Goal: Task Accomplishment & Management: Manage account settings

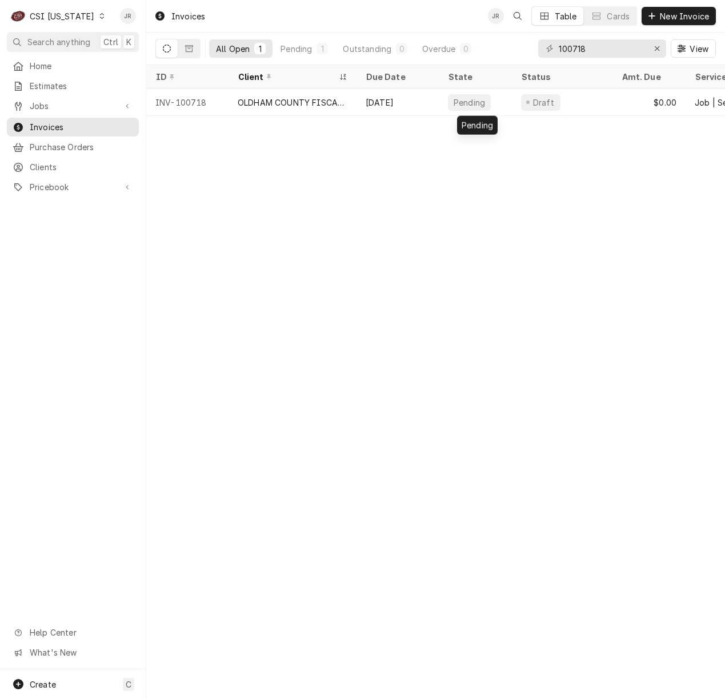
click at [444, 102] on div "Pending" at bounding box center [475, 102] width 73 height 27
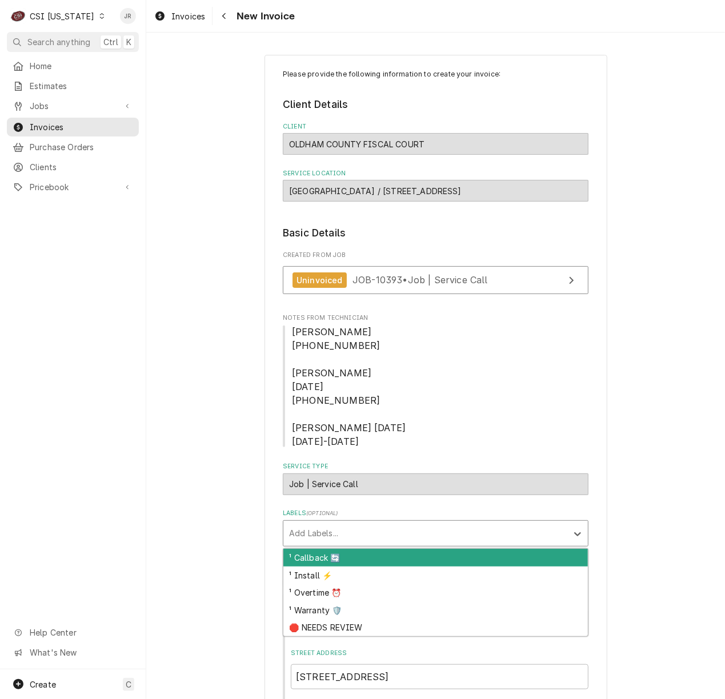
click at [341, 536] on div "Labels" at bounding box center [425, 533] width 273 height 21
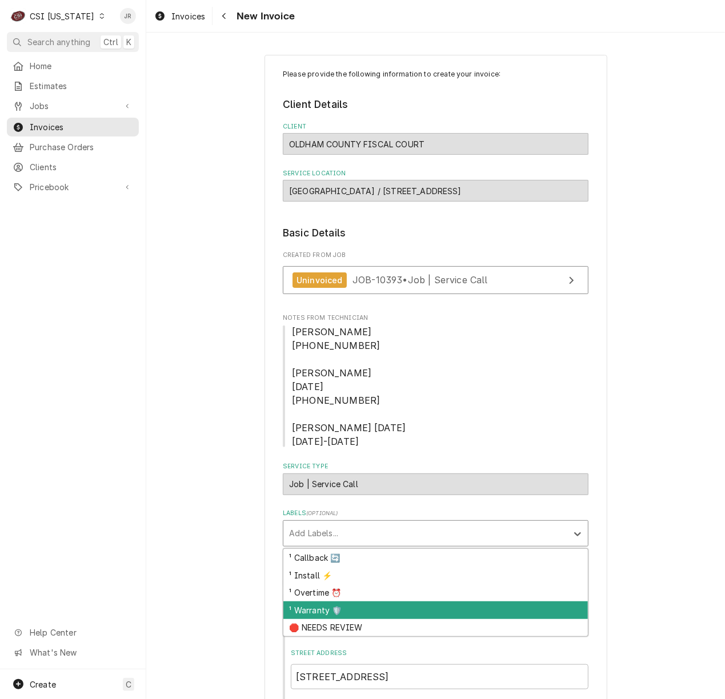
click at [347, 609] on div "¹ Warranty 🛡️" at bounding box center [435, 611] width 305 height 18
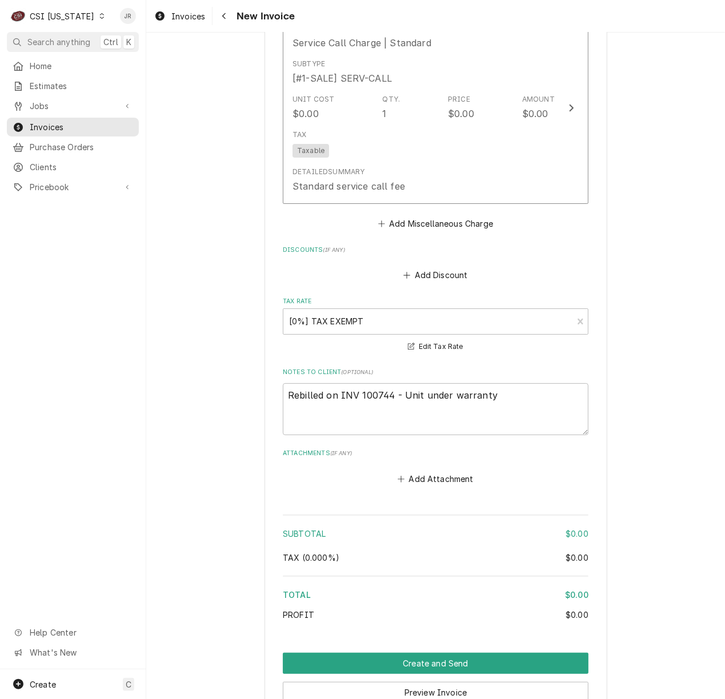
scroll to position [2057, 0]
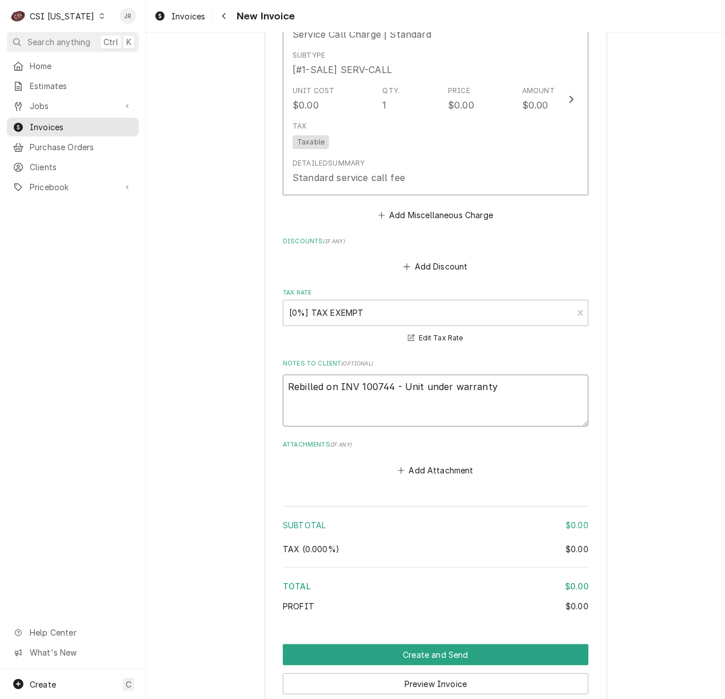
click at [362, 375] on textarea "Rebilled on INV 100744 - Unit under warranty" at bounding box center [436, 401] width 306 height 52
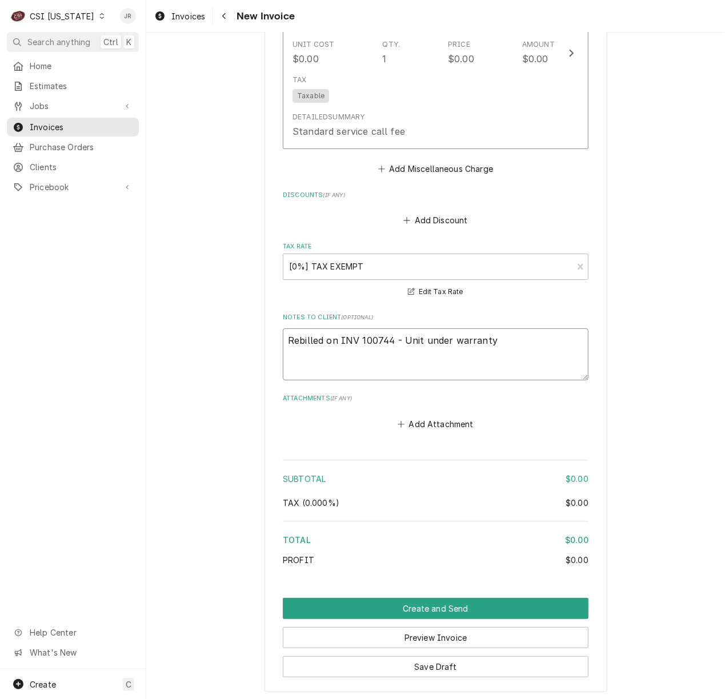
scroll to position [2149, 0]
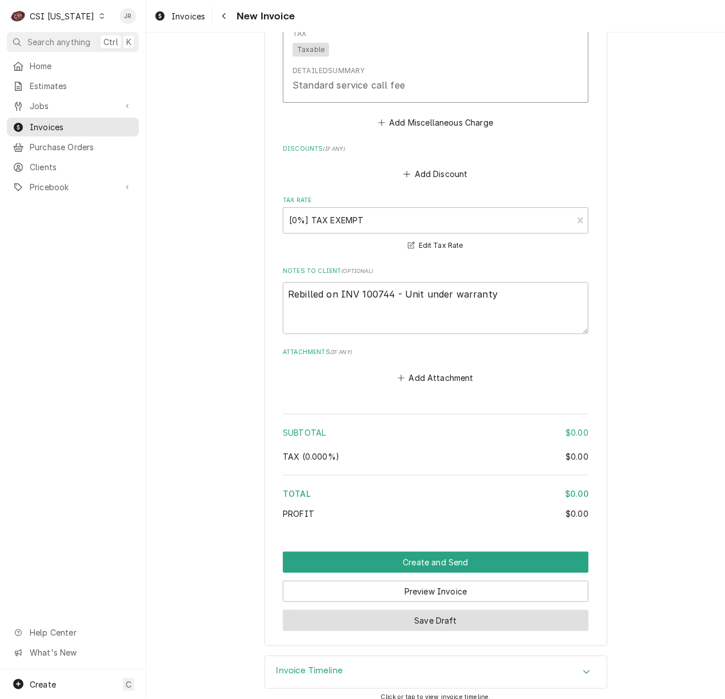
click at [440, 615] on button "Save Draft" at bounding box center [436, 620] width 306 height 21
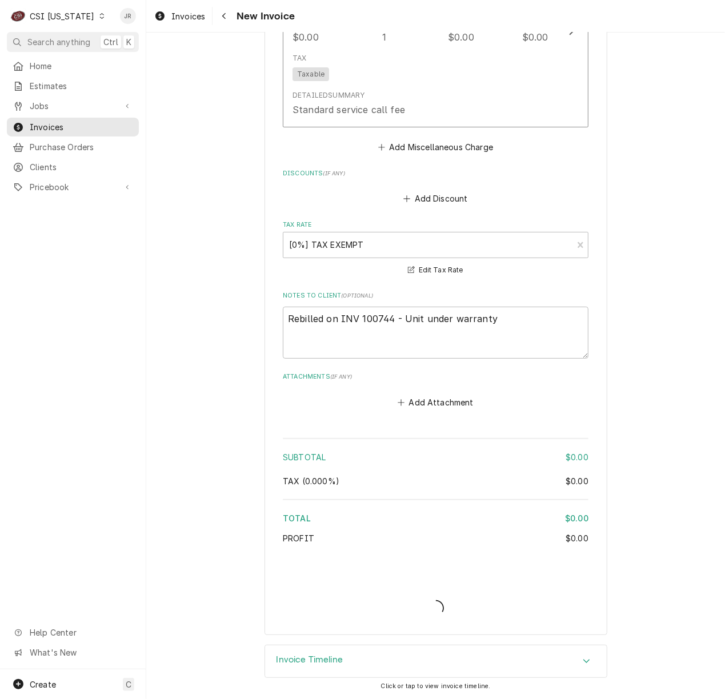
scroll to position [2113, 0]
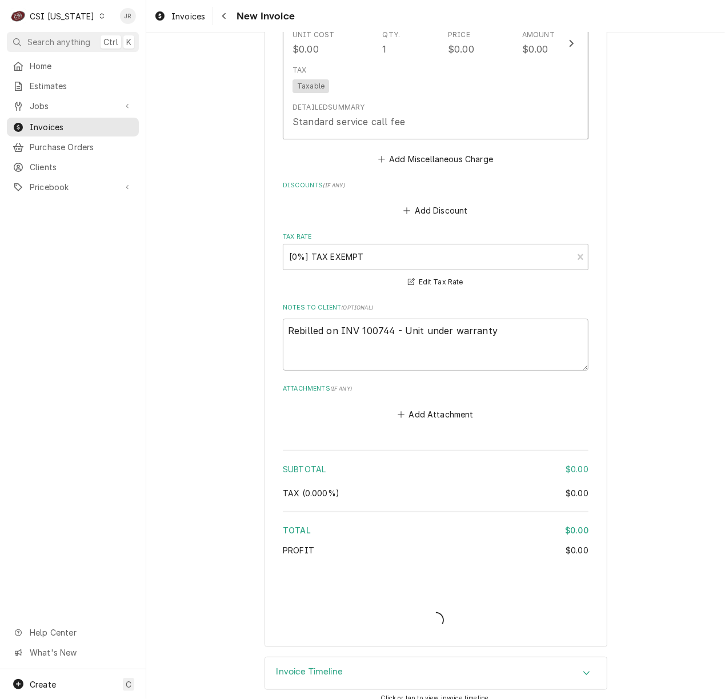
type textarea "x"
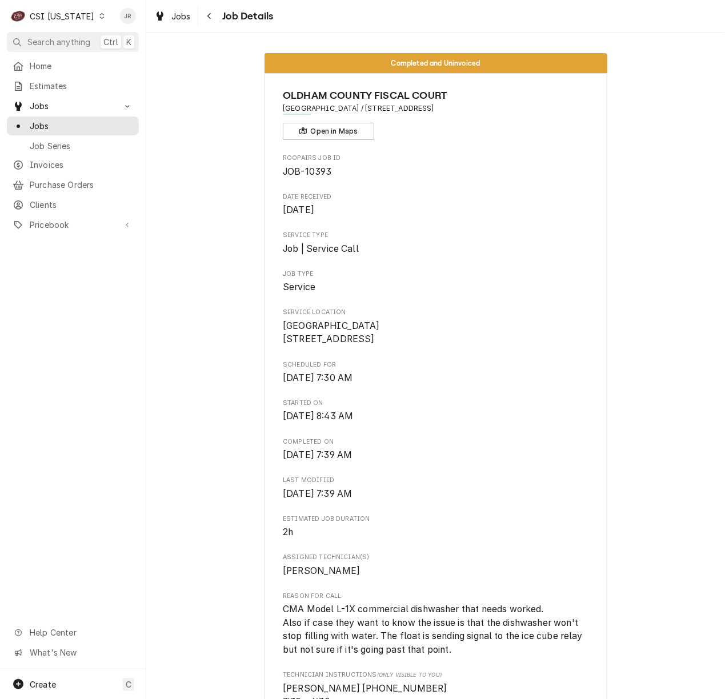
scroll to position [3671, 0]
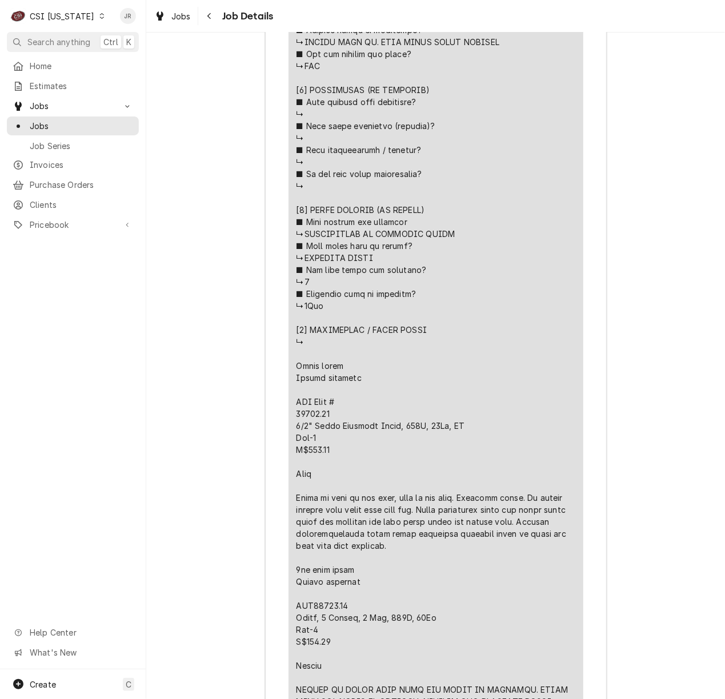
scroll to position [2833, 0]
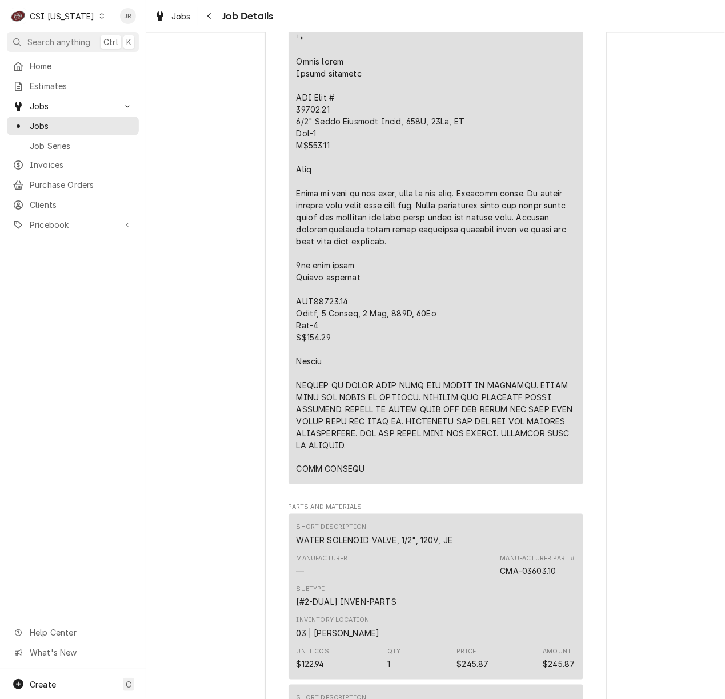
drag, startPoint x: 290, startPoint y: 378, endPoint x: 366, endPoint y: 490, distance: 135.0
drag, startPoint x: 286, startPoint y: 402, endPoint x: 371, endPoint y: 511, distance: 137.6
click at [371, 511] on div "Roopairs Job ID JOB-10393 Service Type Job | Service Call Job Type Service Tota…" at bounding box center [436, 214] width 295 height 2695
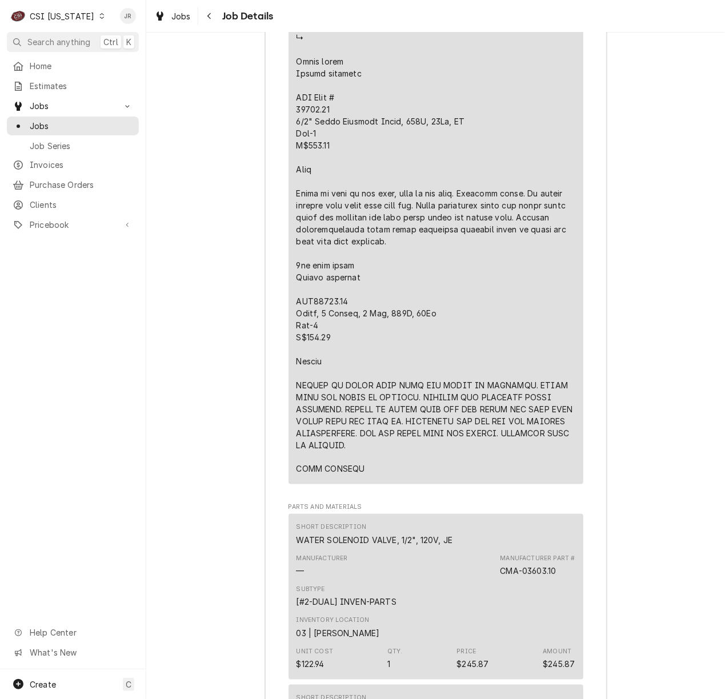
copy div "⚠️ 𝗙𝗢𝗥𝗠 𝗜𝗡𝗦𝗧𝗥𝗨𝗖𝗧𝗜𝗢𝗡𝗦 ⚠️ ✪ 𝗖𝗼𝗺𝗽𝗹𝗲𝘁𝗲 𝗮𝗹𝗹 𝗿𝗲𝗹𝗲𝘃𝗮𝗻𝘁 𝘀𝗲𝗰𝘁𝗶𝗼𝗻𝘀 ✪ 𝗣𝗿𝗼𝘃𝗶𝗱𝗲 𝗱𝗲𝘁𝗮𝗶𝗹𝗲𝗱 𝗮𝗻𝘀…"
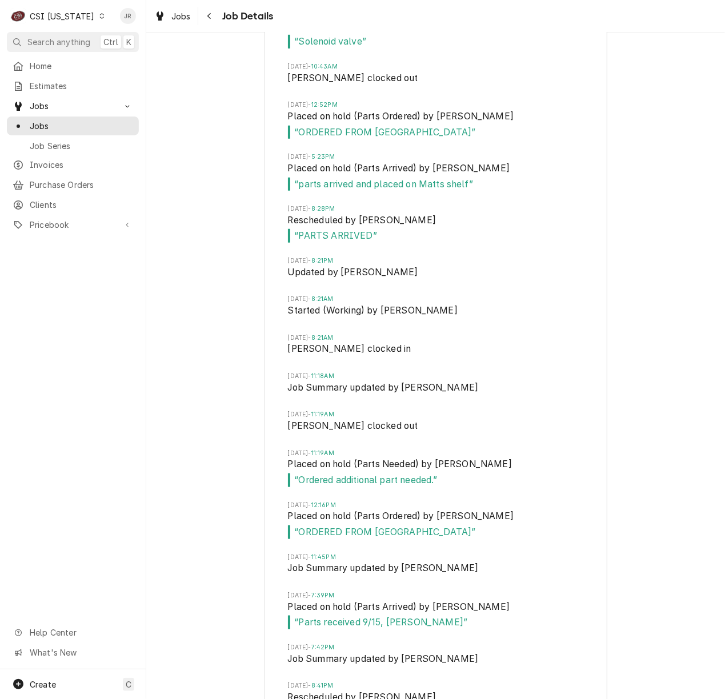
scroll to position [4738, 0]
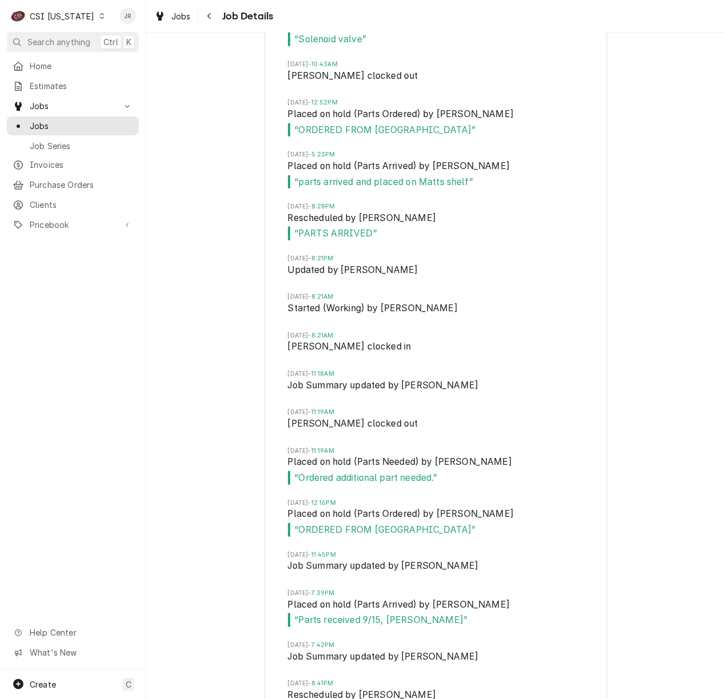
click at [266, 30] on div "Jobs Job Details" at bounding box center [435, 16] width 579 height 32
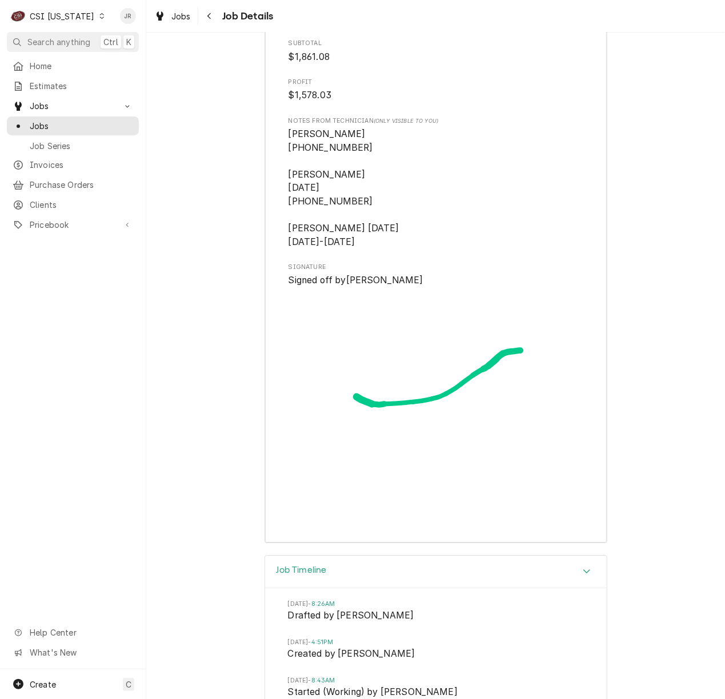
scroll to position [3595, 0]
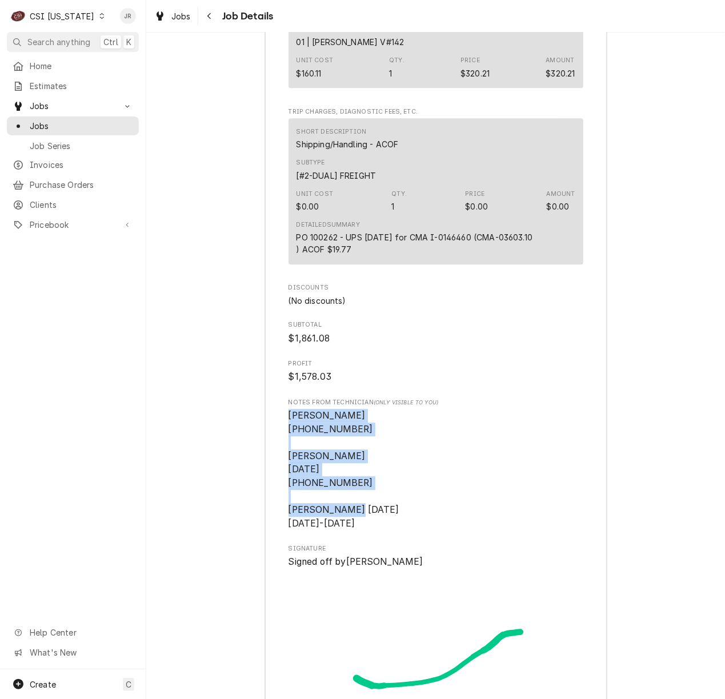
drag, startPoint x: 282, startPoint y: 440, endPoint x: 378, endPoint y: 547, distance: 143.6
copy span "Matt 845-915-1035 Bryant 8/22/25 0815-0900-1115 JEFF HARTLEY 9/16/25 1145-1615"
click at [513, 432] on span "Matt 845-915-1035 Bryant 8/22/25 0815-0900-1115 JEFF HARTLEY 9/16/25 1145-1615" at bounding box center [436, 470] width 295 height 122
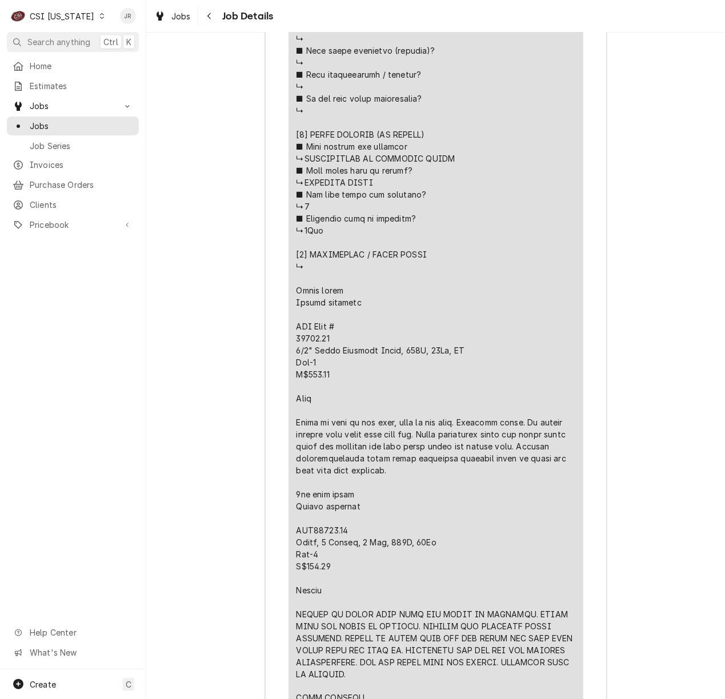
scroll to position [2604, 0]
click at [640, 158] on div "Job Summary Roopairs Job ID JOB-10393 Service Type Job | Service Call Job Type …" at bounding box center [435, 439] width 579 height 2777
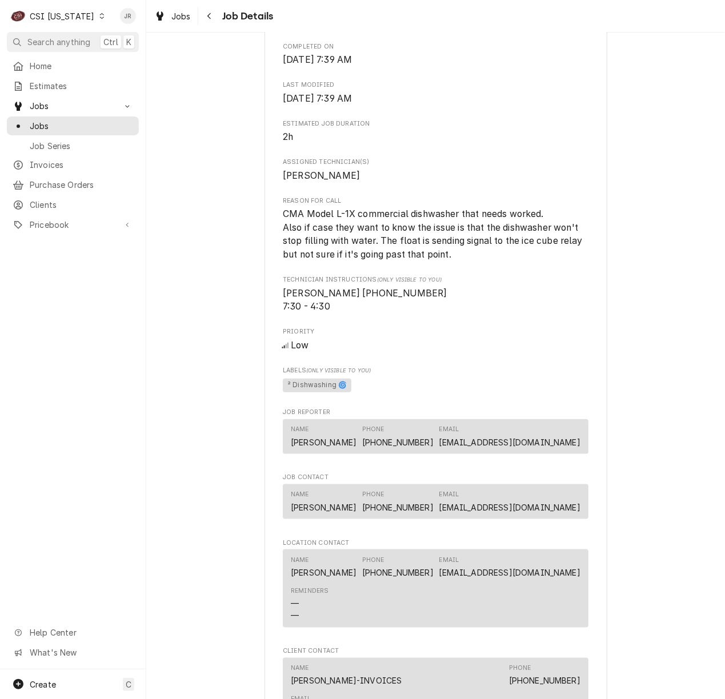
scroll to position [0, 0]
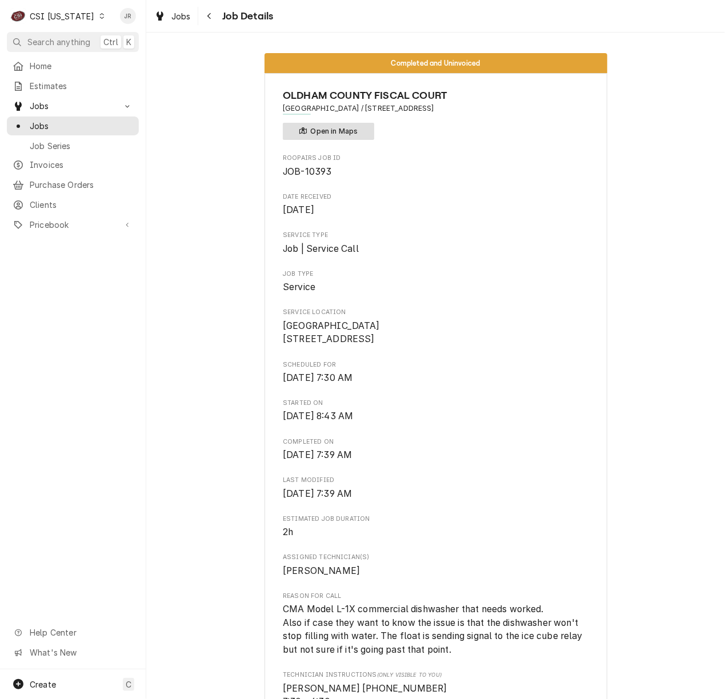
click at [331, 138] on button "Open in Maps" at bounding box center [328, 131] width 91 height 17
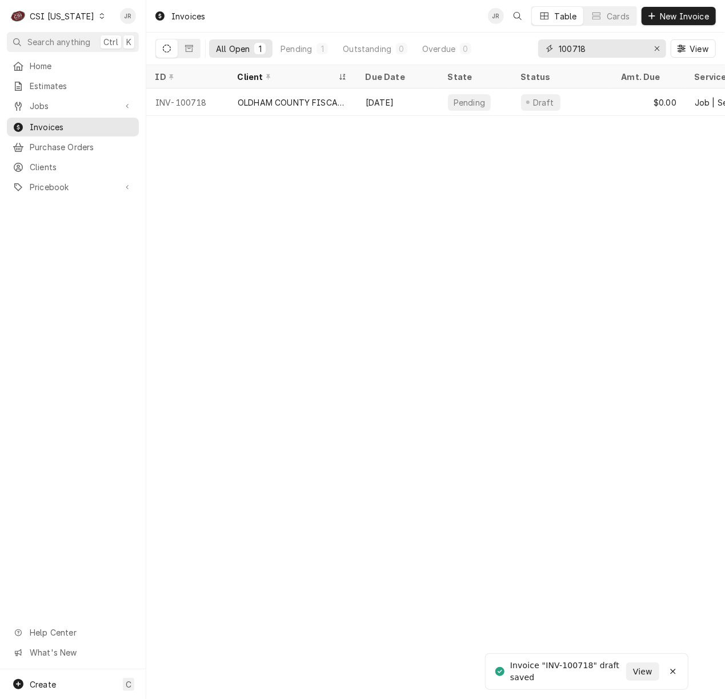
click at [599, 49] on input "100718" at bounding box center [602, 48] width 86 height 18
paste input "44"
type input "100744"
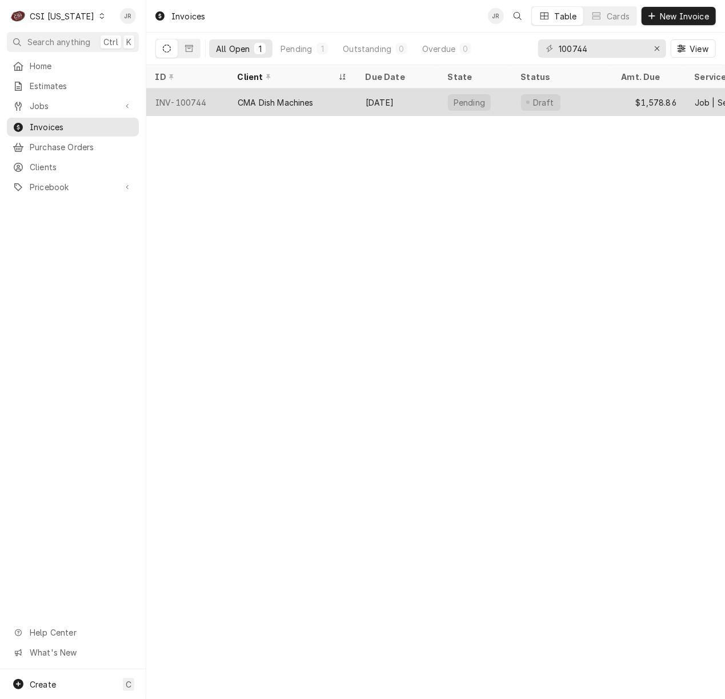
click at [306, 93] on div "CMA Dish Machines" at bounding box center [293, 102] width 128 height 27
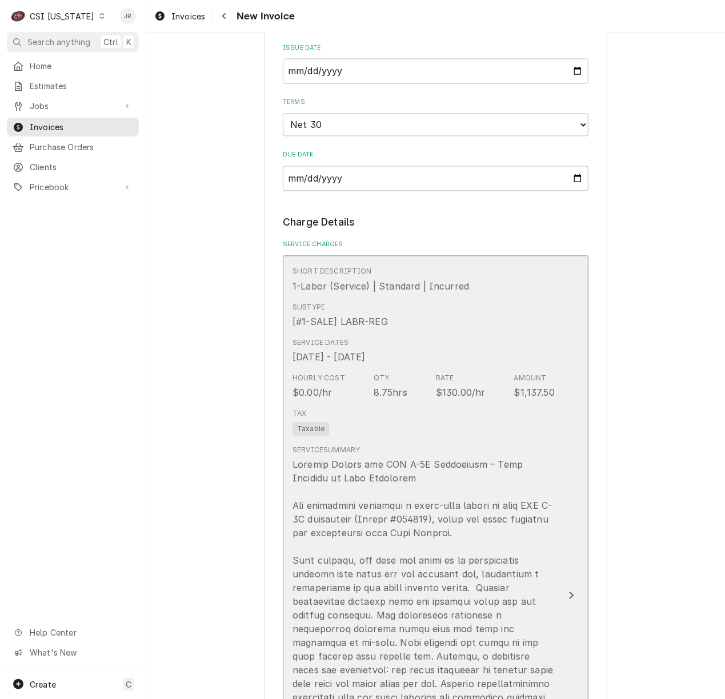
scroll to position [1371, 0]
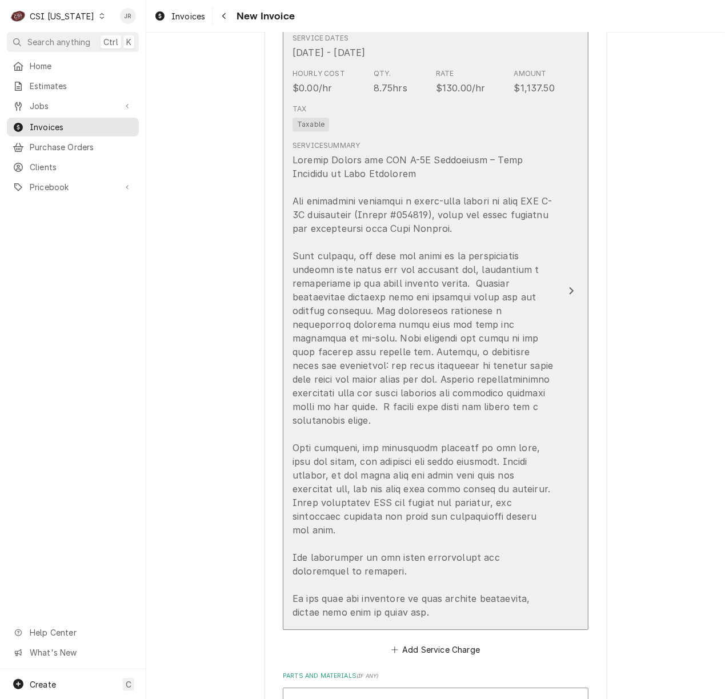
click at [531, 281] on div "Update Line Item" at bounding box center [424, 386] width 262 height 466
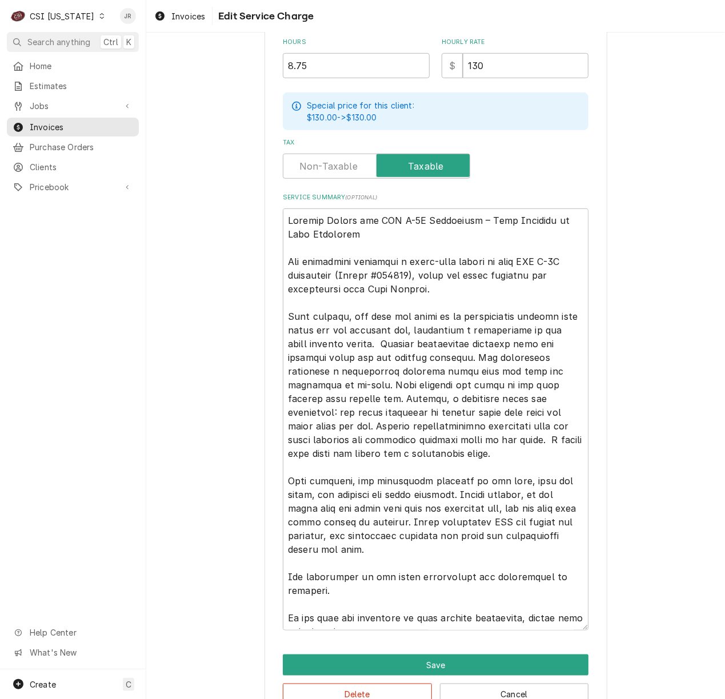
scroll to position [391, 0]
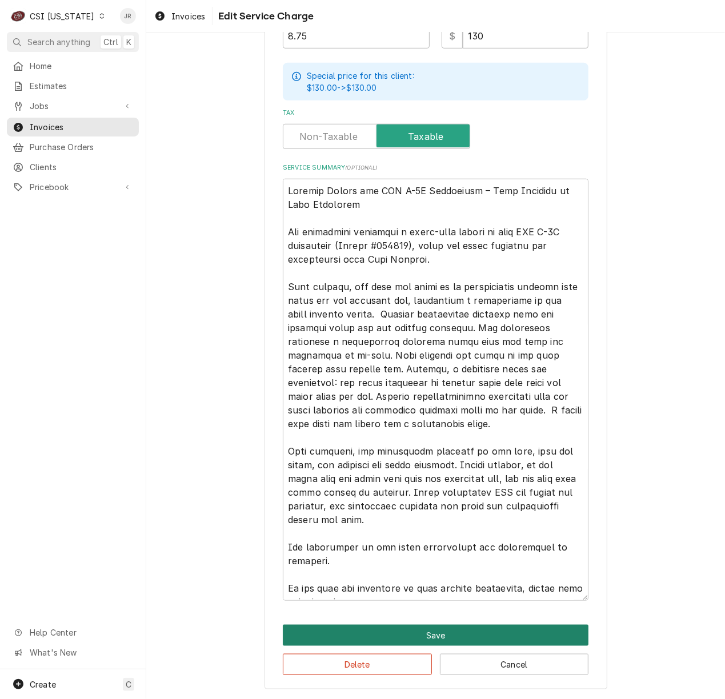
click at [377, 638] on button "Save" at bounding box center [436, 635] width 306 height 21
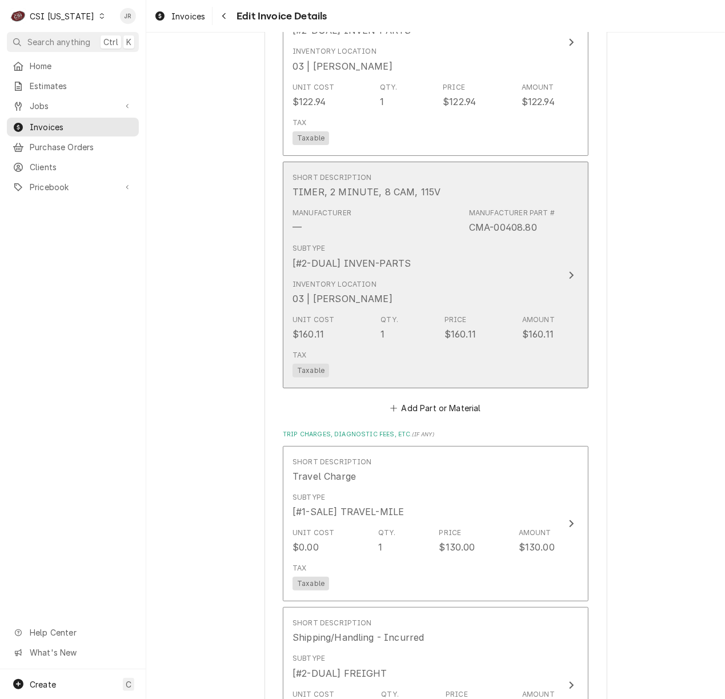
scroll to position [2232, 0]
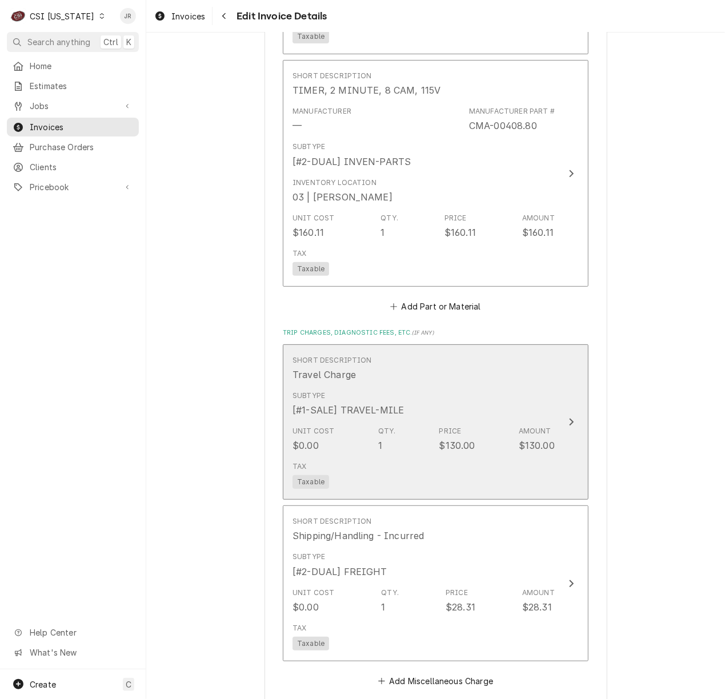
click at [507, 386] on div "Subtype [#1-SALE] TRAVEL-MILE" at bounding box center [424, 403] width 262 height 35
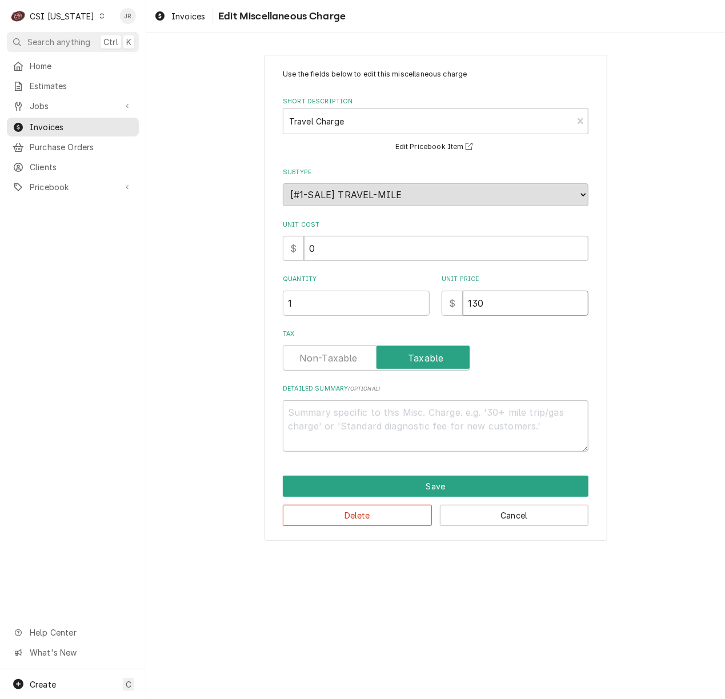
drag, startPoint x: 530, startPoint y: 314, endPoint x: 343, endPoint y: 298, distance: 187.5
click at [343, 298] on div "Quantity 1 Unit Price $ 130" at bounding box center [436, 295] width 306 height 41
click at [361, 450] on textarea "Detailed Summary ( optional )" at bounding box center [436, 427] width 306 height 52
type textarea "x"
type textarea "3"
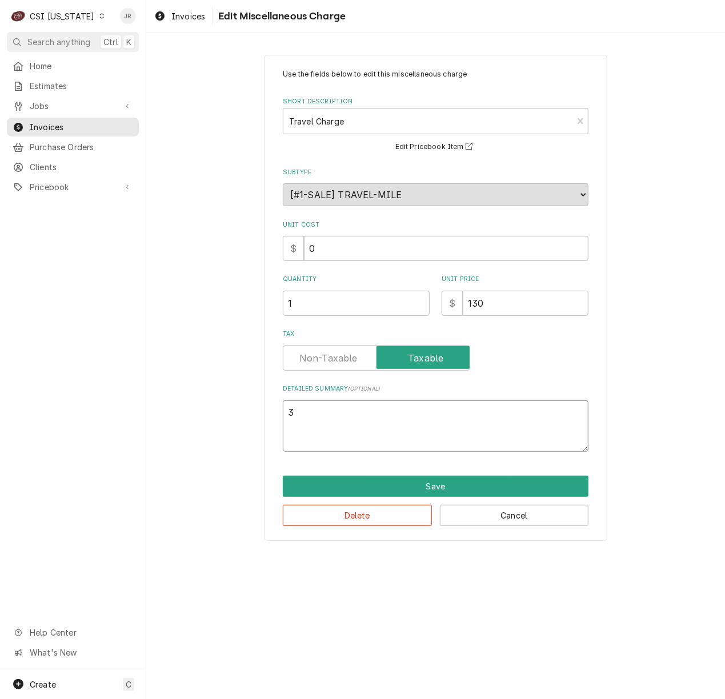
type textarea "x"
type textarea "3"
type textarea "x"
type textarea "3"
type textarea "x"
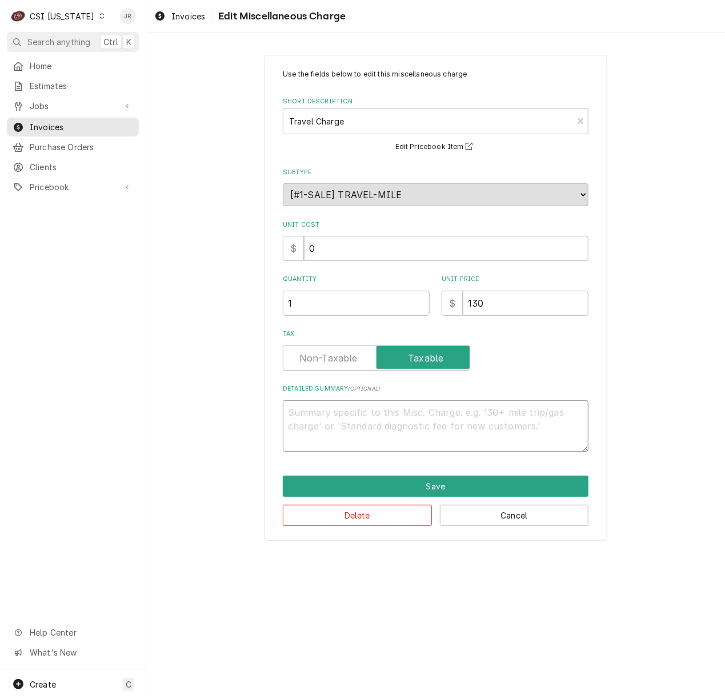
type textarea "x"
type textarea "T"
type textarea "x"
type textarea "Th"
type textarea "x"
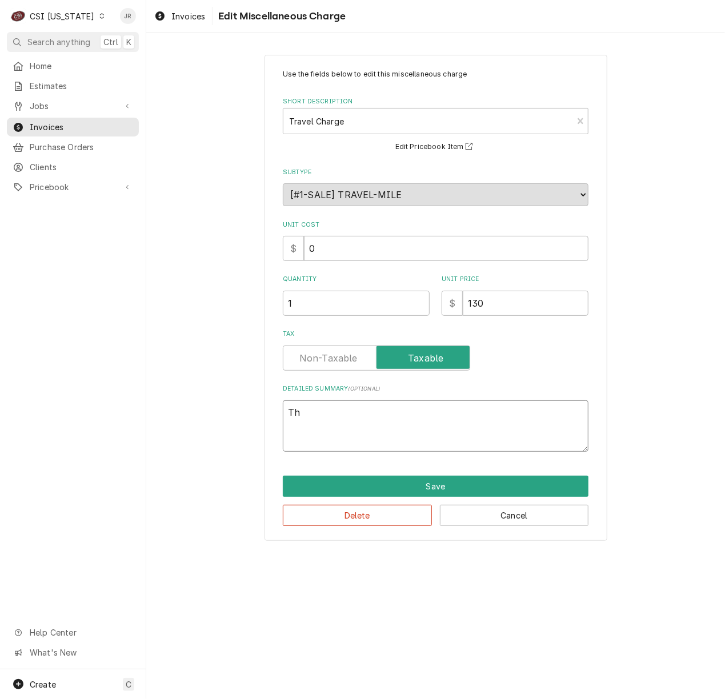
type textarea "Thr"
type textarea "x"
type textarea "Thre"
type textarea "x"
type textarea "Three"
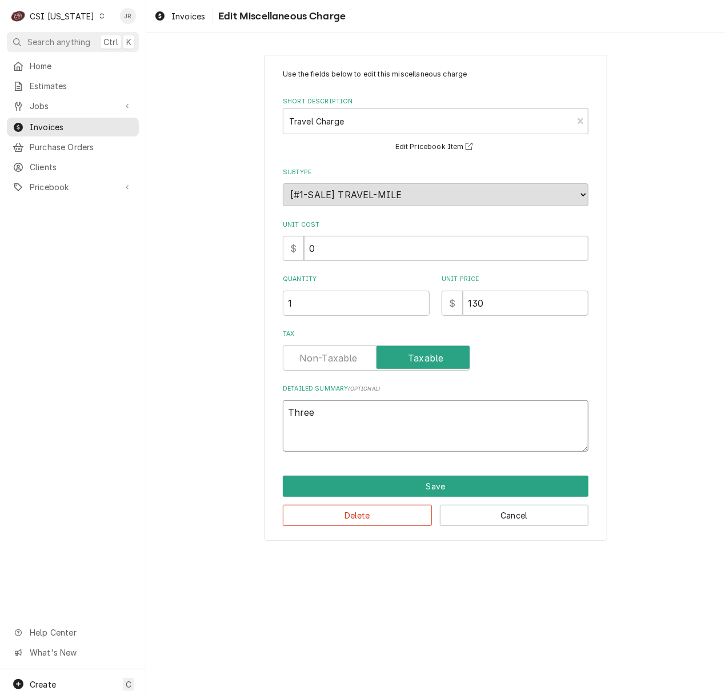
type textarea "x"
type textarea "Three"
type textarea "x"
type textarea "Three t"
type textarea "x"
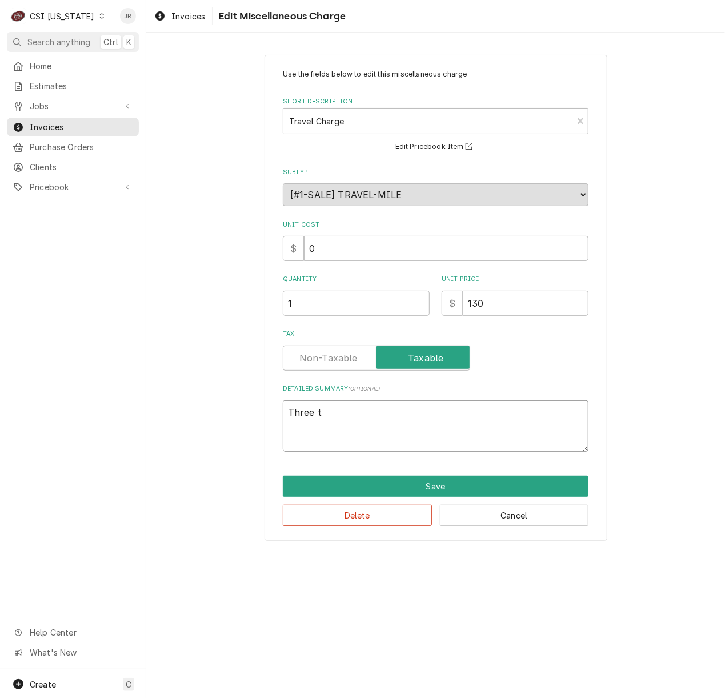
type textarea "Three tr"
type textarea "x"
type textarea "Three tri"
type textarea "x"
type textarea "Three trip"
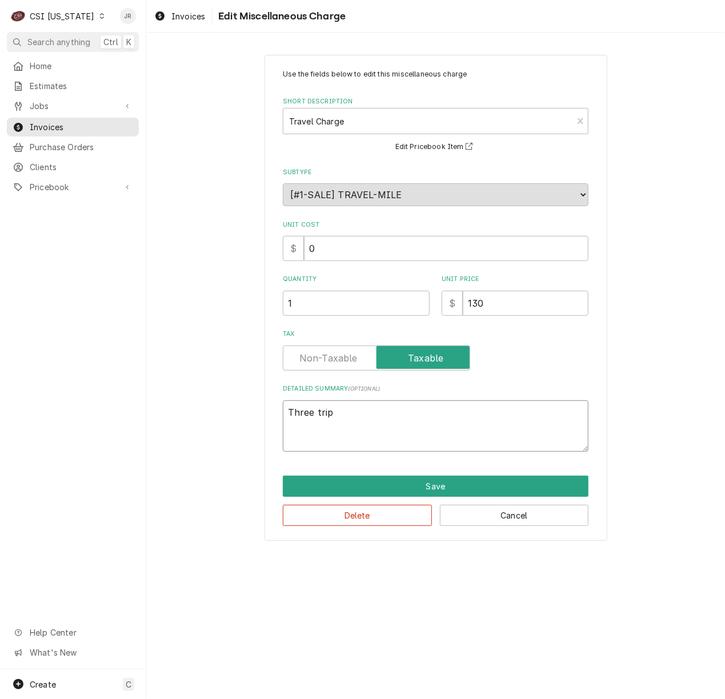
type textarea "x"
type textarea "Three trips"
drag, startPoint x: 326, startPoint y: 299, endPoint x: 223, endPoint y: 297, distance: 102.9
click at [223, 297] on div "Use the fields below to edit this miscellaneous charge Short Description Travel…" at bounding box center [435, 298] width 579 height 506
type textarea "x"
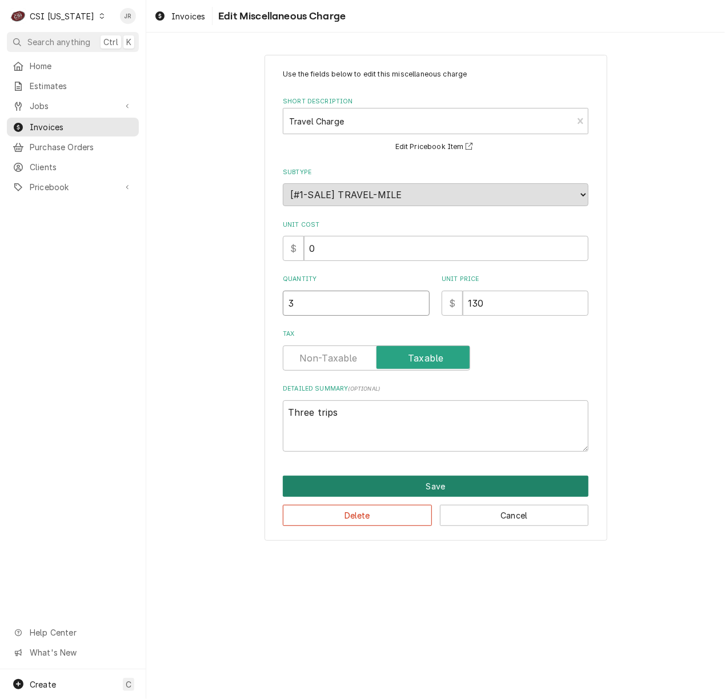
type input "3"
click at [442, 486] on button "Save" at bounding box center [436, 486] width 306 height 21
type textarea "x"
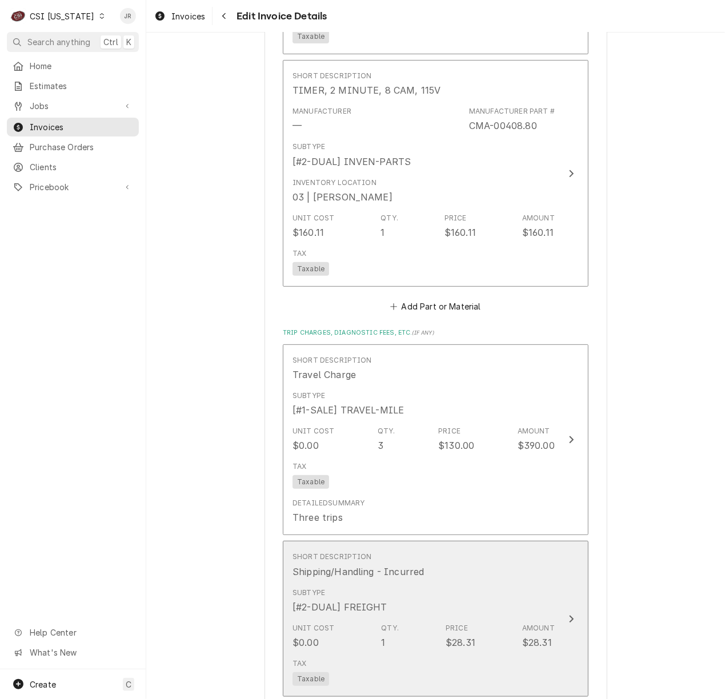
scroll to position [2290, 0]
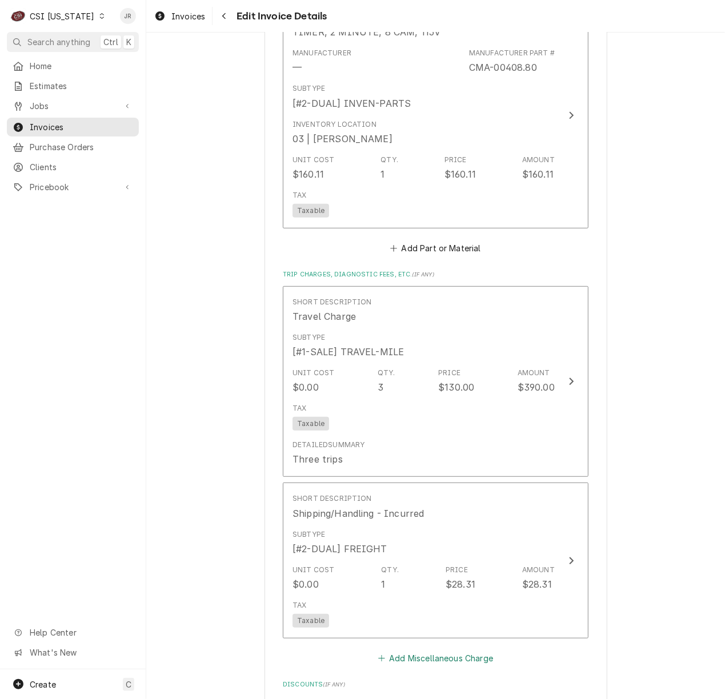
click at [446, 651] on button "Add Miscellaneous Charge" at bounding box center [435, 659] width 119 height 16
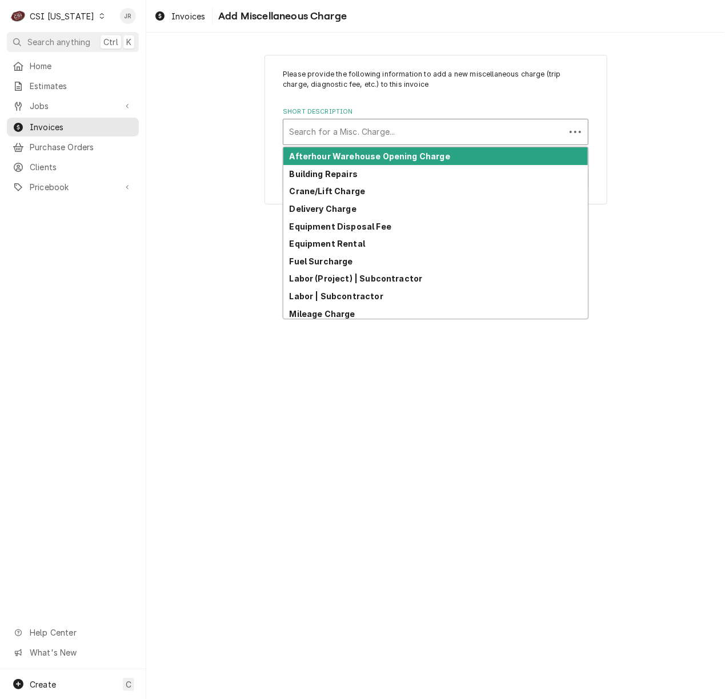
click at [363, 135] on div "Short Description" at bounding box center [424, 132] width 270 height 21
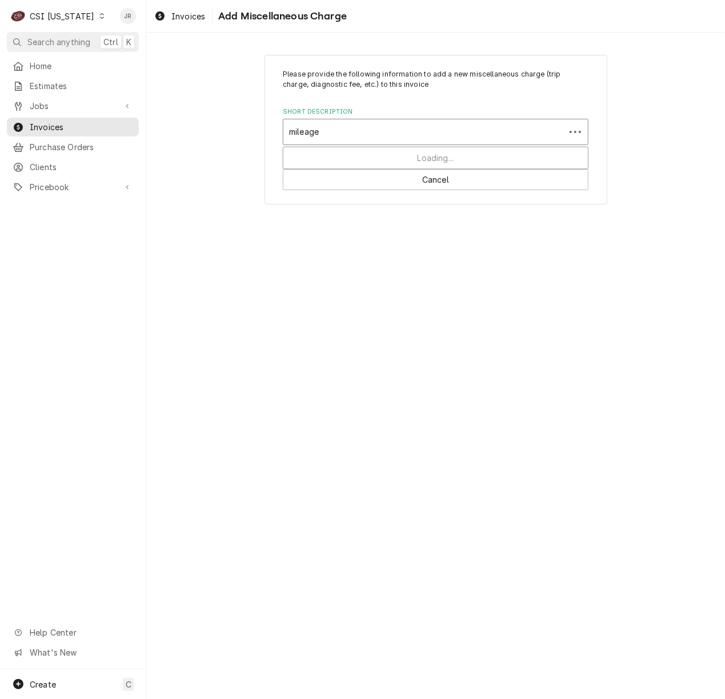
type input "mileage"
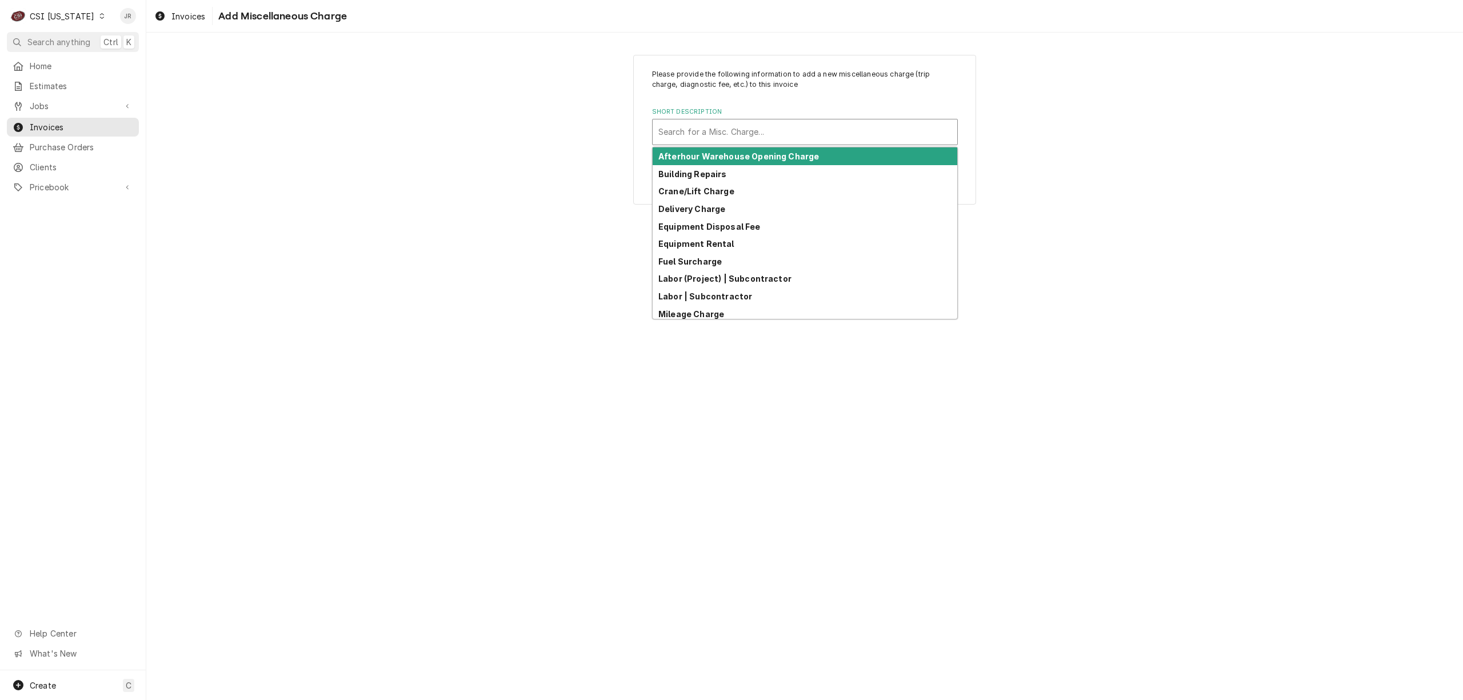
click at [724, 131] on div "Short Description" at bounding box center [804, 132] width 293 height 21
type input "t"
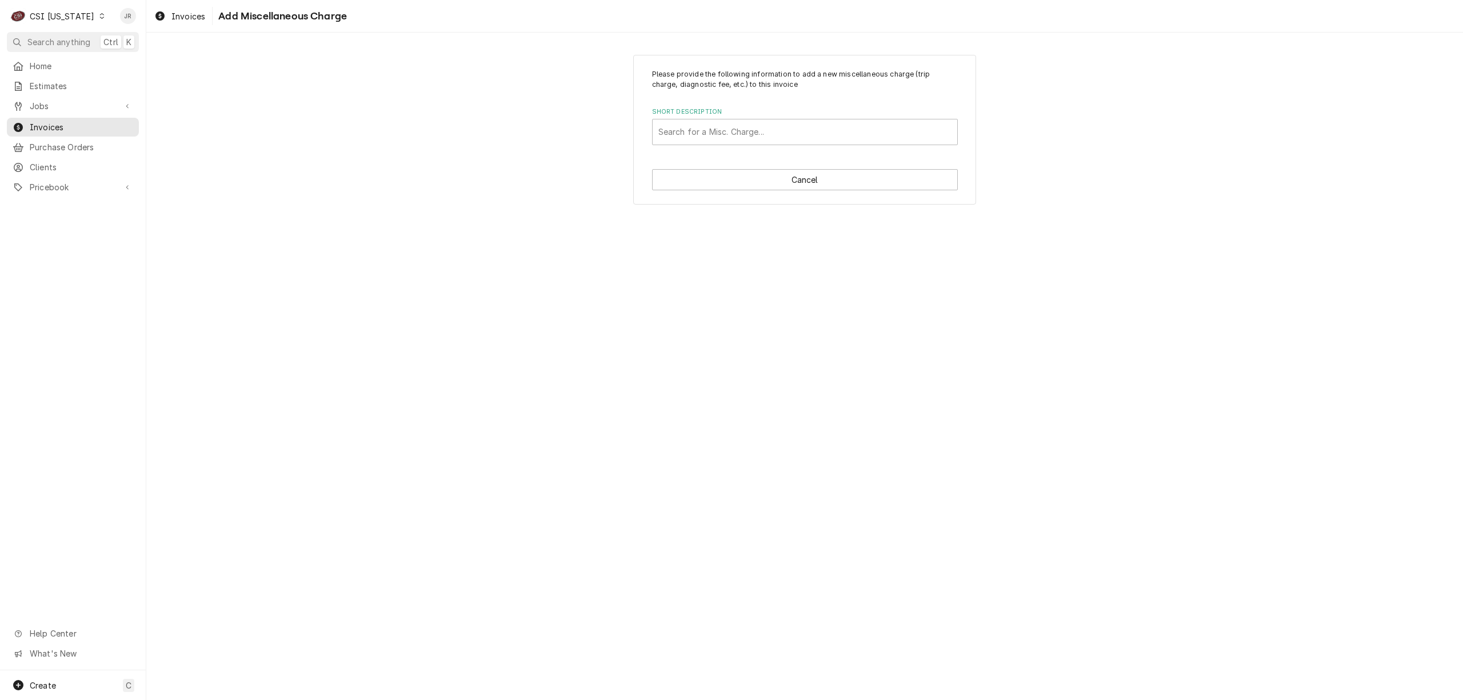
click at [724, 136] on div "Please provide the following information to add a new miscellaneous charge (tri…" at bounding box center [804, 130] width 1316 height 170
click at [724, 170] on button "Cancel" at bounding box center [805, 179] width 306 height 21
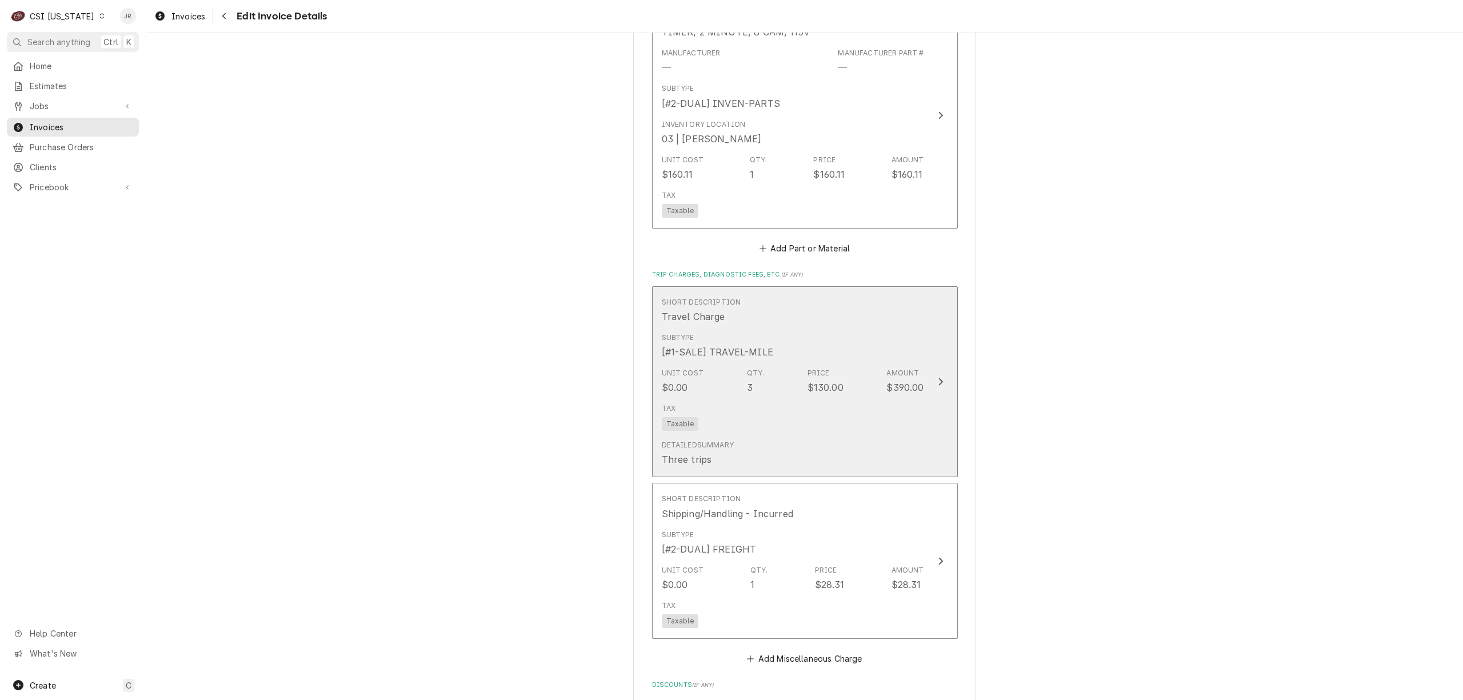
scroll to position [2384, 0]
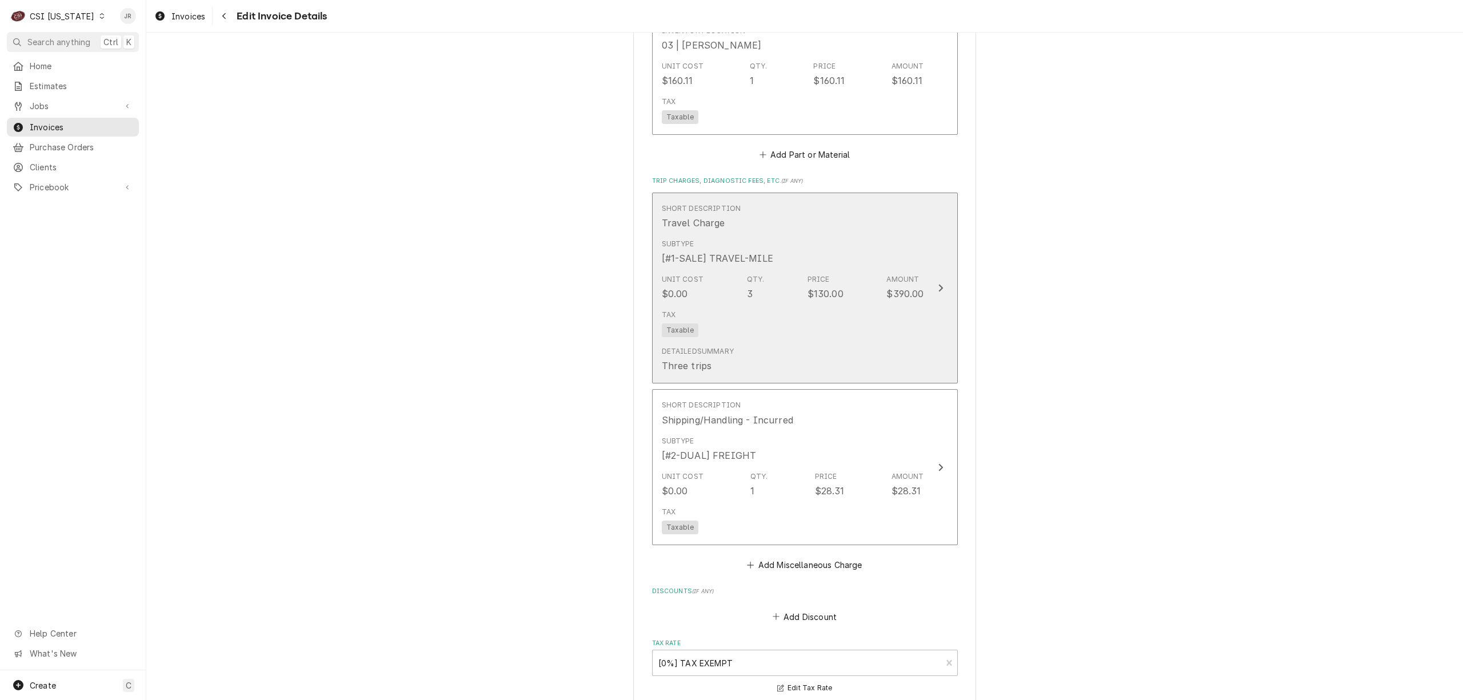
click at [724, 270] on div "Unit Cost $0.00 Qty. 3 Price $130.00 Amount $390.00" at bounding box center [793, 287] width 262 height 35
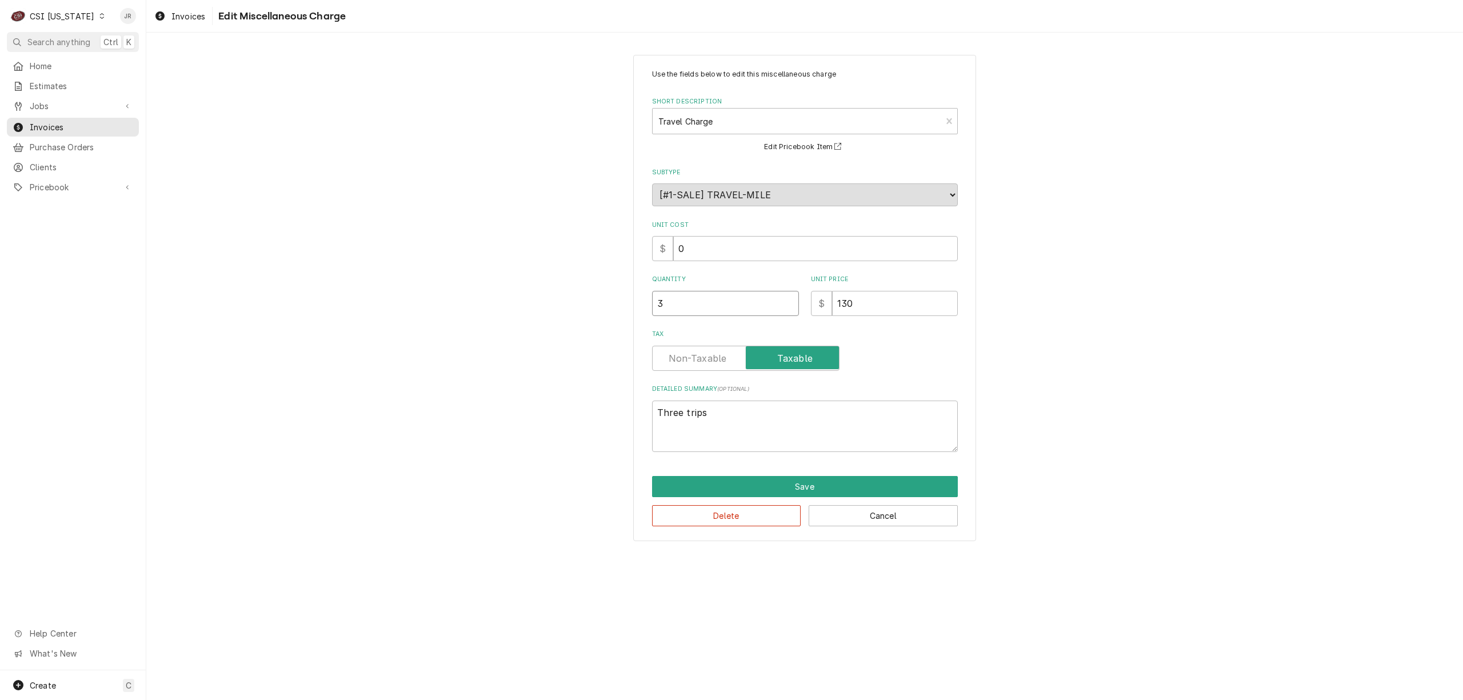
drag, startPoint x: 686, startPoint y: 295, endPoint x: 494, endPoint y: 250, distance: 196.7
click at [506, 267] on div "Use the fields below to edit this miscellaneous charge Short Description Travel…" at bounding box center [804, 298] width 1316 height 506
type textarea "x"
type input "2"
drag, startPoint x: 798, startPoint y: 478, endPoint x: 799, endPoint y: 485, distance: 7.4
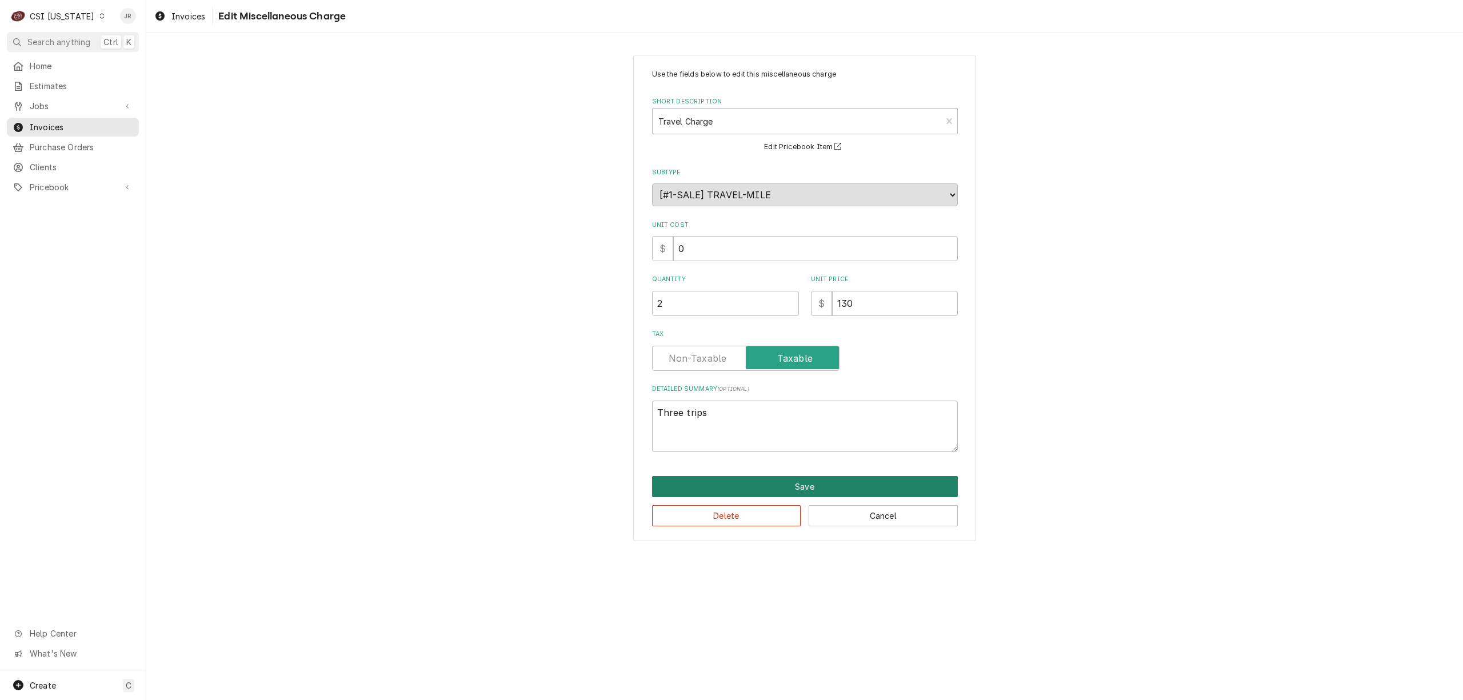
click at [724, 485] on button "Save" at bounding box center [805, 486] width 306 height 21
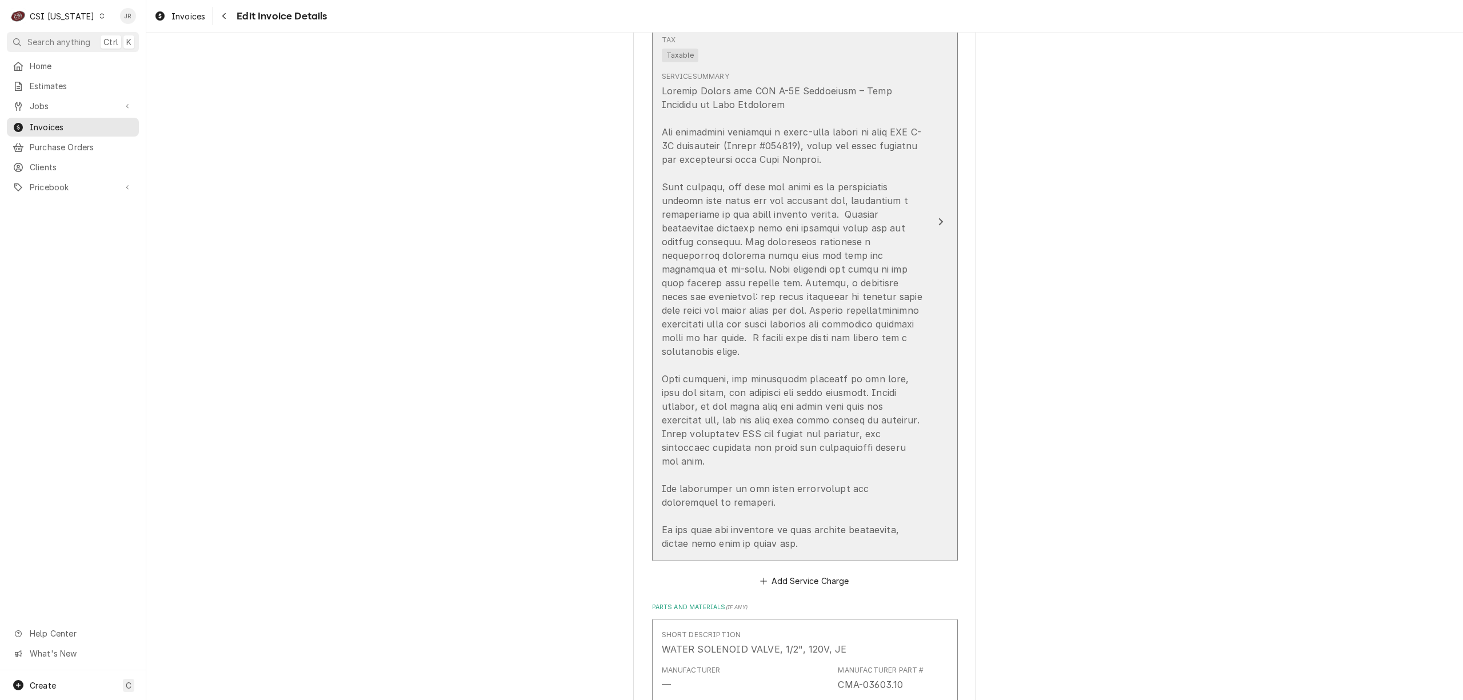
scroll to position [1411, 0]
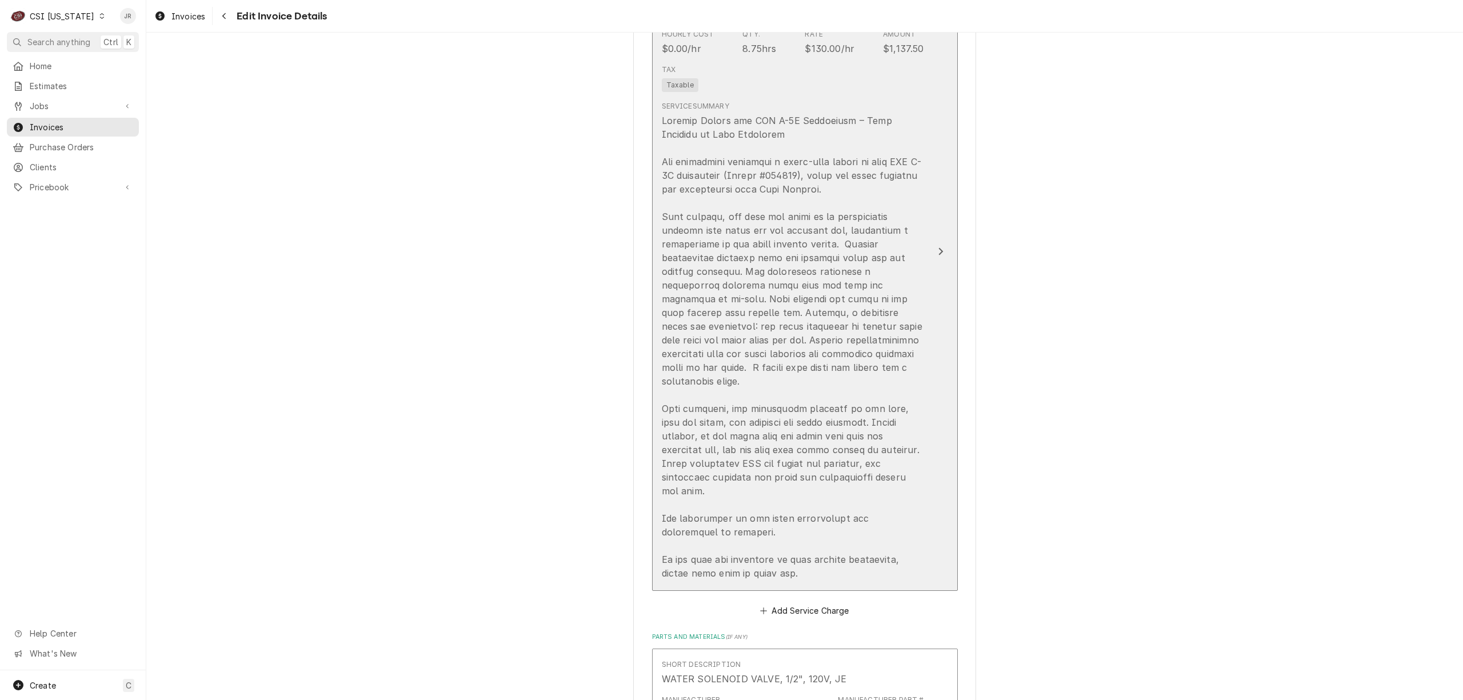
click at [724, 307] on div "Update Line Item" at bounding box center [793, 347] width 262 height 466
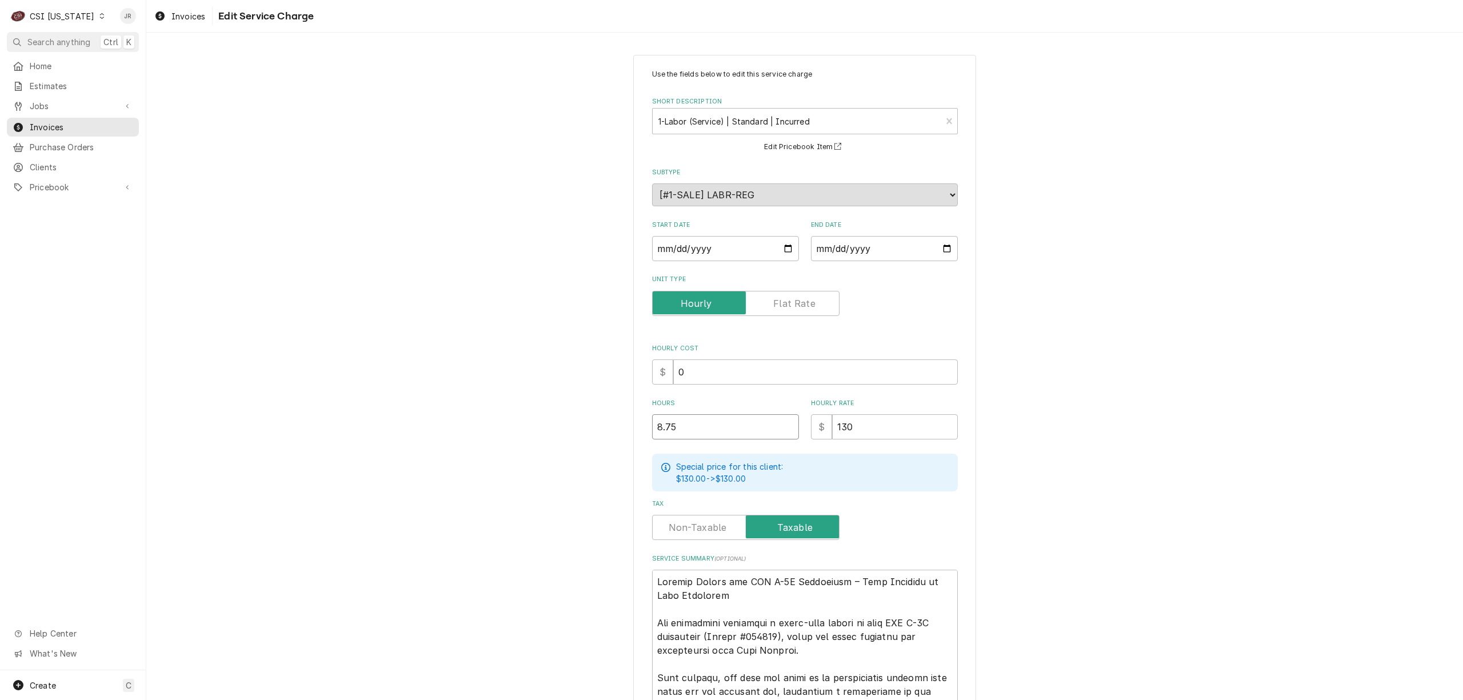
drag, startPoint x: 703, startPoint y: 428, endPoint x: 578, endPoint y: 417, distance: 125.0
click at [578, 417] on div "Use the fields below to edit this service charge Short Description 1-Labor (Ser…" at bounding box center [804, 568] width 1316 height 1046
type textarea "x"
type input "7"
type textarea "x"
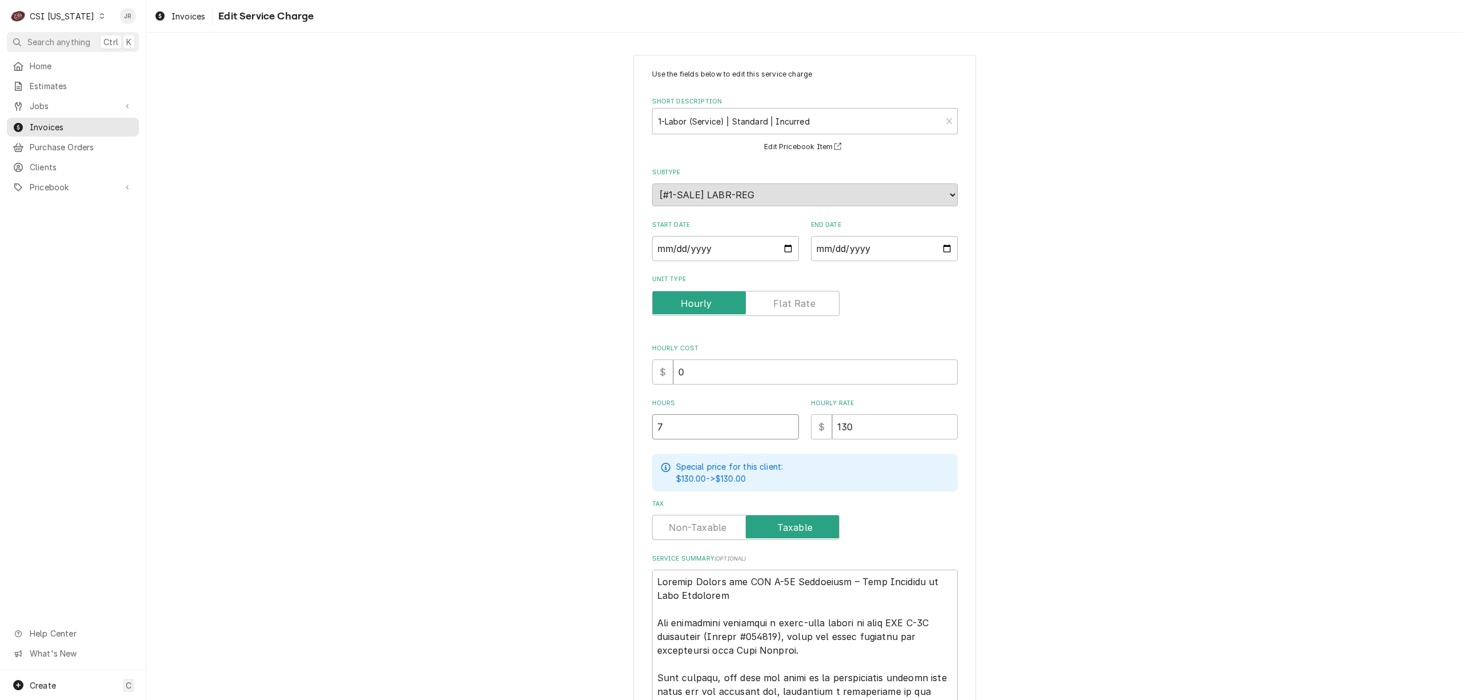
type input "7.7"
type textarea "x"
type input "7.75"
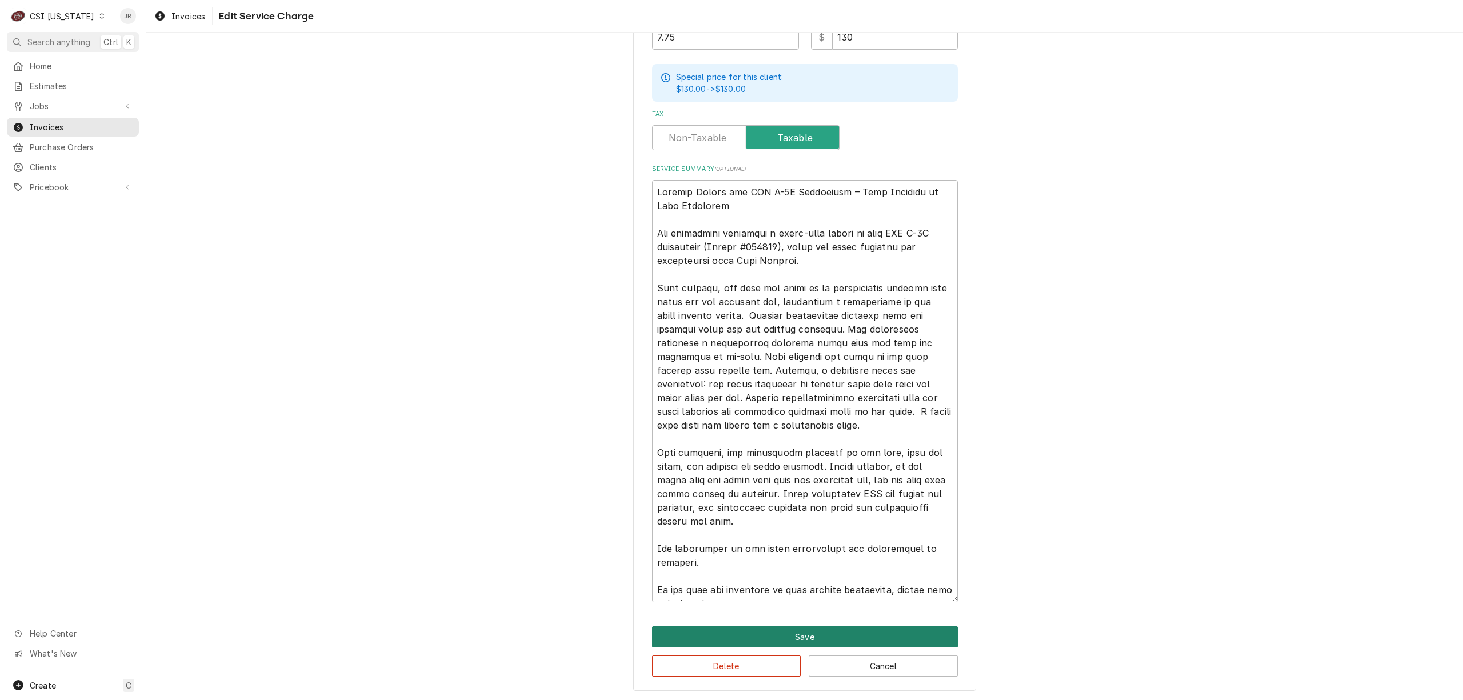
click at [724, 630] on button "Save" at bounding box center [805, 636] width 306 height 21
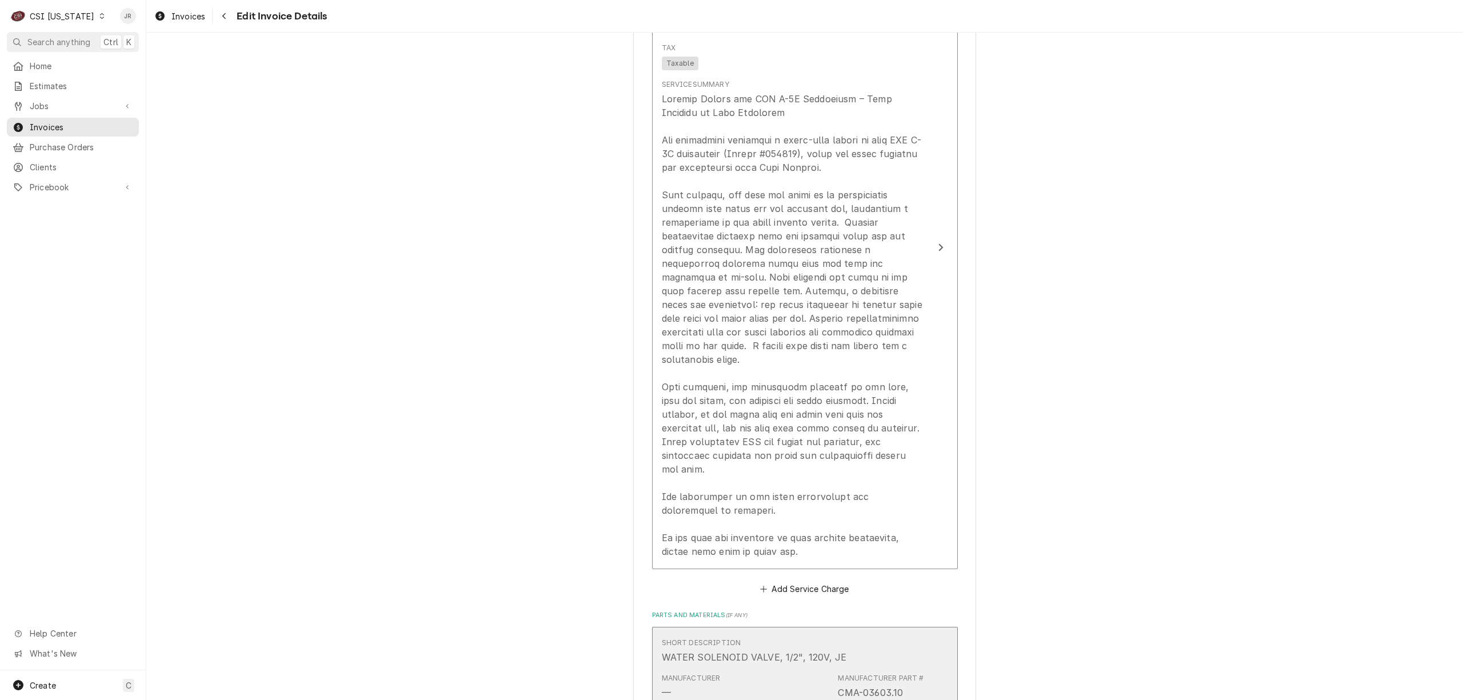
scroll to position [1433, 0]
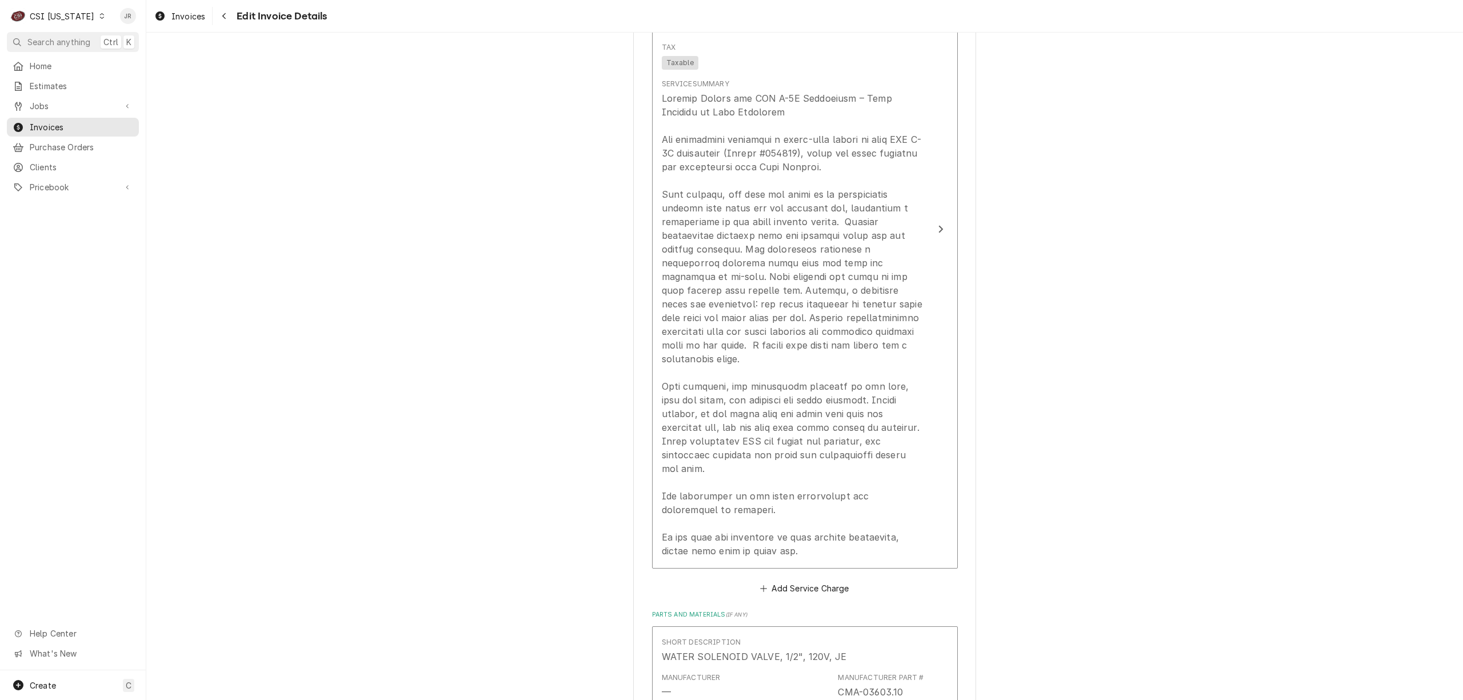
drag, startPoint x: 1160, startPoint y: 261, endPoint x: 1178, endPoint y: 277, distance: 24.3
click at [724, 261] on div "Please provide the following information to create your invoice: Client Details…" at bounding box center [804, 331] width 1316 height 3438
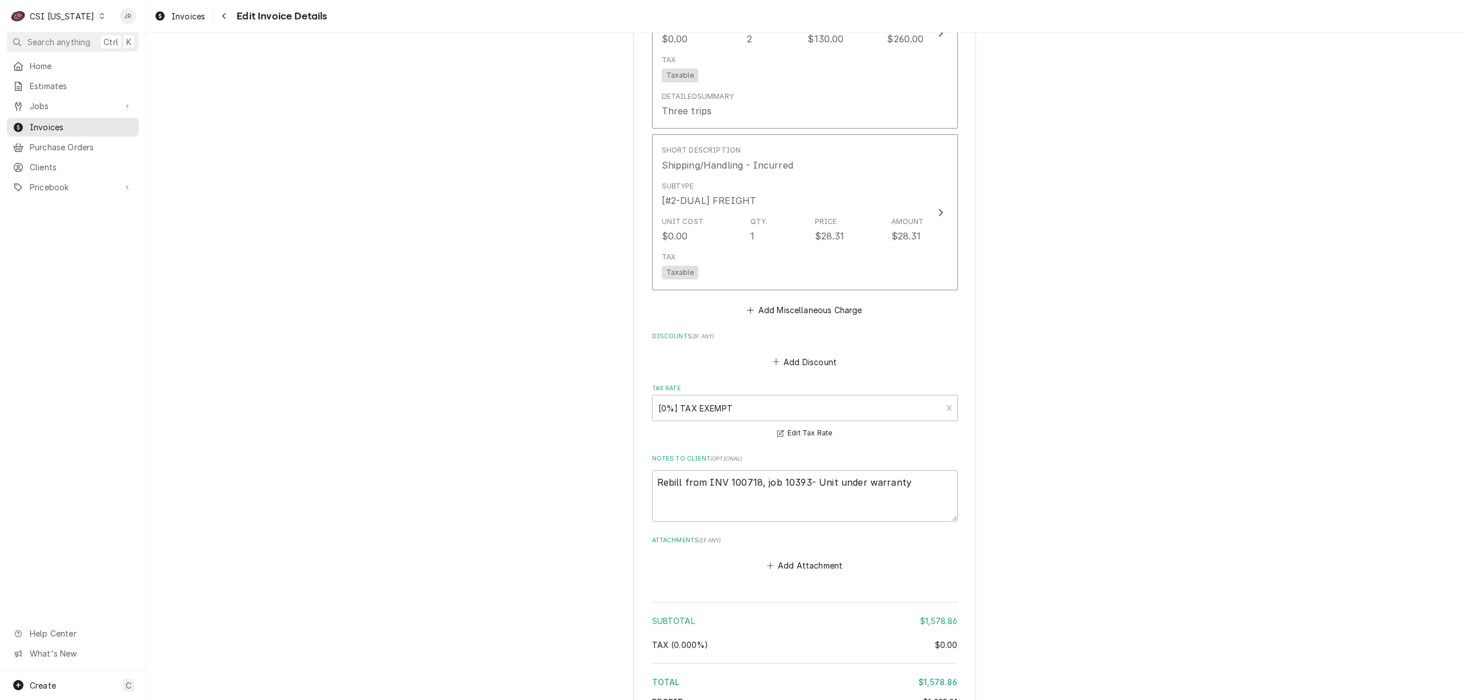
scroll to position [2797, 0]
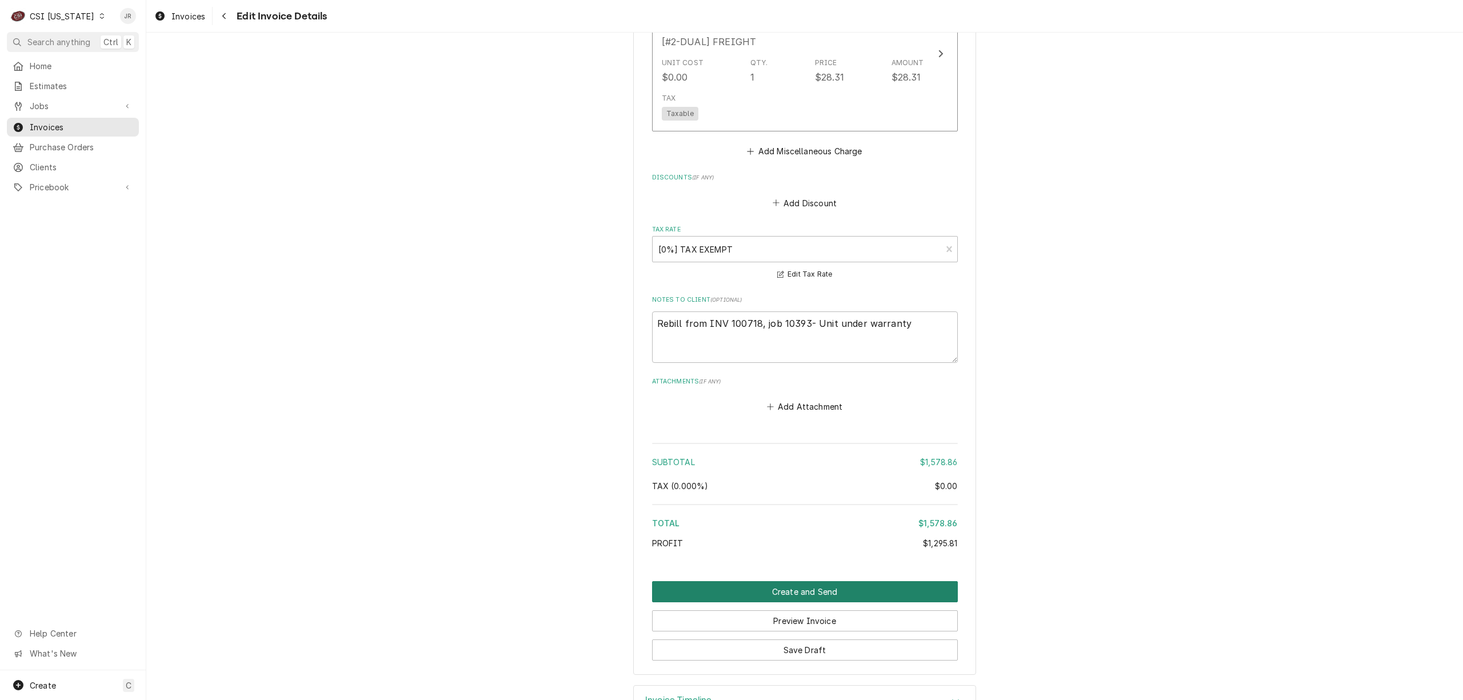
click at [724, 581] on button "Create and Send" at bounding box center [805, 591] width 306 height 21
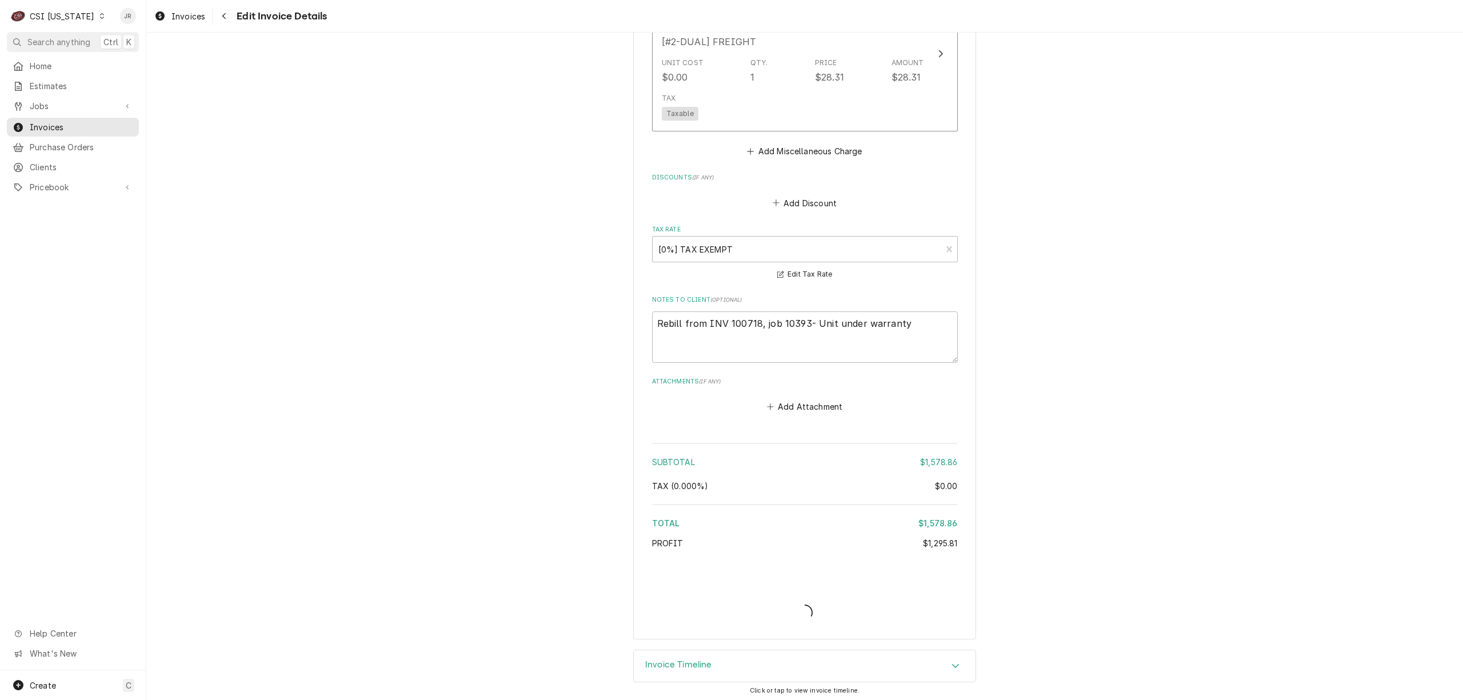
scroll to position [2761, 0]
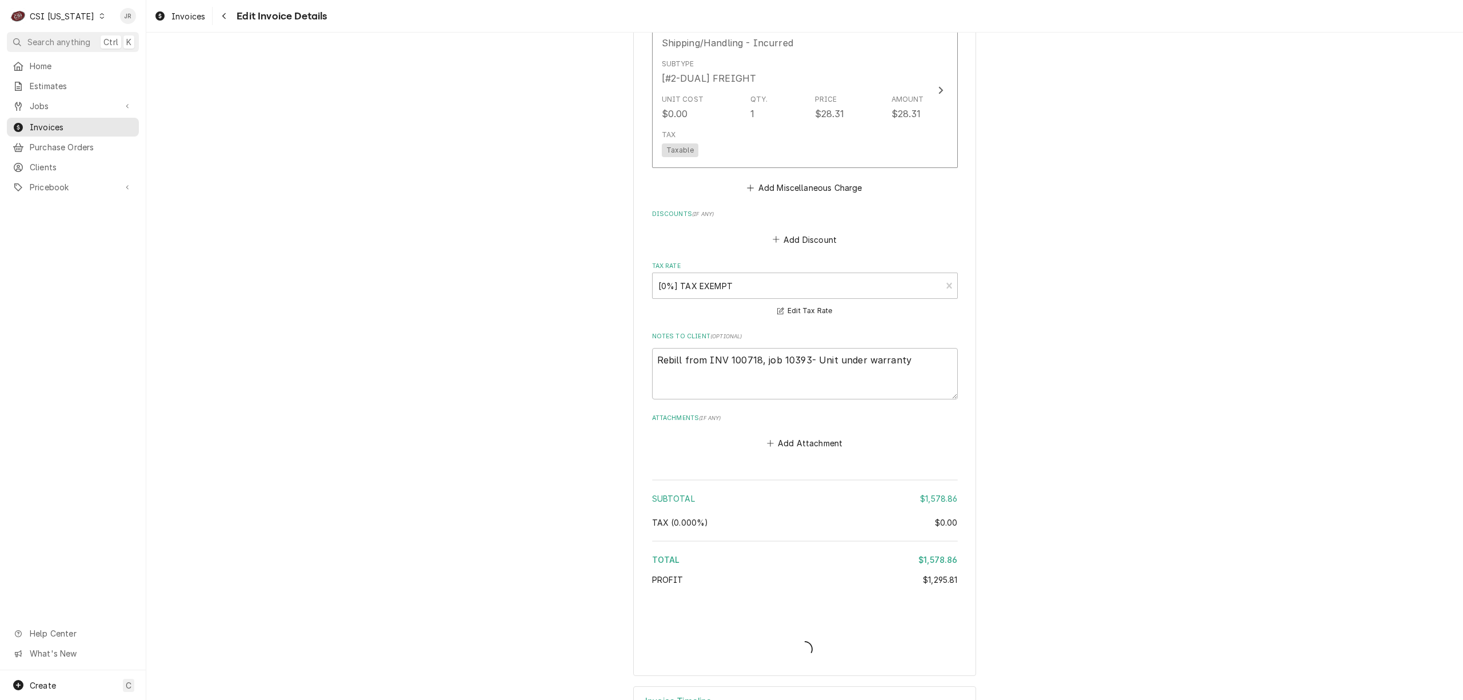
type textarea "x"
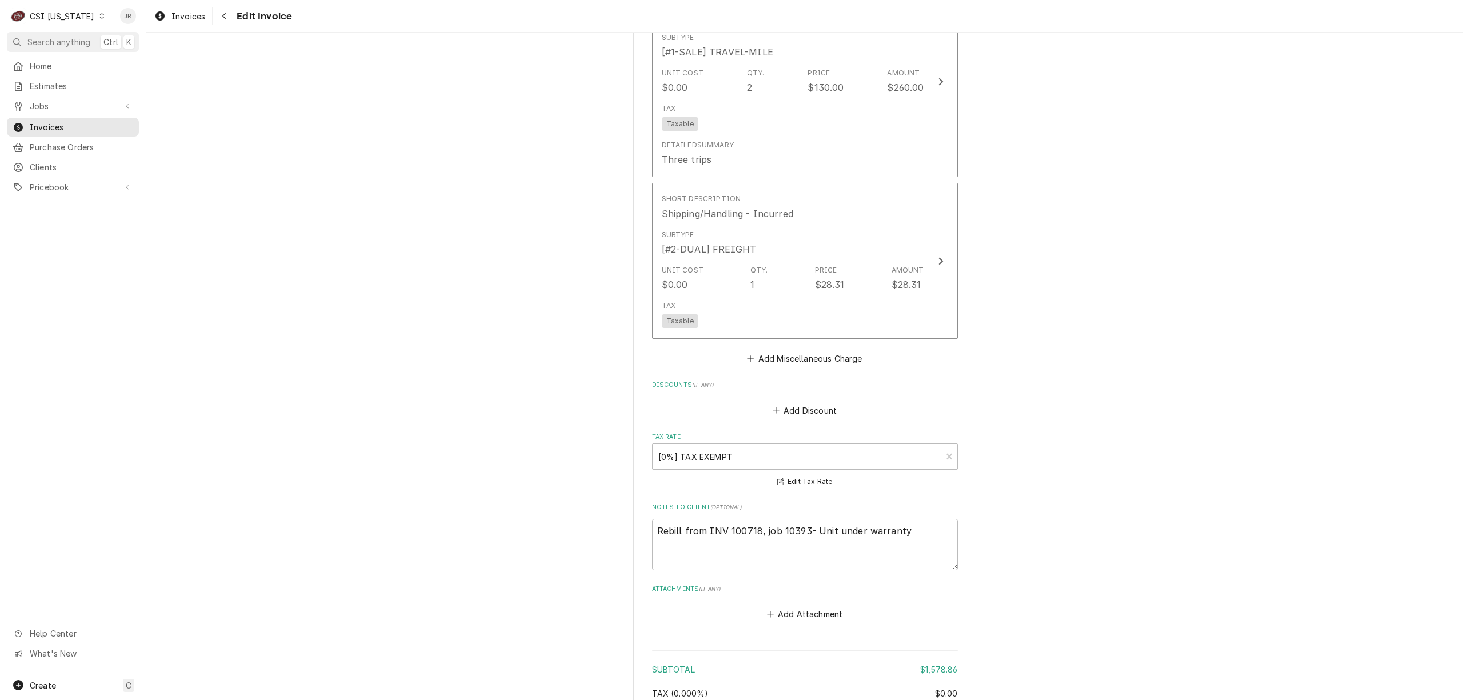
scroll to position [2738, 0]
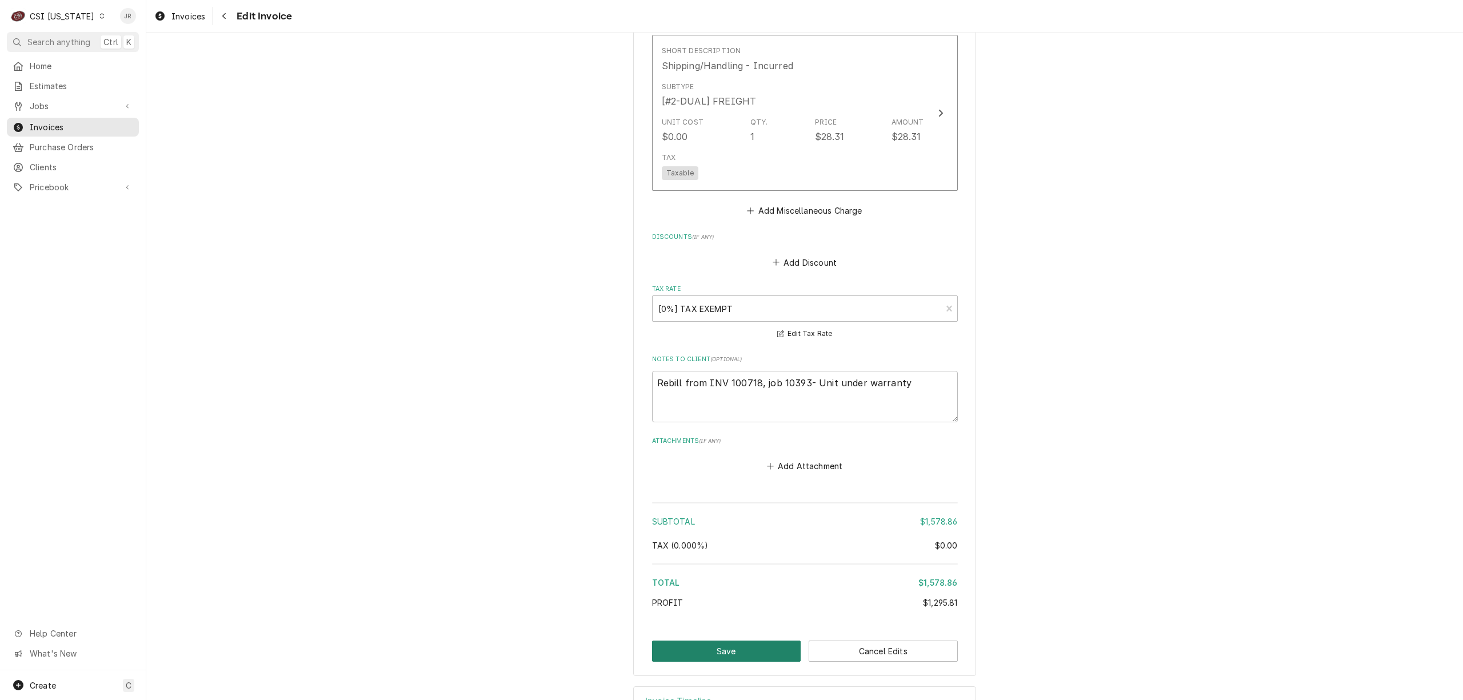
click at [764, 640] on button "Save" at bounding box center [726, 650] width 149 height 21
type textarea "x"
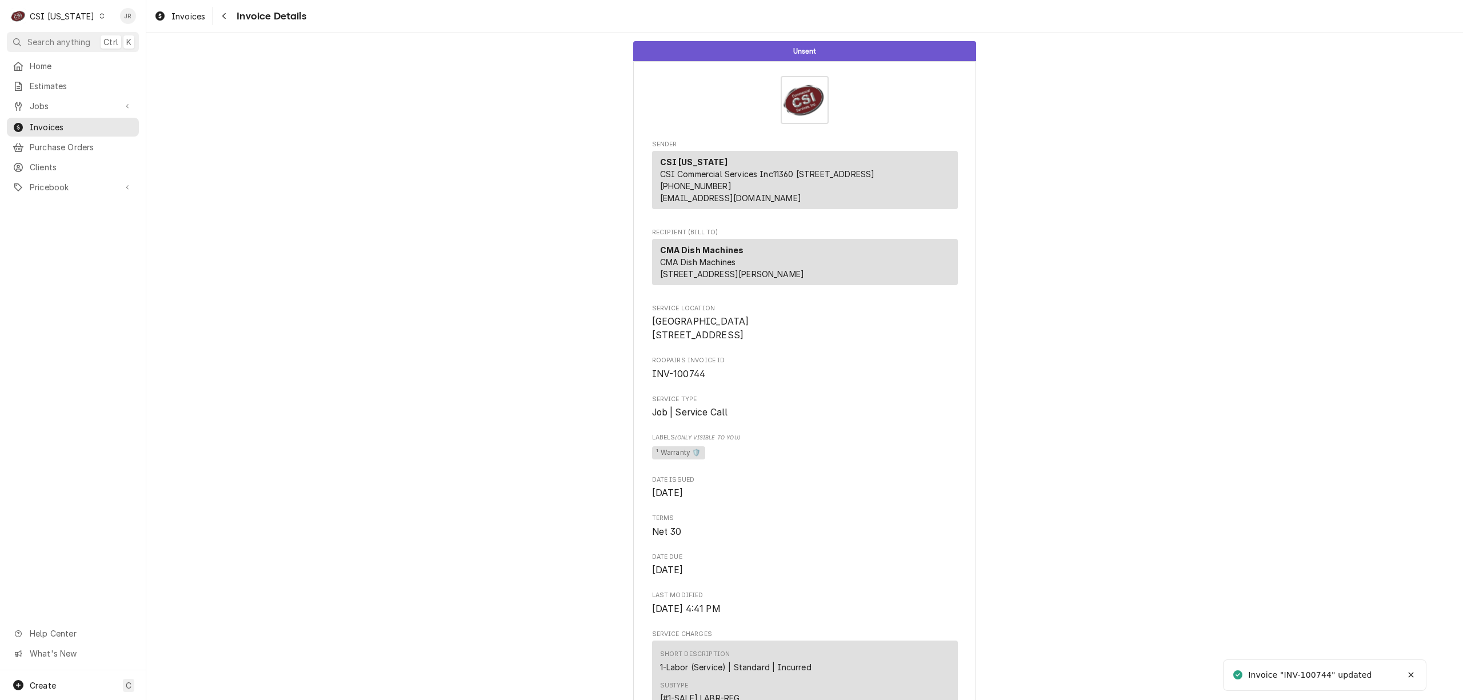
click at [1308, 676] on div "Invoice "INV-100744" updated" at bounding box center [1310, 675] width 125 height 12
click at [1308, 675] on div "Invoice "INV-100744" updated" at bounding box center [1310, 675] width 125 height 12
copy div "100744"
drag, startPoint x: 648, startPoint y: 350, endPoint x: 818, endPoint y: 343, distance: 170.4
click at [818, 342] on span "OLDHAM COUNTY ANIMAL SHELTER 1345 KY-393 La Grange, KY 40031" at bounding box center [805, 328] width 306 height 27
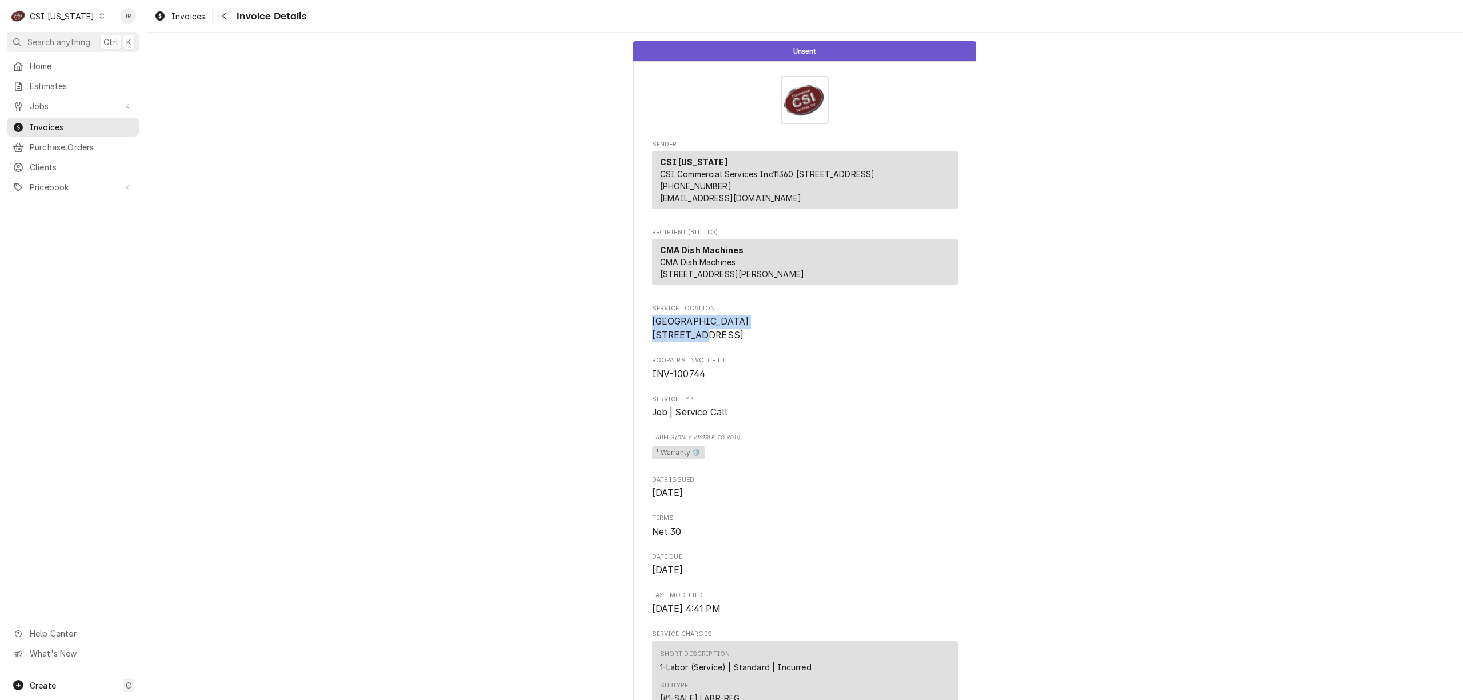
copy span "OLDHAM COUNTY ANIMAL SHELTER"
drag, startPoint x: 823, startPoint y: 345, endPoint x: 649, endPoint y: 345, distance: 174.3
click at [652, 342] on span "OLDHAM COUNTY ANIMAL SHELTER 1345 KY-393 La Grange, KY 40031" at bounding box center [805, 328] width 306 height 27
copy span "OLDHAM COUNTY ANIMAL SHELTER"
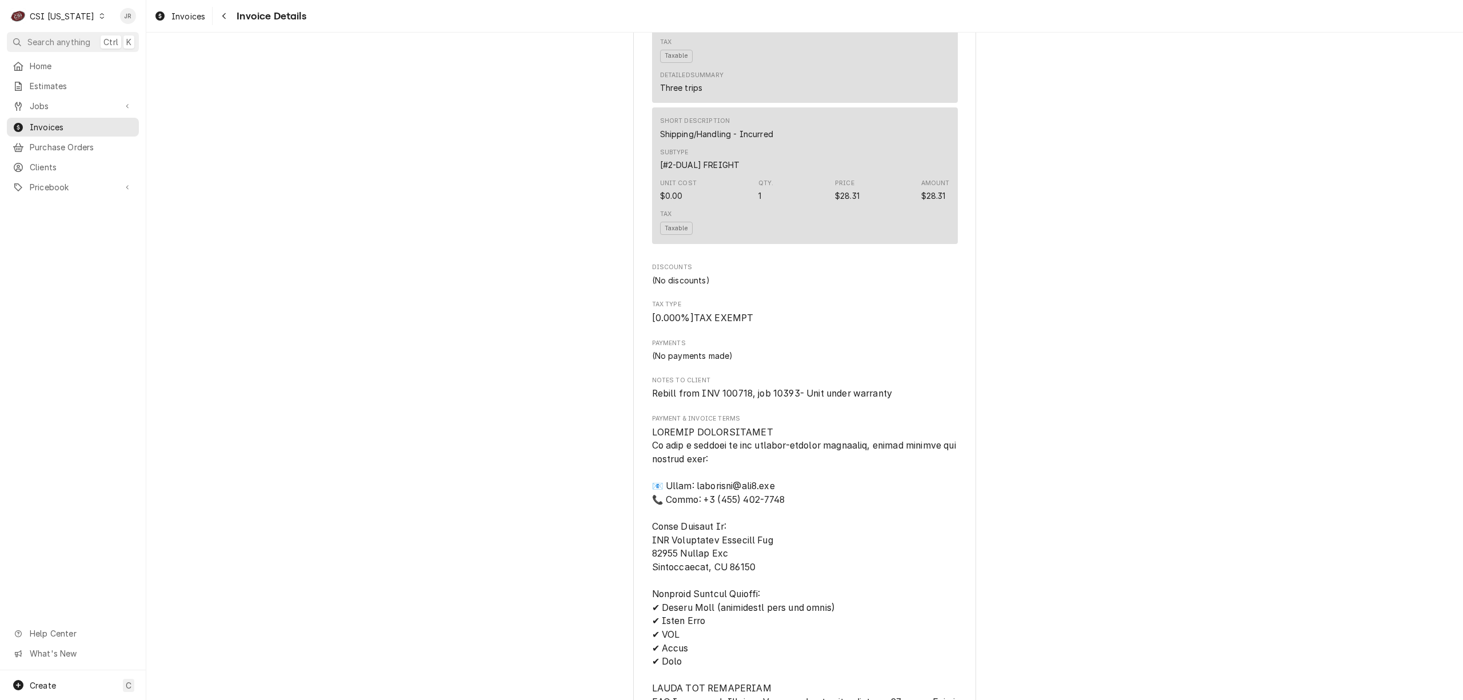
scroll to position [1676, 0]
click at [737, 401] on span "Rebill from INV 100718, job 10393- Unit under warranty" at bounding box center [772, 395] width 241 height 11
copy span "100718"
click at [42, 121] on span "Invoices" at bounding box center [81, 127] width 103 height 12
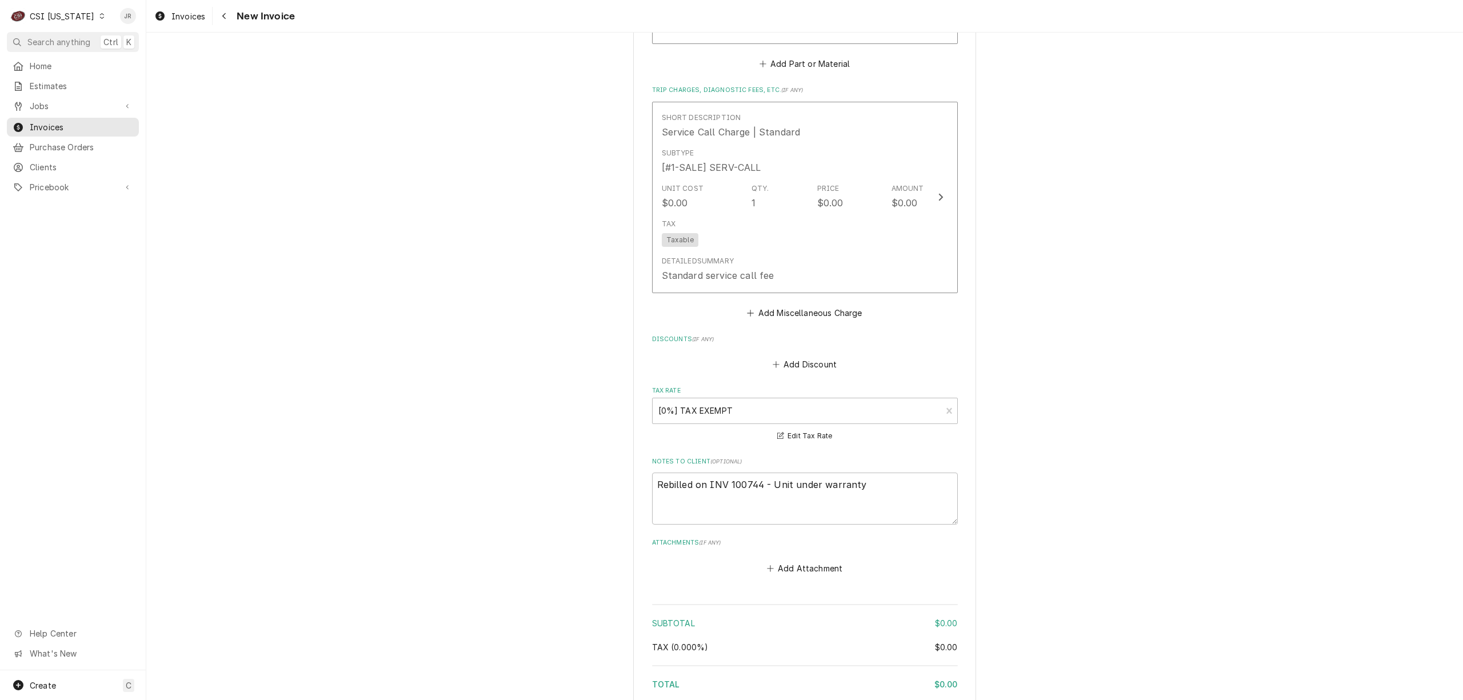
scroll to position [2149, 0]
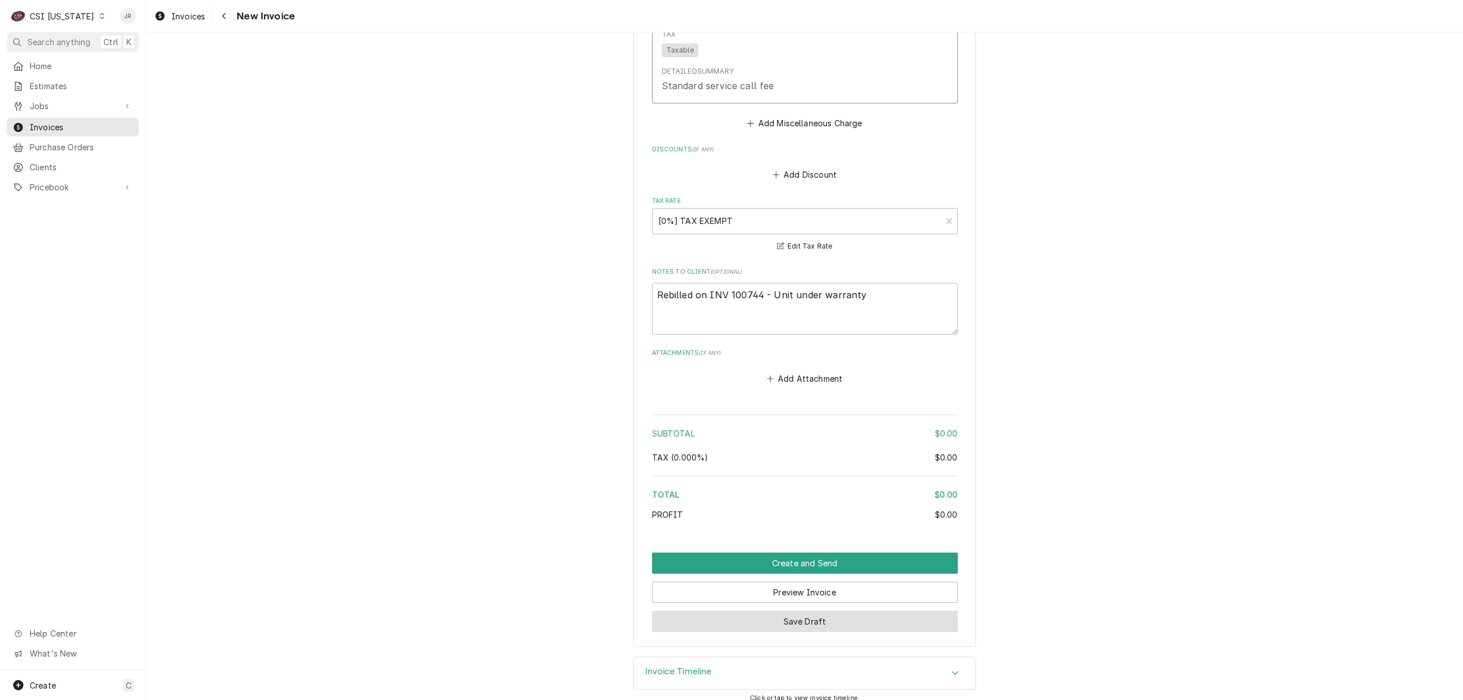
click at [826, 611] on button "Save Draft" at bounding box center [805, 621] width 306 height 21
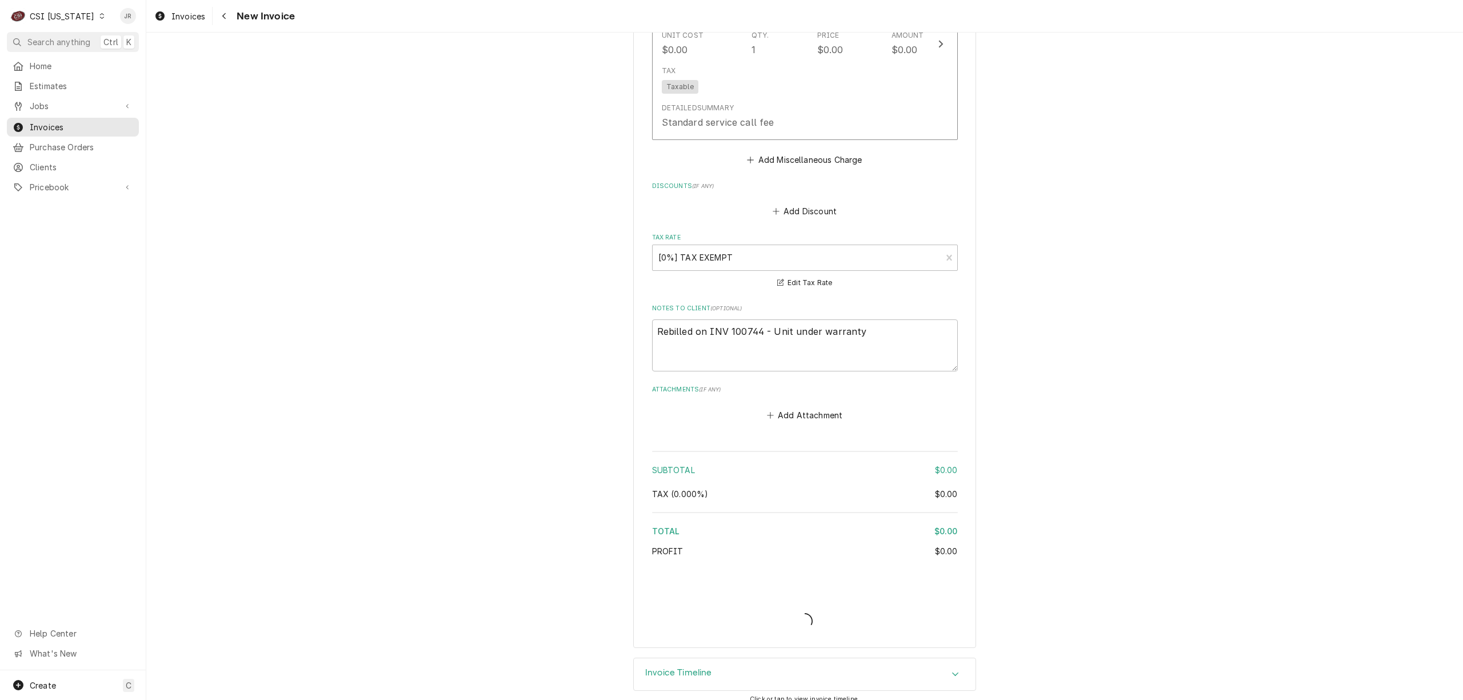
type textarea "x"
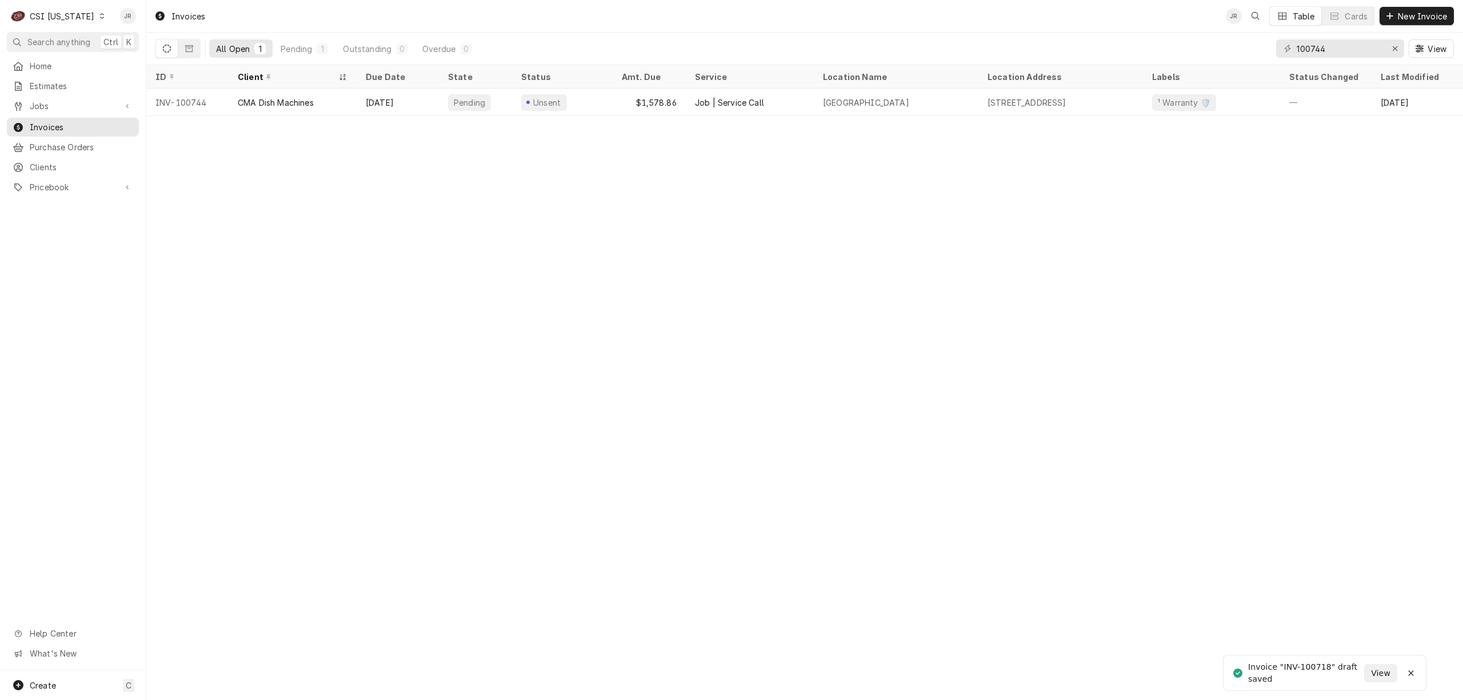
click at [1324, 668] on div "Invoice "INV-100718" draft saved" at bounding box center [1306, 673] width 116 height 24
click at [1322, 666] on div "Invoice "INV-100718" draft saved" at bounding box center [1306, 673] width 116 height 24
click at [1310, 656] on li "Invoice "INV-100718" draft saved View" at bounding box center [1324, 673] width 203 height 36
click at [1318, 668] on div "Invoice "INV-100718" draft saved" at bounding box center [1306, 673] width 116 height 24
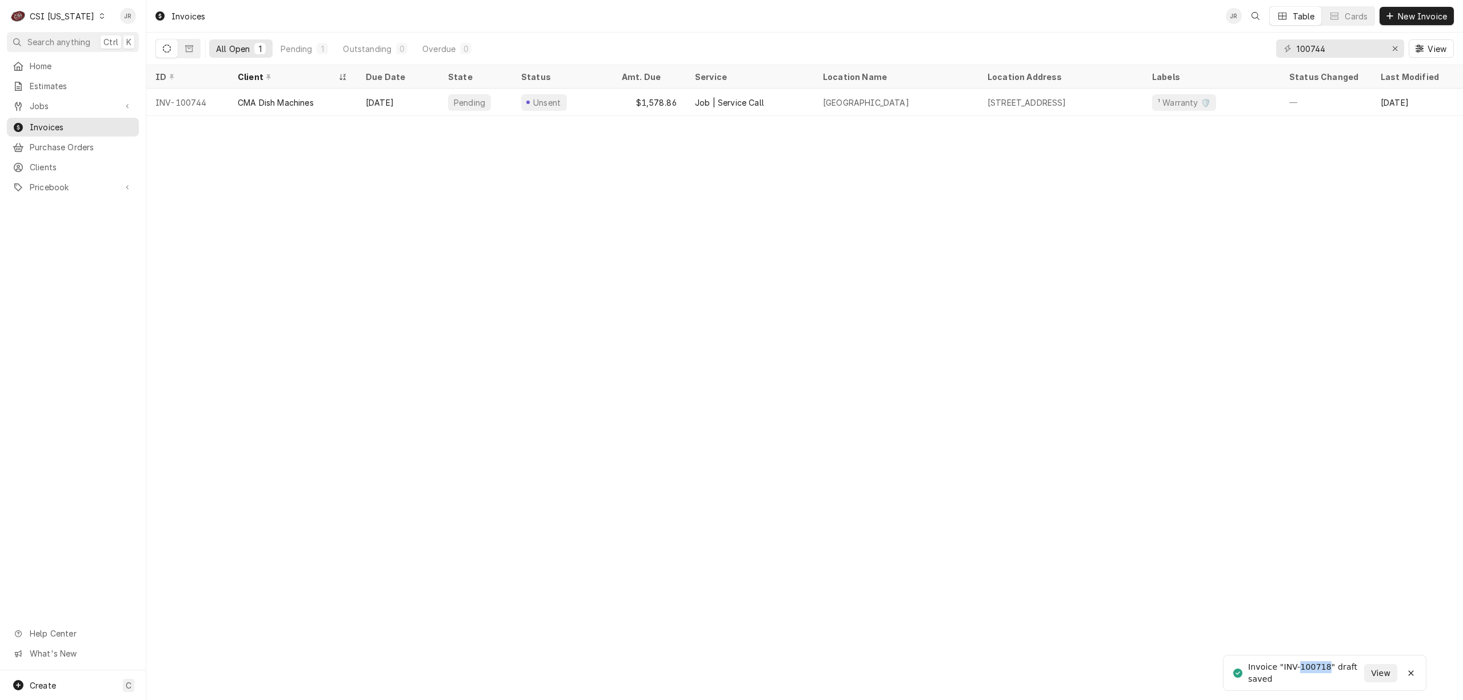
copy div "100718"
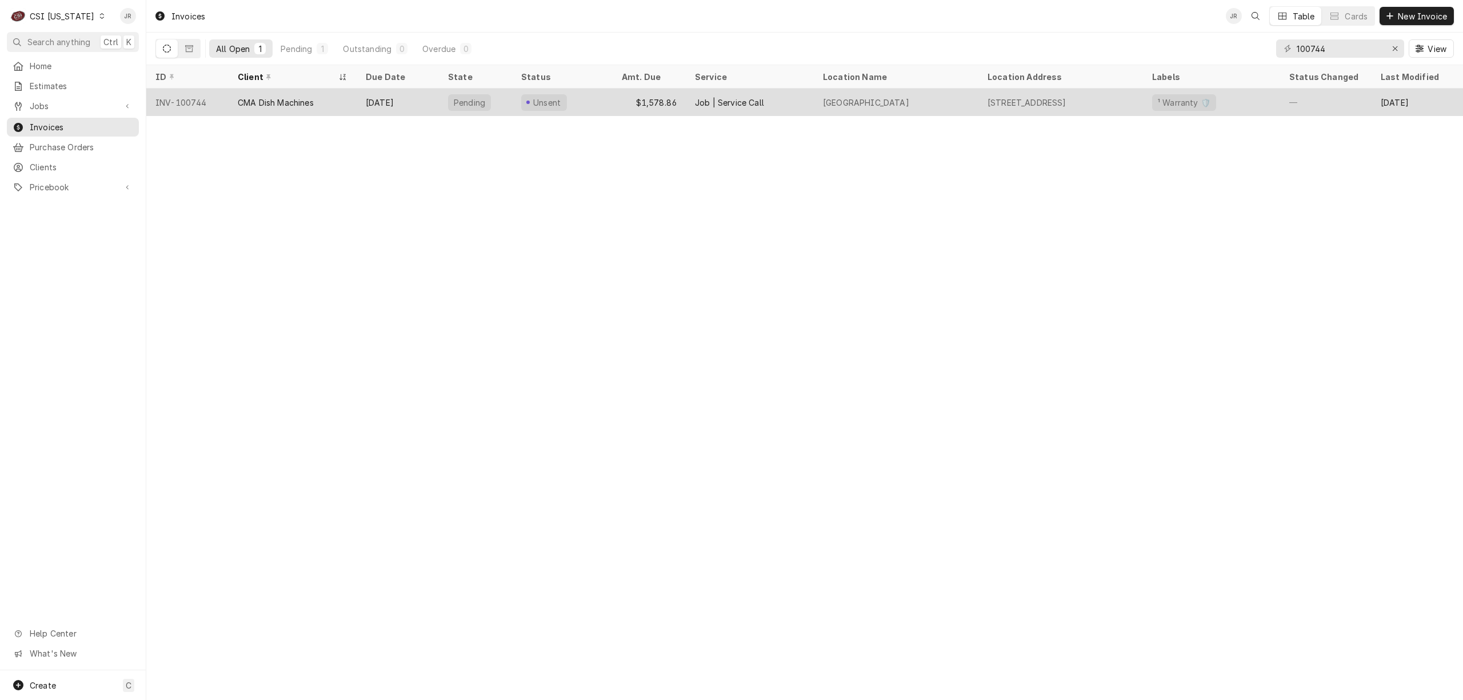
click at [336, 101] on div "CMA Dish Machines" at bounding box center [293, 102] width 128 height 27
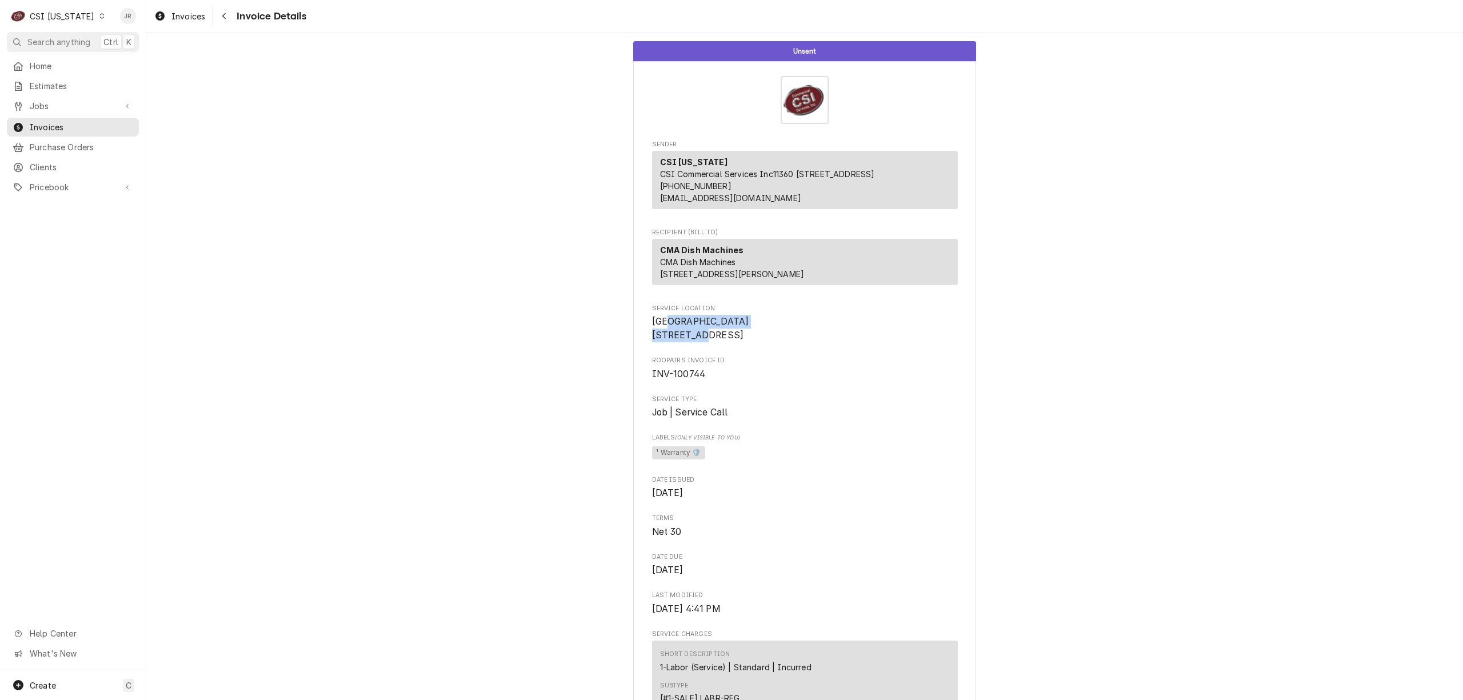
drag, startPoint x: 786, startPoint y: 351, endPoint x: 666, endPoint y: 345, distance: 120.7
click at [666, 342] on span "OLDHAM COUNTY ANIMAL SHELTER 1345 KY-393 La Grange, KY 40031" at bounding box center [805, 328] width 306 height 27
copy span "HAM COUNTY ANIMAL SHELTER"
click at [39, 9] on div "C CSI Kentucky" at bounding box center [58, 16] width 102 height 23
click at [123, 21] on div "CSI [US_STATE][GEOGRAPHIC_DATA]" at bounding box center [178, 23] width 151 height 12
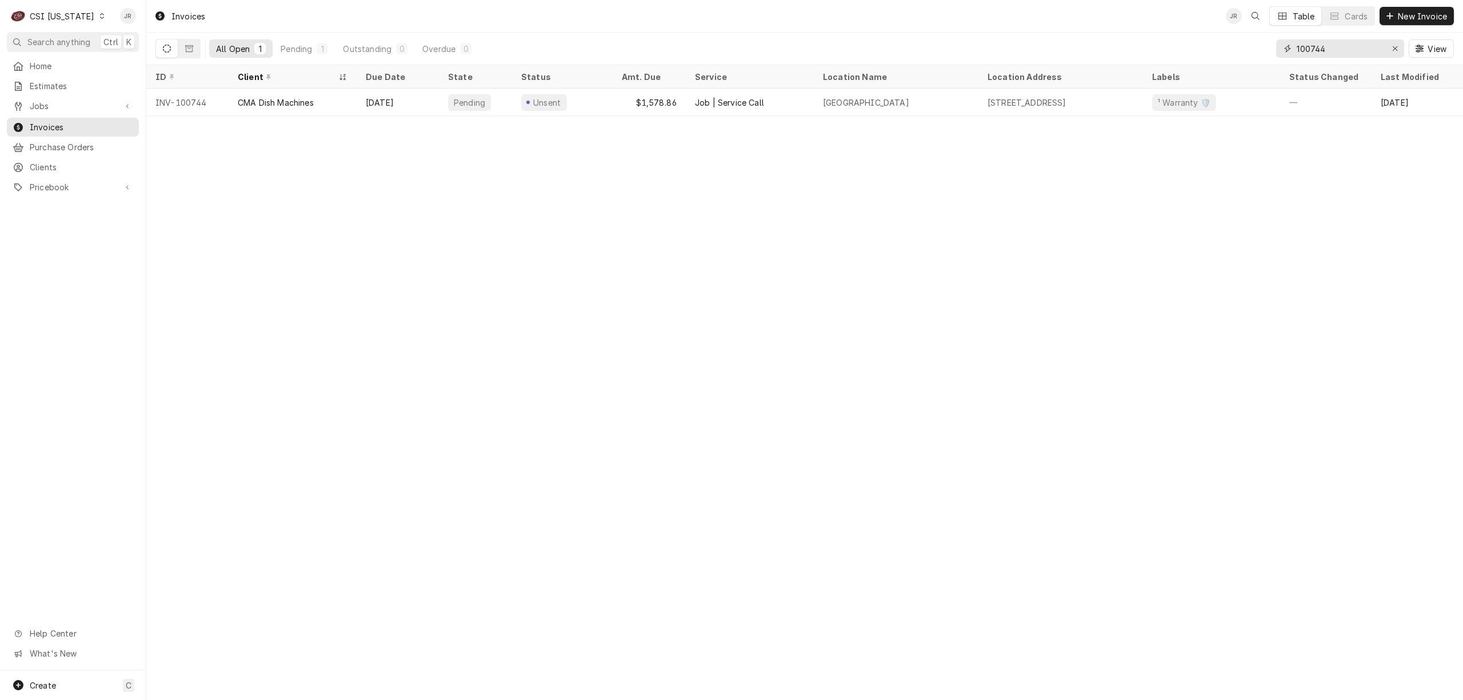
click at [1312, 41] on input "100744" at bounding box center [1339, 48] width 86 height 18
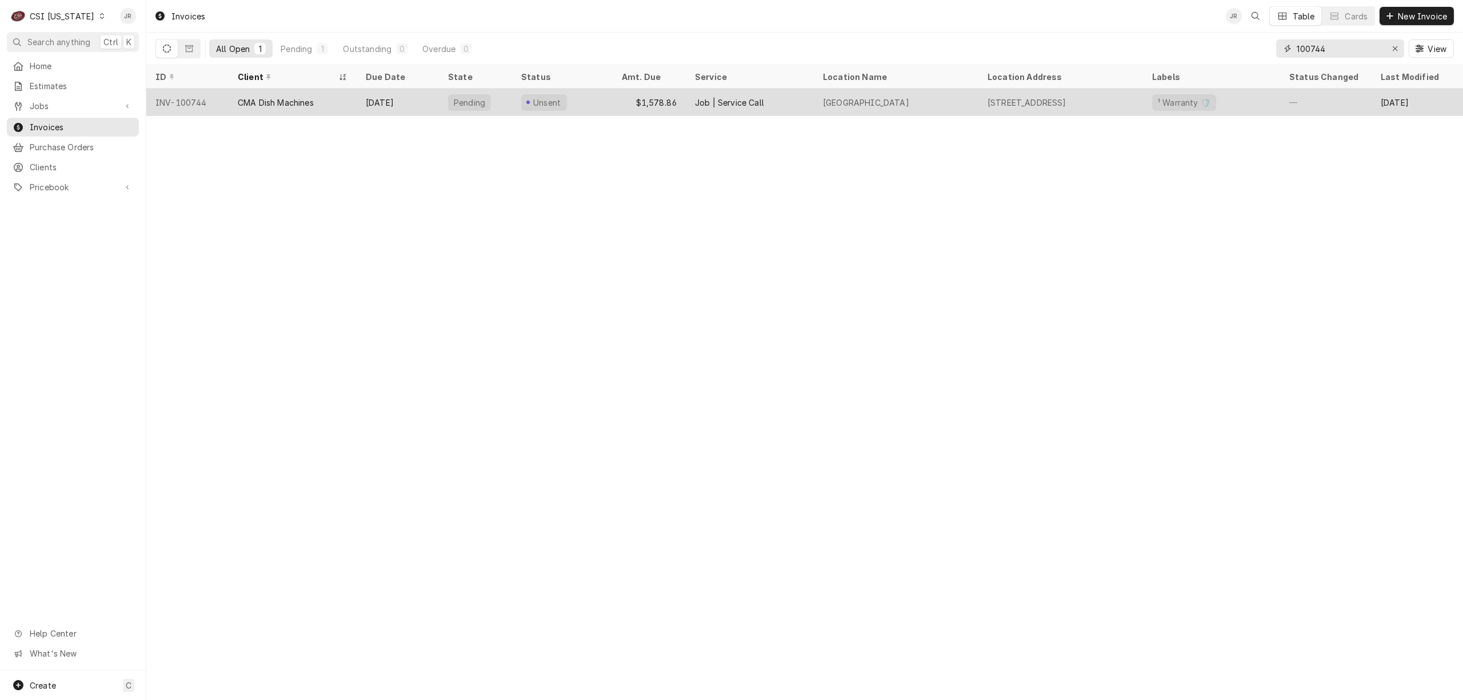
paste input "18"
type input "100718"
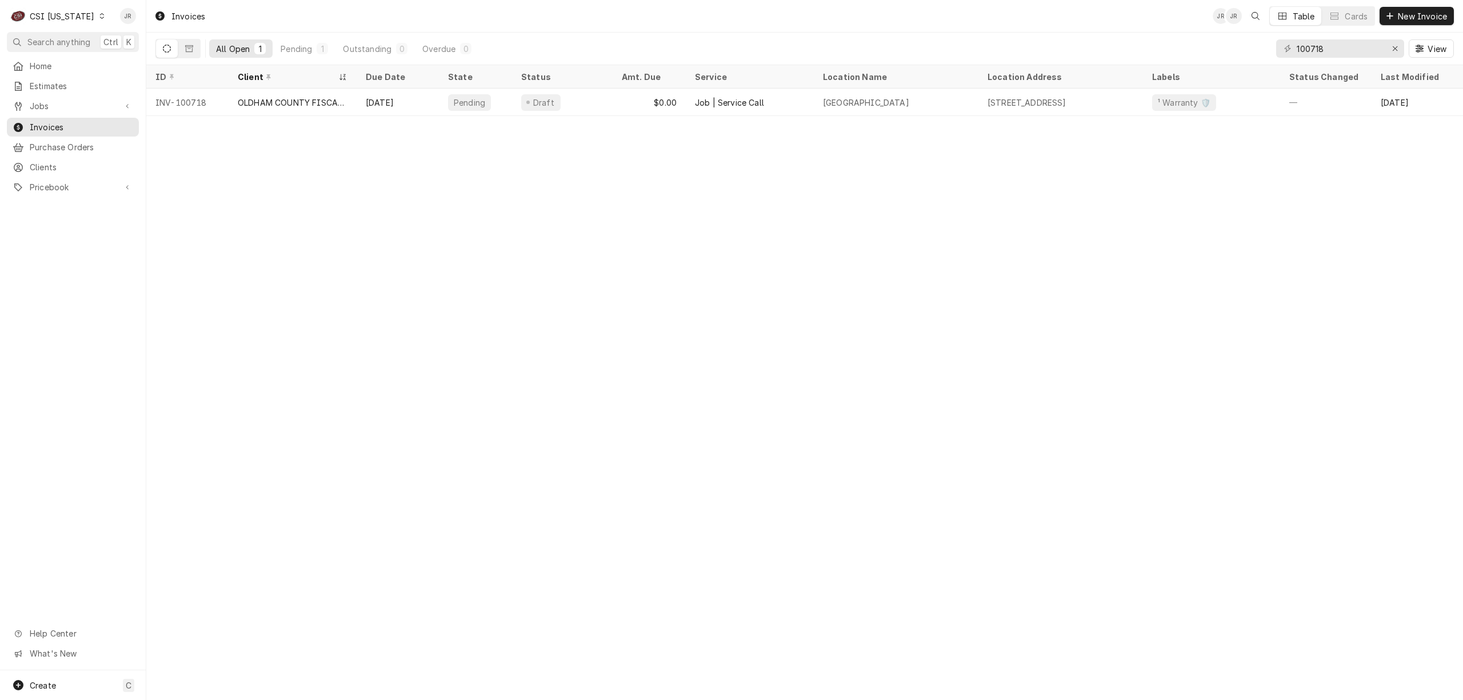
click at [45, 19] on div "CSI Kentucky" at bounding box center [62, 16] width 65 height 12
click at [658, 488] on html "C CSI Kentucky JR Search anything Ctrl K Home Estimates Jobs Jobs Job Series In…" at bounding box center [731, 350] width 1463 height 700
click at [60, 11] on div "CSI Kentucky" at bounding box center [62, 16] width 65 height 12
click at [133, 23] on div "CSI [US_STATE][GEOGRAPHIC_DATA]" at bounding box center [178, 23] width 151 height 12
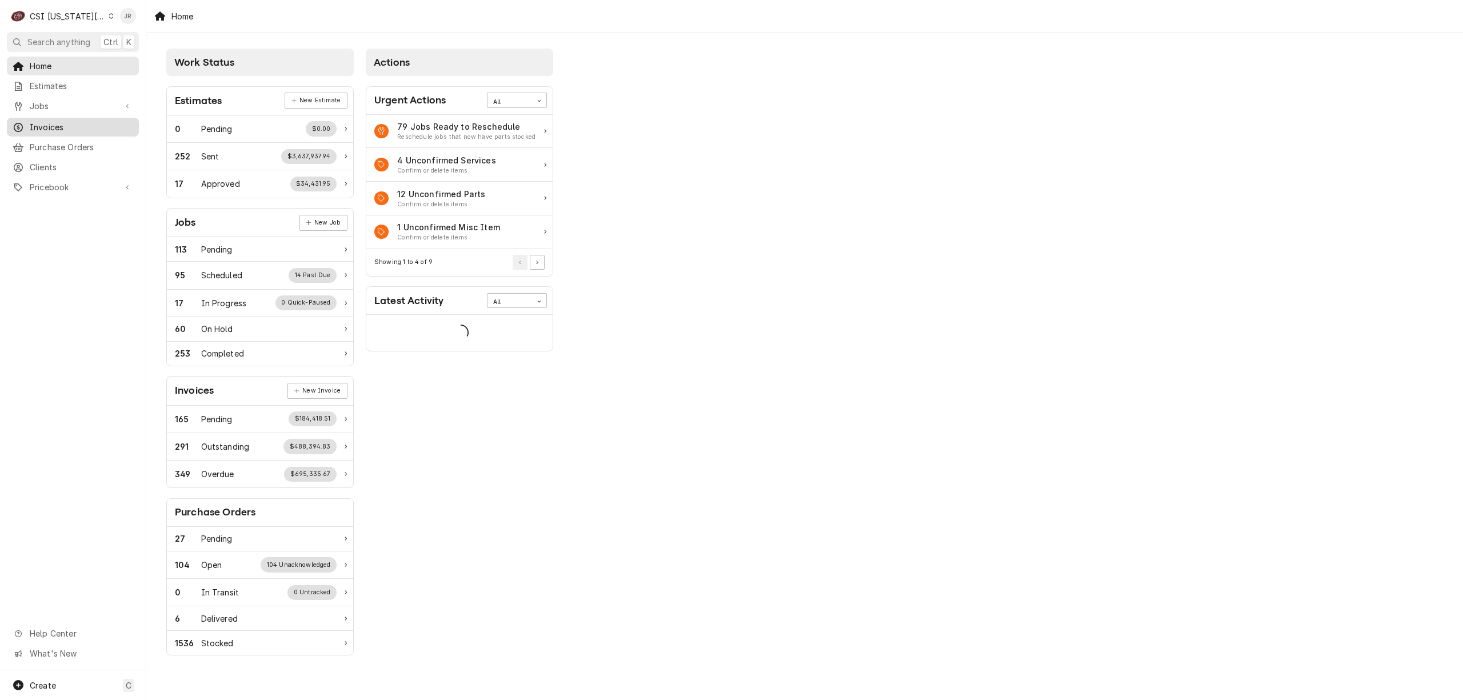
click at [31, 121] on span "Invoices" at bounding box center [81, 127] width 103 height 12
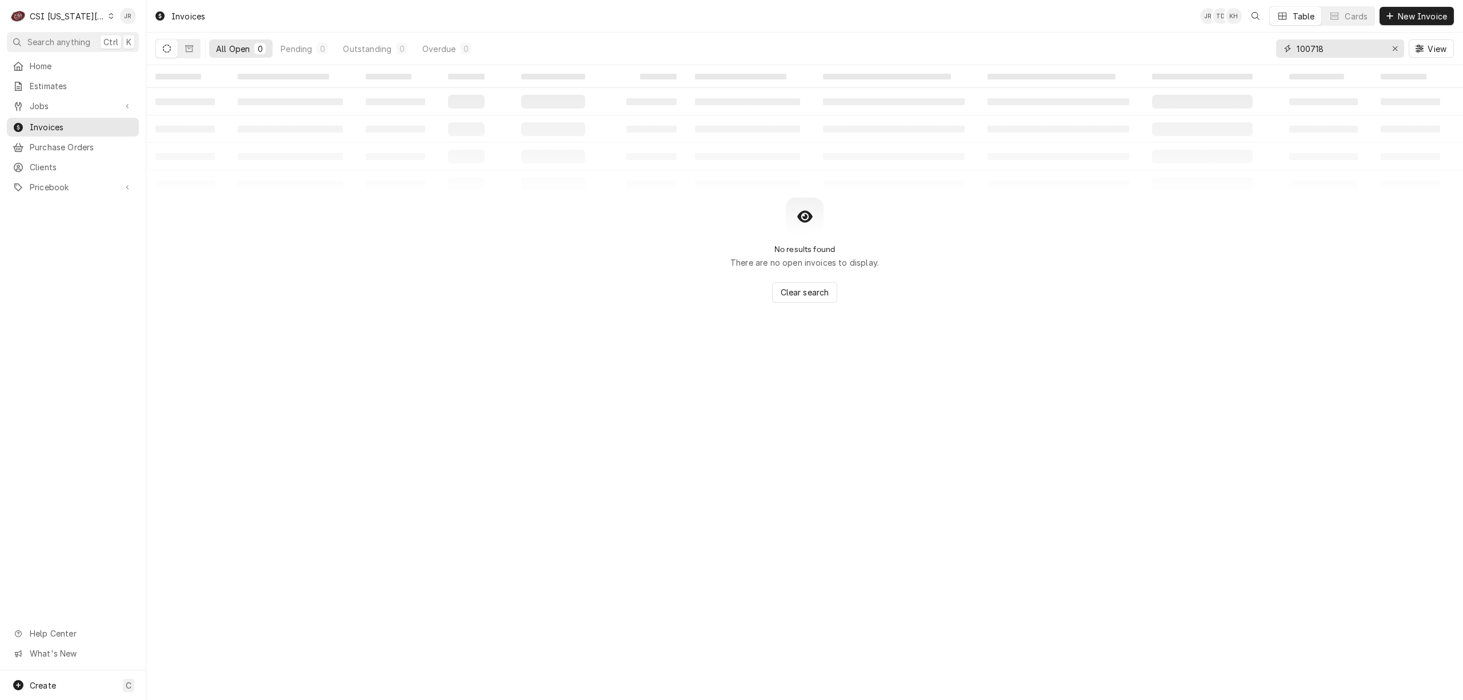
click at [1335, 54] on input "100718" at bounding box center [1339, 48] width 86 height 18
type input "302932"
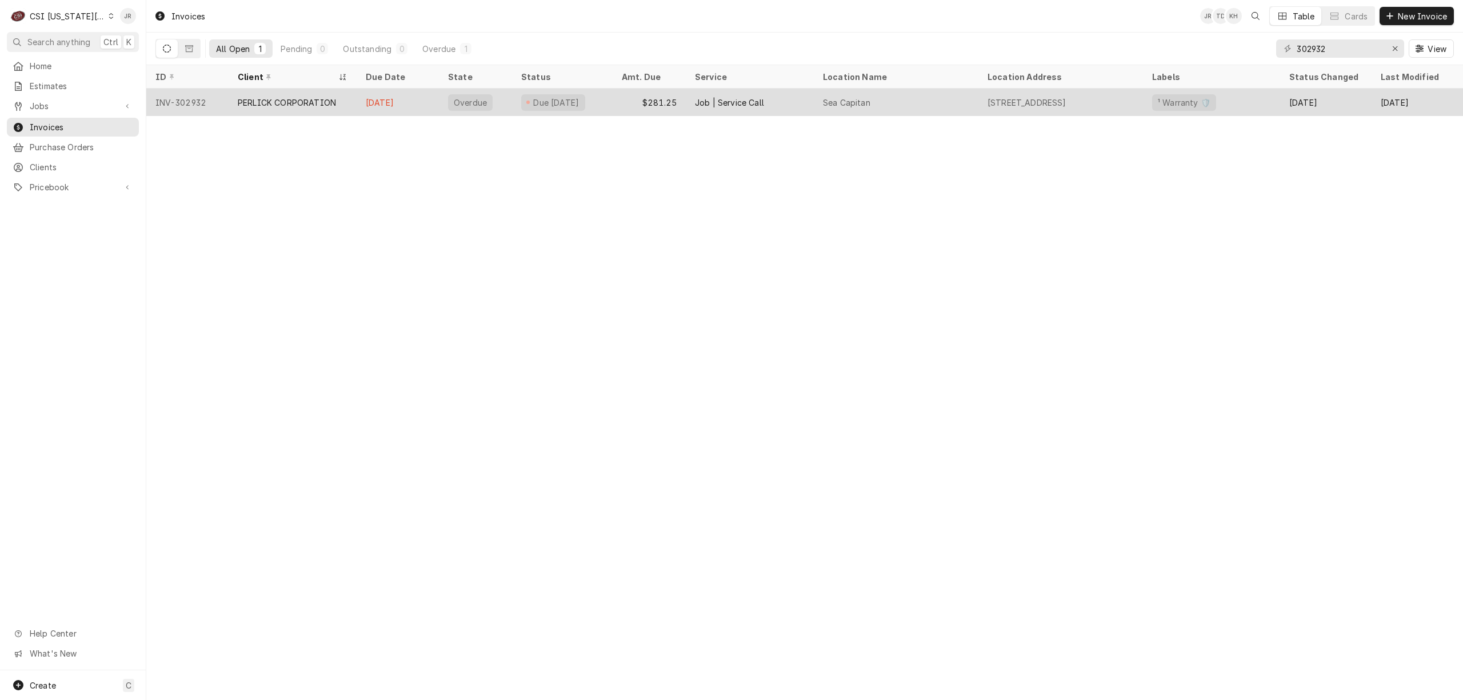
click at [456, 94] on div "Overdue" at bounding box center [470, 102] width 45 height 17
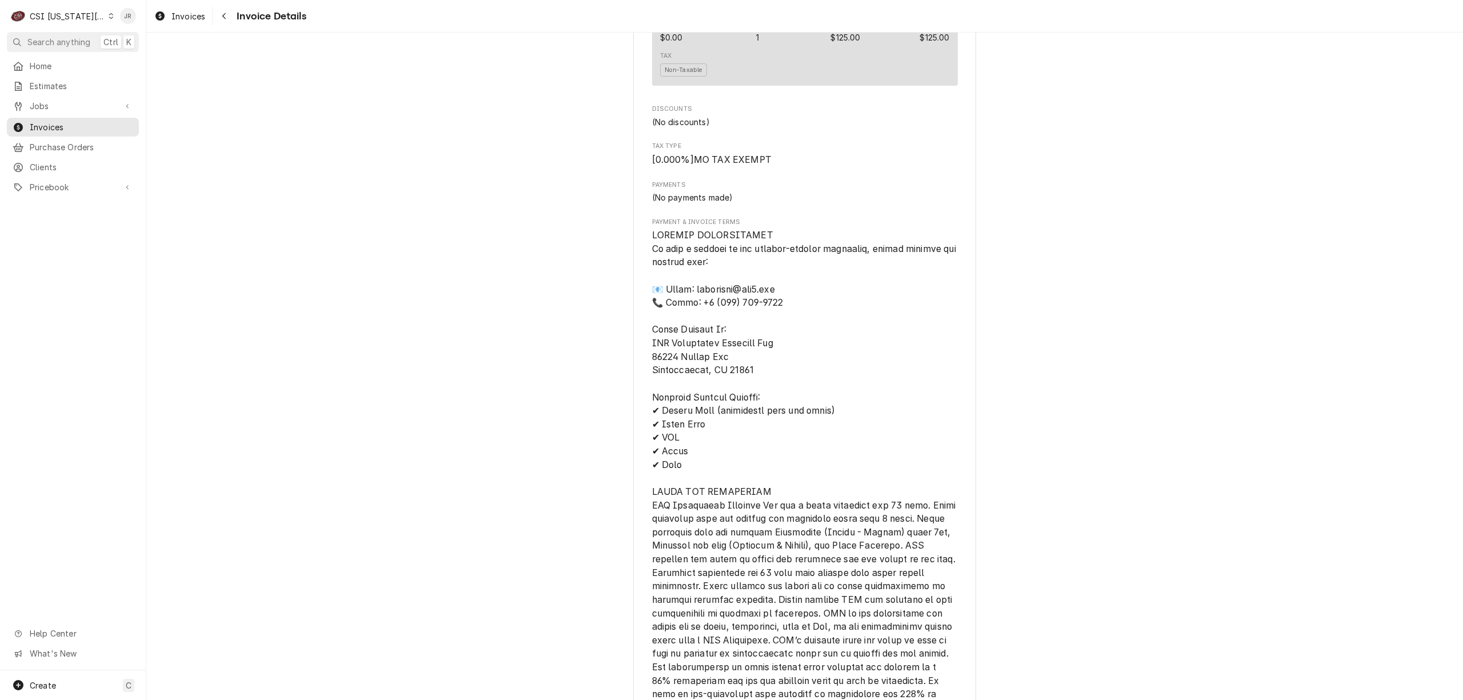
scroll to position [1663, 0]
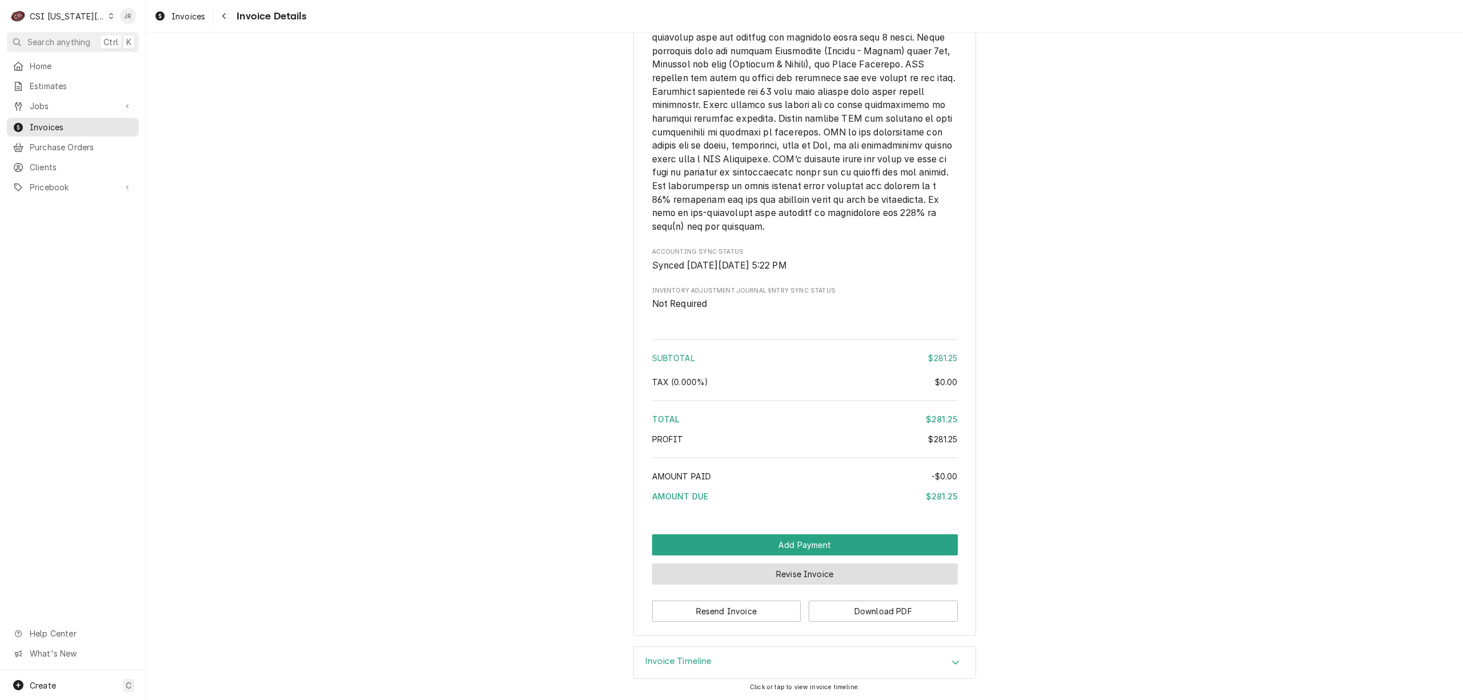
click at [792, 573] on button "Revise Invoice" at bounding box center [805, 573] width 306 height 21
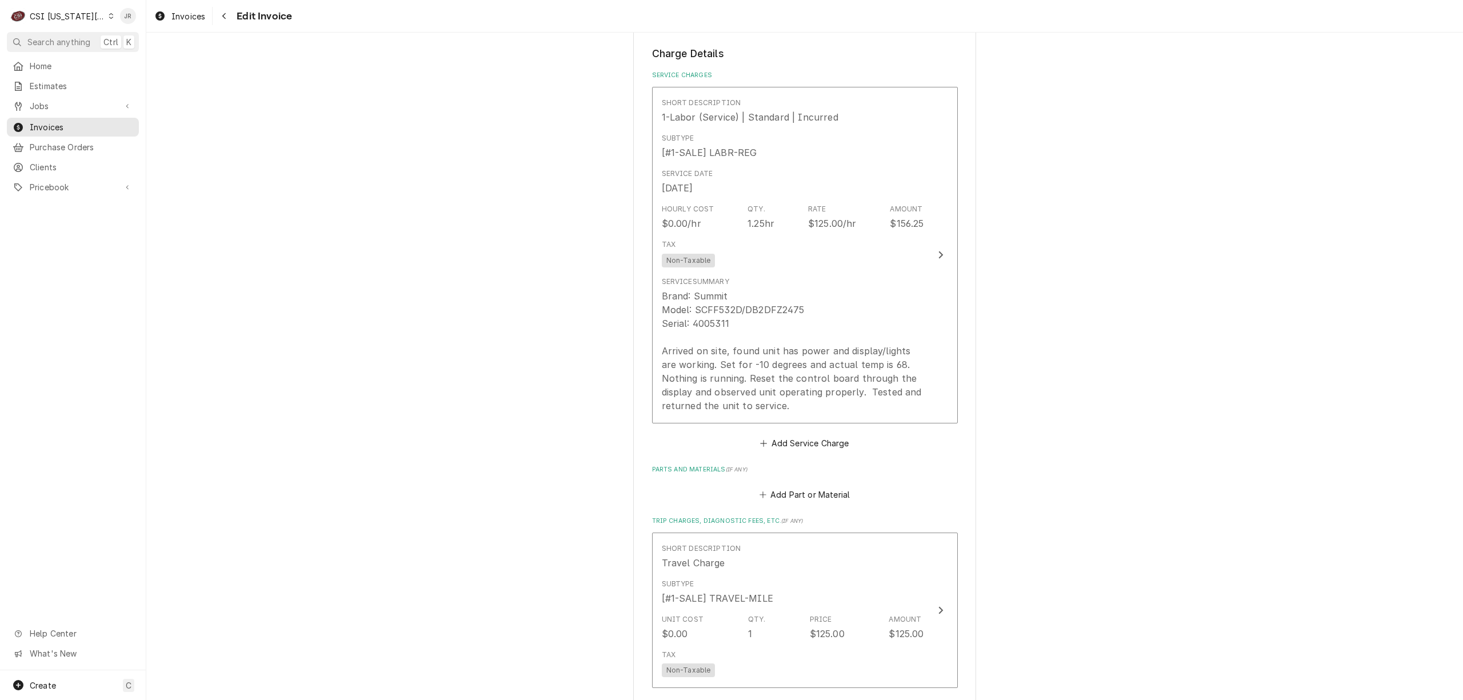
scroll to position [1668, 0]
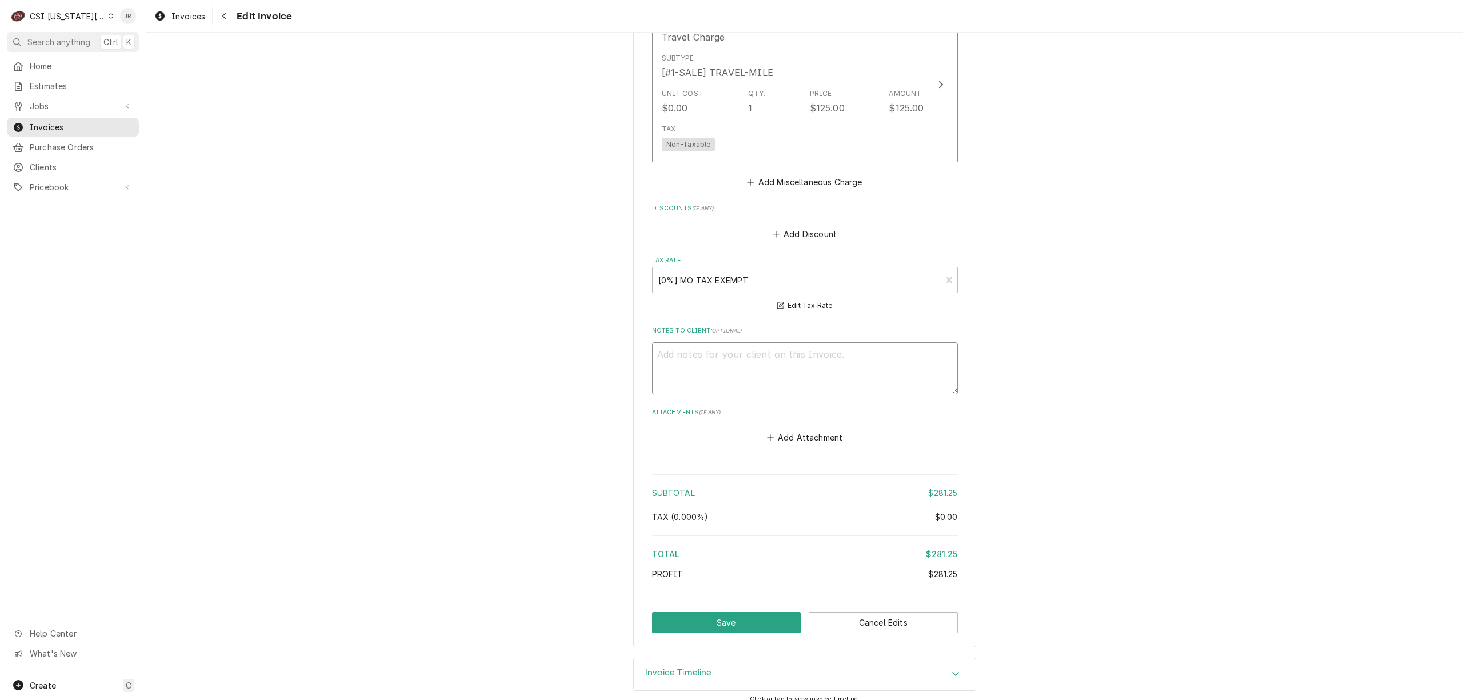
click at [832, 379] on textarea "Notes to Client ( optional )" at bounding box center [805, 368] width 306 height 52
type textarea "x"
type textarea "R"
type textarea "x"
type textarea "Re"
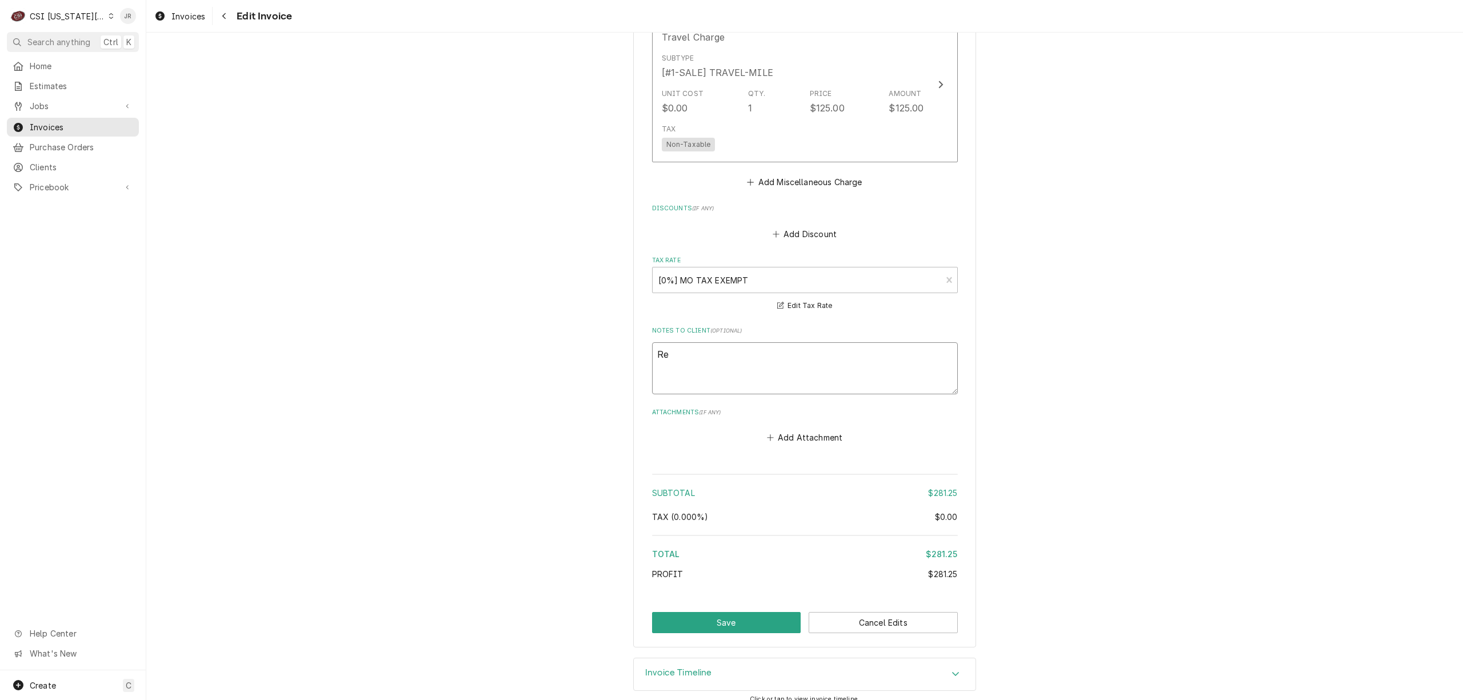
type textarea "x"
type textarea "Reb"
type textarea "x"
type textarea "Rebi"
type textarea "x"
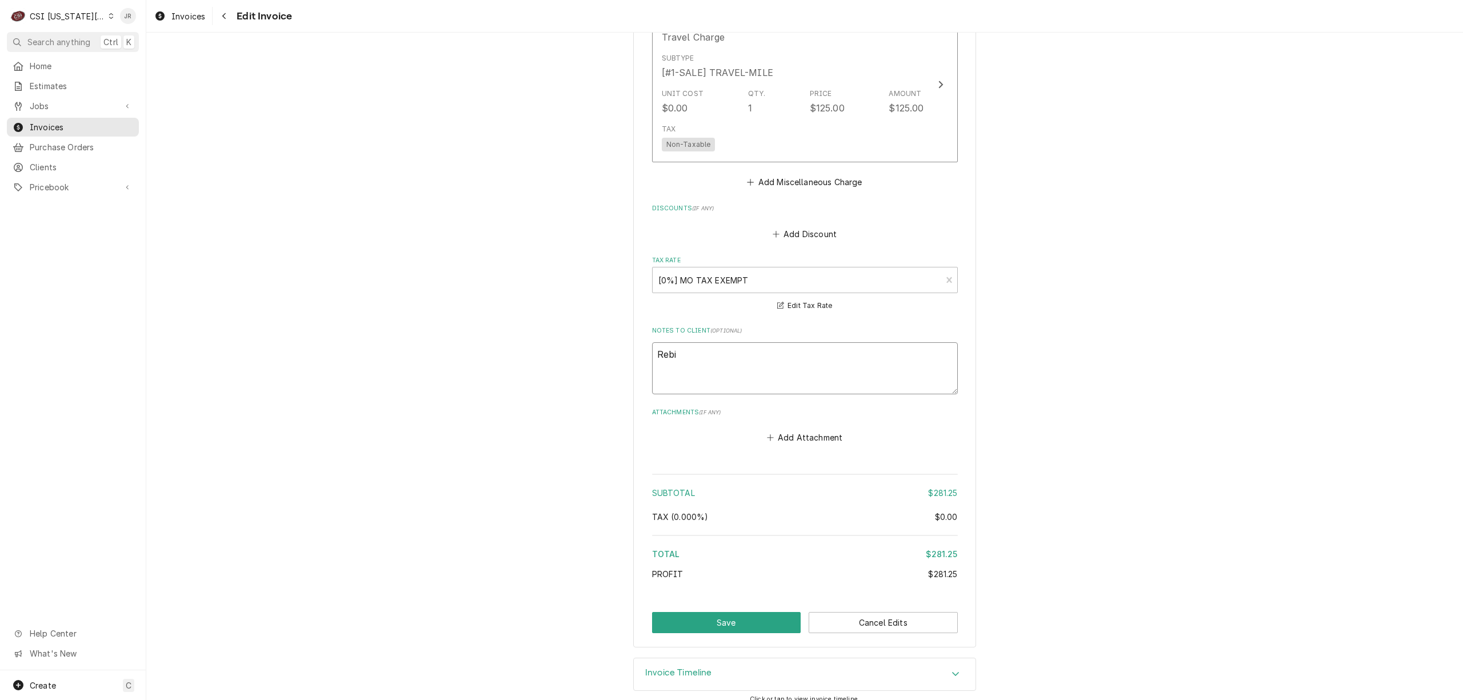
type textarea "Rebil"
type textarea "x"
type textarea "Rebill"
type textarea "x"
type textarea "Rebille"
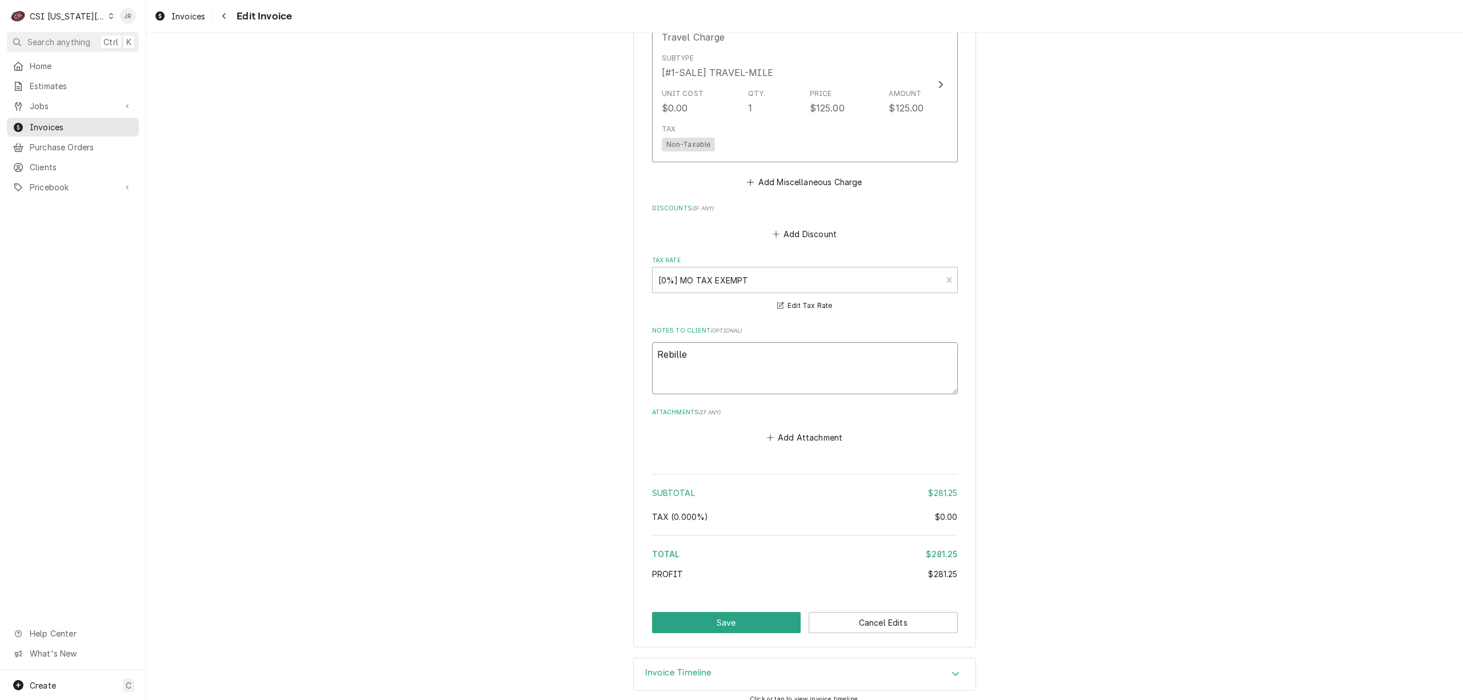
type textarea "x"
type textarea "Rebilled"
type textarea "x"
type textarea "Rebilled"
type textarea "x"
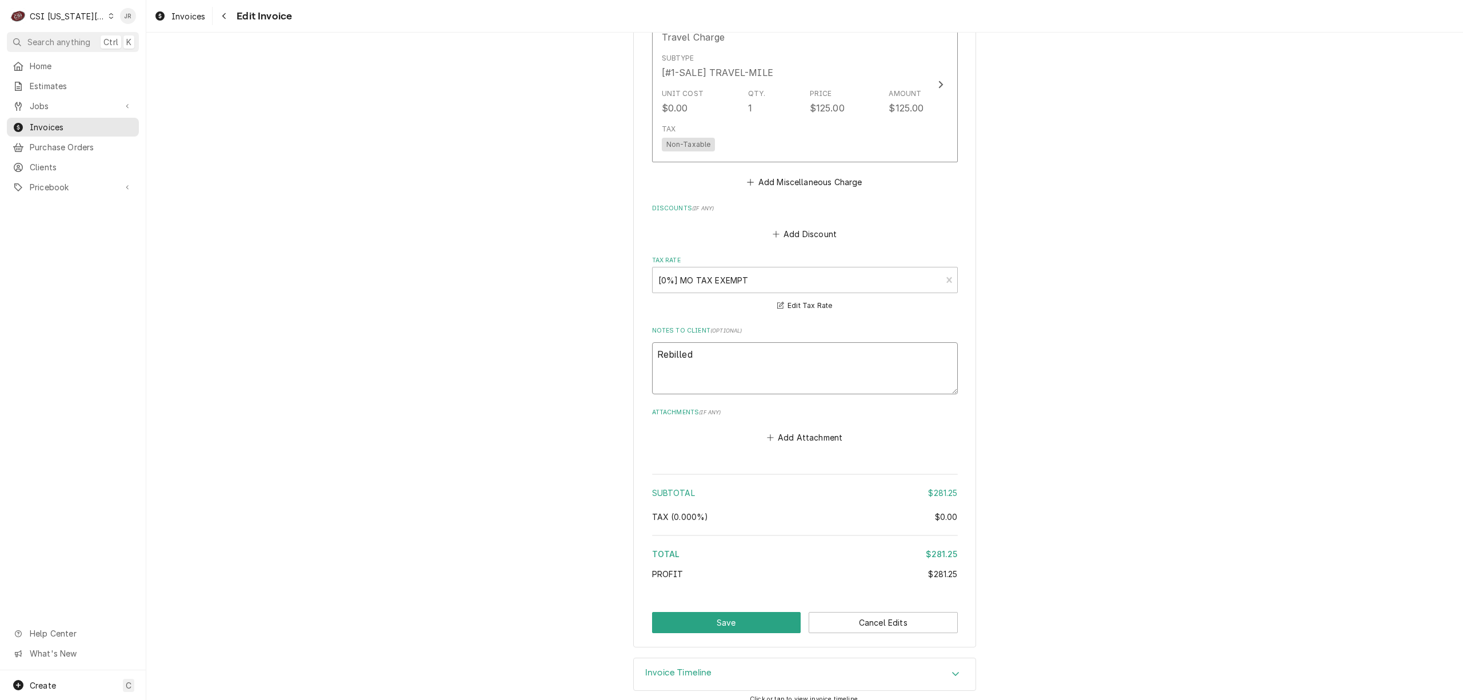
type textarea "Rebilled o"
type textarea "x"
type textarea "Rebilled on"
type textarea "x"
type textarea "Rebilled on"
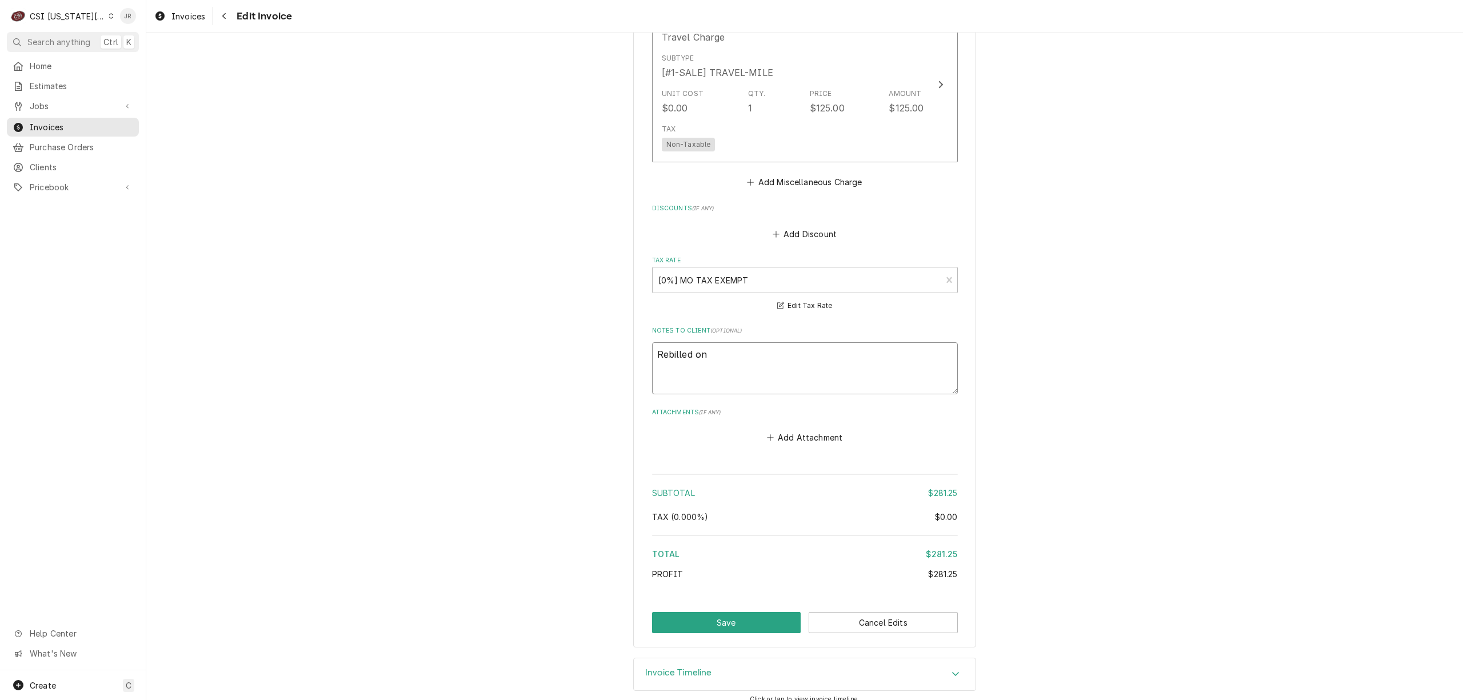
type textarea "x"
type textarea "Rebilled on i"
type textarea "x"
type textarea "Rebilled on in"
type textarea "x"
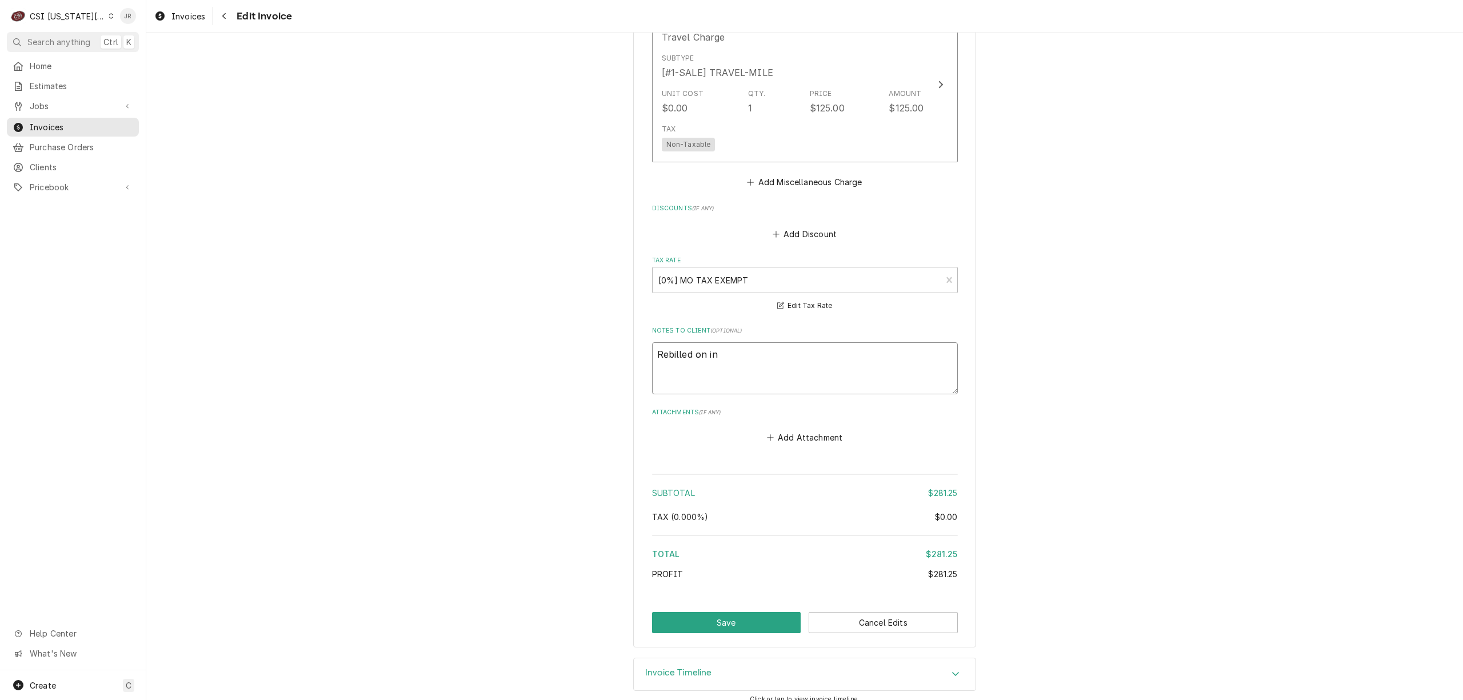
type textarea "Rebilled on inv"
type textarea "x"
type textarea "Rebilled on inv#"
type textarea "x"
type textarea "Rebilled on inv#-"
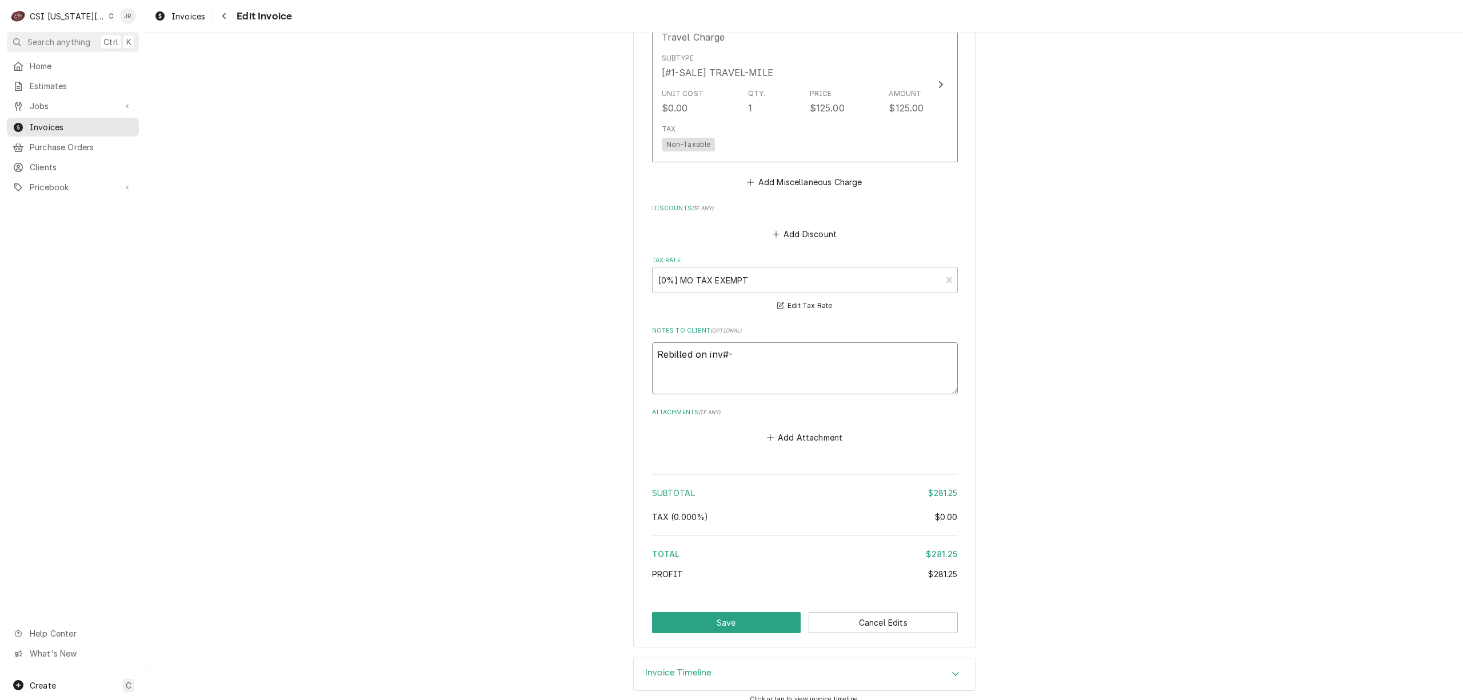
type textarea "x"
type textarea "Rebilled on inv#-3"
type textarea "x"
type textarea "Rebilled on inv#-30"
type textarea "x"
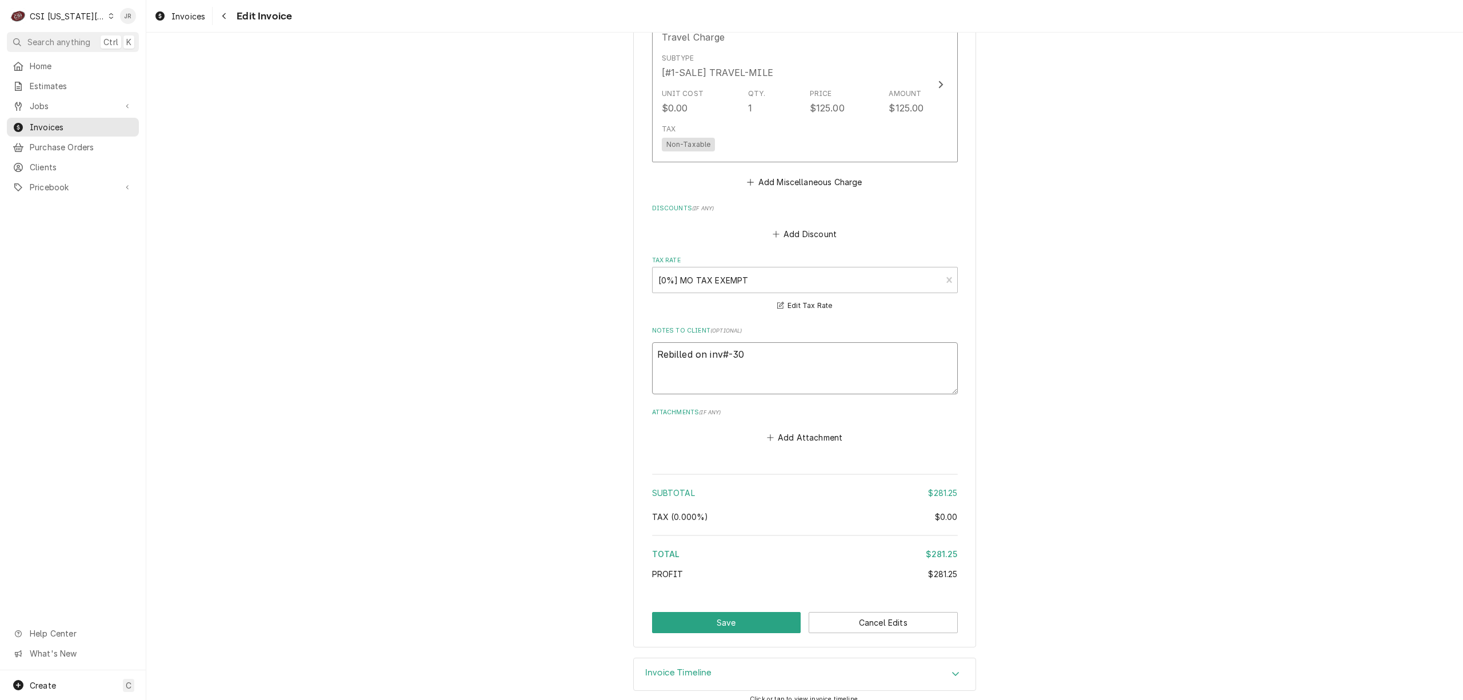
type textarea "Rebilled on inv#-303"
type textarea "x"
type textarea "Rebilled on inv#-3036"
type textarea "x"
type textarea "Rebilled on inv#-30364"
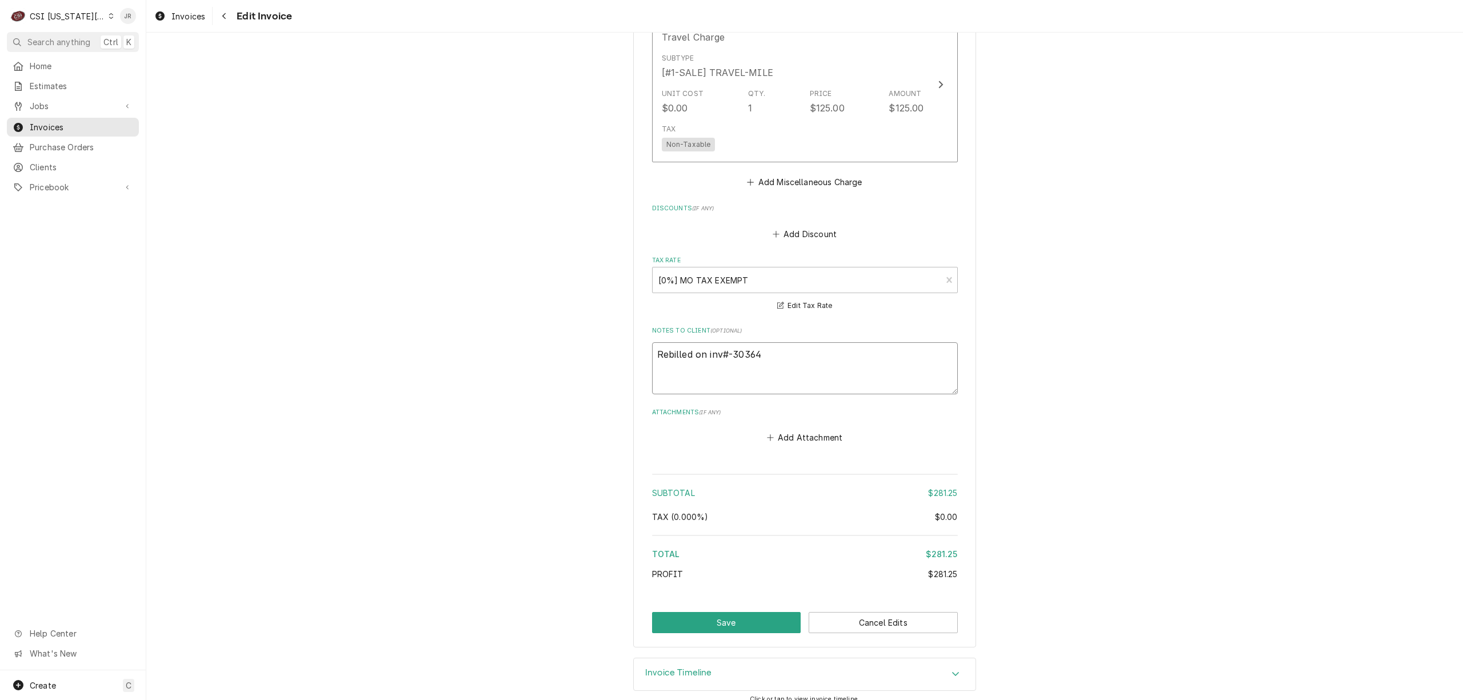
type textarea "x"
type textarea "Rebilled on inv#-303646"
type textarea "x"
type textarea "Rebilled on inv#-303646"
type textarea "x"
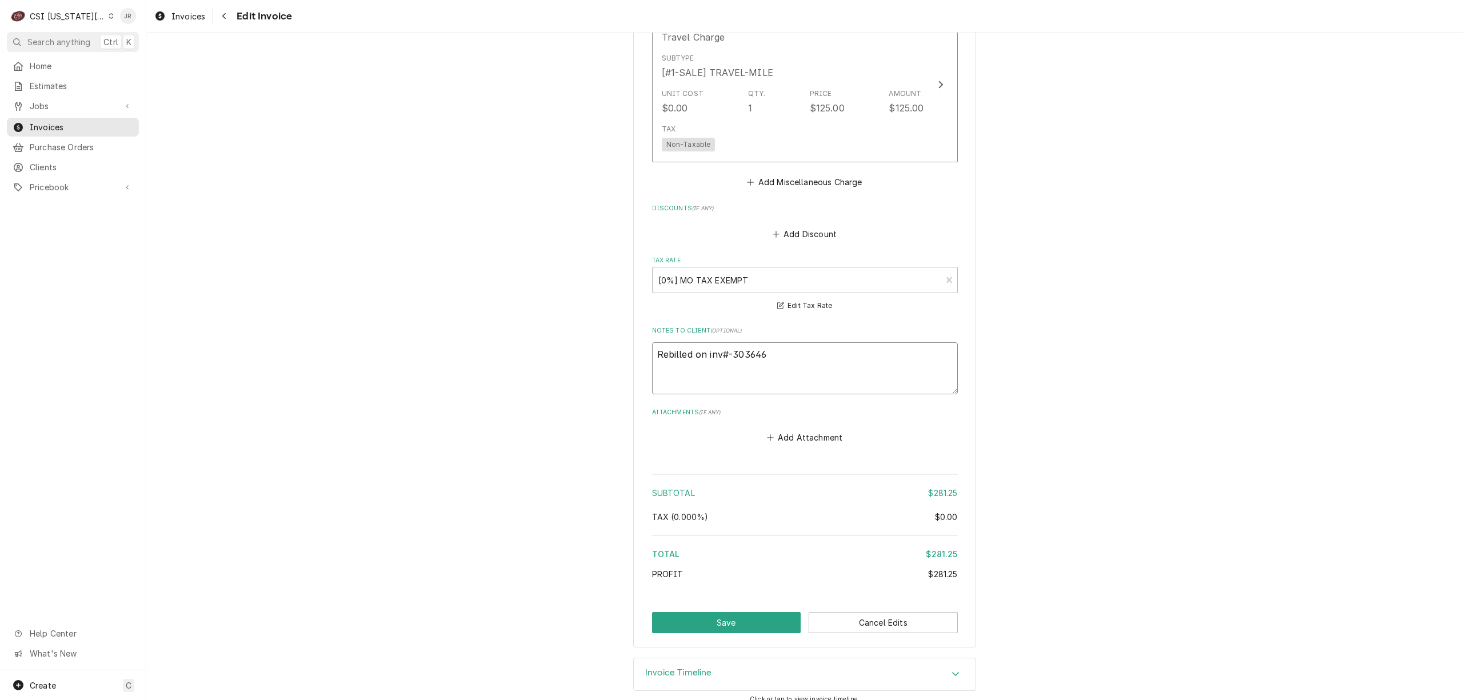
type textarea "Rebilled on inv#-303646 t"
type textarea "x"
type textarea "Rebilled on inv#-303646 to"
type textarea "x"
type textarea "Rebilled on inv#-303646 to"
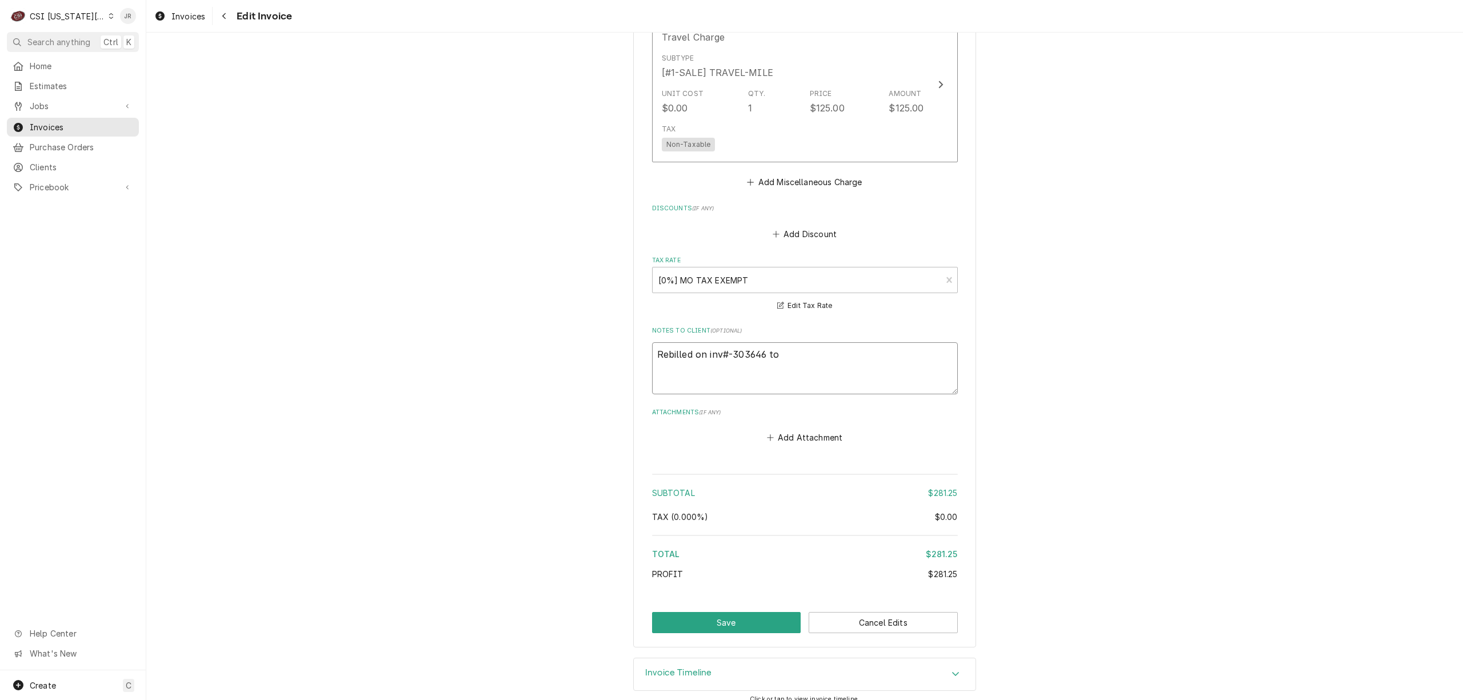
click at [768, 342] on textarea "Rebilled on inv#-303646 to" at bounding box center [805, 368] width 306 height 52
drag, startPoint x: 764, startPoint y: 339, endPoint x: 799, endPoint y: 341, distance: 34.9
click at [799, 342] on textarea "Rebilled on inv#-303646 to" at bounding box center [805, 368] width 306 height 52
paste textarea "Sea Captain"
type textarea "x"
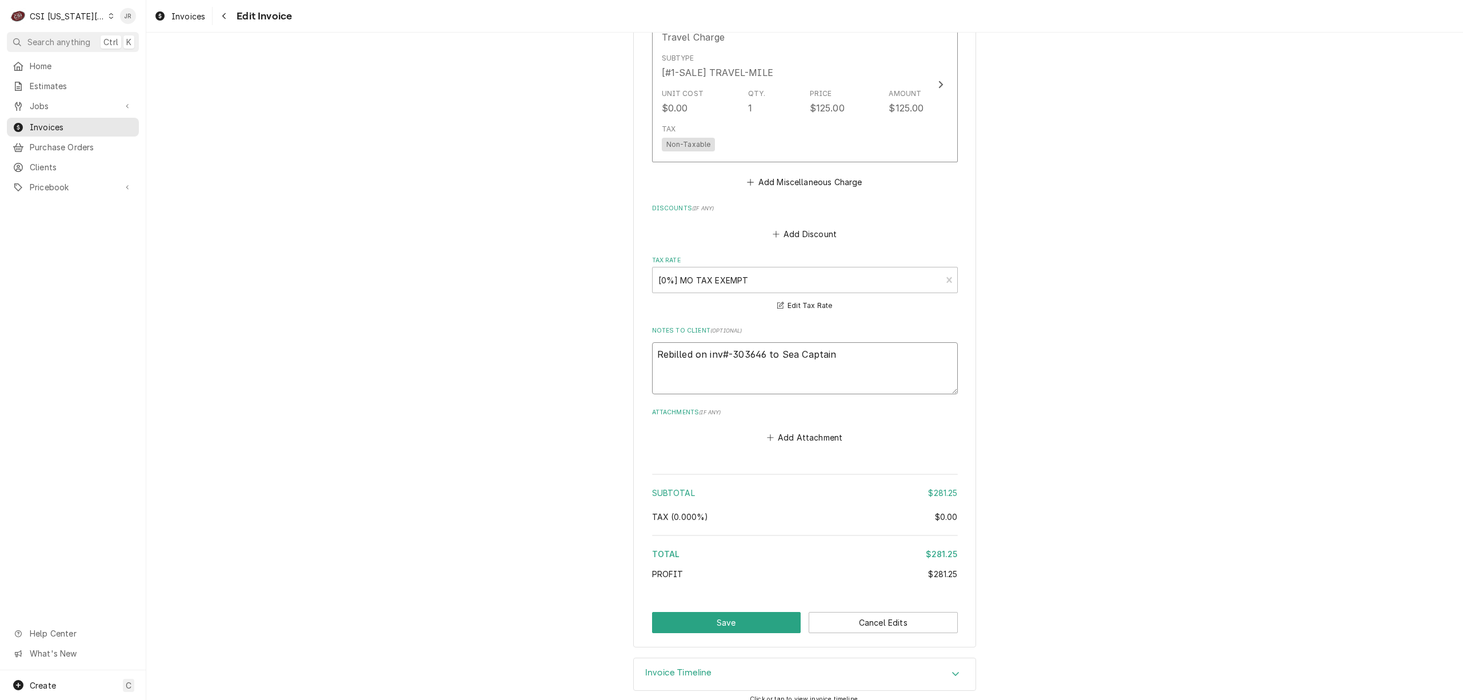
type textarea "Rebilled on inv#-303646 to Sea Captain"
click at [692, 612] on button "Save" at bounding box center [726, 622] width 149 height 21
type textarea "x"
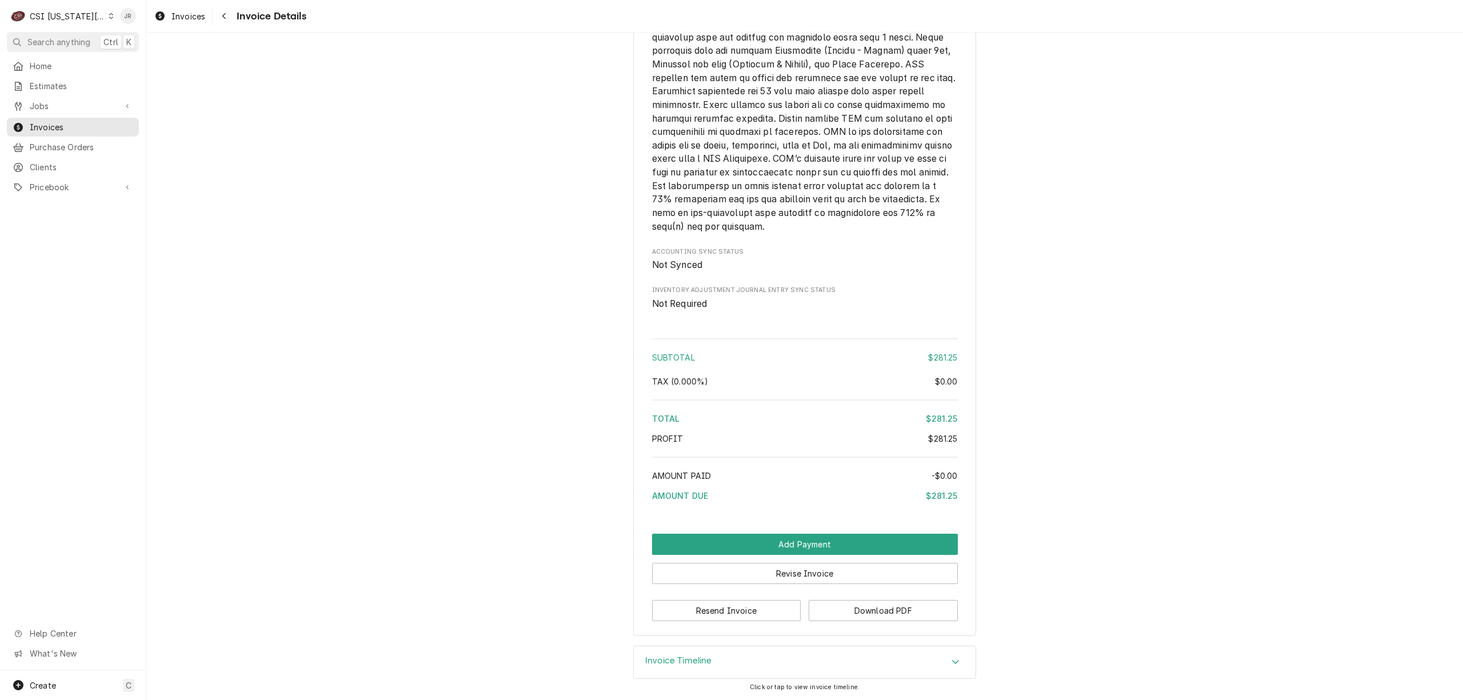
scroll to position [1244, 0]
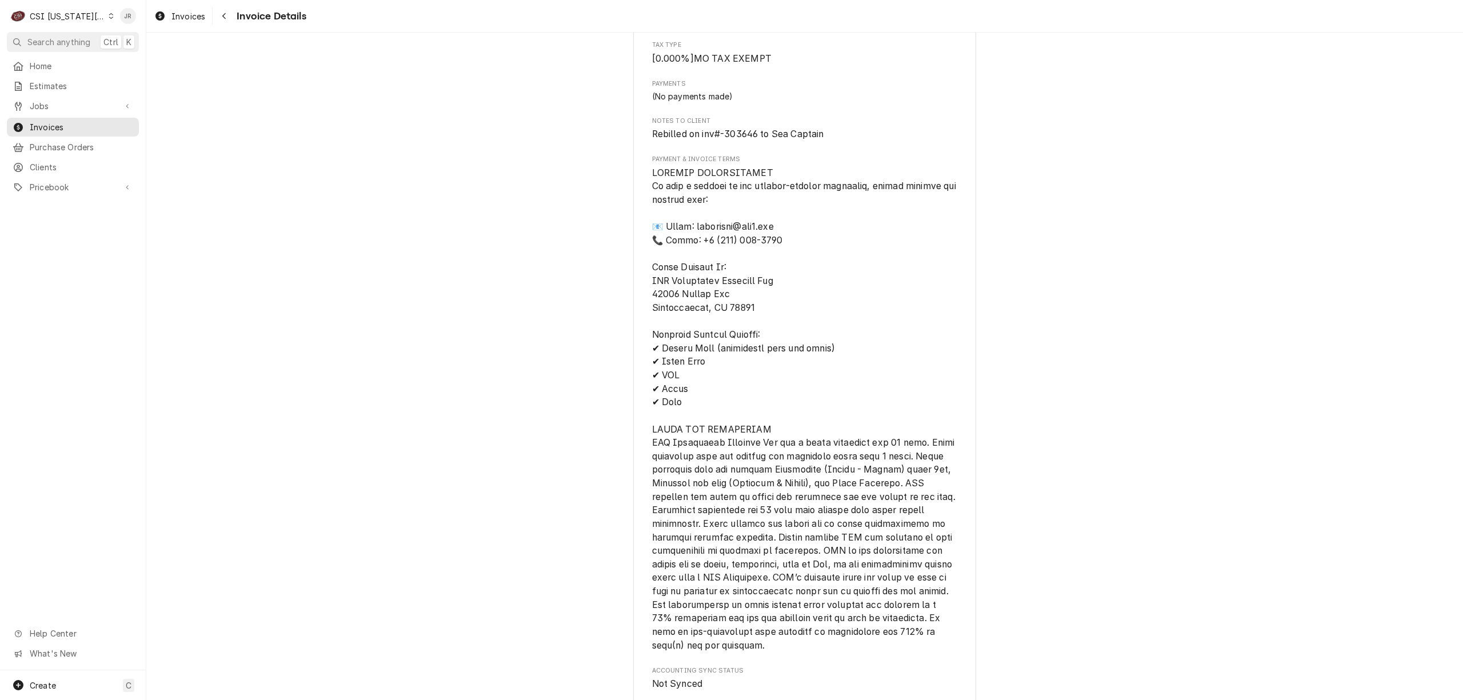
click at [70, 19] on div "CSI [US_STATE][GEOGRAPHIC_DATA]" at bounding box center [67, 16] width 75 height 12
drag, startPoint x: 135, startPoint y: 44, endPoint x: 220, endPoint y: 118, distance: 112.2
click at [235, 138] on html "C CSI [US_STATE] City JR Search anything Ctrl K Home Estimates Jobs Jobs Job Se…" at bounding box center [731, 350] width 1463 height 700
click at [159, 44] on div "CSI [US_STATE]" at bounding box center [196, 43] width 167 height 12
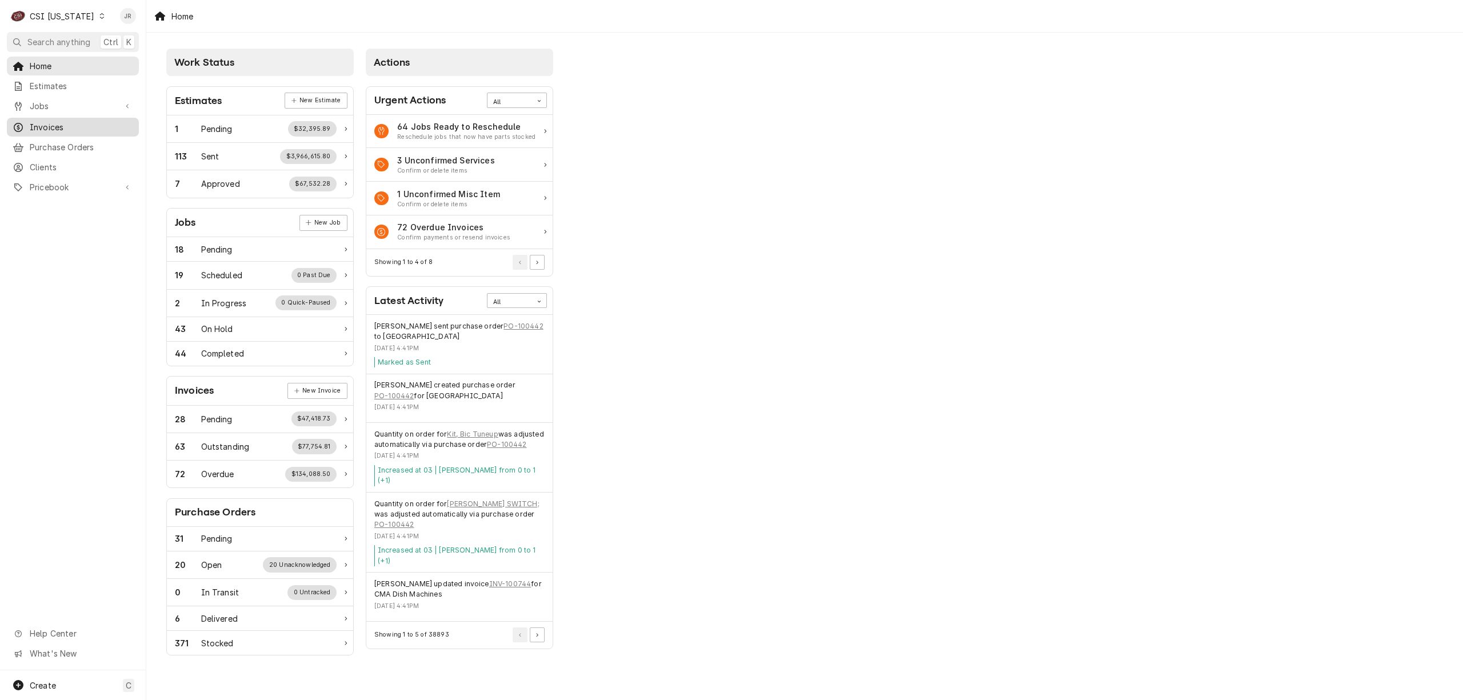
click at [55, 121] on span "Invoices" at bounding box center [81, 127] width 103 height 12
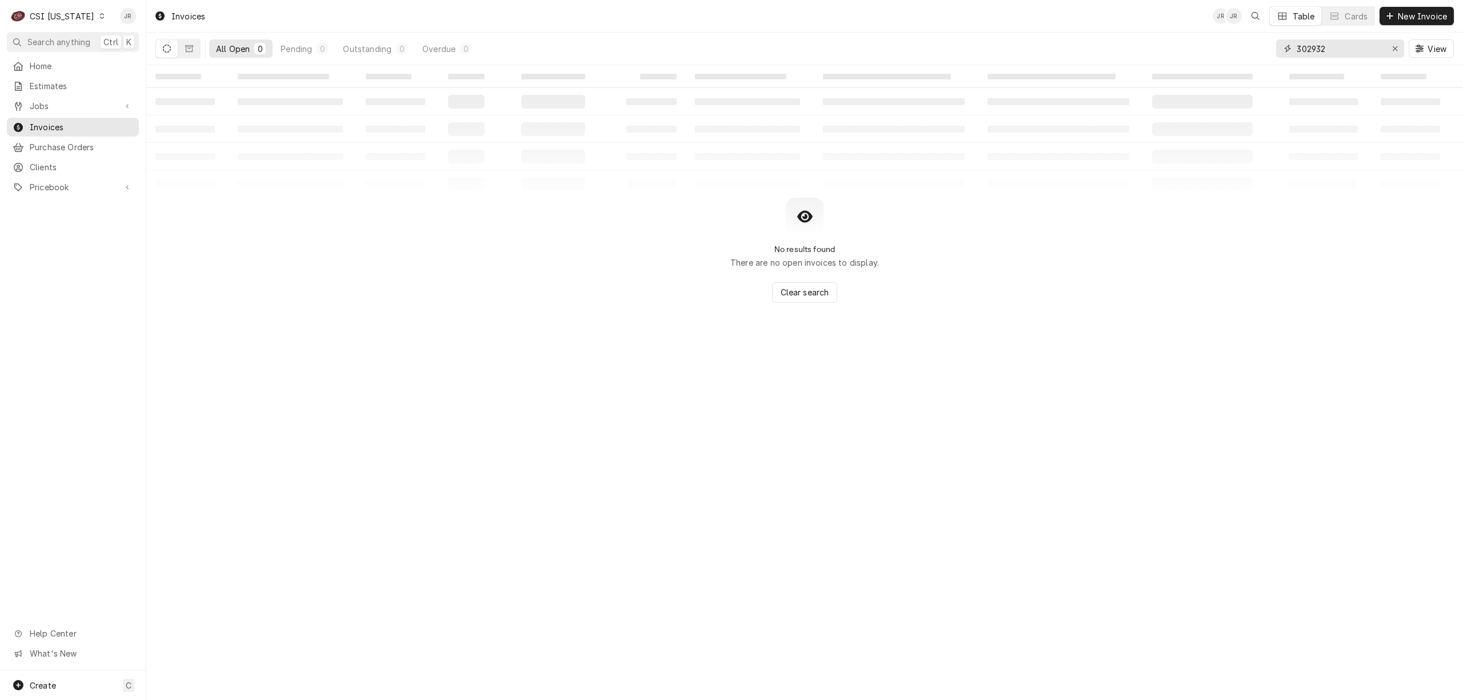
click at [1337, 46] on input "302932" at bounding box center [1339, 48] width 86 height 18
type input "100780"
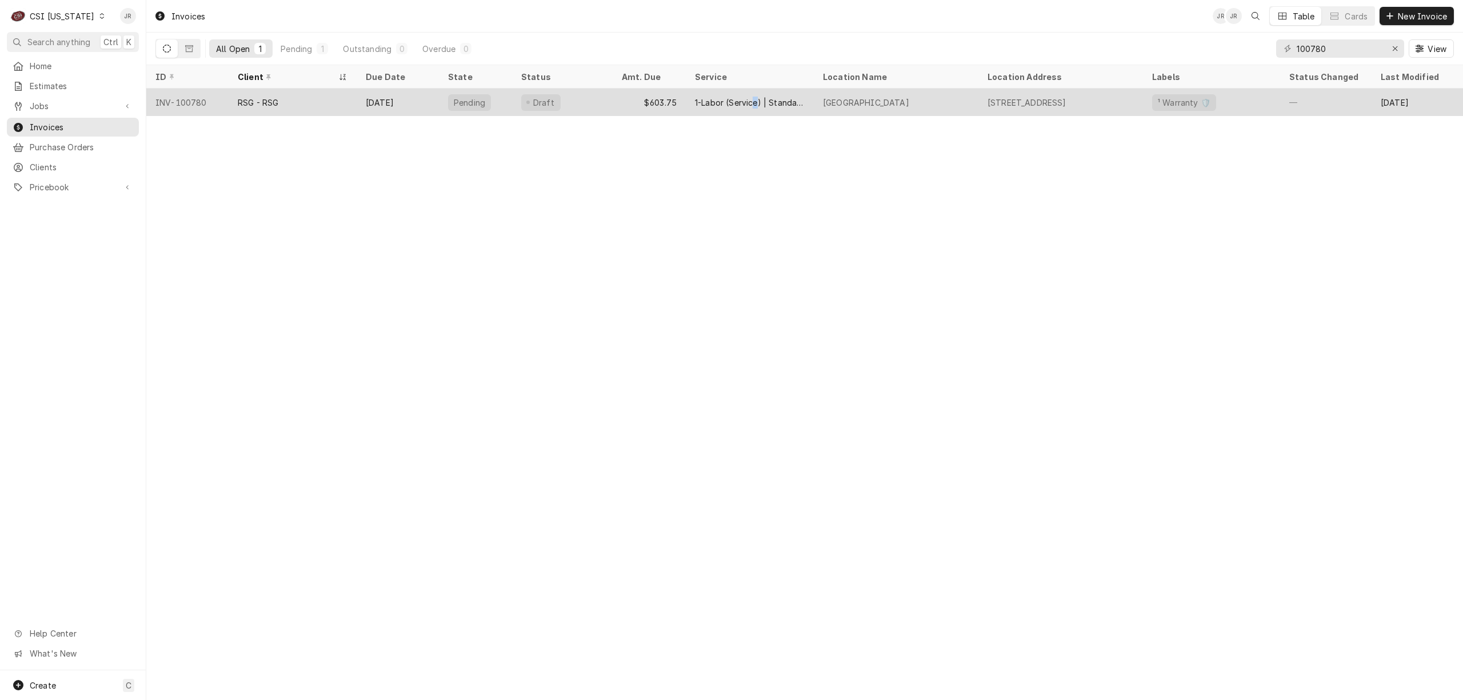
click at [756, 97] on div "1-Labor (Service) | Standard | Incurred" at bounding box center [750, 103] width 110 height 12
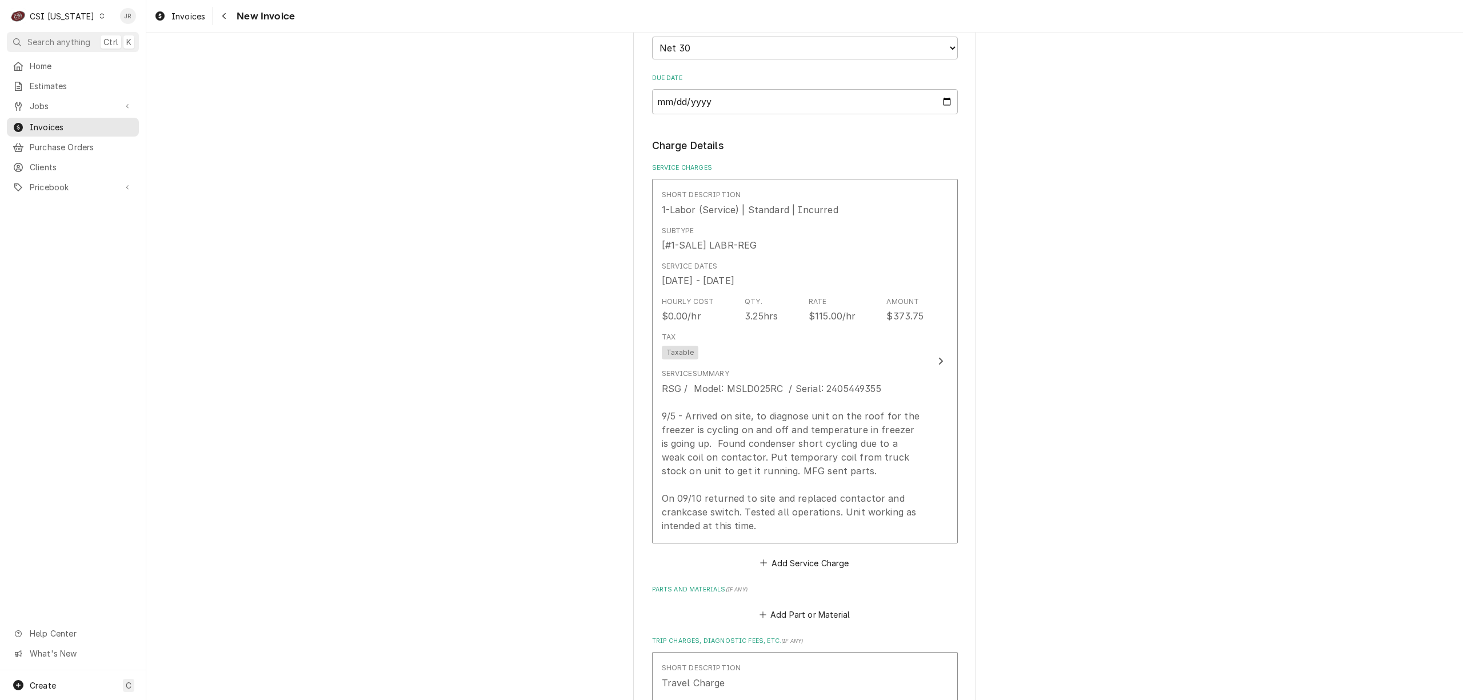
scroll to position [838, 0]
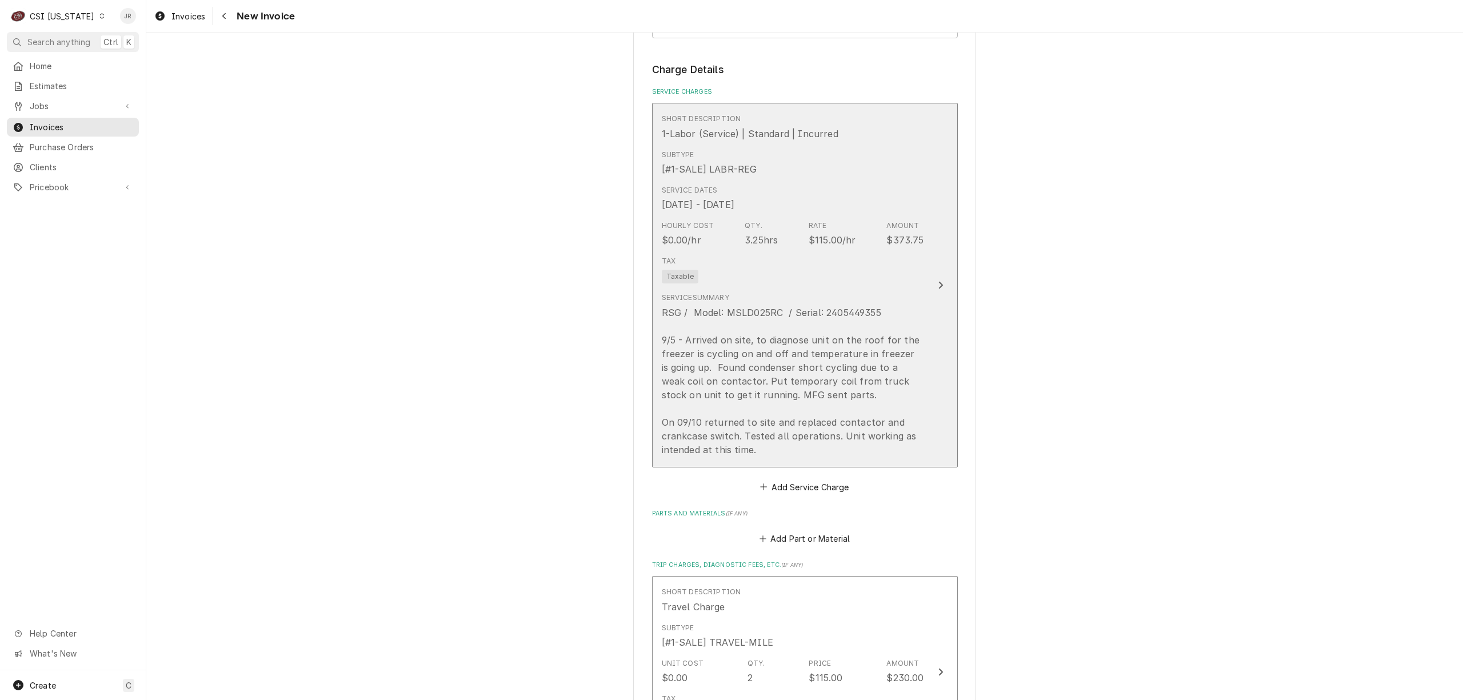
click at [871, 435] on div "RSG / Model: MSLD025RC / Serial: 2405449355 9/5 - Arrived on site, to diagnose …" at bounding box center [793, 381] width 262 height 151
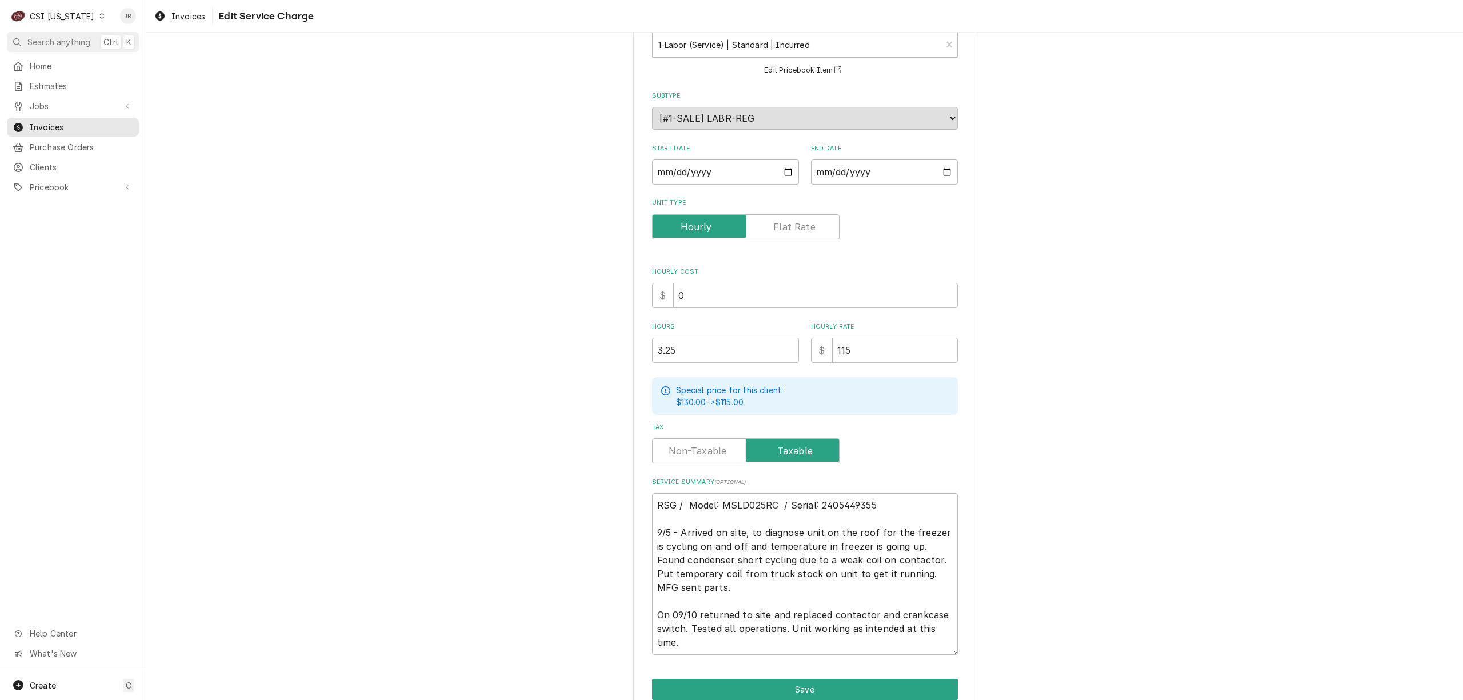
scroll to position [129, 0]
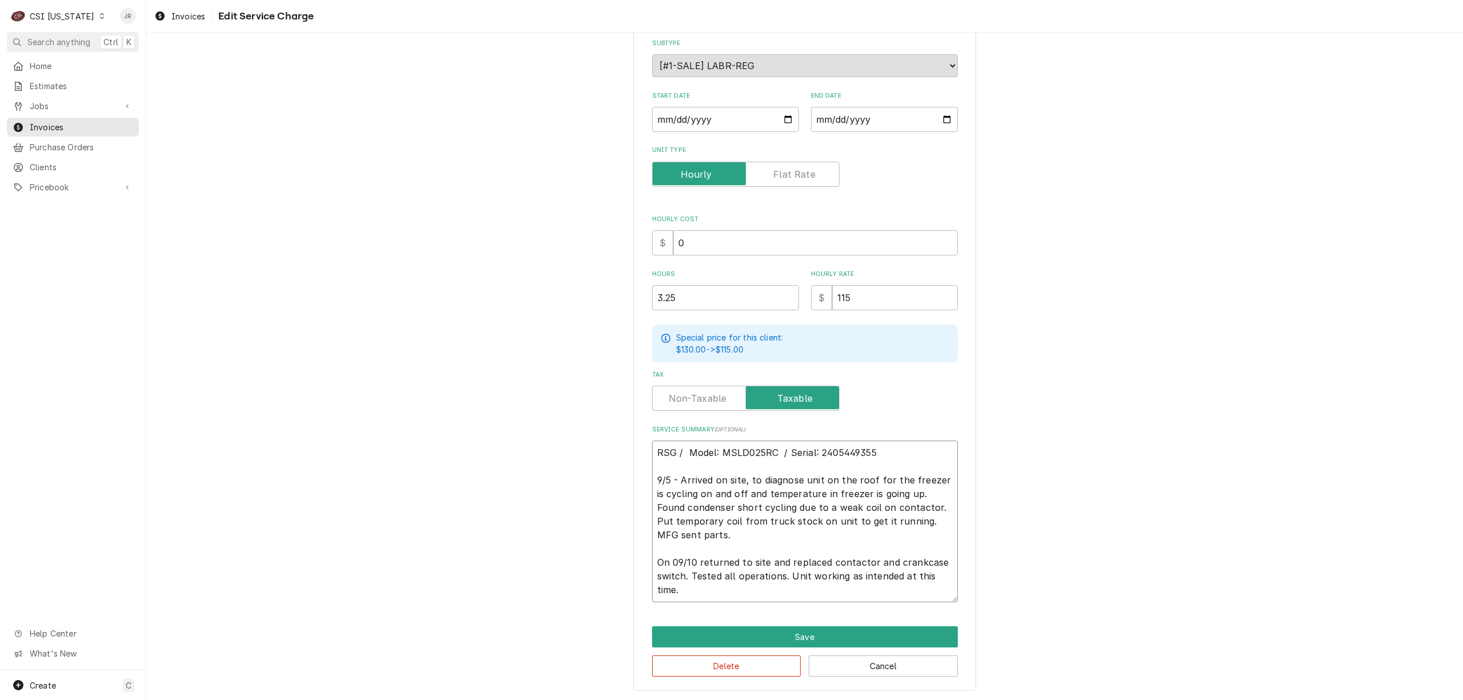
drag, startPoint x: 762, startPoint y: 561, endPoint x: 783, endPoint y: 497, distance: 67.2
click at [766, 547] on textarea "RSG / Model: MSLD025RC / Serial: 2405449355 9/5 - Arrived on site, to diagnose …" at bounding box center [805, 522] width 306 height 162
type textarea "x"
type textarea "RSG / Model: MSLD025RC / Serial: 2405449355 9/5 - Arrived on site, to diagnose …"
type textarea "x"
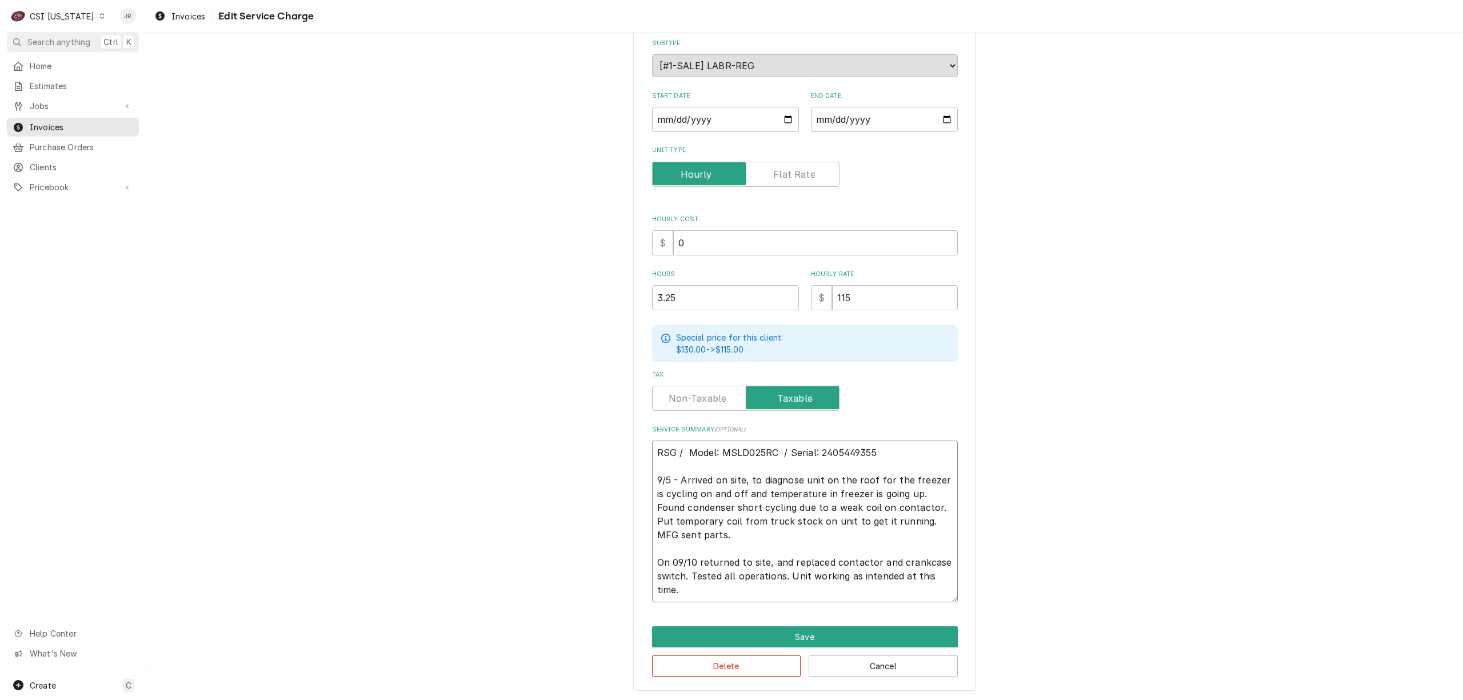
type textarea "RSG / Model: MSLD025RC / Serial: 2405449355 9/5 - Arrived on site, to diagnose …"
type textarea "x"
type textarea "RSG / Model: MSLD025RC / Serial: 2405449355 9/5 - Arrived on site, to diagnose …"
type textarea "x"
type textarea "RSG / Model: MSLD025RC / Serial: 2405449355 9/5 - Arrived on site, to diagnose …"
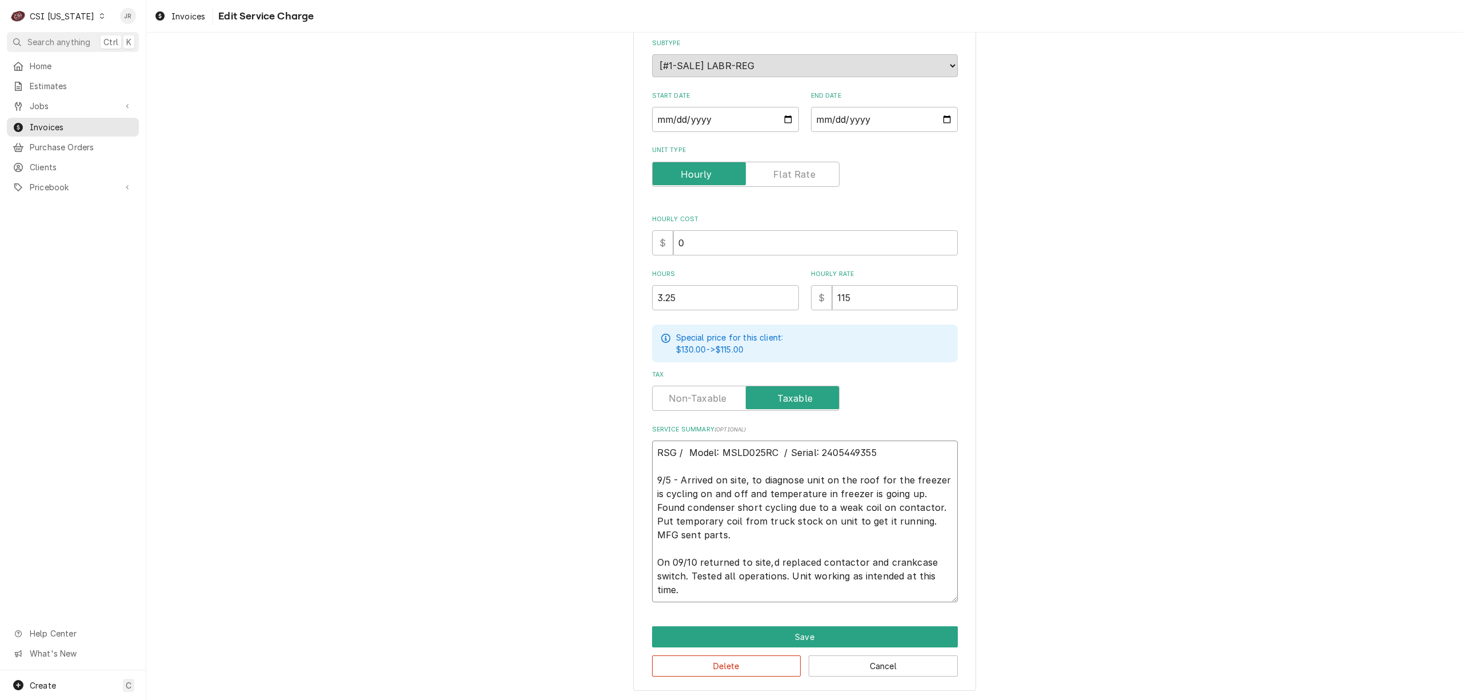
type textarea "x"
type textarea "RSG / Model: MSLD025RC / Serial: 2405449355 9/5 - Arrived on site, to diagnose …"
type textarea "x"
type textarea "RSG / Model: MSLD025RC / Serial: 2405449355 9/5 - Arrived on site, to diagnose …"
type textarea "x"
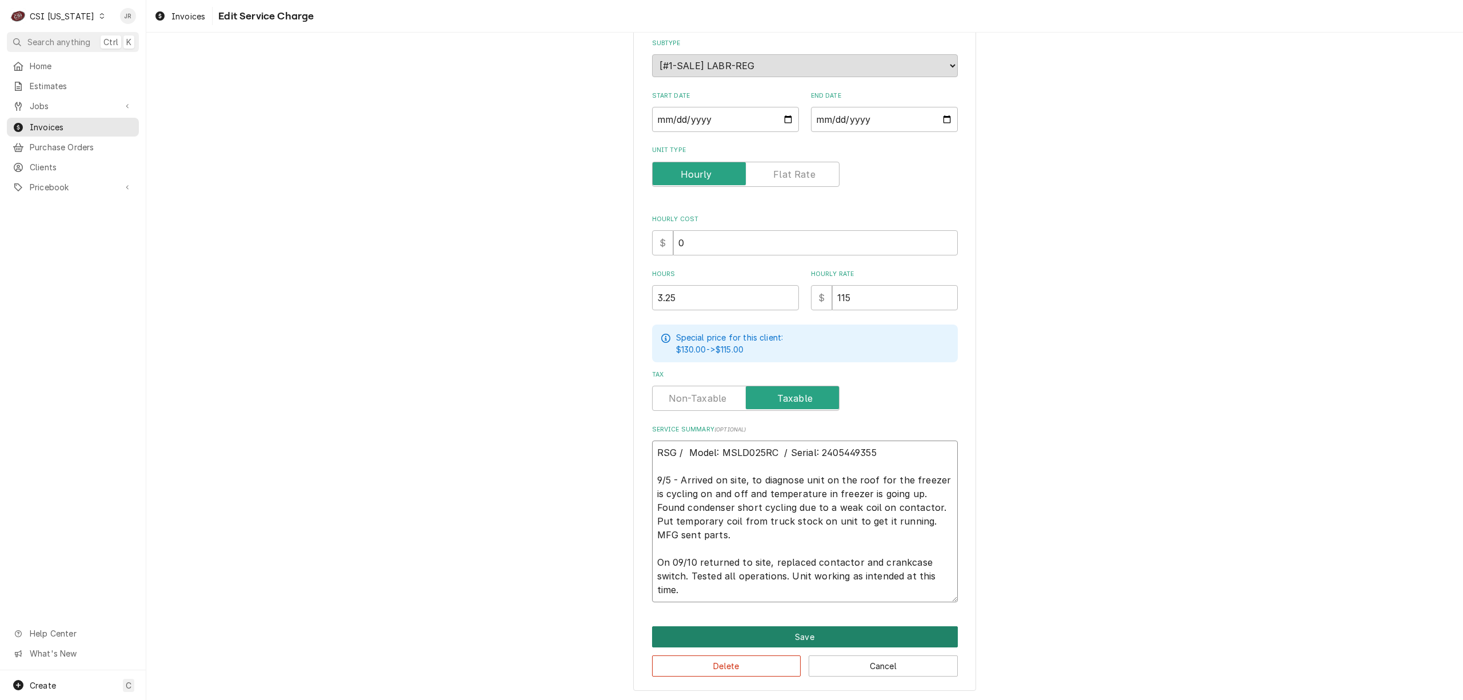
type textarea "RSG / Model: MSLD025RC / Serial: 2405449355 9/5 - Arrived on site, to diagnose …"
click at [816, 626] on button "Save" at bounding box center [805, 636] width 306 height 21
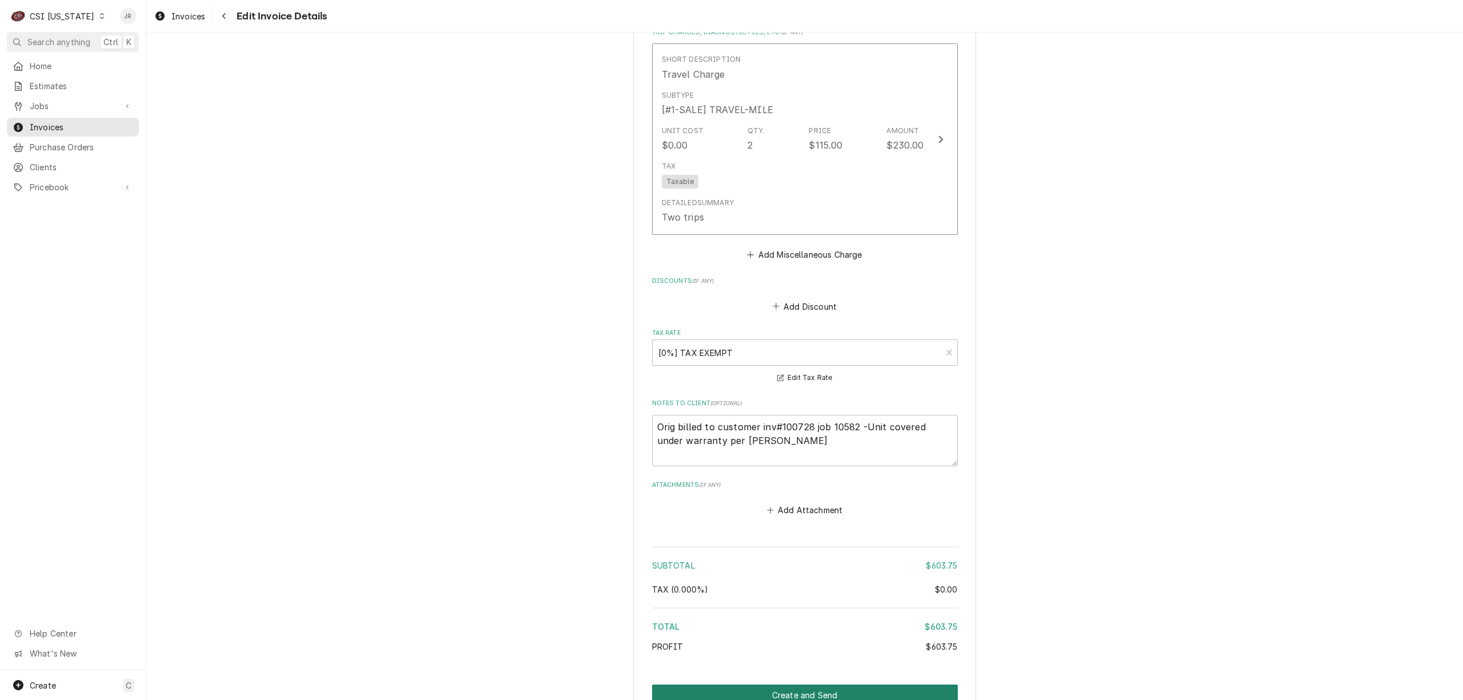
scroll to position [1515, 0]
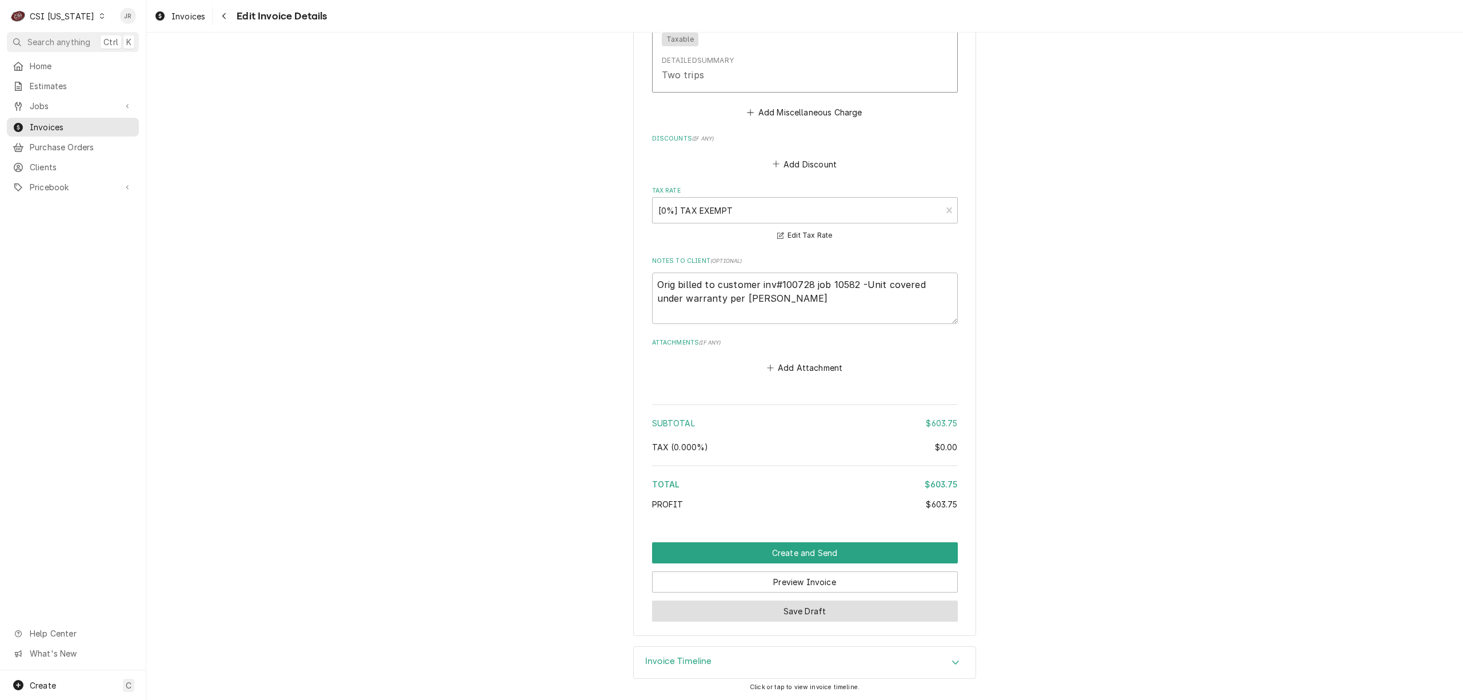
click at [818, 607] on button "Save Draft" at bounding box center [805, 611] width 306 height 21
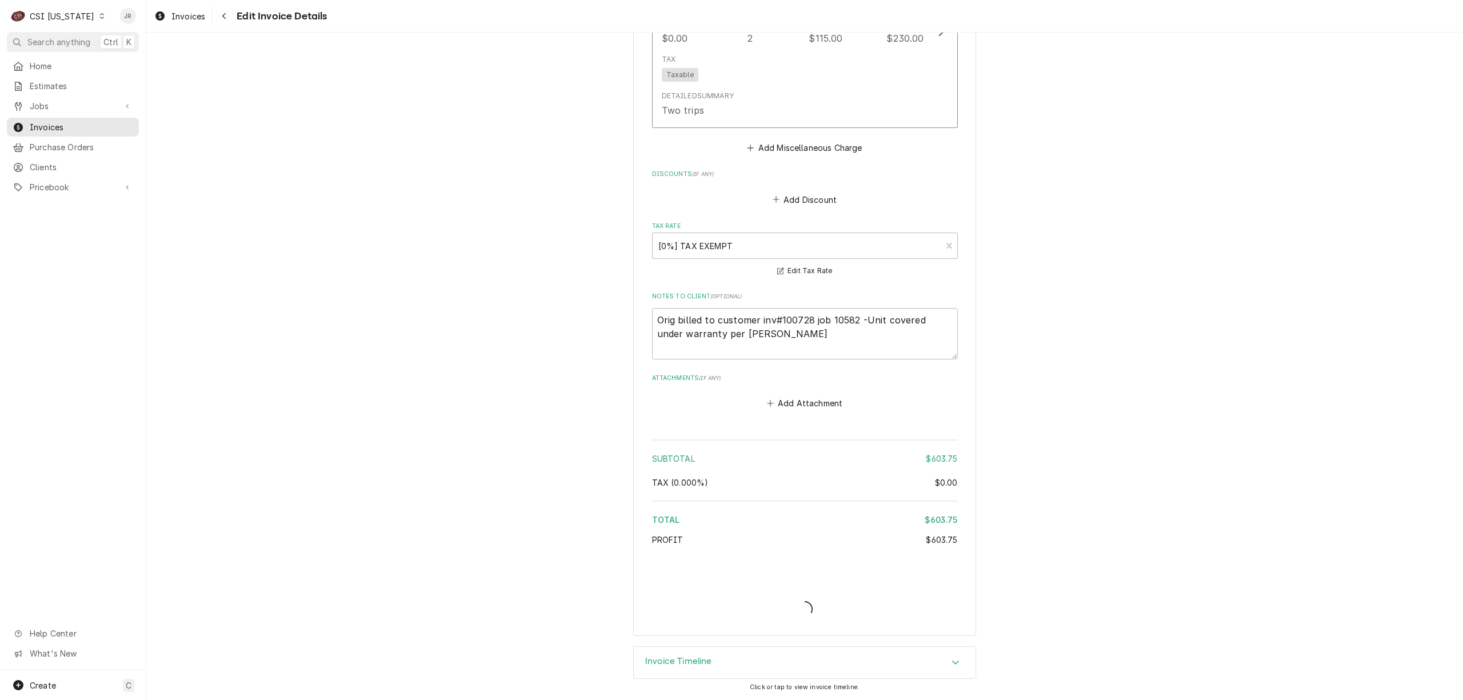
scroll to position [1479, 0]
type textarea "x"
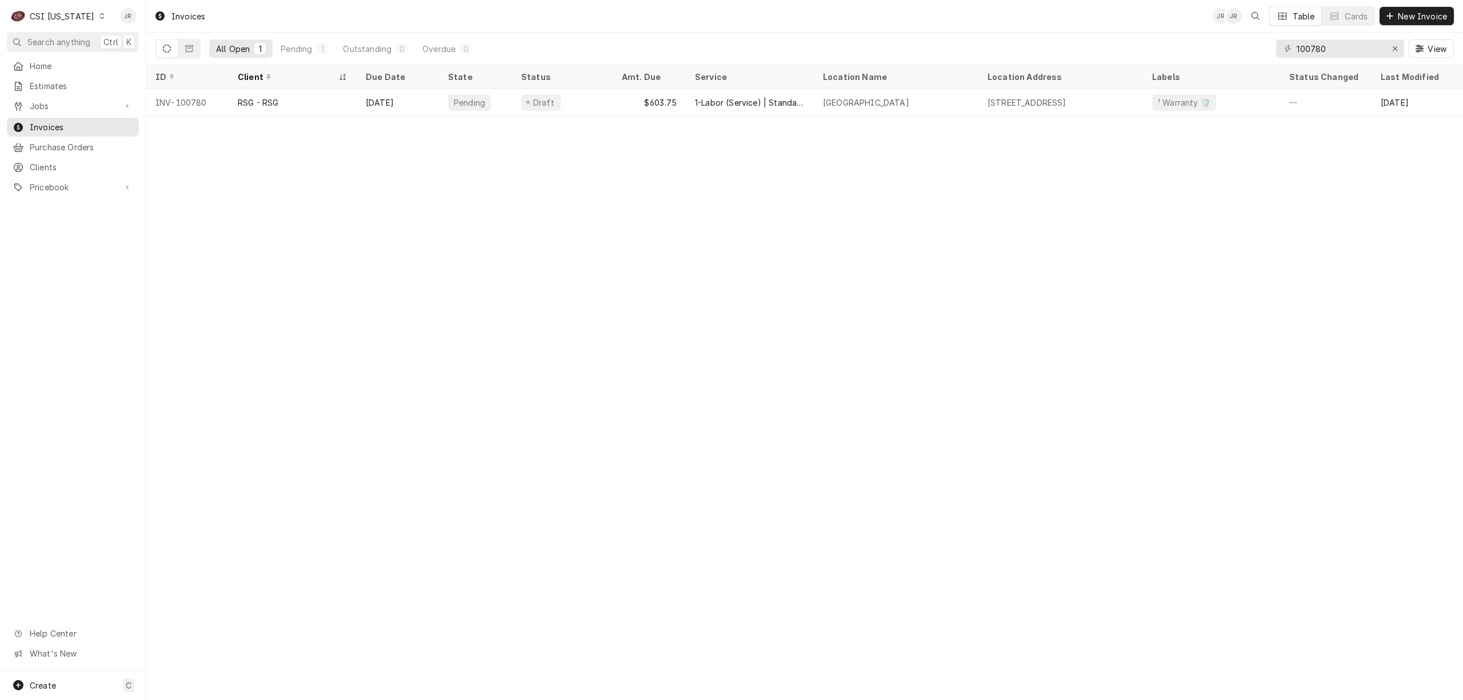
click at [1319, 38] on div "100780 View" at bounding box center [1365, 49] width 178 height 32
drag, startPoint x: 1319, startPoint y: 38, endPoint x: 1321, endPoint y: 46, distance: 8.7
click at [1319, 42] on div "100780 View" at bounding box center [1365, 49] width 178 height 32
click at [1321, 46] on input "100780" at bounding box center [1339, 48] width 86 height 18
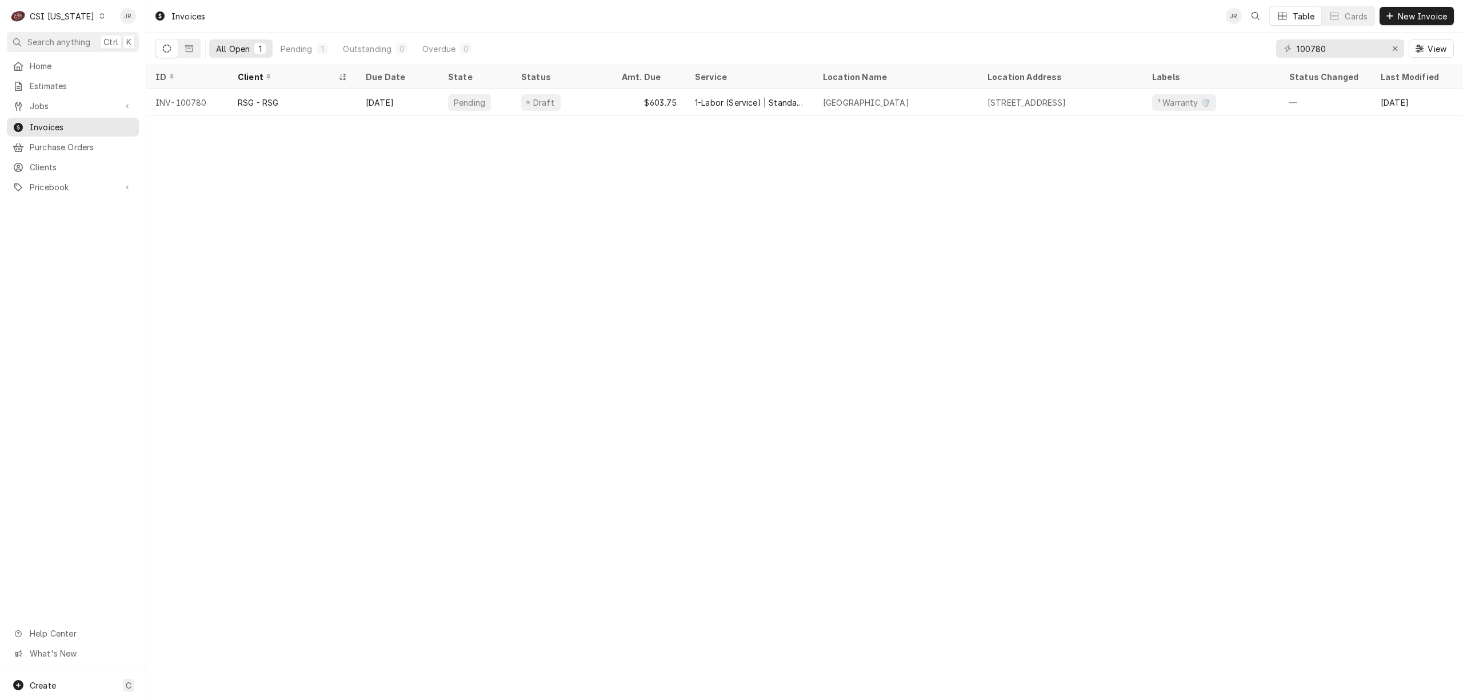
click at [71, 18] on div "CSI [US_STATE]" at bounding box center [62, 16] width 65 height 12
click at [114, 26] on div "CSI [US_STATE][GEOGRAPHIC_DATA]" at bounding box center [178, 23] width 151 height 12
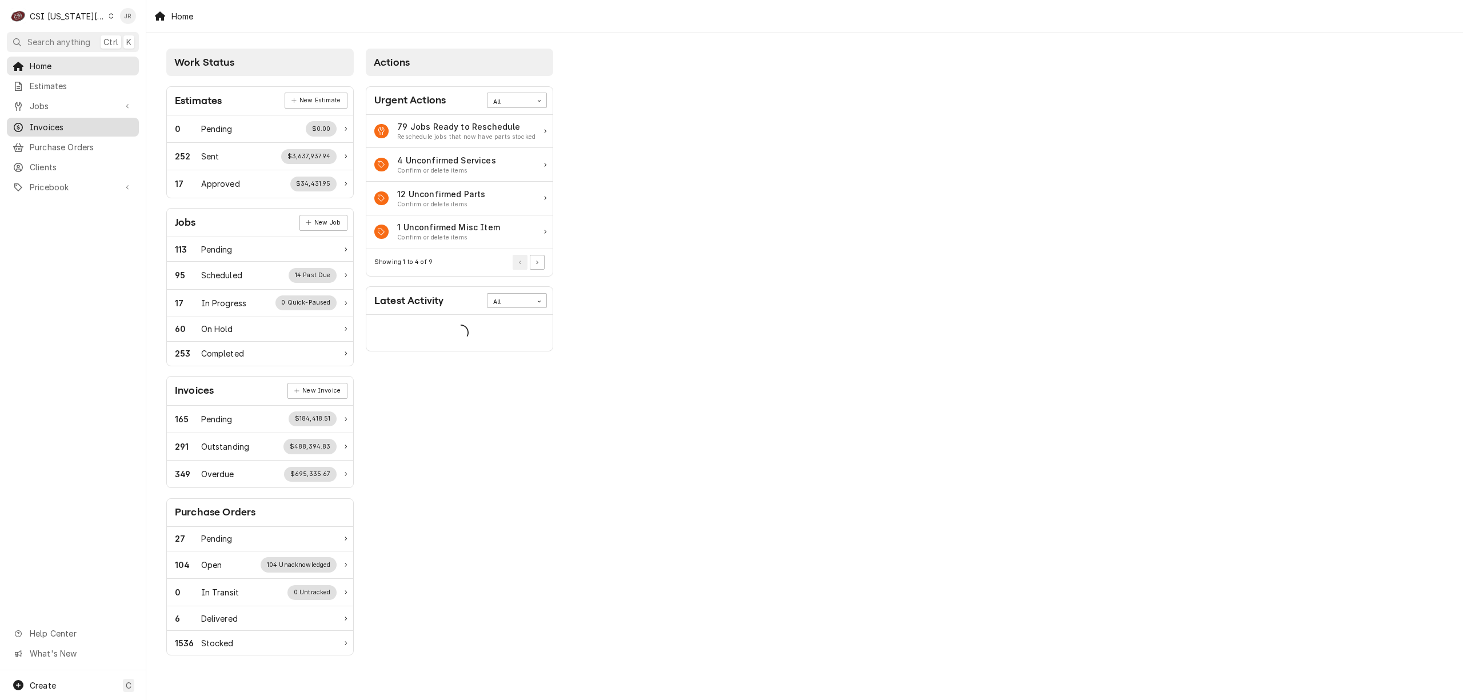
click at [71, 123] on span "Invoices" at bounding box center [81, 127] width 103 height 12
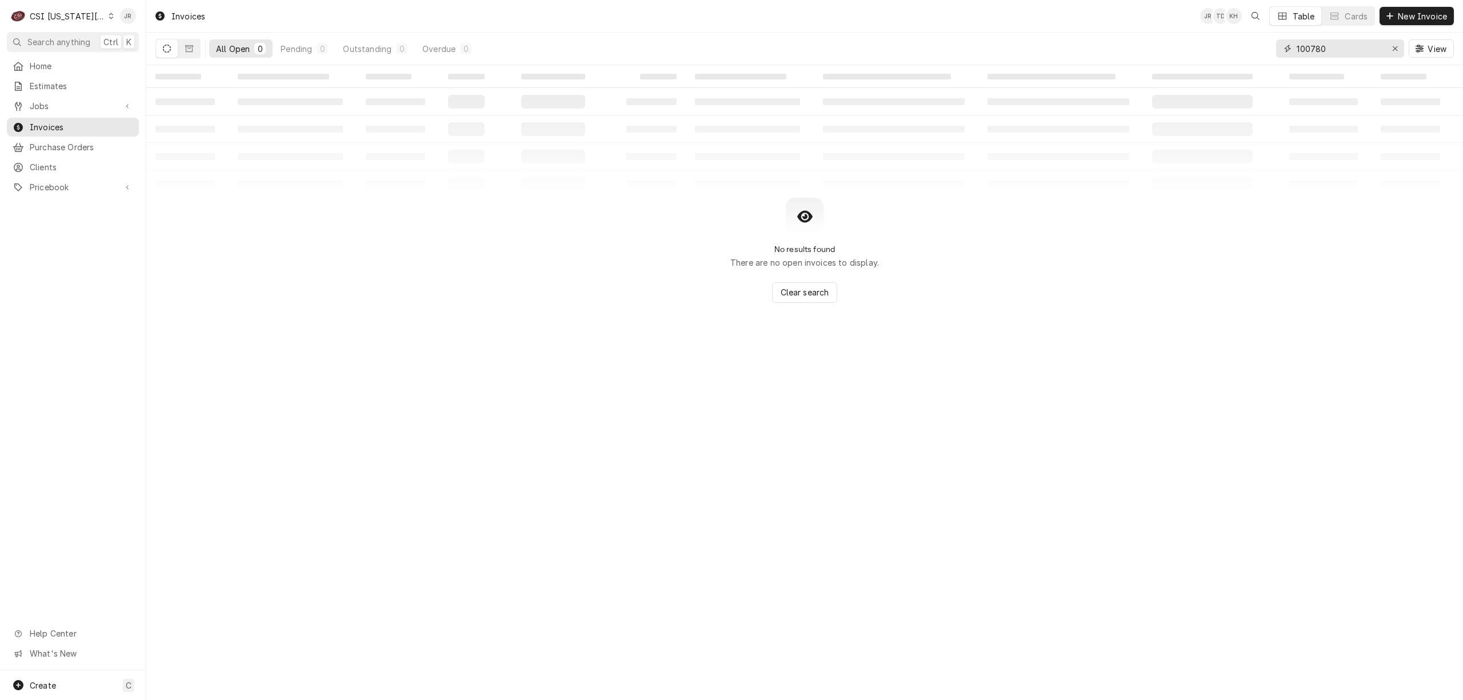
click at [1345, 53] on input "100780" at bounding box center [1339, 48] width 86 height 18
click at [1345, 51] on input "100780" at bounding box center [1339, 48] width 86 height 18
paste input "301963"
type input "301963"
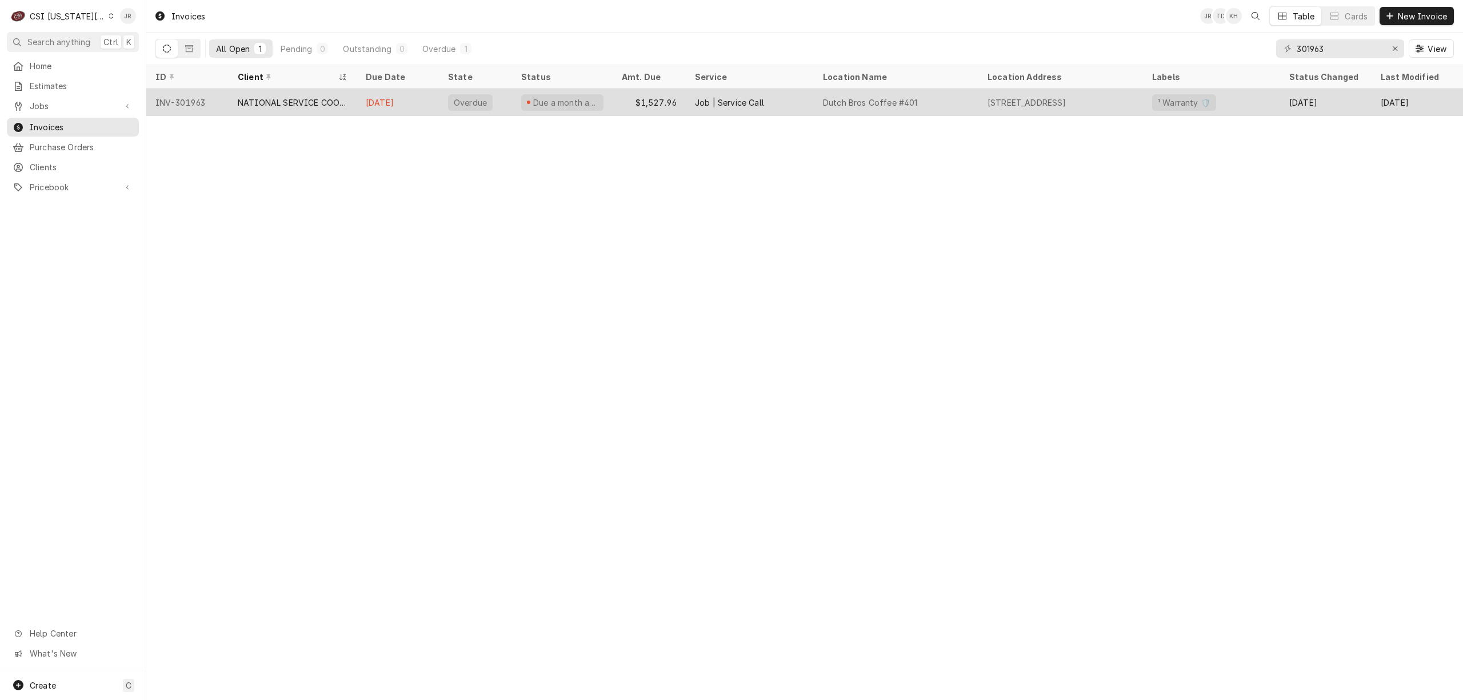
click at [320, 99] on div "NATIONAL SERVICE COOPERATIVE" at bounding box center [293, 103] width 110 height 12
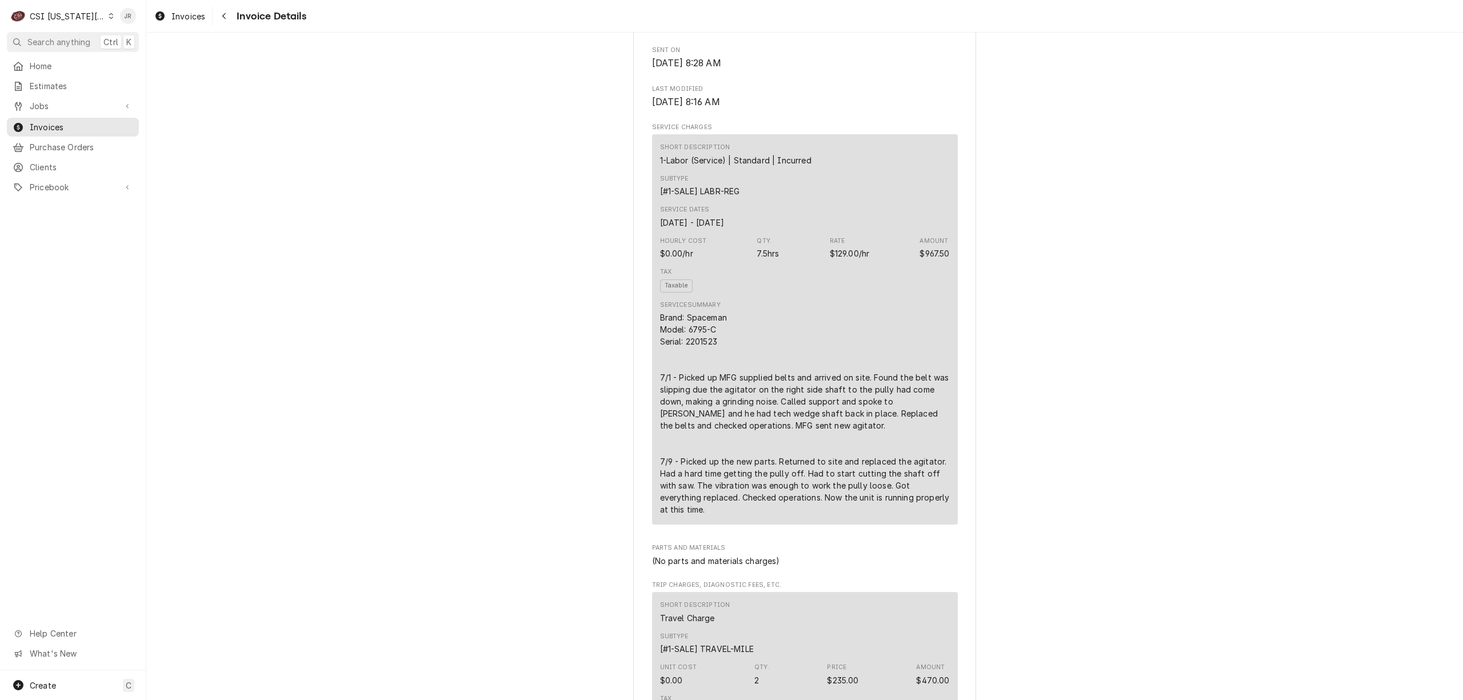
scroll to position [762, 0]
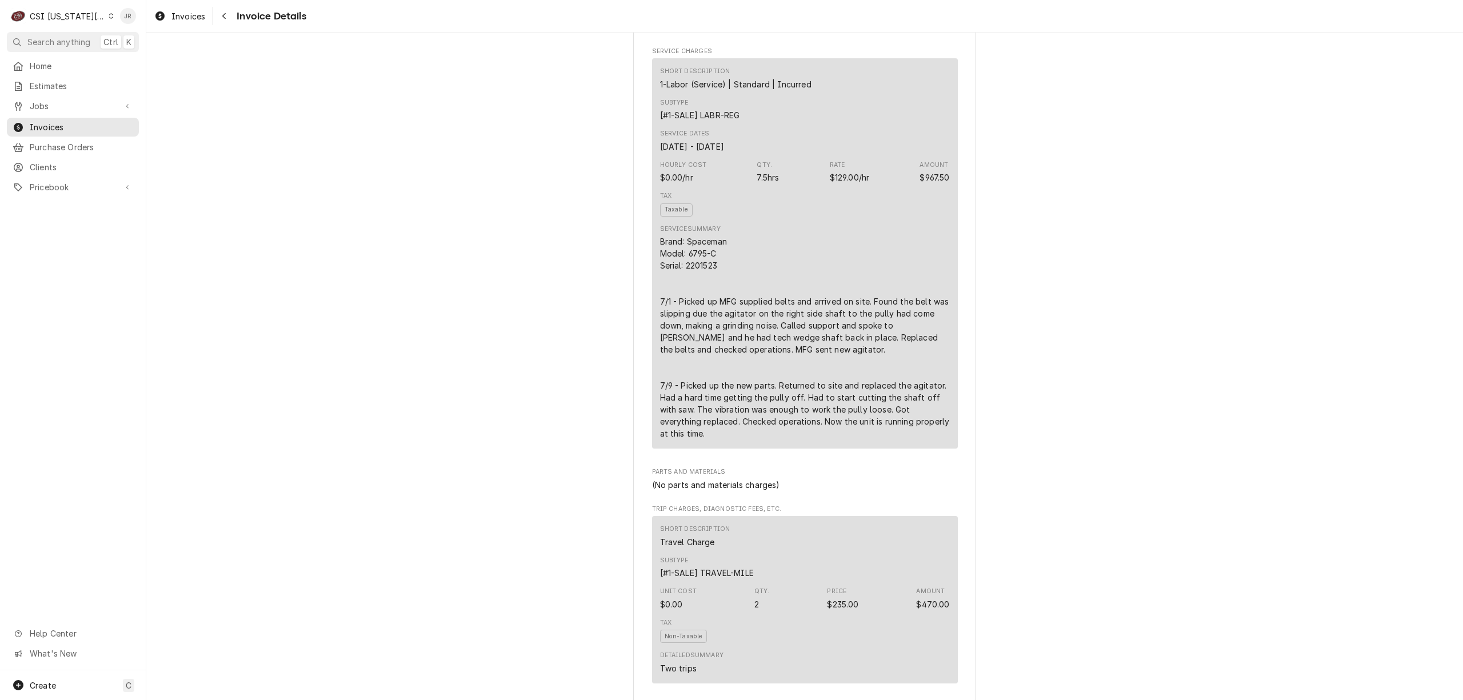
drag, startPoint x: 1104, startPoint y: 123, endPoint x: 1207, endPoint y: 108, distance: 104.0
click at [1107, 122] on div "Overdue Sender CSI [US_STATE] City CSI Commercial Services Inc1021 [STREET_ADDR…" at bounding box center [804, 517] width 1316 height 2492
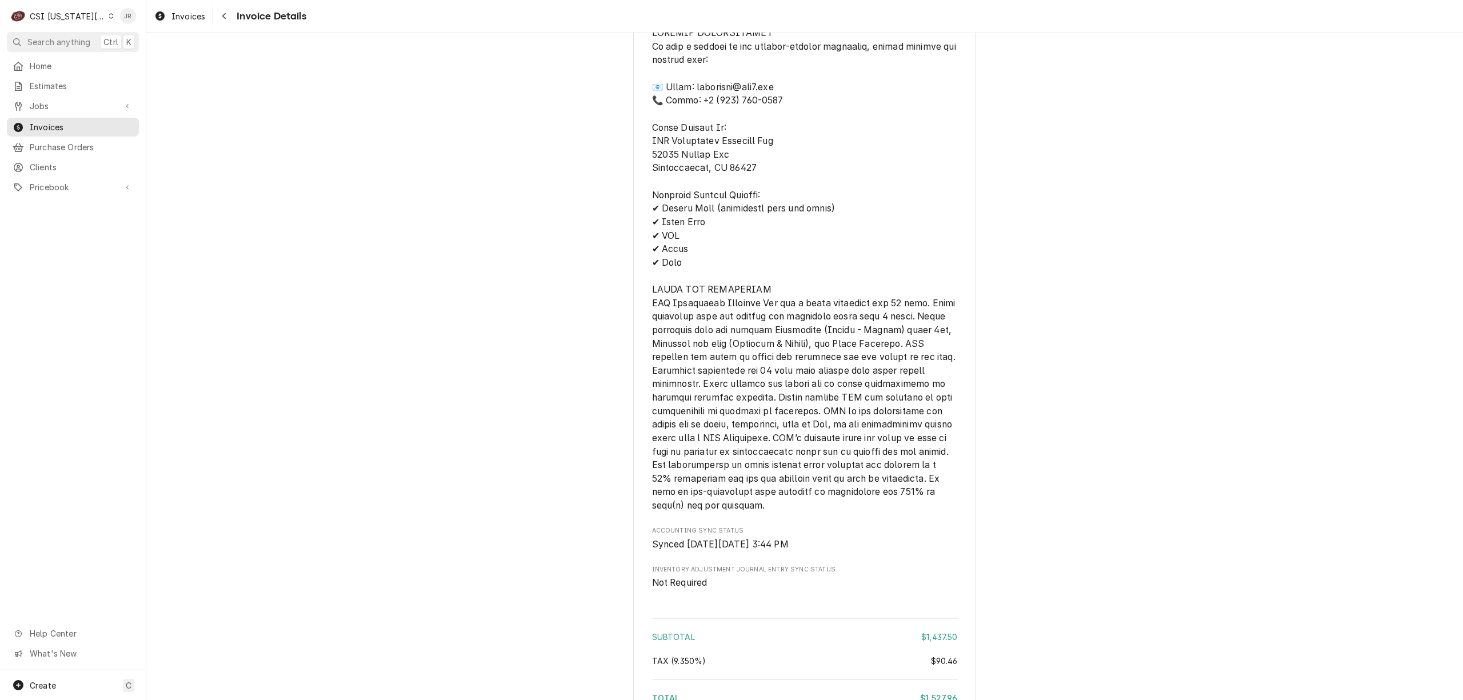
scroll to position [1917, 0]
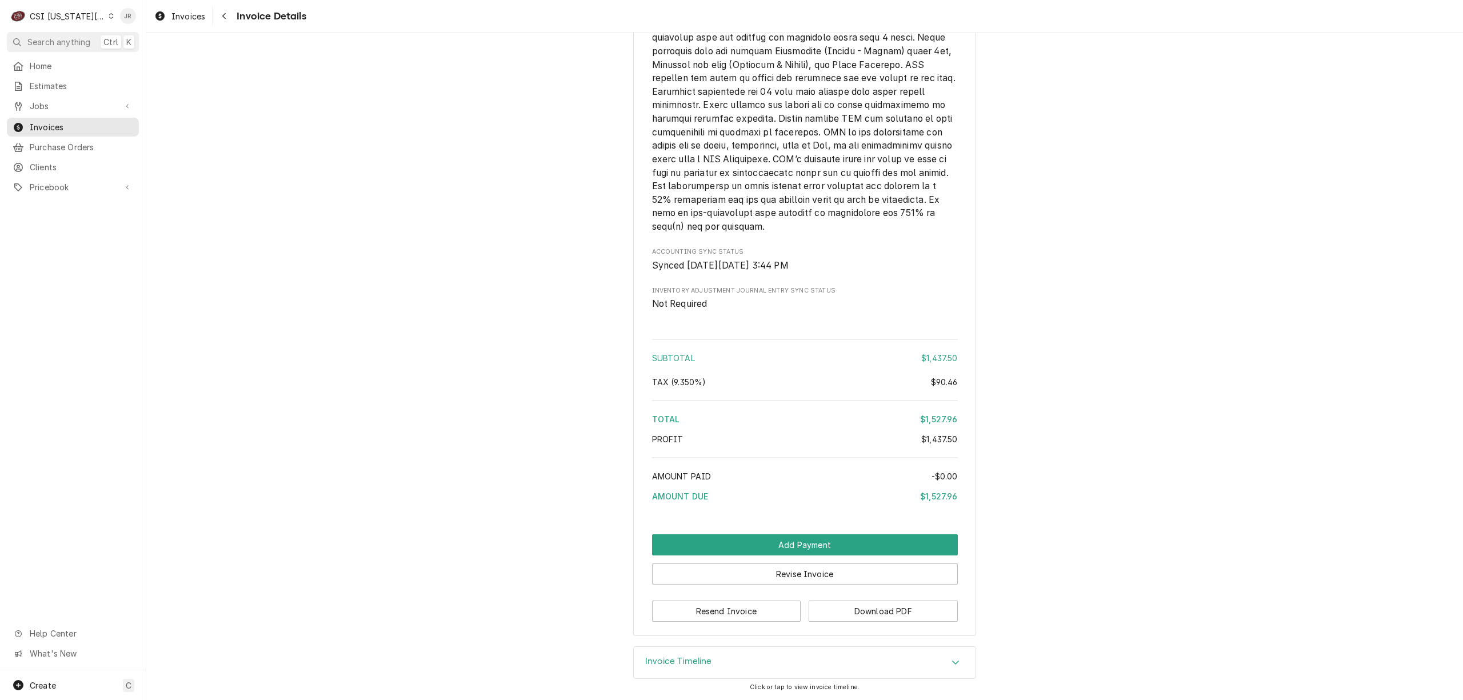
click at [645, 666] on div "Invoice Timeline" at bounding box center [678, 663] width 67 height 14
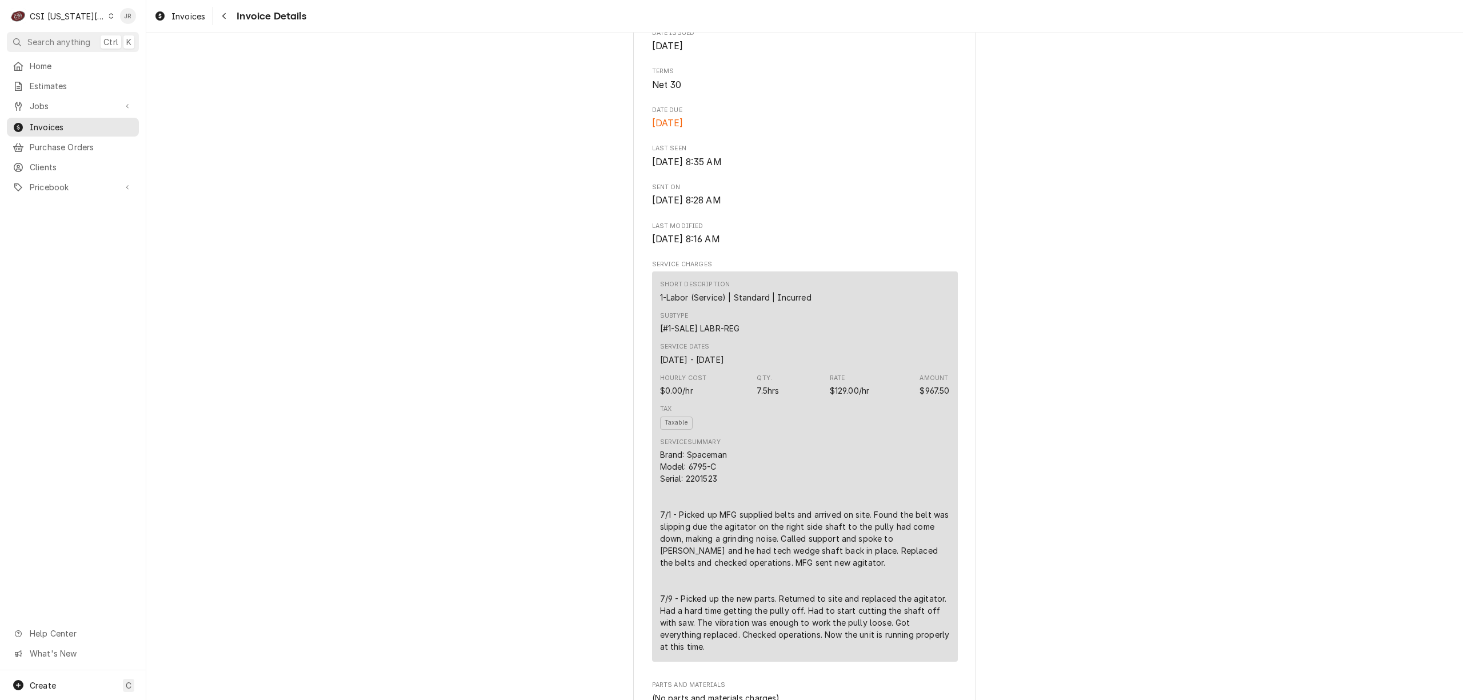
scroll to position [546, 0]
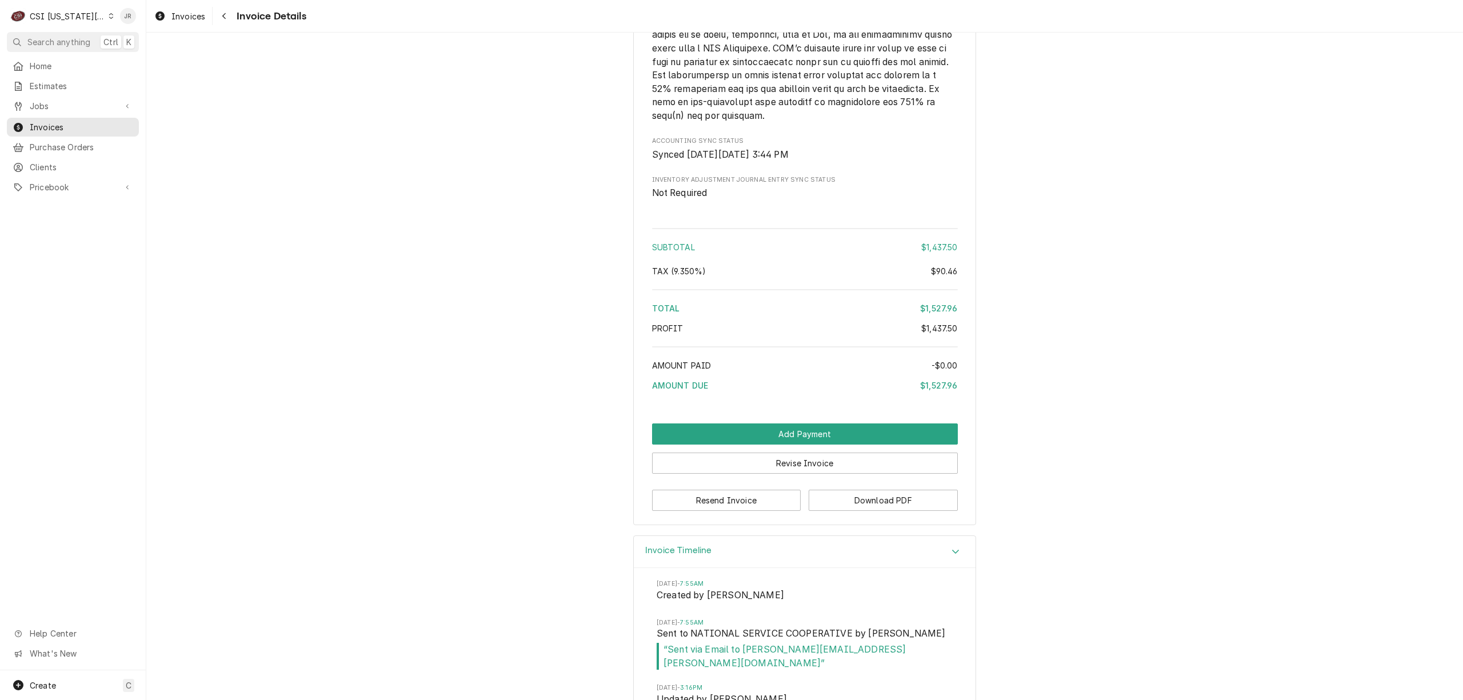
scroll to position [1980, 0]
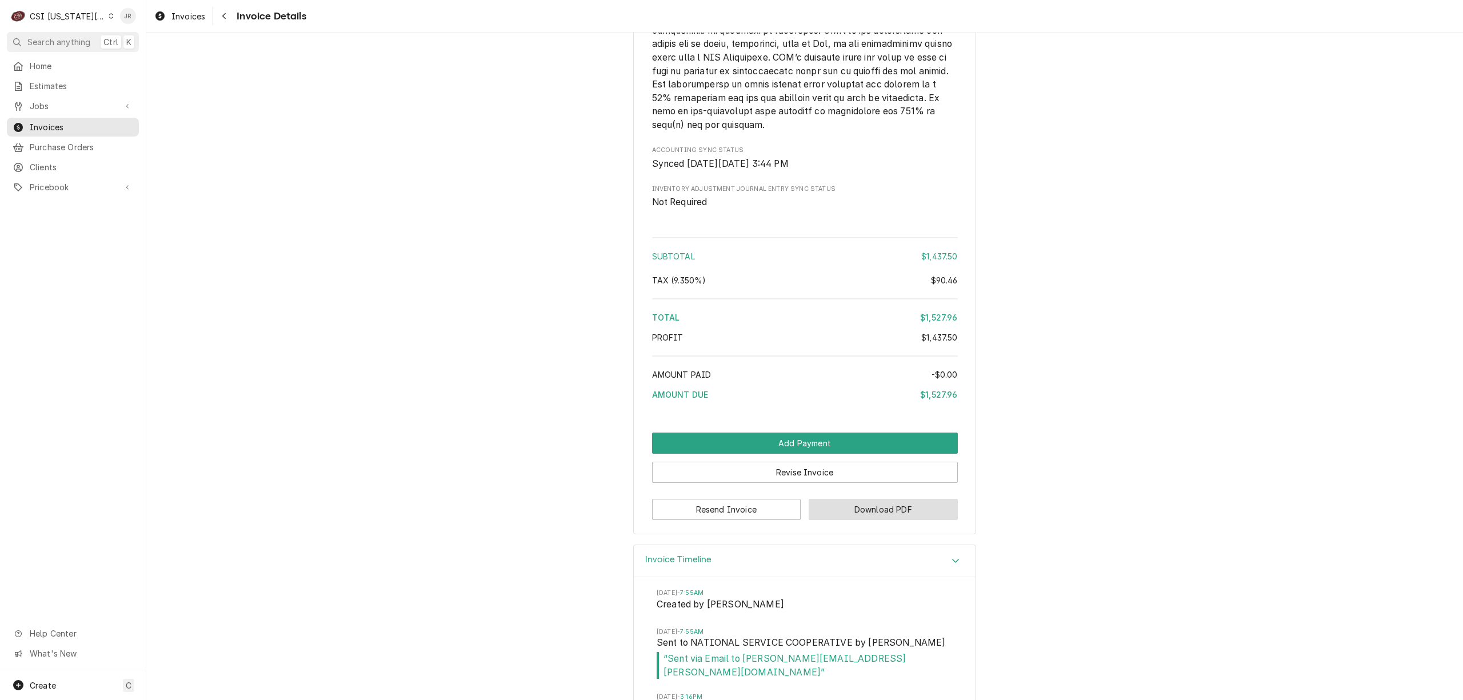
click at [915, 520] on button "Download PDF" at bounding box center [882, 509] width 149 height 21
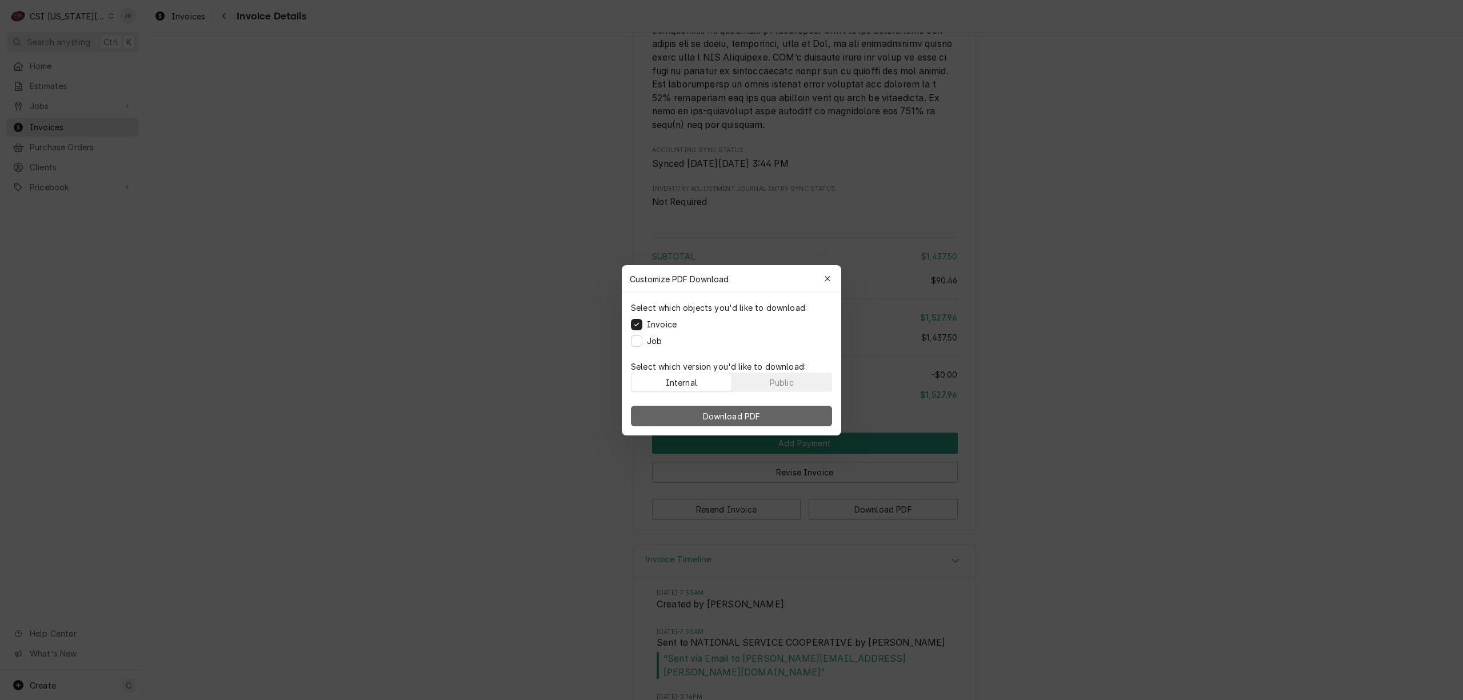
click at [791, 410] on button "Download PDF" at bounding box center [731, 416] width 201 height 21
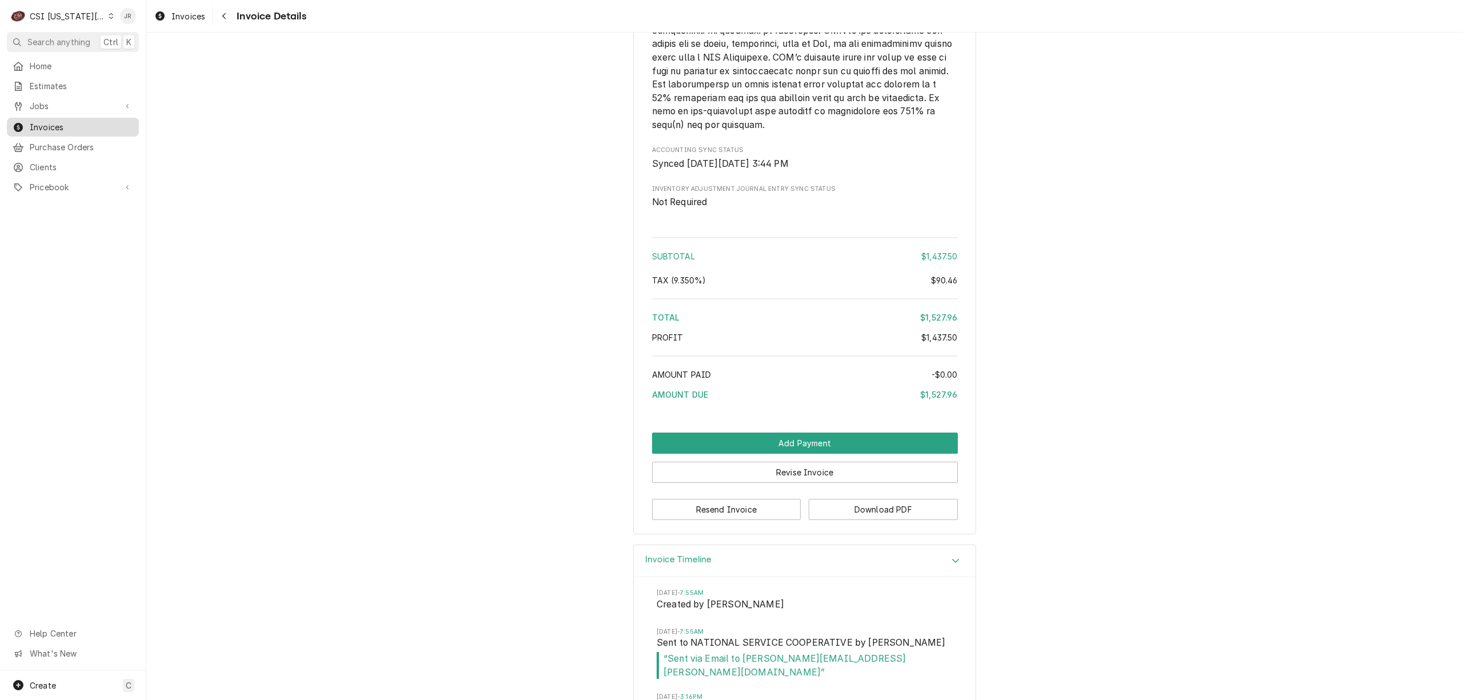
click at [49, 127] on span "Invoices" at bounding box center [81, 127] width 103 height 12
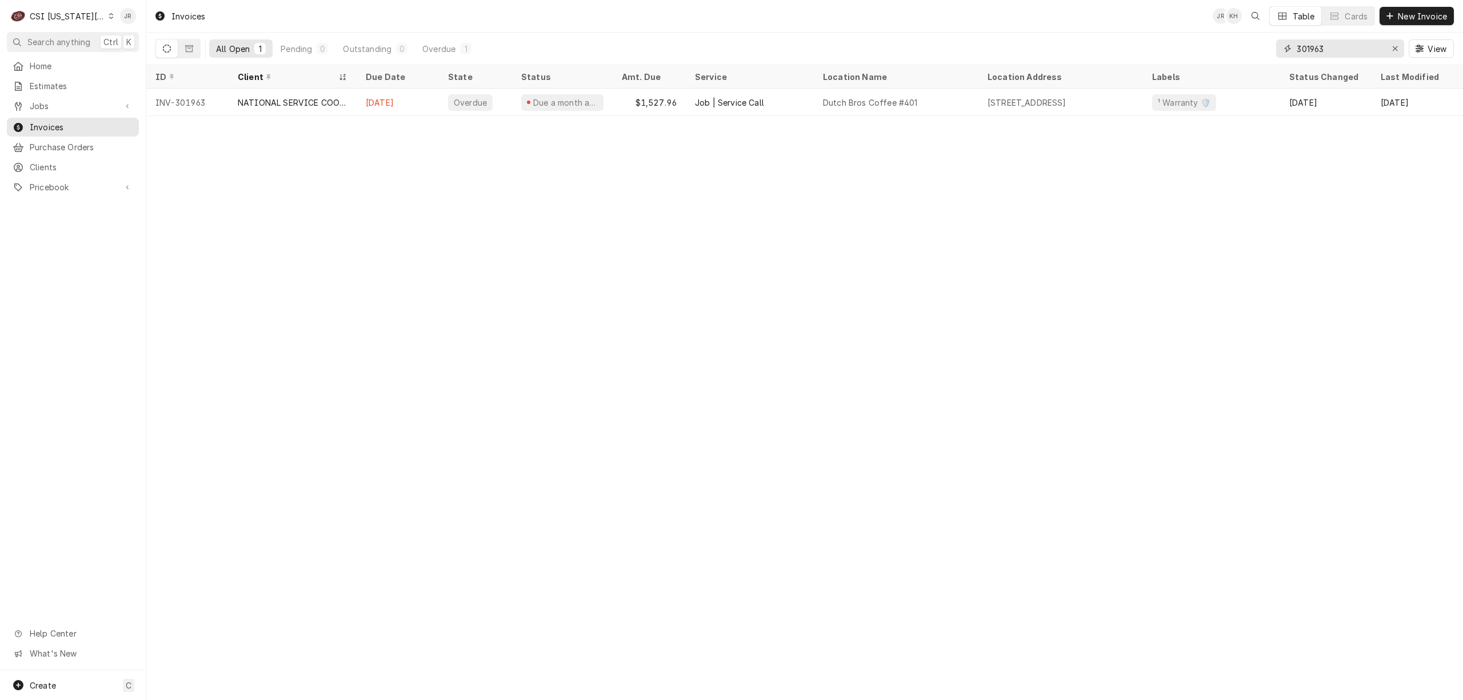
click at [1312, 43] on input "301963" at bounding box center [1339, 48] width 86 height 18
click at [1312, 42] on input "301963" at bounding box center [1339, 48] width 86 height 18
type input "300768"
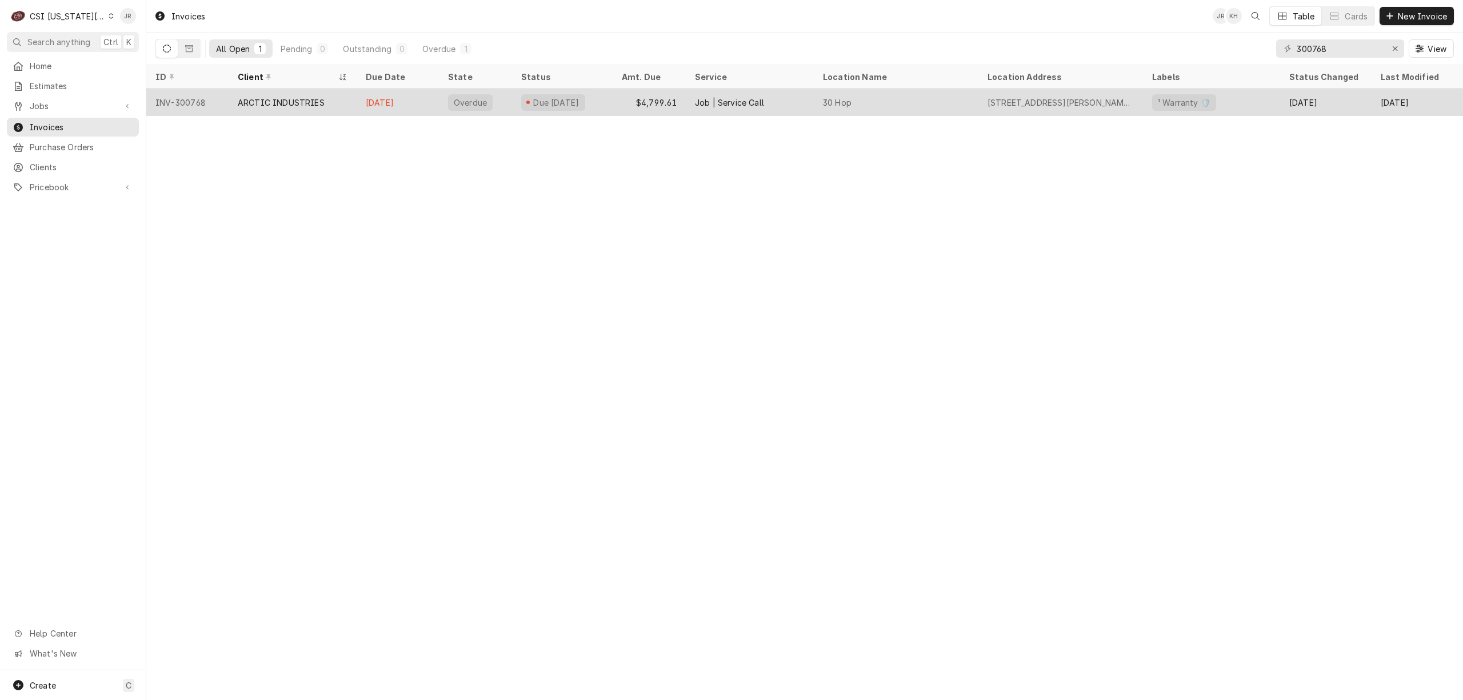
click at [342, 105] on div "ARCTIC INDUSTRIES" at bounding box center [293, 102] width 128 height 27
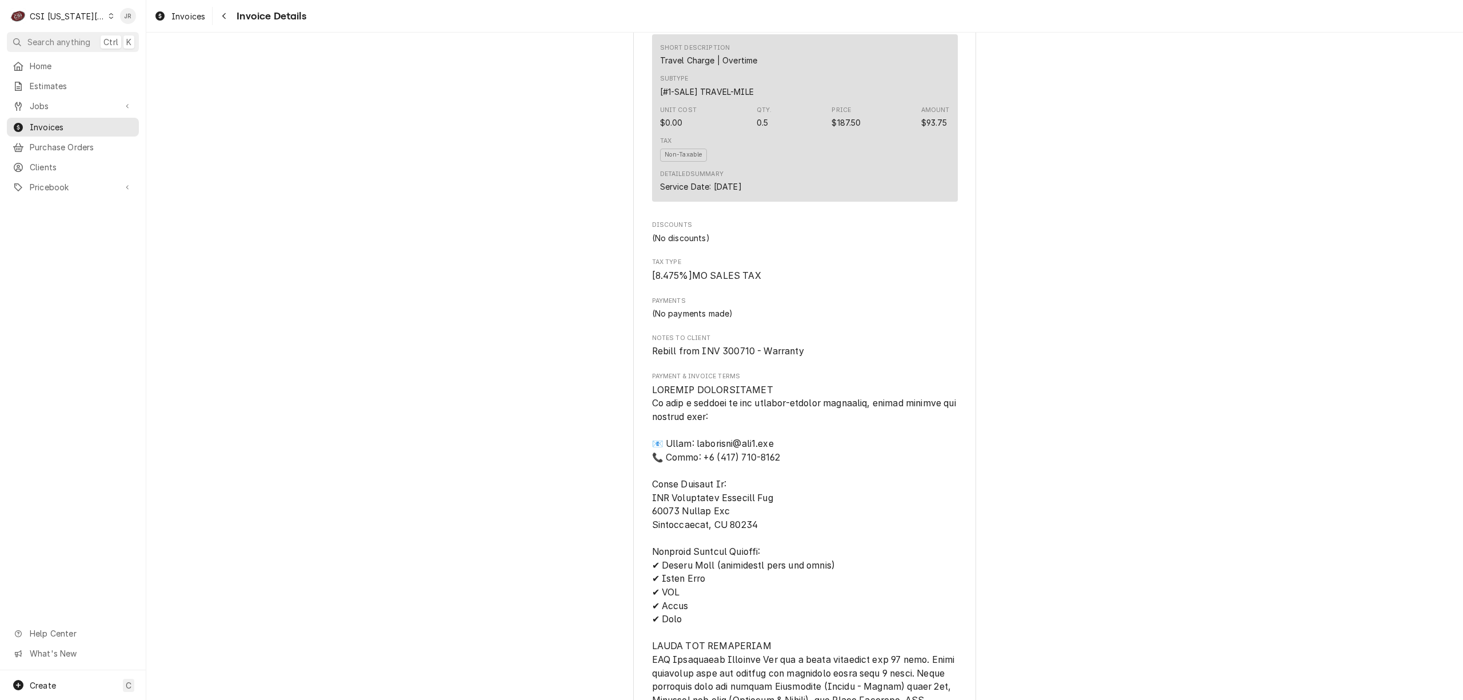
scroll to position [2361, 0]
drag, startPoint x: 639, startPoint y: 398, endPoint x: 810, endPoint y: 406, distance: 171.6
copy span "Rebill from INV 300710 - Warranty"
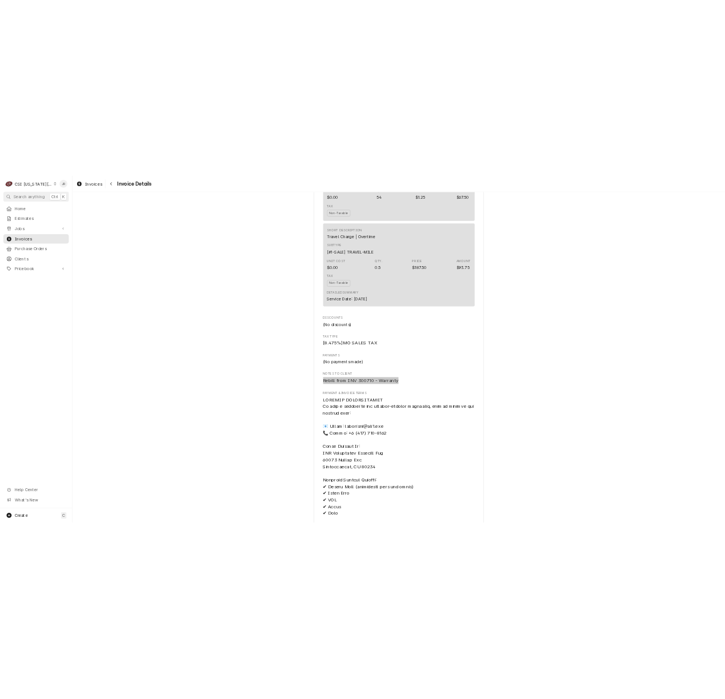
scroll to position [2437, 0]
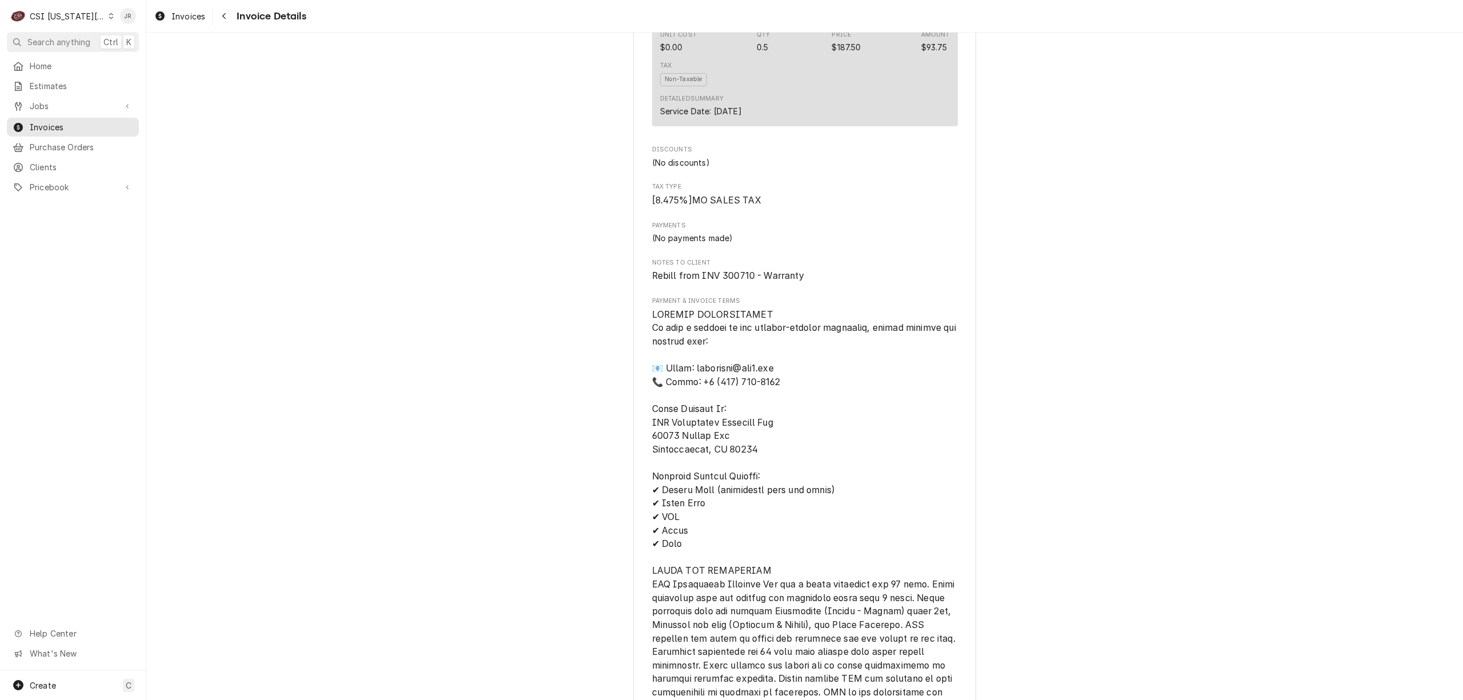
click at [734, 281] on span "Rebill from INV 300710 - Warranty" at bounding box center [728, 275] width 152 height 11
copy span "300710"
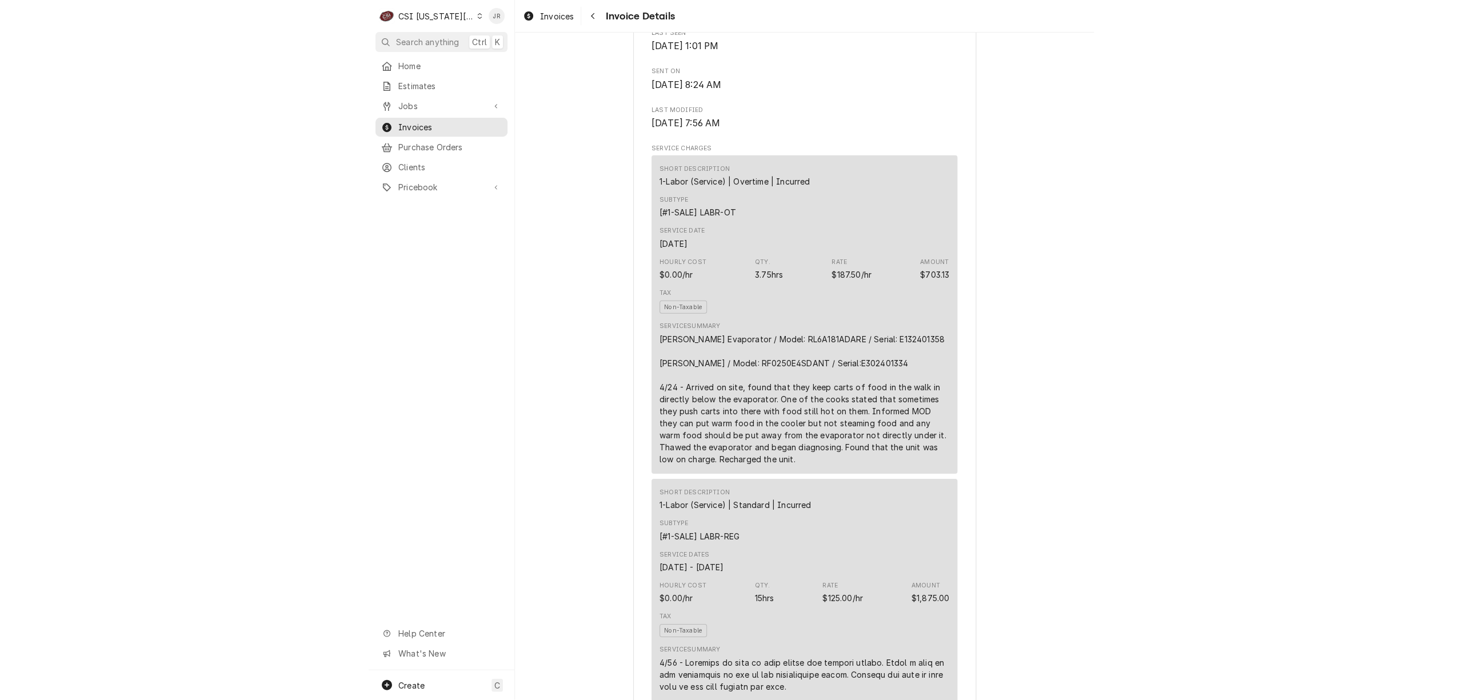
scroll to position [534, 0]
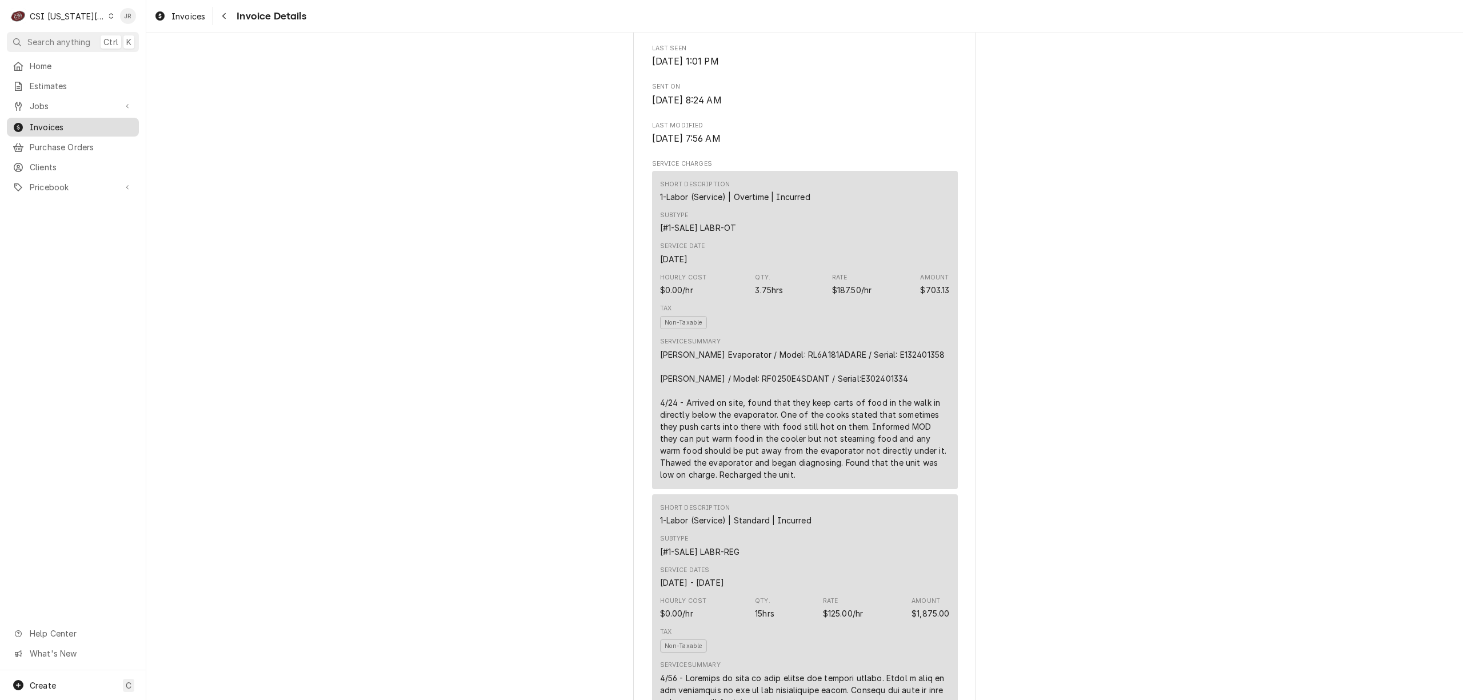
click at [45, 122] on span "Invoices" at bounding box center [81, 127] width 103 height 12
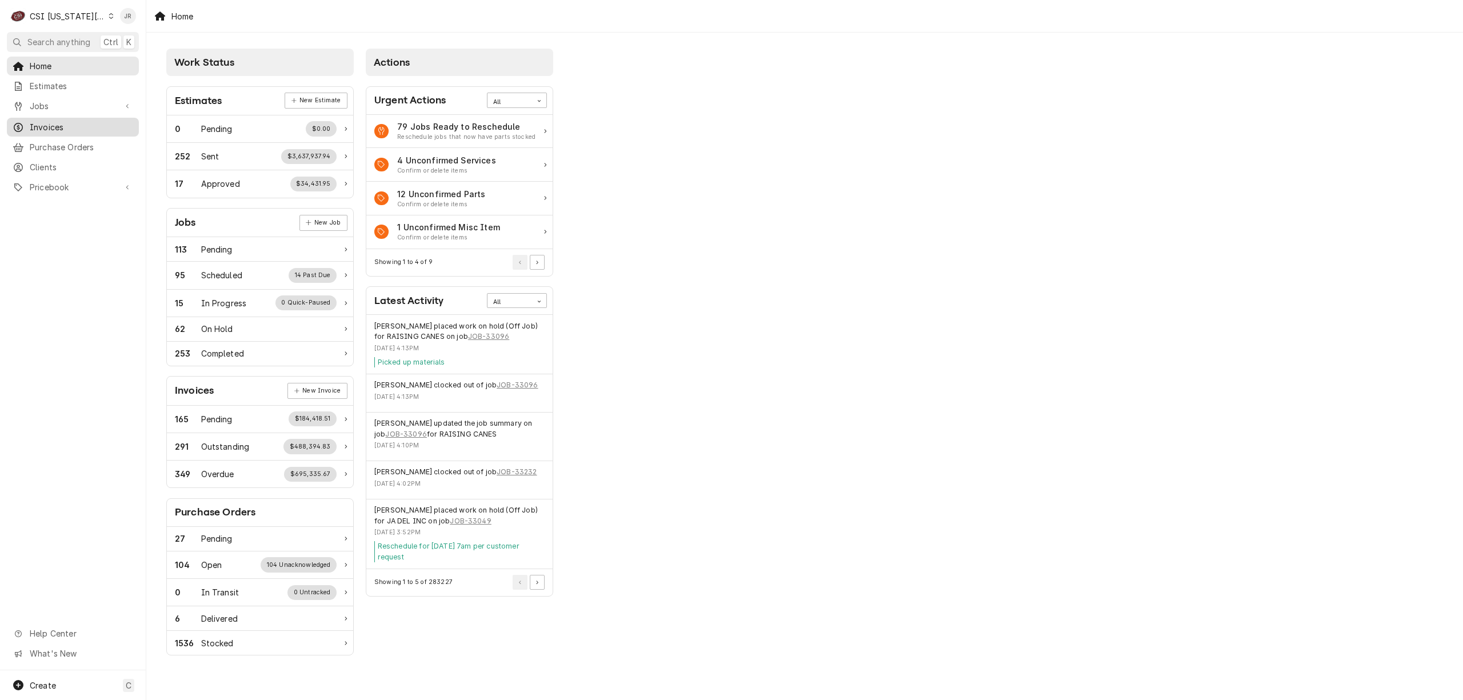
click at [54, 122] on span "Invoices" at bounding box center [81, 127] width 103 height 12
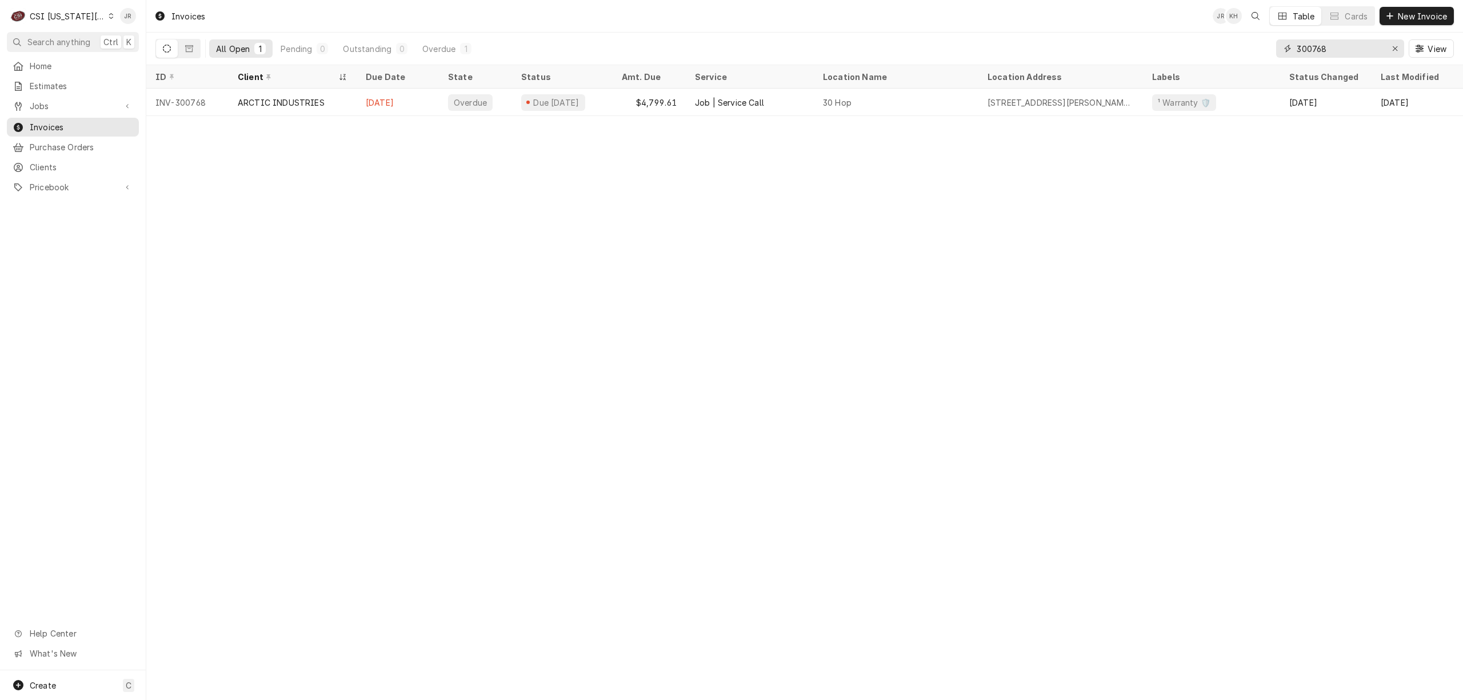
click at [1337, 57] on input "300768" at bounding box center [1339, 48] width 86 height 18
click at [1337, 55] on input "300768" at bounding box center [1339, 48] width 86 height 18
paste input "10"
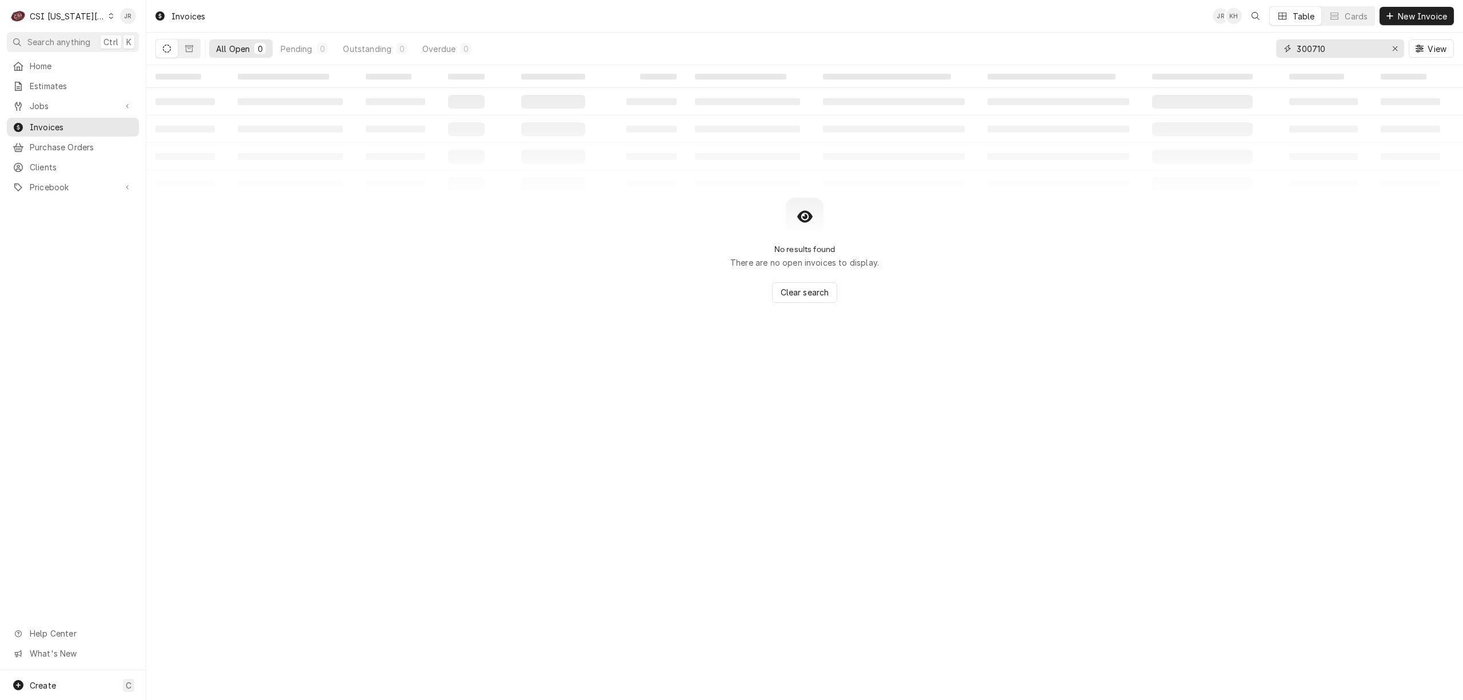
click at [1360, 46] on input "300710" at bounding box center [1339, 48] width 86 height 18
type input "300710"
click at [190, 51] on icon "Dynamic Content Wrapper" at bounding box center [189, 49] width 8 height 8
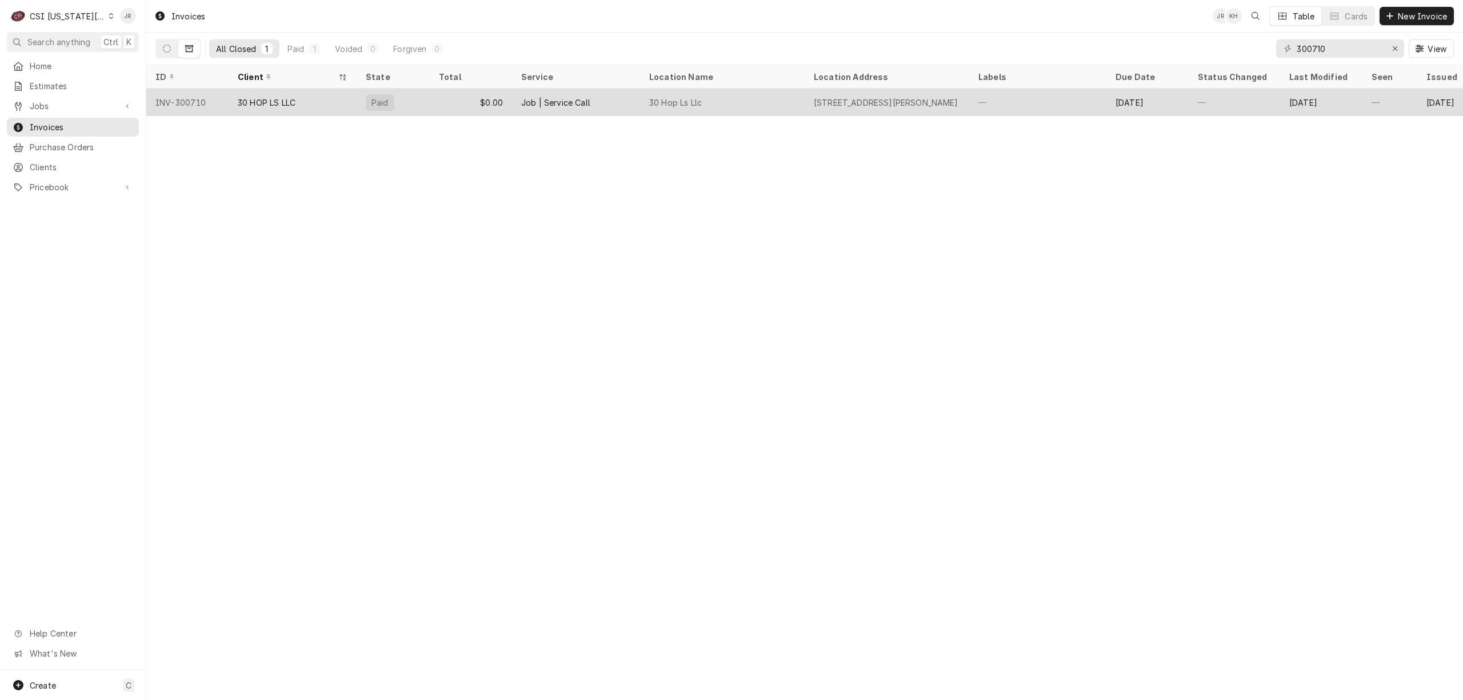
click at [618, 97] on div "Job | Service Call" at bounding box center [576, 102] width 128 height 27
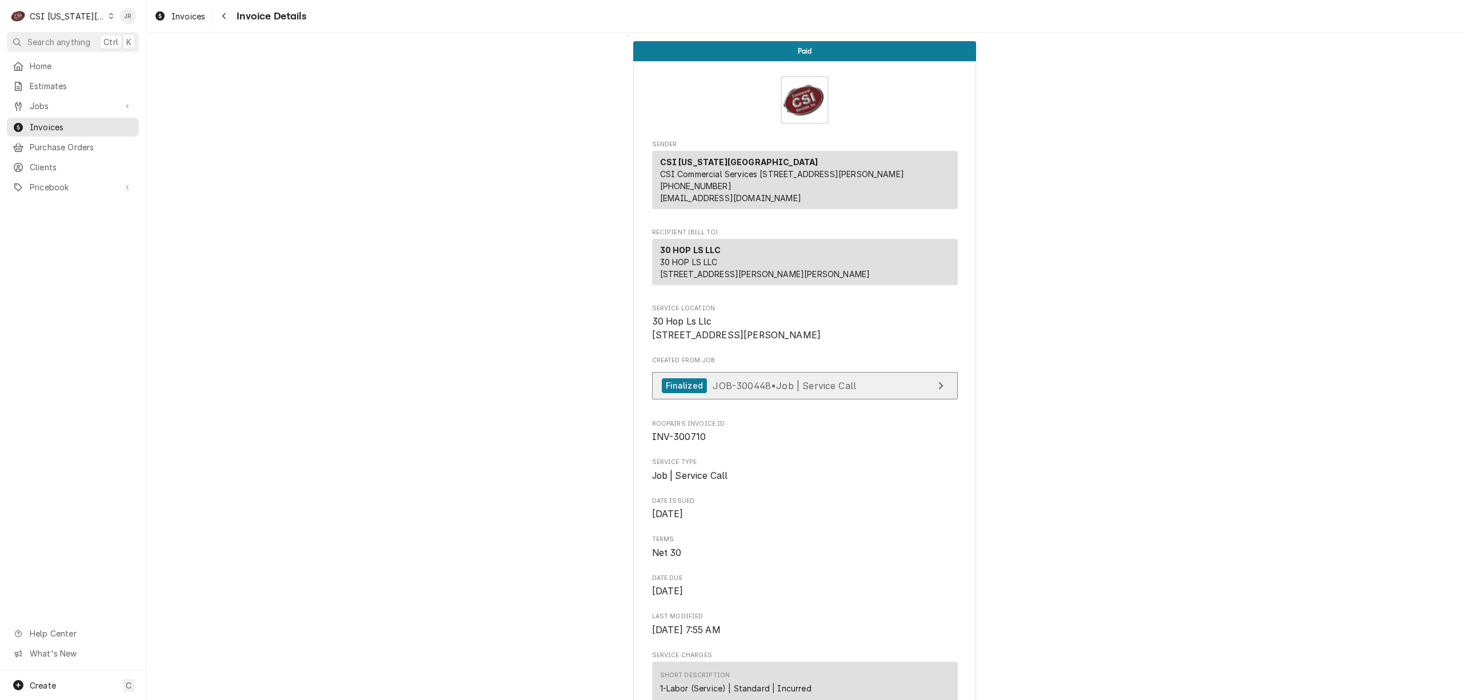
click at [776, 391] on span "JOB-300448 • Job | Service Call" at bounding box center [783, 384] width 143 height 11
click at [80, 13] on div "CSI [US_STATE][GEOGRAPHIC_DATA]" at bounding box center [67, 16] width 75 height 12
click at [137, 21] on div "CSI Kansas City" at bounding box center [188, 23] width 151 height 12
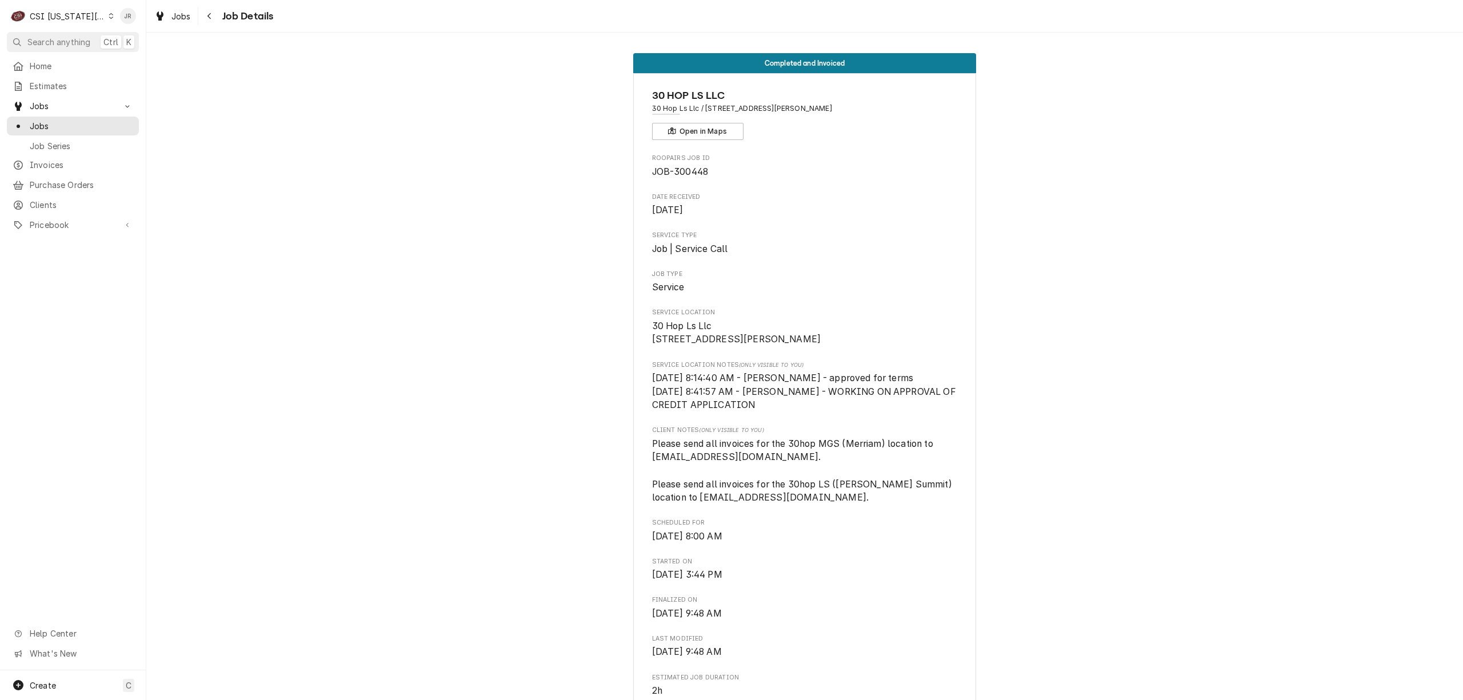
drag, startPoint x: 886, startPoint y: 104, endPoint x: 646, endPoint y: 109, distance: 240.0
click at [652, 109] on span "30 Hop Ls Llc / 1020 Nw Pryor Road Suite G, Lees Summit, MO 64081" at bounding box center [805, 108] width 306 height 10
drag, startPoint x: 646, startPoint y: 109, endPoint x: 1047, endPoint y: 184, distance: 408.1
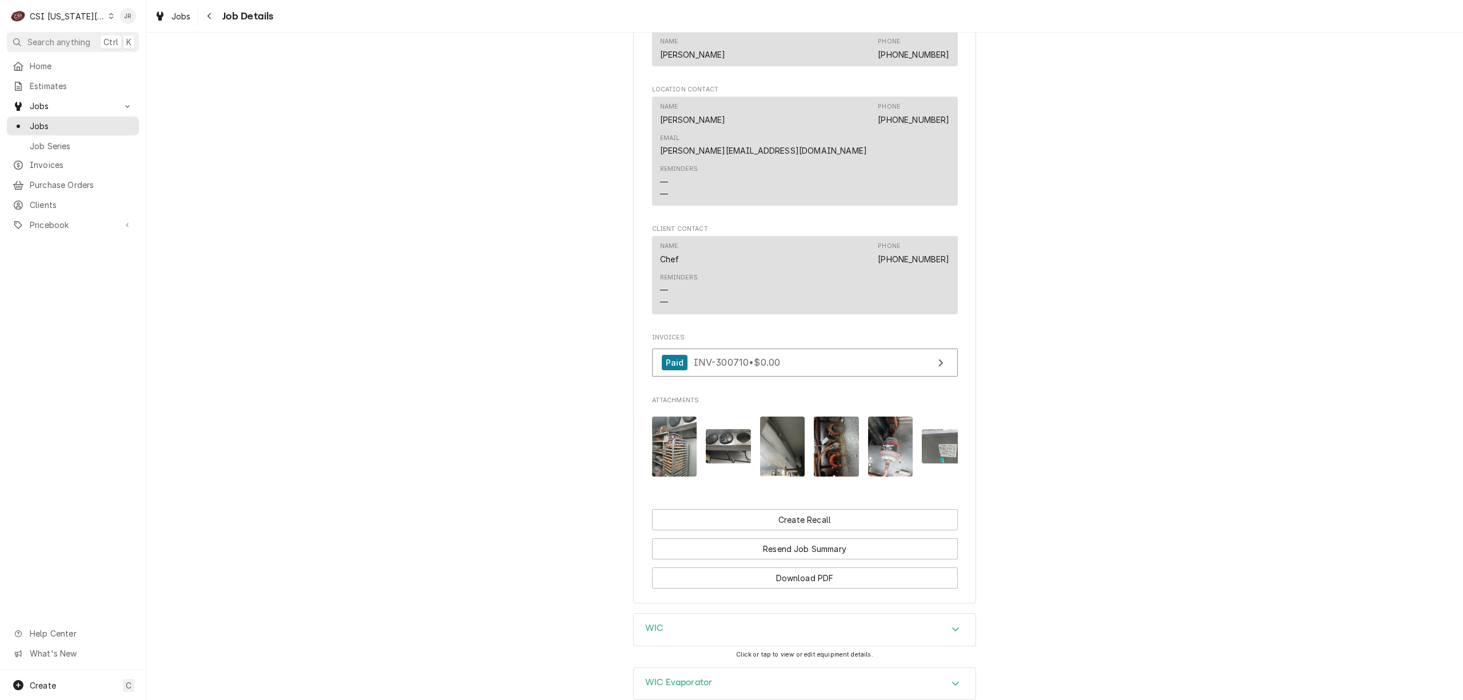
scroll to position [1150, 0]
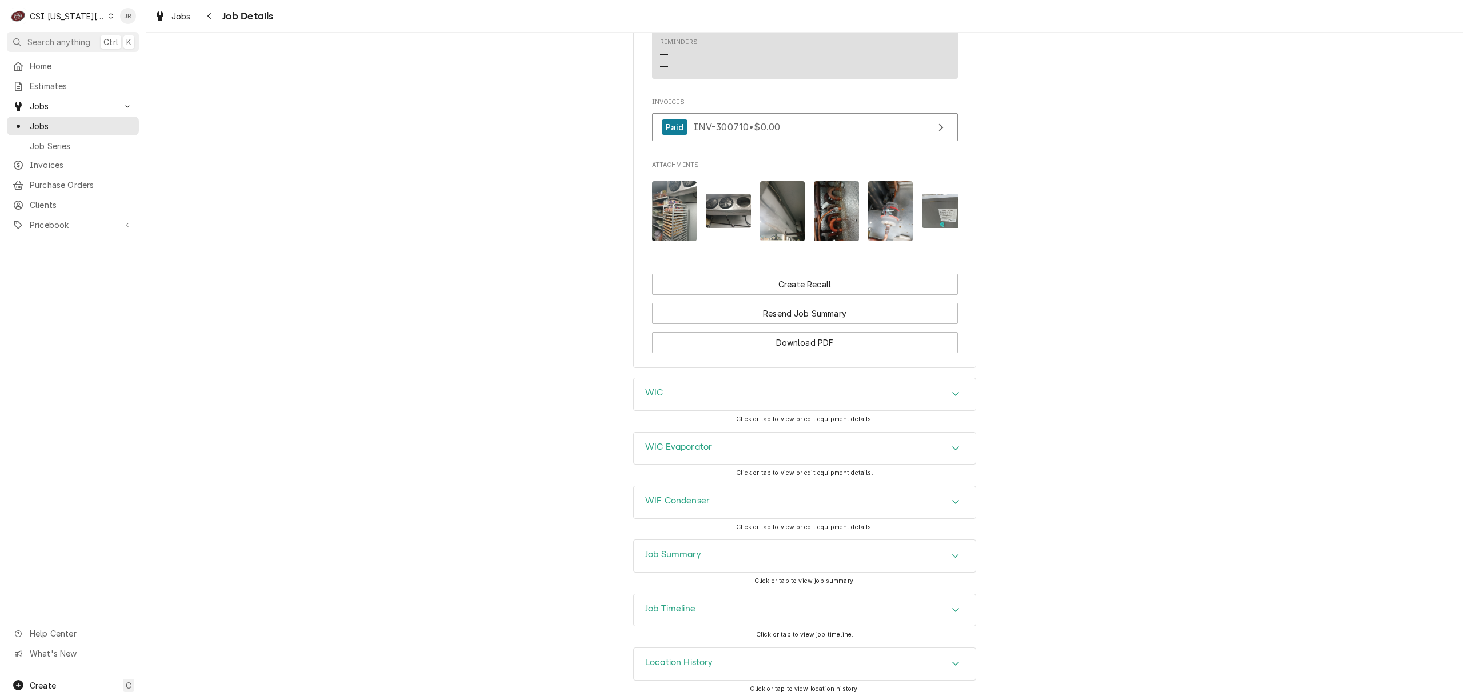
drag, startPoint x: 726, startPoint y: 555, endPoint x: 743, endPoint y: 551, distance: 17.7
click at [726, 554] on div "Job Summary" at bounding box center [805, 556] width 342 height 32
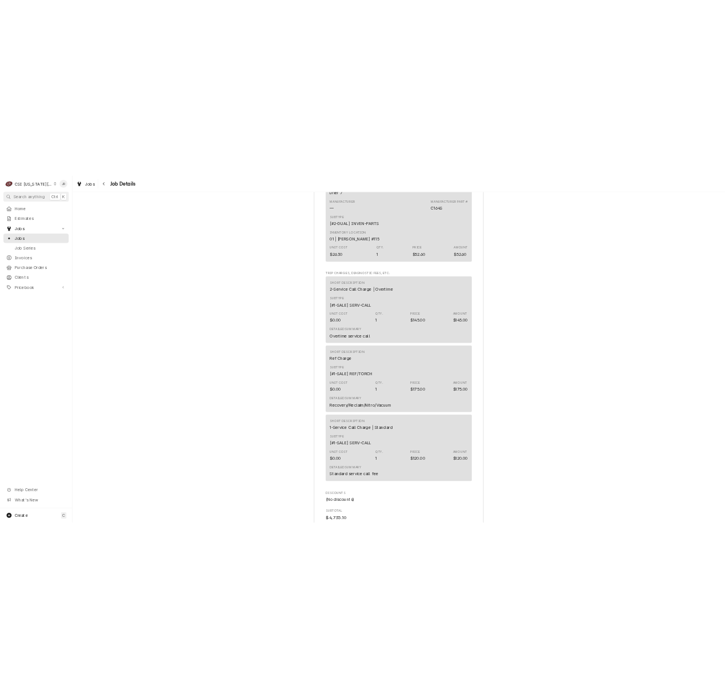
scroll to position [4730, 0]
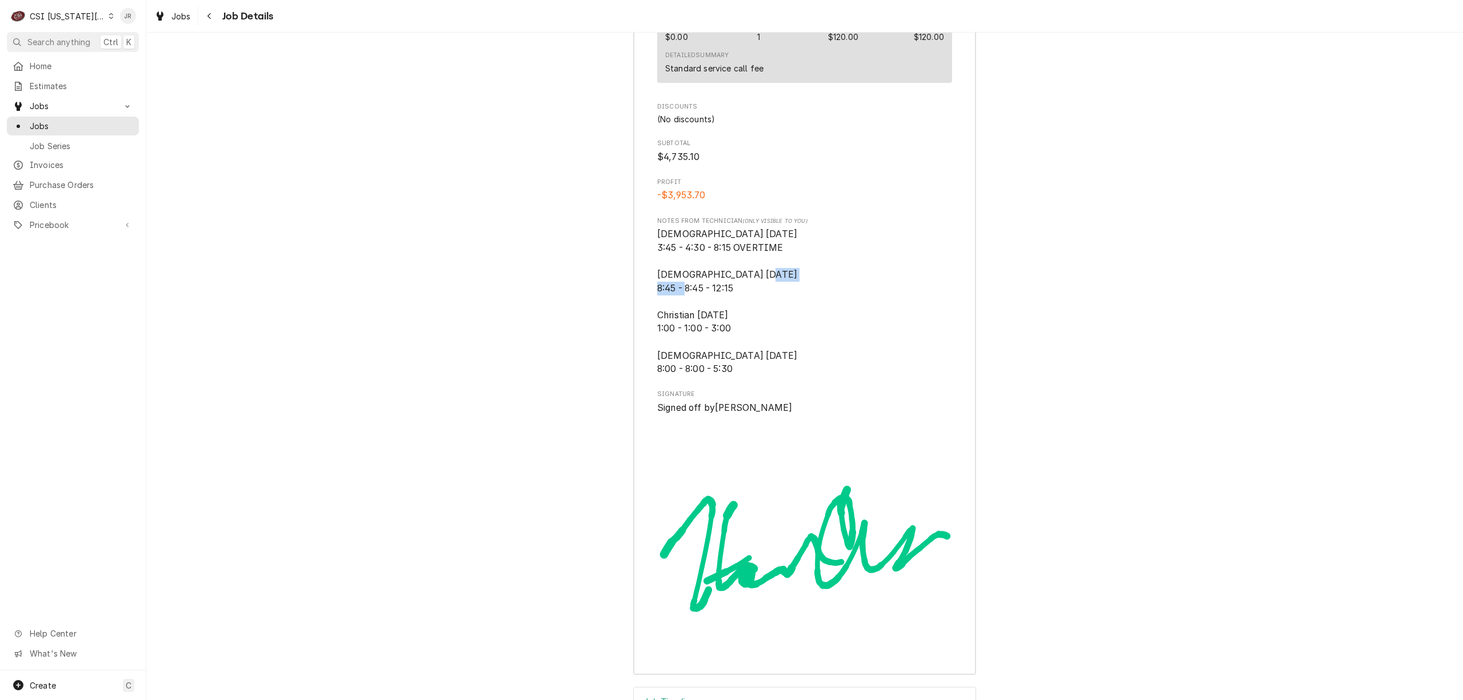
drag, startPoint x: 741, startPoint y: 291, endPoint x: 681, endPoint y: 297, distance: 60.3
click at [681, 297] on span "Christian 4/24/2025 3:45 - 4:30 - 8:15 OVERTIME Christian 4/28/2025 8:45 - 8:45…" at bounding box center [804, 301] width 295 height 149
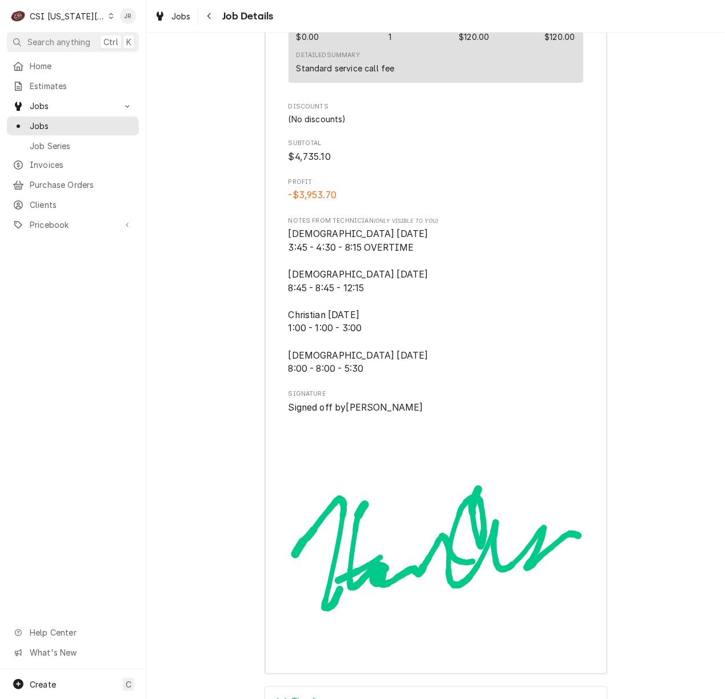
click at [378, 376] on span "Christian 4/24/2025 3:45 - 4:30 - 8:15 OVERTIME Christian 4/28/2025 8:45 - 8:45…" at bounding box center [436, 301] width 295 height 149
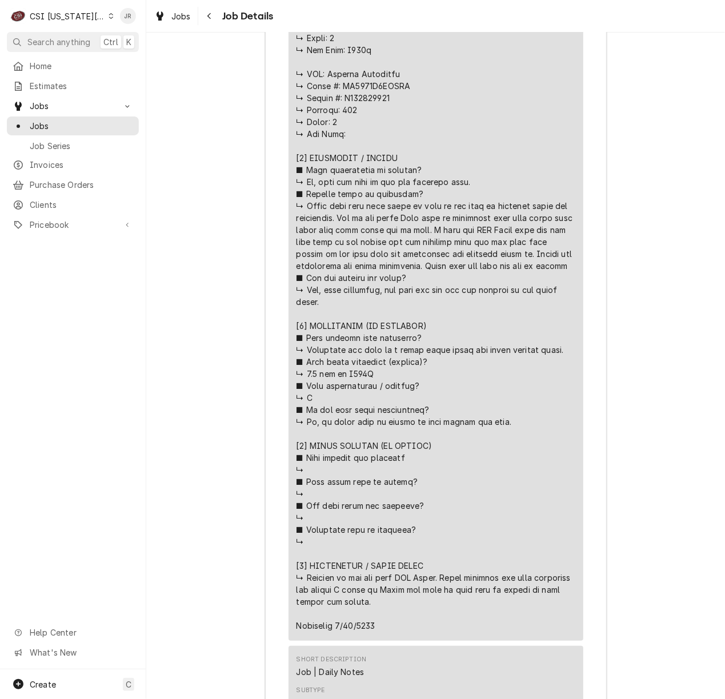
scroll to position [2521, 0]
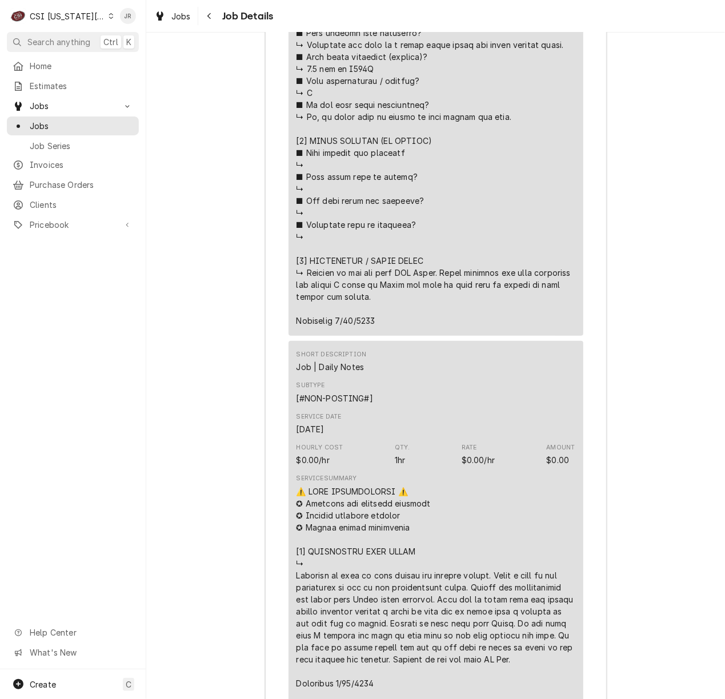
drag, startPoint x: 443, startPoint y: 280, endPoint x: 449, endPoint y: 302, distance: 22.9
drag, startPoint x: 456, startPoint y: 314, endPoint x: 462, endPoint y: 318, distance: 7.0
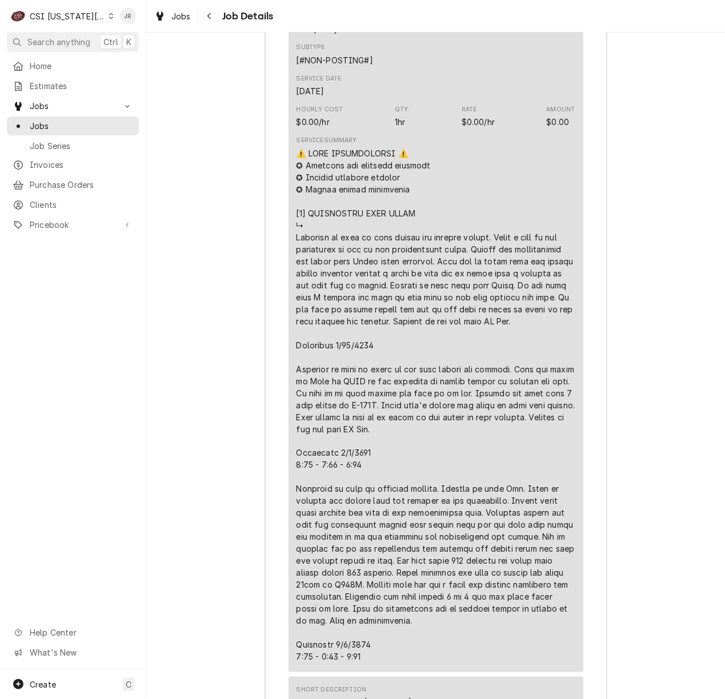
scroll to position [2855, 0]
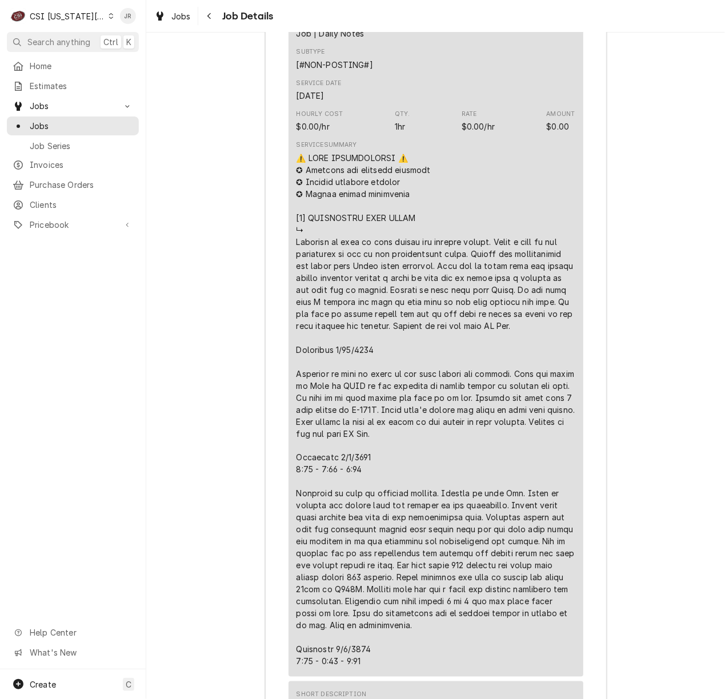
drag, startPoint x: 398, startPoint y: 676, endPoint x: 266, endPoint y: 493, distance: 226.4
click at [266, 493] on div "Roopairs Job ID JOB-300448 Service Type Job | Service Call Job Type Service Tot…" at bounding box center [436, 709] width 342 height 3682
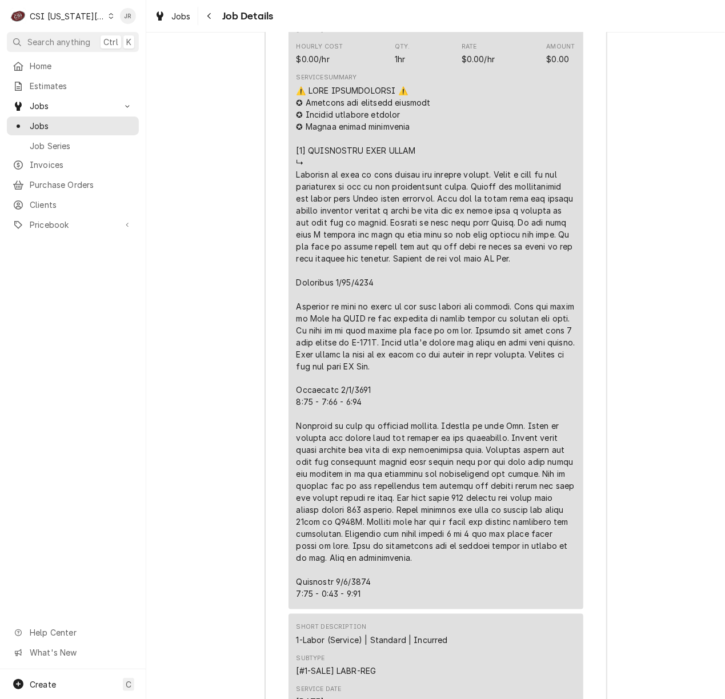
scroll to position [2931, 0]
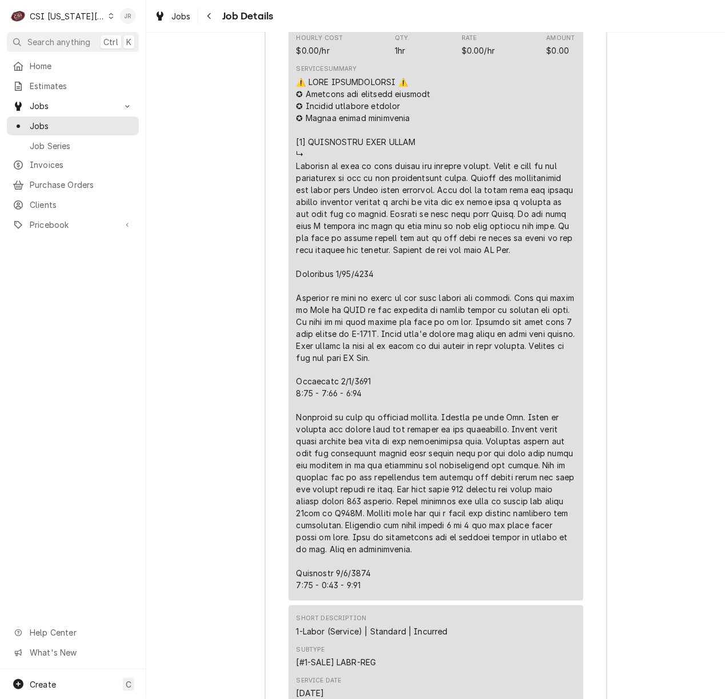
click at [128, 12] on div "Jessica Rentfro's Avatar" at bounding box center [128, 16] width 16 height 16
click at [165, 146] on div "Log Out" at bounding box center [183, 152] width 86 height 12
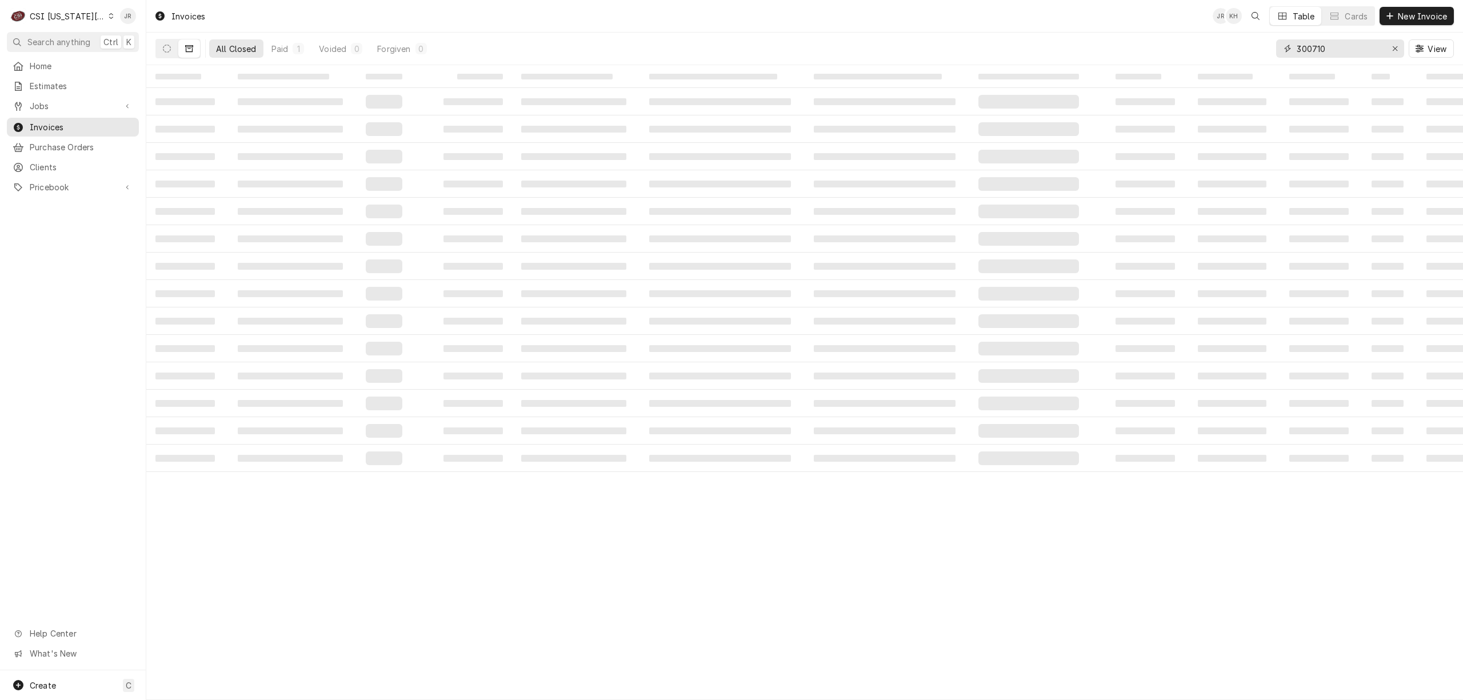
click at [1340, 48] on input "300710" at bounding box center [1339, 48] width 86 height 18
click at [1339, 48] on input "300710" at bounding box center [1339, 48] width 86 height 18
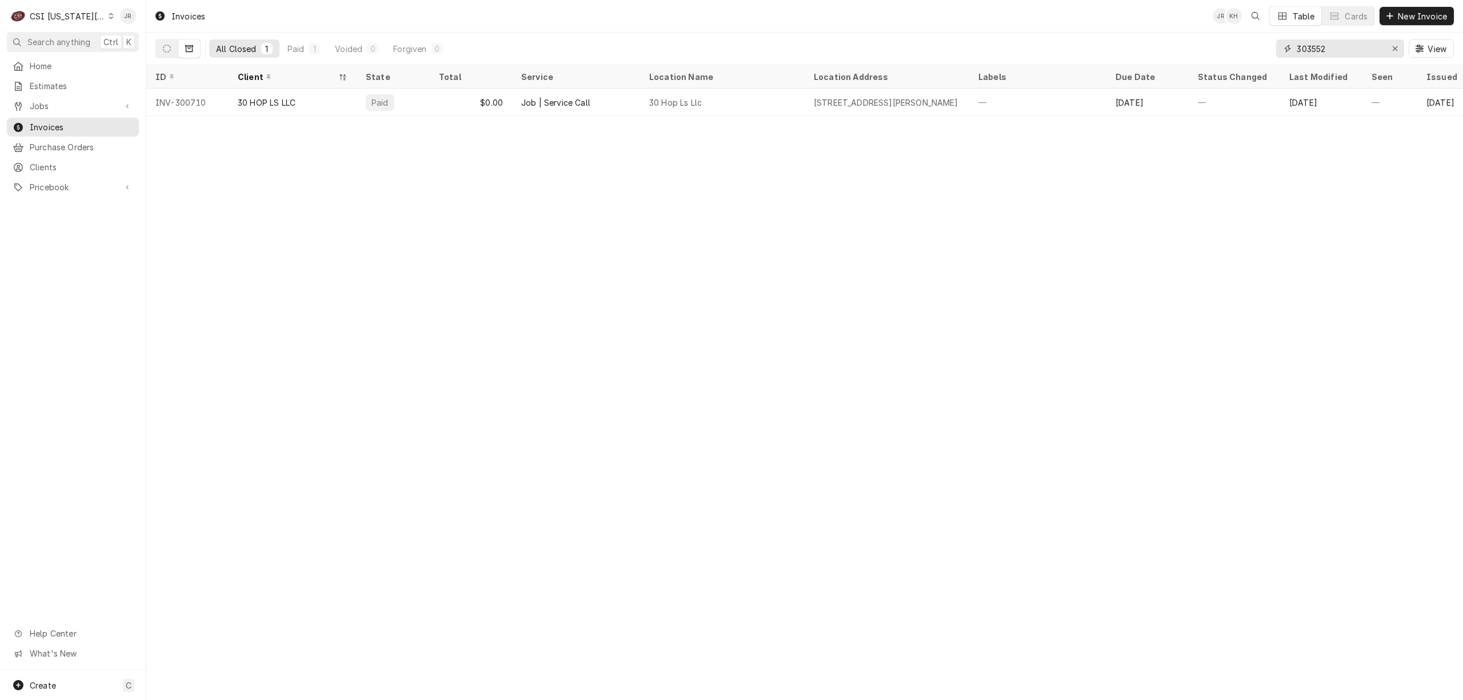
type input "303552"
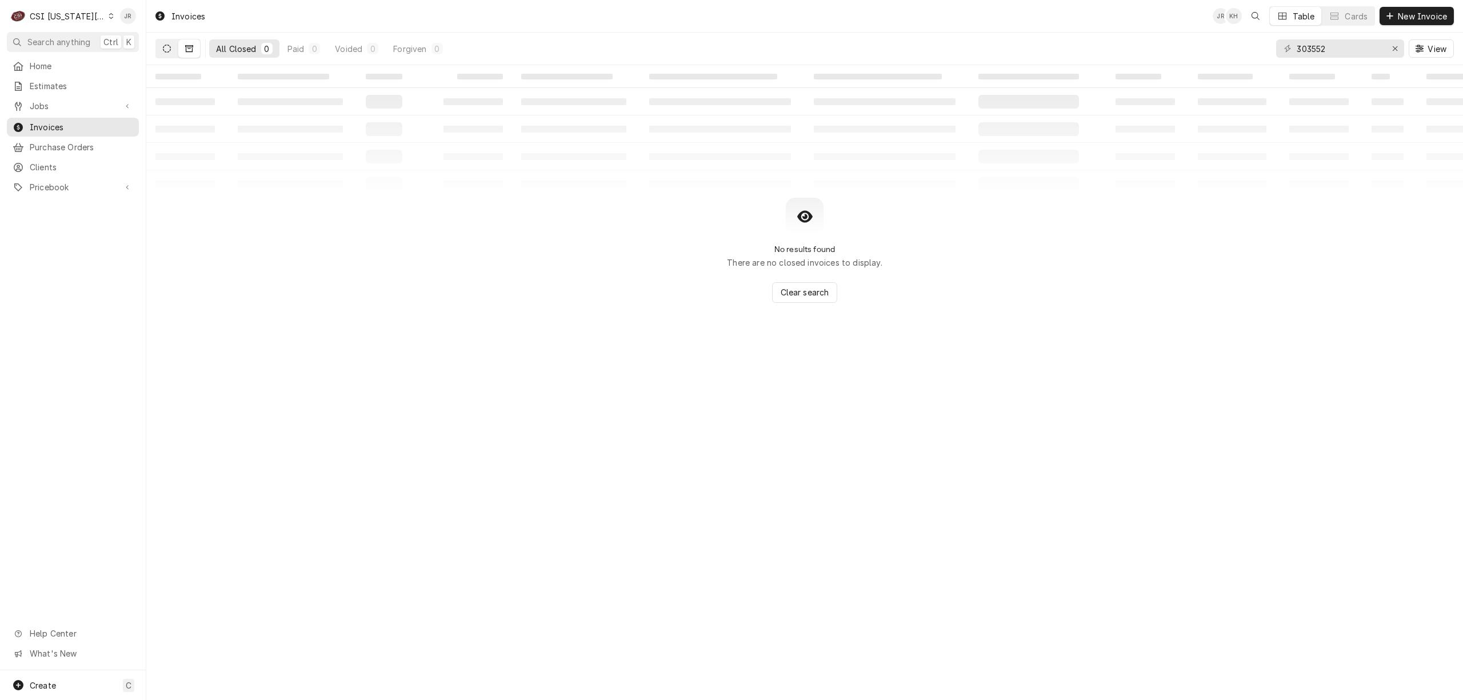
click at [173, 48] on button "Dynamic Content Wrapper" at bounding box center [167, 48] width 22 height 18
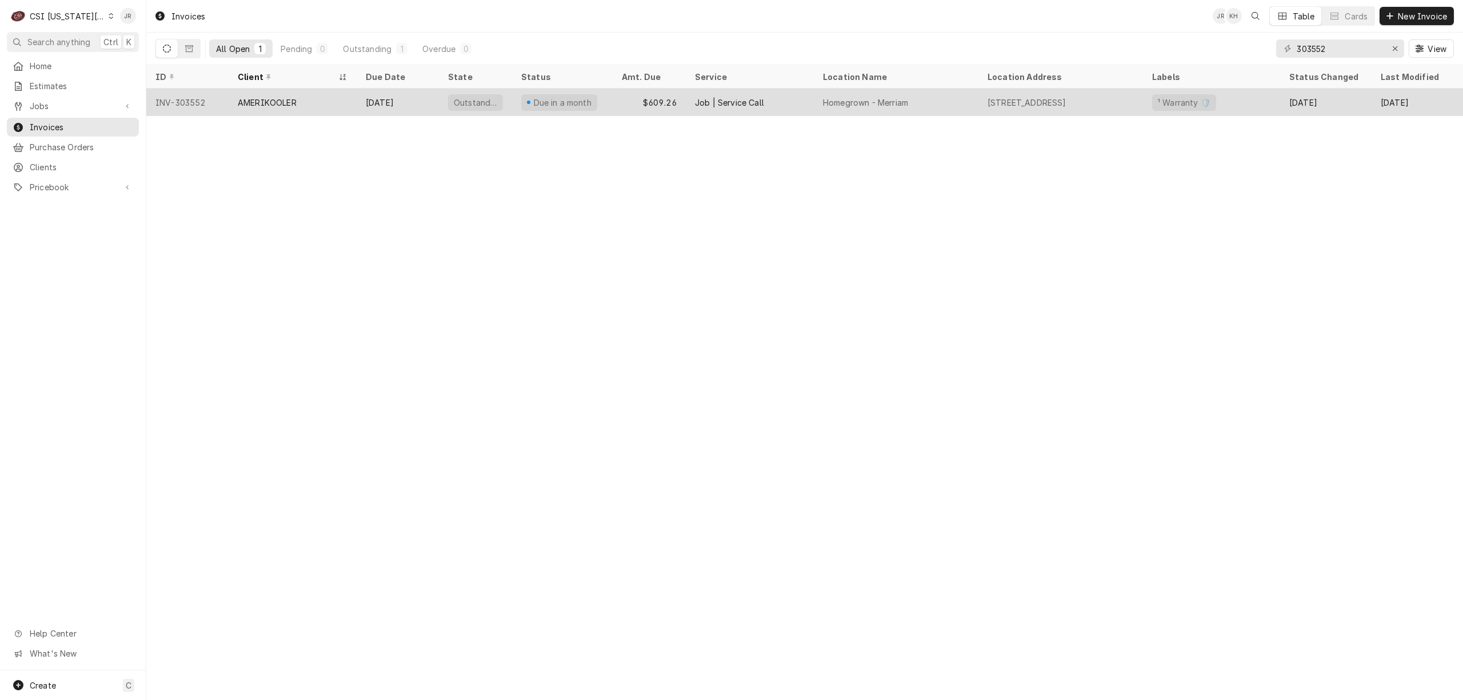
click at [245, 93] on div "AMERIKOOLER" at bounding box center [293, 102] width 128 height 27
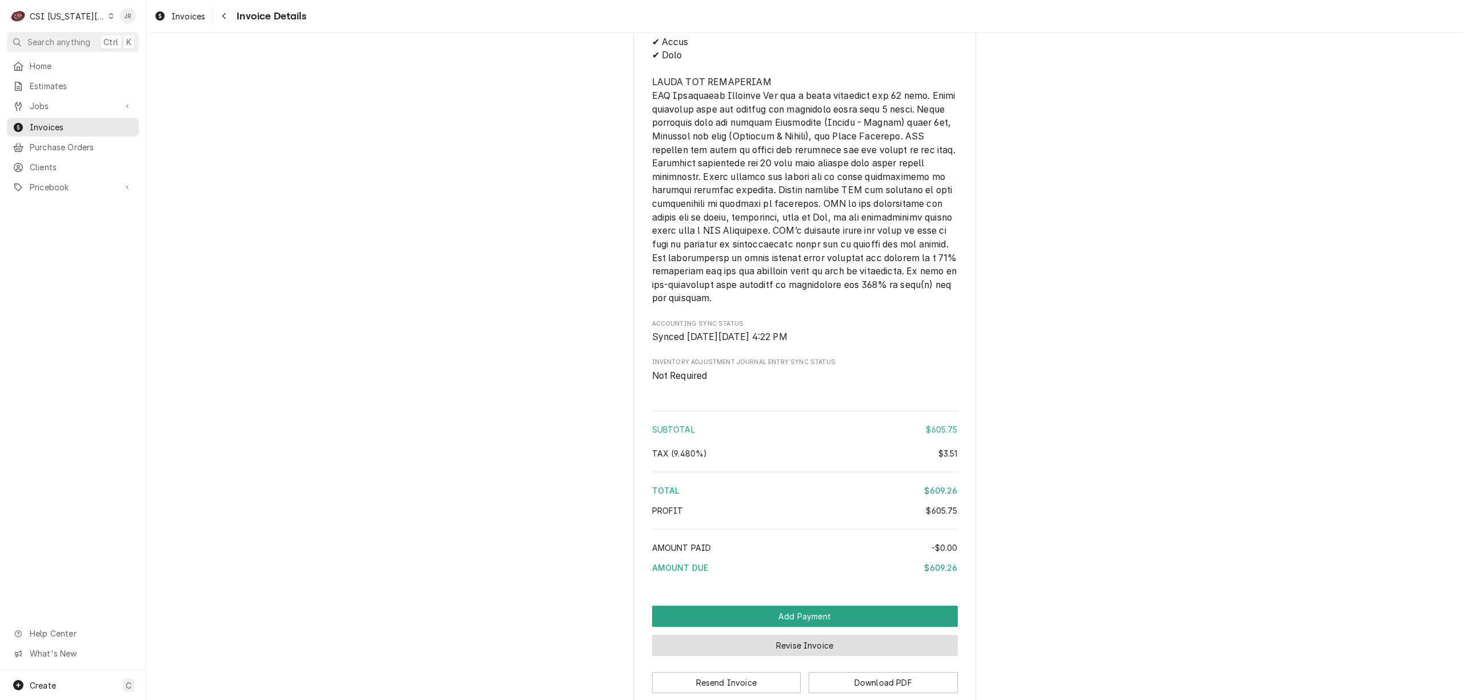
scroll to position [2042, 0]
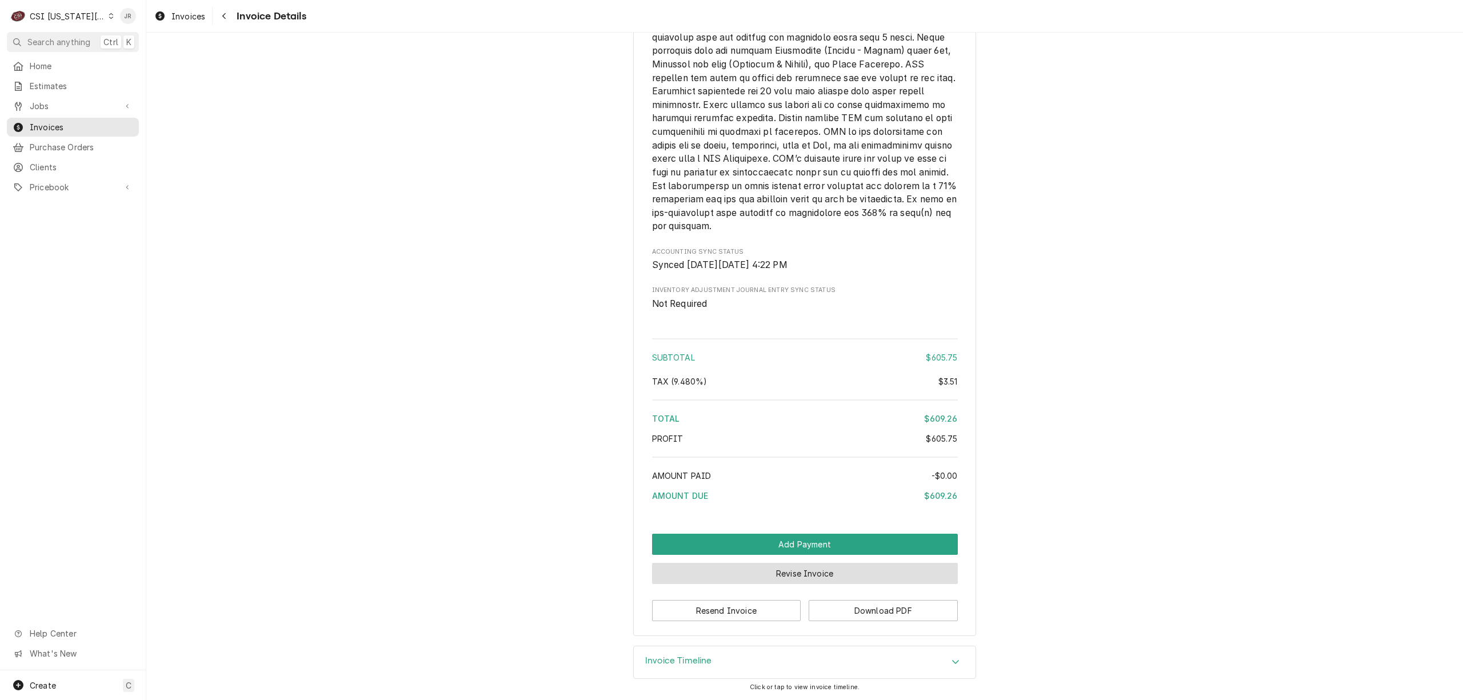
click at [858, 576] on button "Revise Invoice" at bounding box center [805, 573] width 306 height 21
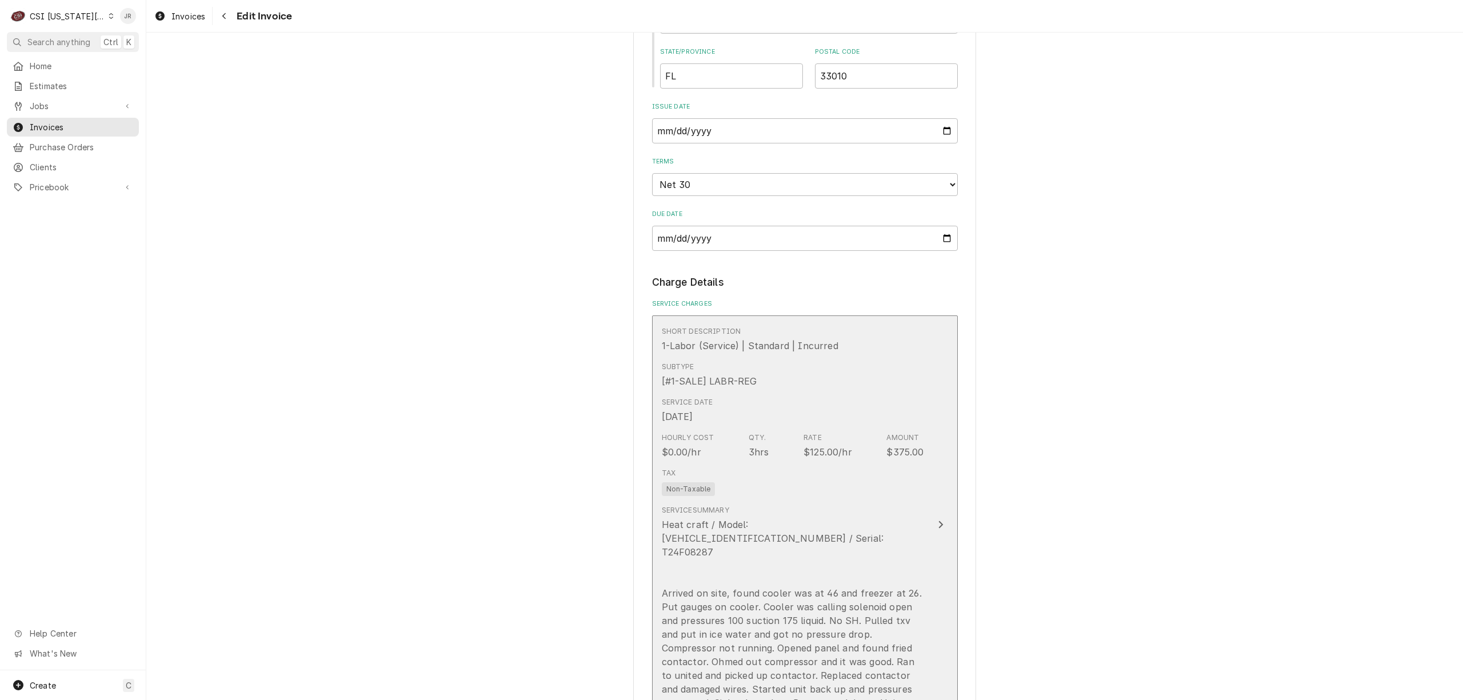
scroll to position [914, 0]
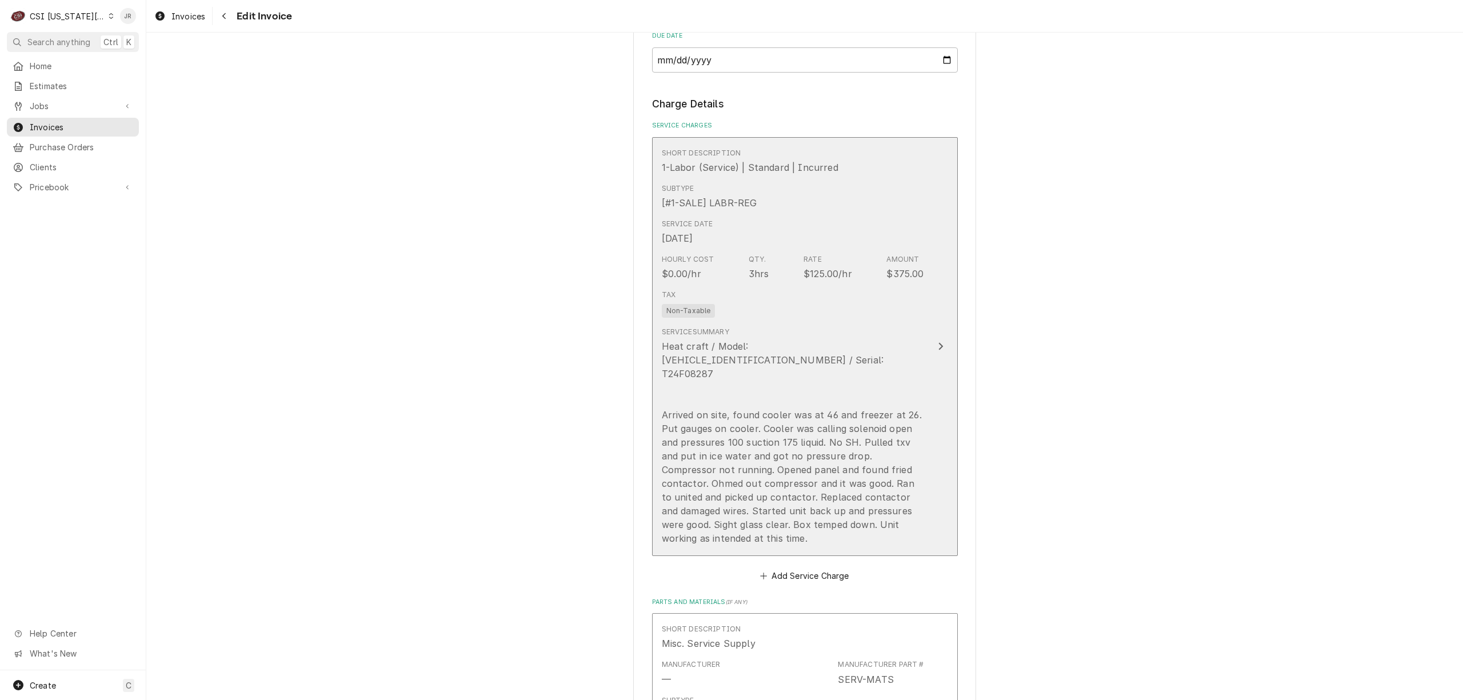
click at [774, 459] on div "Heat craft / Model: BCH0015MBACZA0000 / Serial: T24F08287 Arrived on site, foun…" at bounding box center [793, 442] width 262 height 206
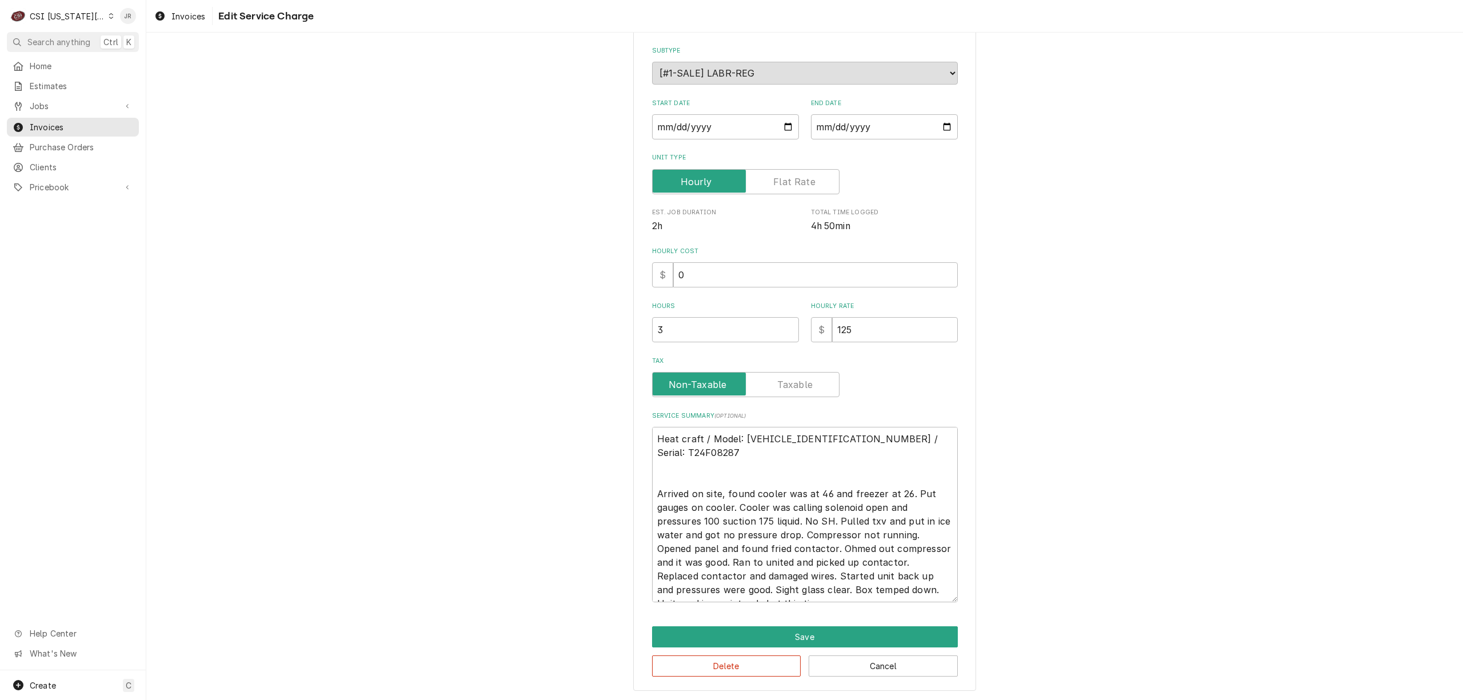
scroll to position [123, 0]
drag, startPoint x: 800, startPoint y: 442, endPoint x: 804, endPoint y: 437, distance: 6.9
click at [800, 442] on textarea "Heat craft / Model: BCH0015MBACZA0000 / Serial: T24F08287 Arrived on site, foun…" at bounding box center [805, 513] width 306 height 175
type textarea "x"
type textarea "Heat craft / Model: BCH0015MBACZA0000 / Serial: T24F08287 Arrived on site, foun…"
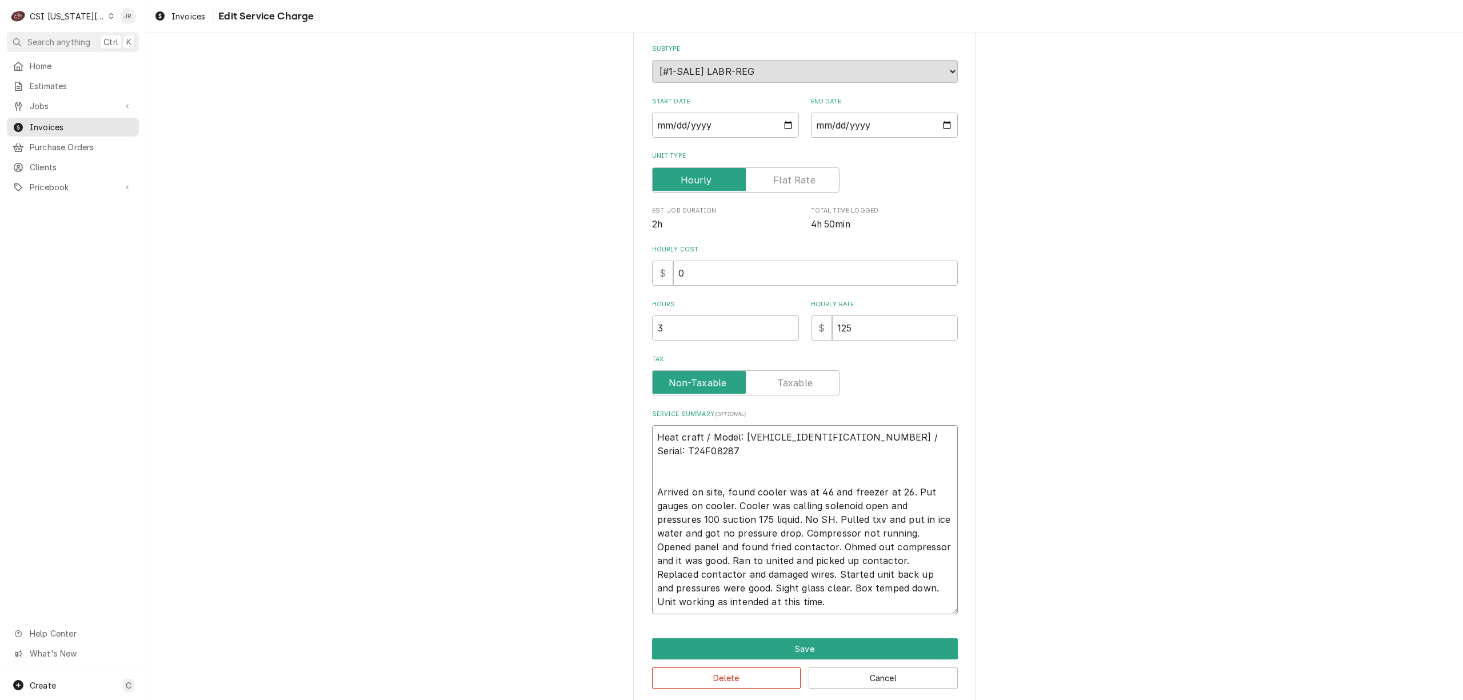
type textarea "x"
type textarea "A Heat craft / Model: BCH0015MBACZA0000 / Serial: T24F08287 Arrived on site, fo…"
type textarea "x"
type textarea "Am Heat craft / Model: BCH0015MBACZA0000 / Serial: T24F08287 Arrived on site, f…"
type textarea "x"
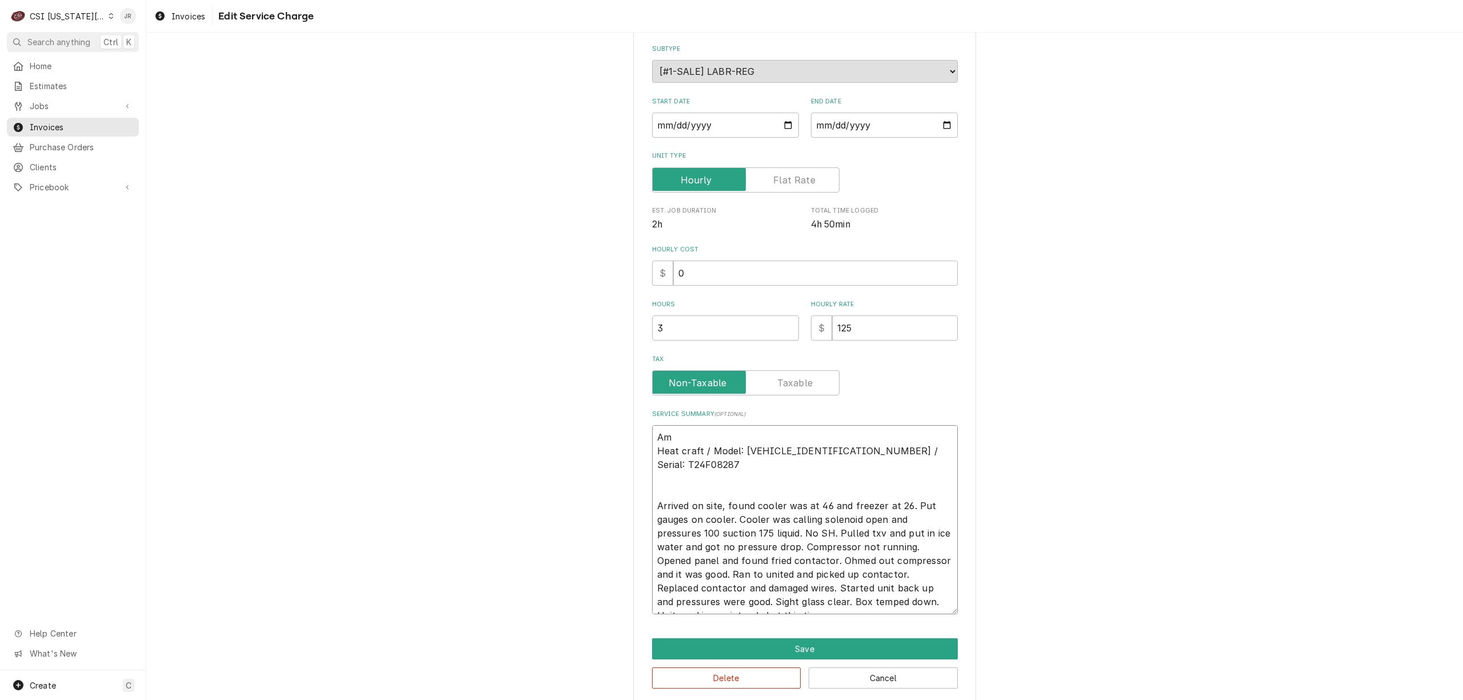
type textarea "Ame Heat craft / Model: BCH0015MBACZA0000 / Serial: T24F08287 Arrived on site, …"
type textarea "x"
type textarea "Amer Heat craft / Model: BCH0015MBACZA0000 / Serial: T24F08287 Arrived on site,…"
type textarea "x"
type textarea "Ameri Heat craft / Model: BCH0015MBACZA0000 / Serial: T24F08287 Arrived on site…"
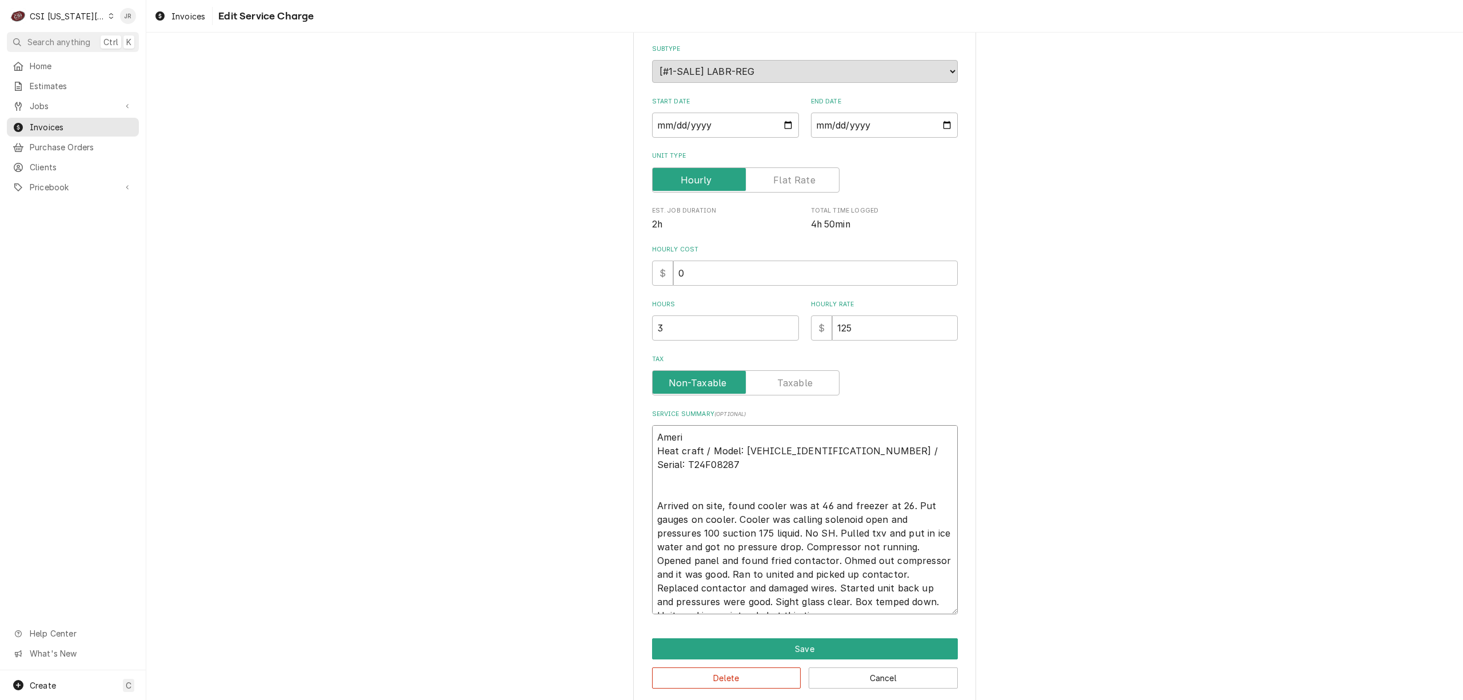
type textarea "x"
type textarea "Amerik Heat craft / Model: BCH0015MBACZA0000 / Serial: T24F08287 Arrived on sit…"
type textarea "x"
type textarea "Ameriko Heat craft / Model: BCH0015MBACZA0000 / Serial: T24F08287 Arrived on si…"
type textarea "x"
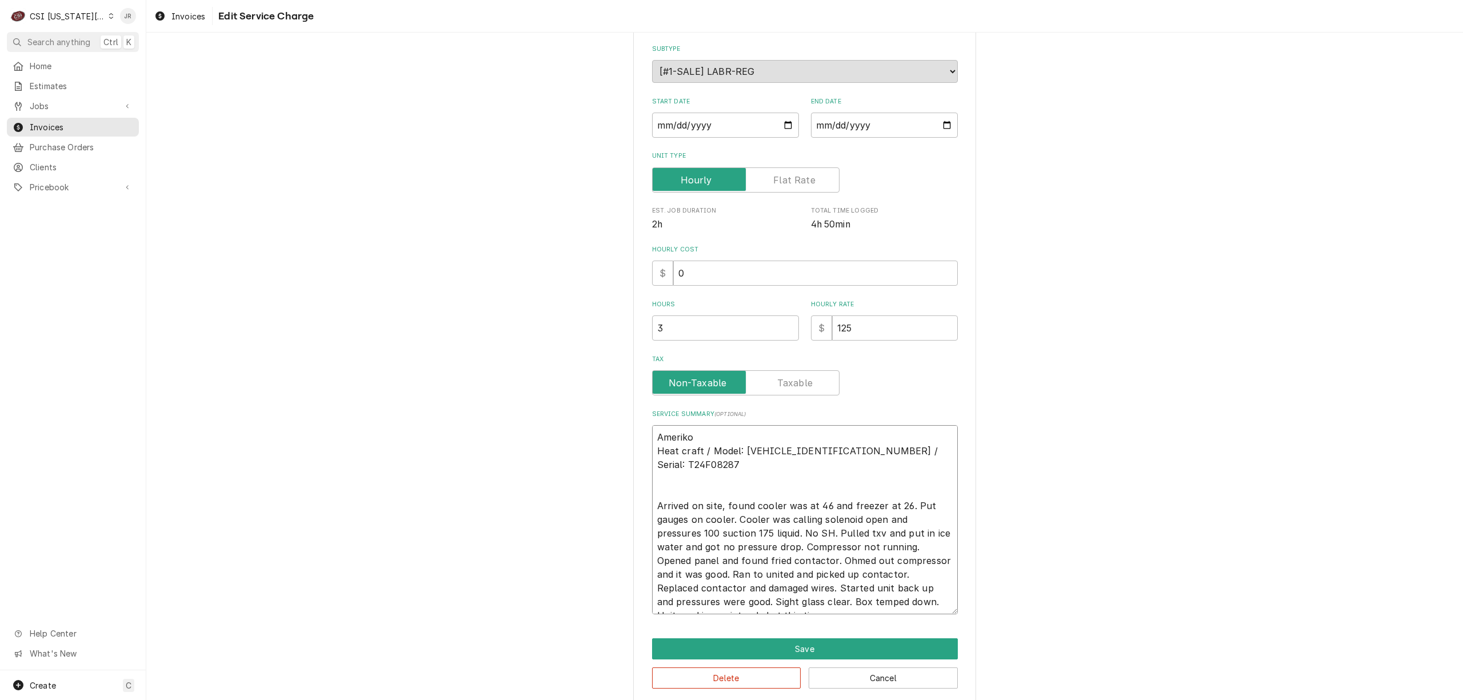
type textarea "Amerikoo Heat craft / Model: BCH0015MBACZA0000 / Serial: T24F08287 Arrived on s…"
type textarea "x"
type textarea "Amerikool Heat craft / Model: BCH0015MBACZA0000 / Serial: T24F08287 Arrived on …"
type textarea "x"
type textarea "Amerikoole Heat craft / Model: BCH0015MBACZA0000 / Serial: T24F08287 Arrived on…"
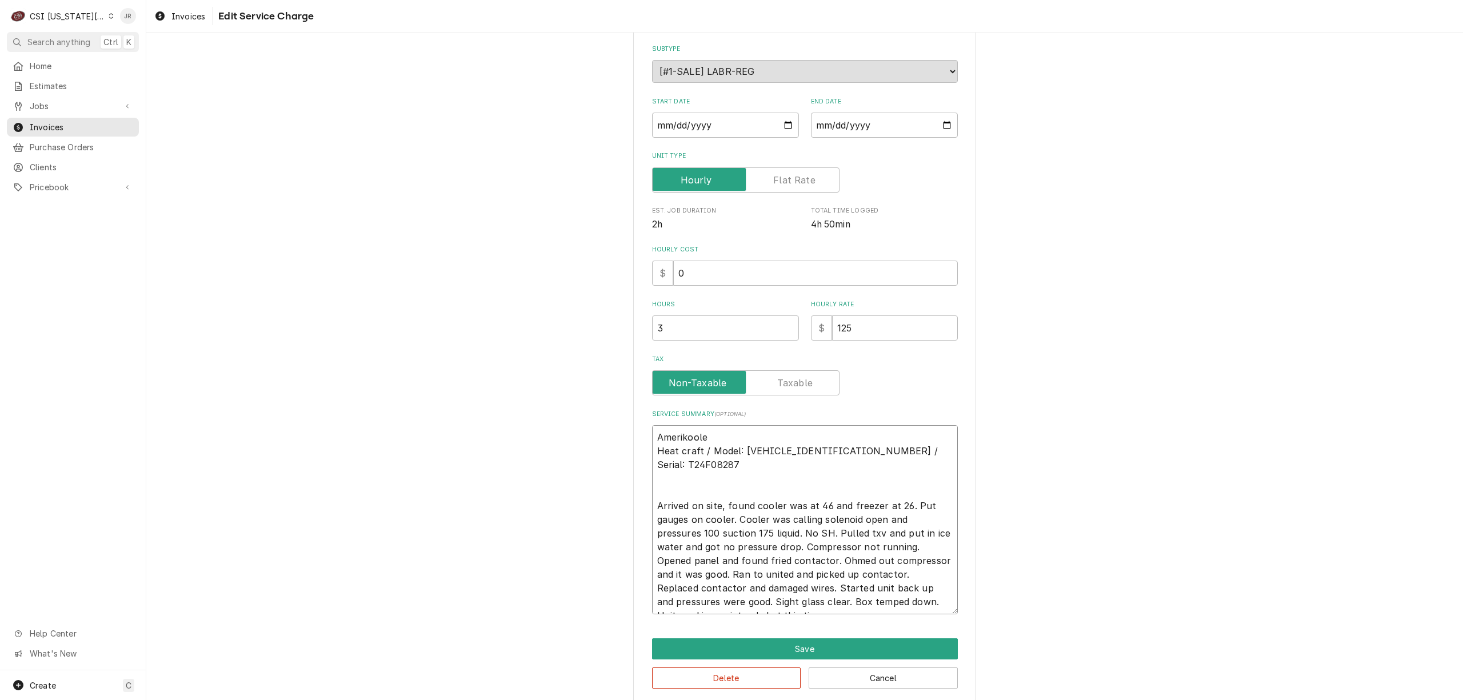
type textarea "x"
type textarea "Amerikooler Heat craft / Model: BCH0015MBACZA0000 / Serial: T24F08287 Arrived o…"
type textarea "x"
type textarea "Amerikooler Heat craft / Model: BCH0015MBACZA0000 / Serial: T24F08287 Arrived o…"
type textarea "x"
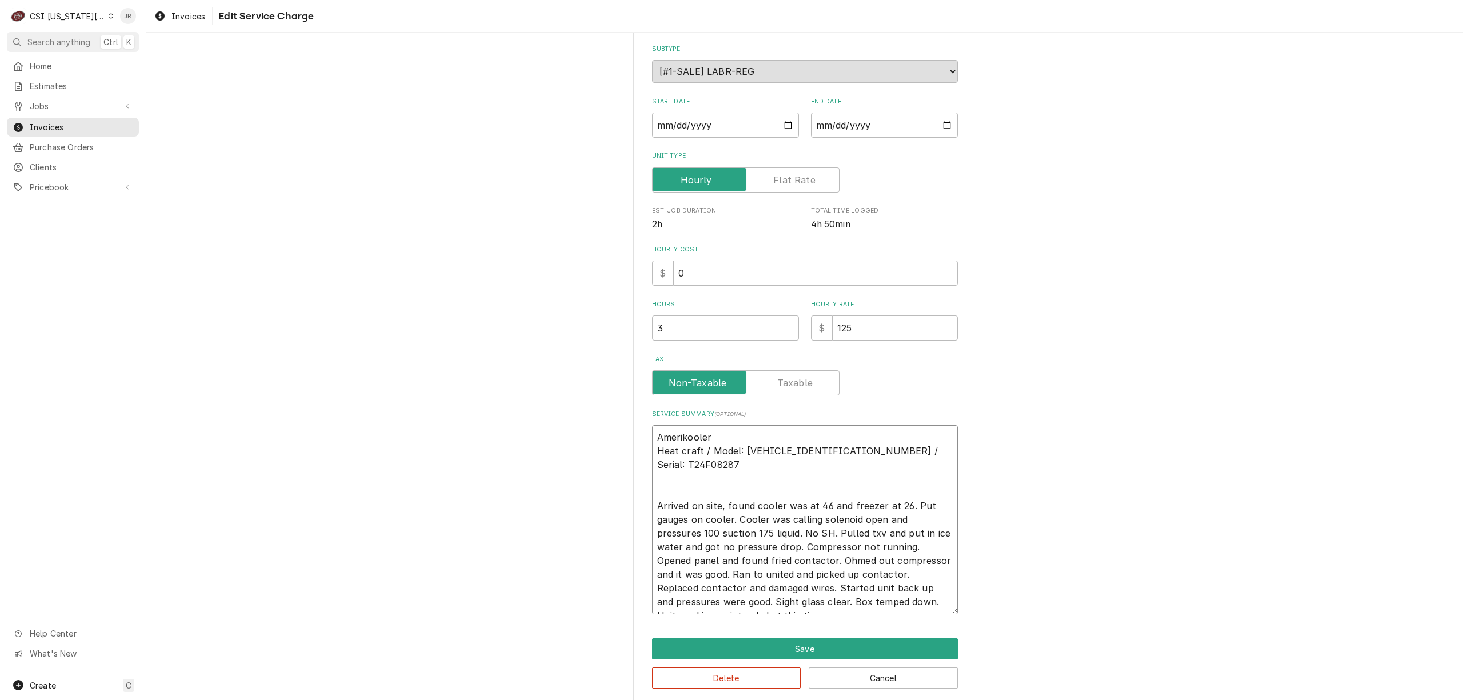
type textarea "Amerikooler / Heat craft / Model: BCH0015MBACZA0000 / Serial: T24F08287 Arrived…"
paste textarea "244628-01-24"
type textarea "x"
type textarea "Amerikooler /244628-01-24 Heat craft / Model: BCH0015MBACZA0000 / Serial: T24F0…"
type textarea "x"
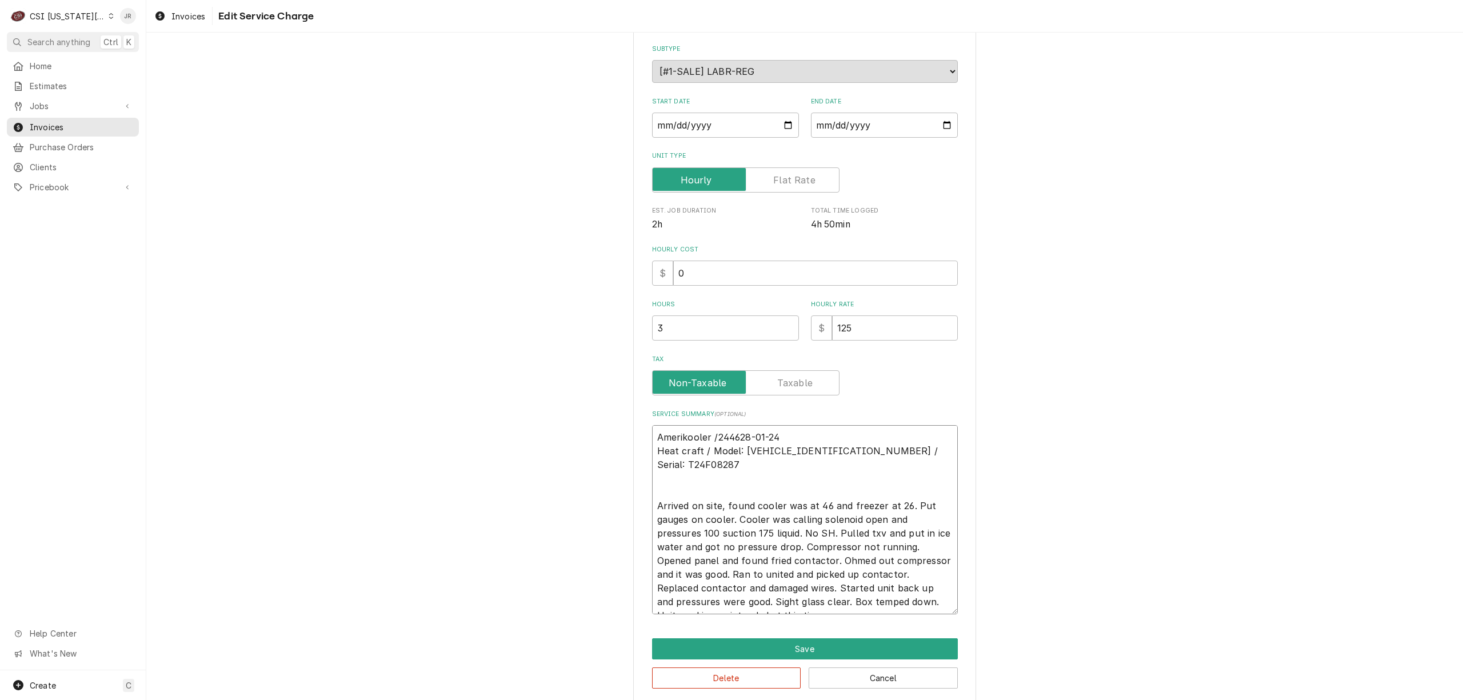
type textarea "Amerikooler / 244628-01-24 Heat craft / Model: BCH0015MBACZA0000 / Serial: T24F…"
type textarea "x"
type textarea "Amerikooler / s244628-01-24 Heat craft / Model: BCH0015MBACZA0000 / Serial: T24…"
type textarea "x"
type textarea "Amerikooler / 244628-01-24 Heat craft / Model: BCH0015MBACZA0000 / Serial: T24F…"
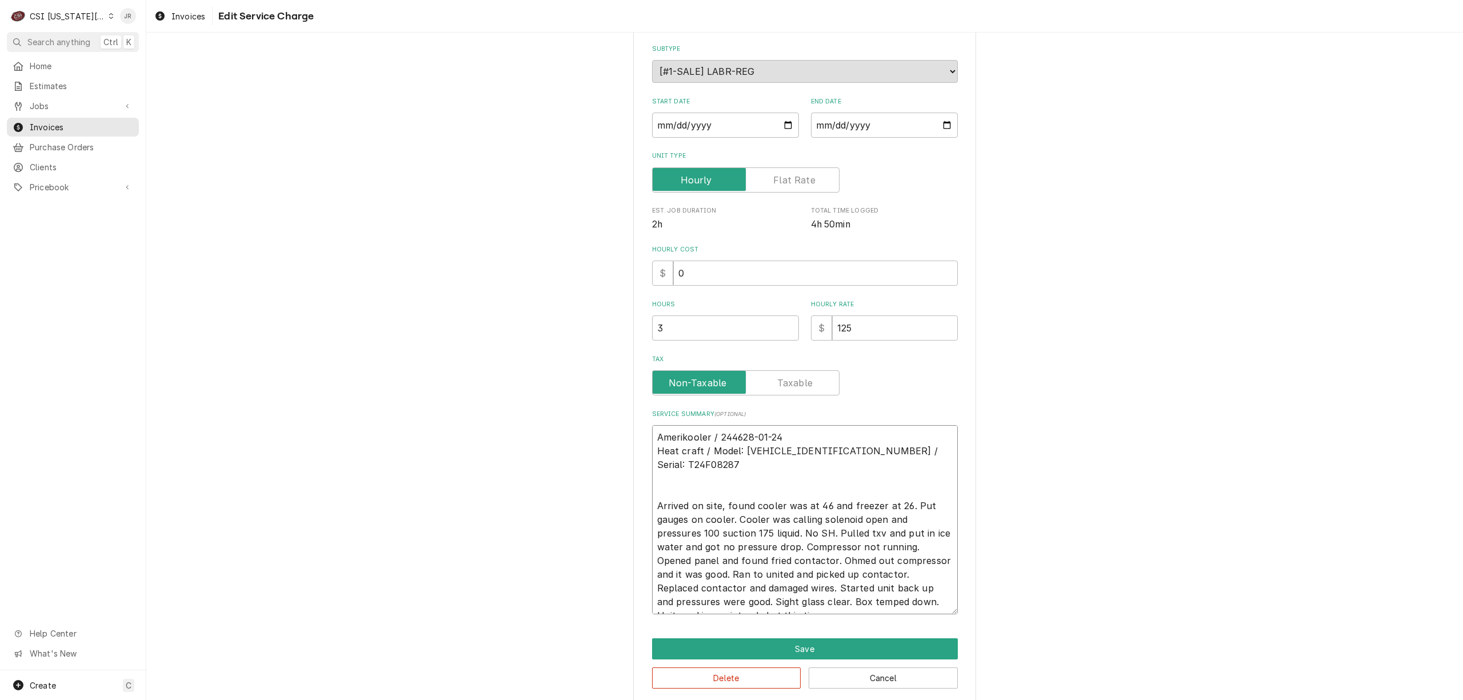
type textarea "x"
type textarea "Amerikooler / S244628-01-24 Heat craft / Model: BCH0015MBACZA0000 / Serial: T24…"
type textarea "x"
type textarea "Amerikooler / Se244628-01-24 Heat craft / Model: BCH0015MBACZA0000 / Serial: T2…"
type textarea "x"
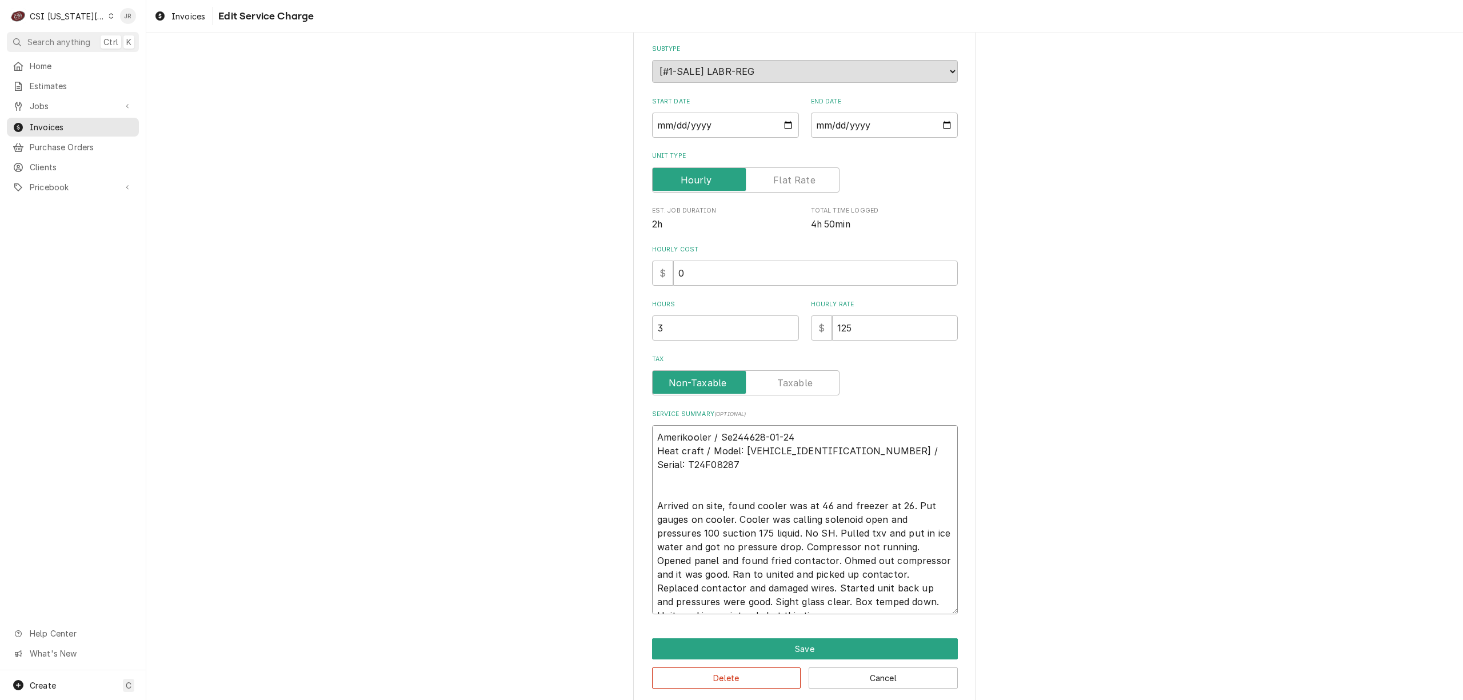
type textarea "Amerikooler / Ser244628-01-24 Heat craft / Model: BCH0015MBACZA0000 / Serial: T…"
type textarea "x"
type textarea "Amerikooler / Seri244628-01-24 Heat craft / Model: BCH0015MBACZA0000 / Serial: …"
type textarea "x"
type textarea "Amerikooler / Seria244628-01-24 Heat craft / Model: BCH0015MBACZA0000 / Serial:…"
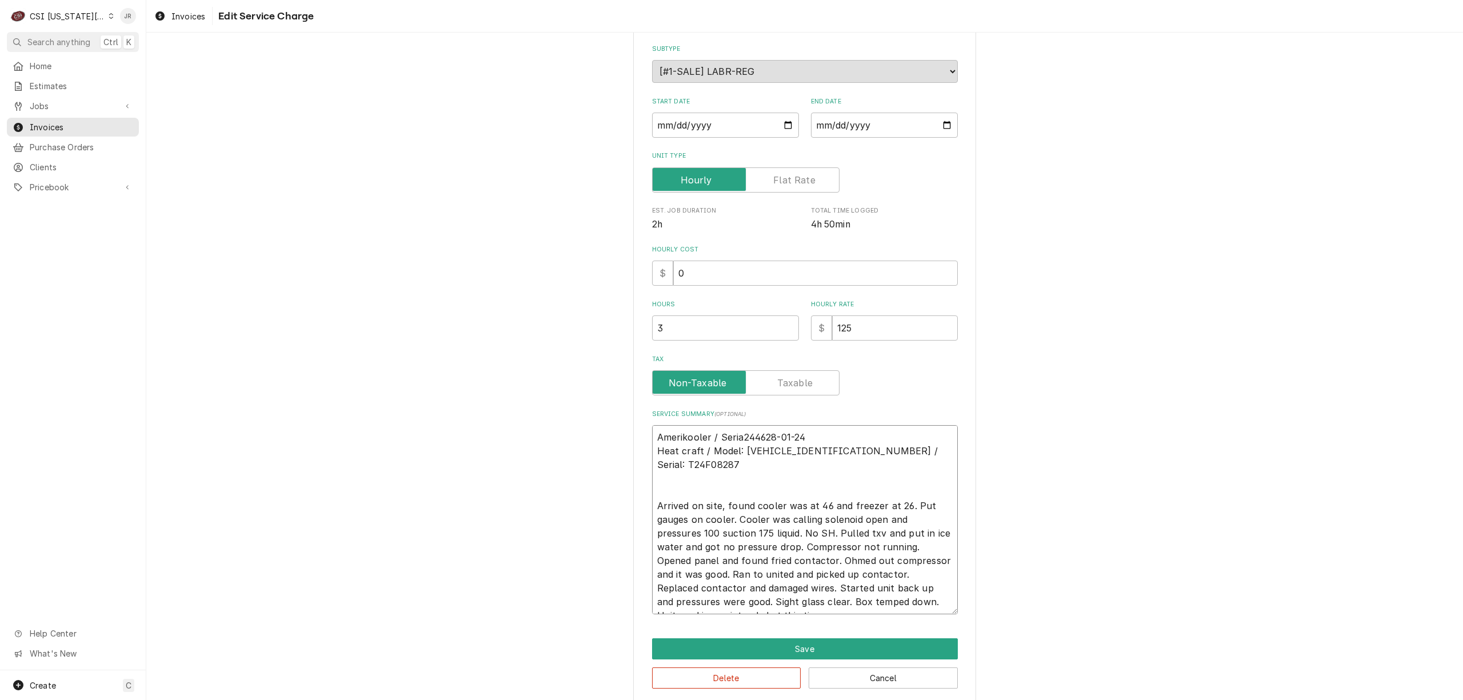
type textarea "x"
type textarea "Amerikooler / Serial244628-01-24 Heat craft / Model: BCH0015MBACZA0000 / Serial…"
type textarea "x"
type textarea "Amerikooler / Serial:244628-01-24 Heat craft / Model: BCH0015MBACZA0000 / Seria…"
type textarea "x"
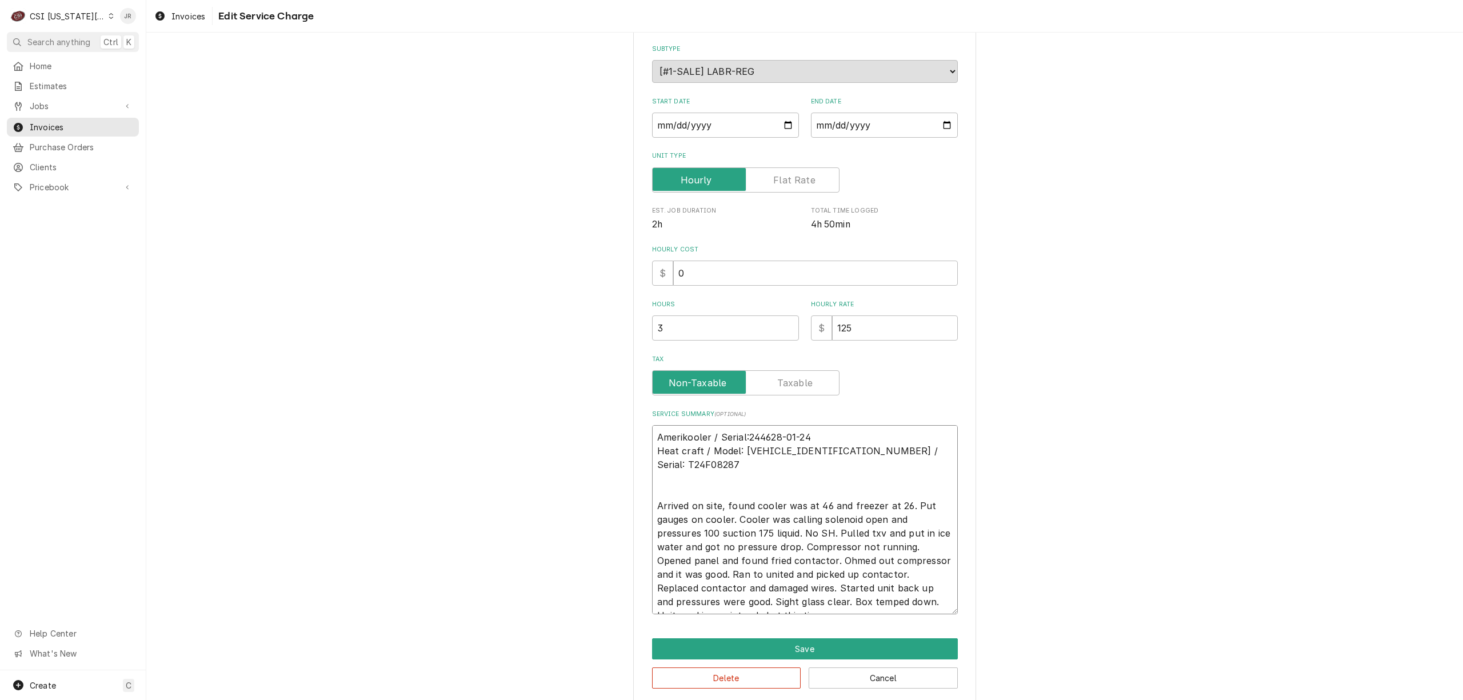
type textarea "Amerikooler / Serial: 244628-01-24 Heat craft / Model: BCH0015MBACZA0000 / Seri…"
type textarea "x"
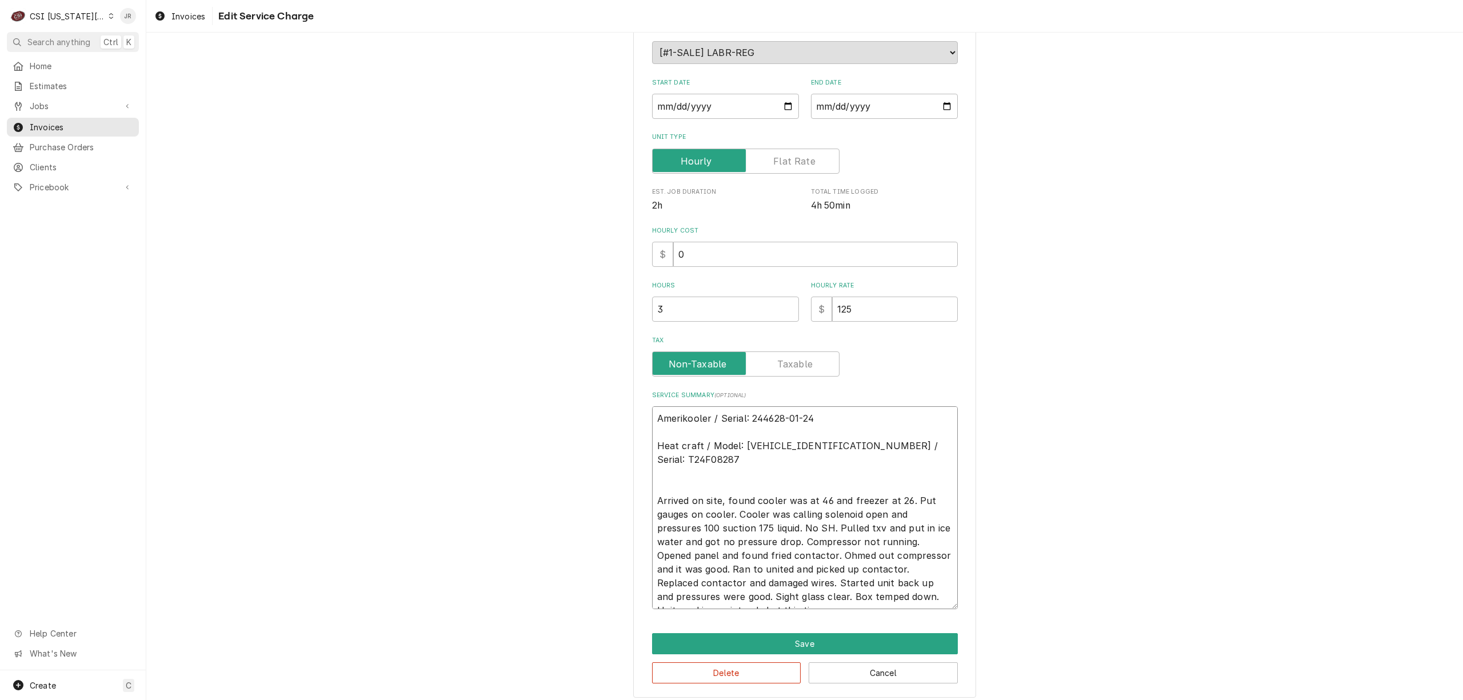
scroll to position [151, 0]
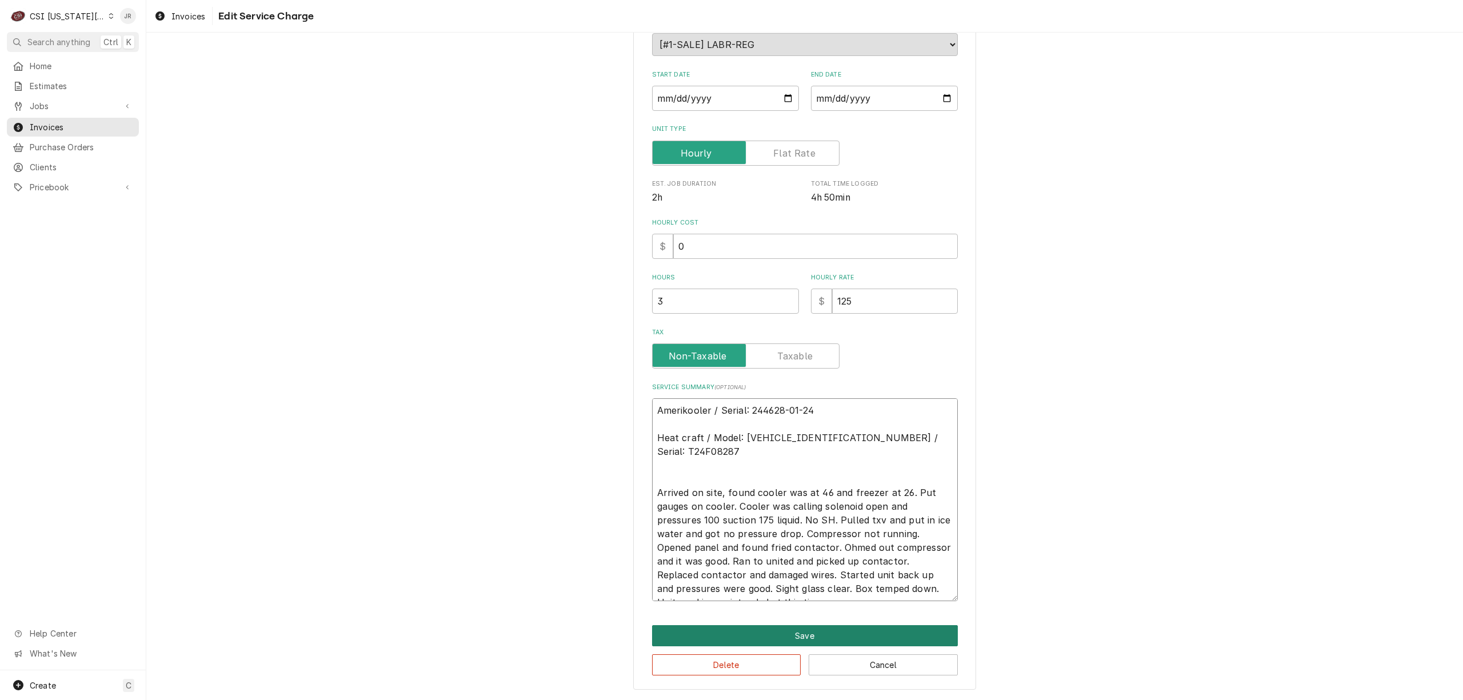
type textarea "Amerikooler / Serial: 244628-01-24 Heat craft / Model: BCH0015MBACZA0000 / Seri…"
click at [917, 629] on button "Save" at bounding box center [805, 635] width 306 height 21
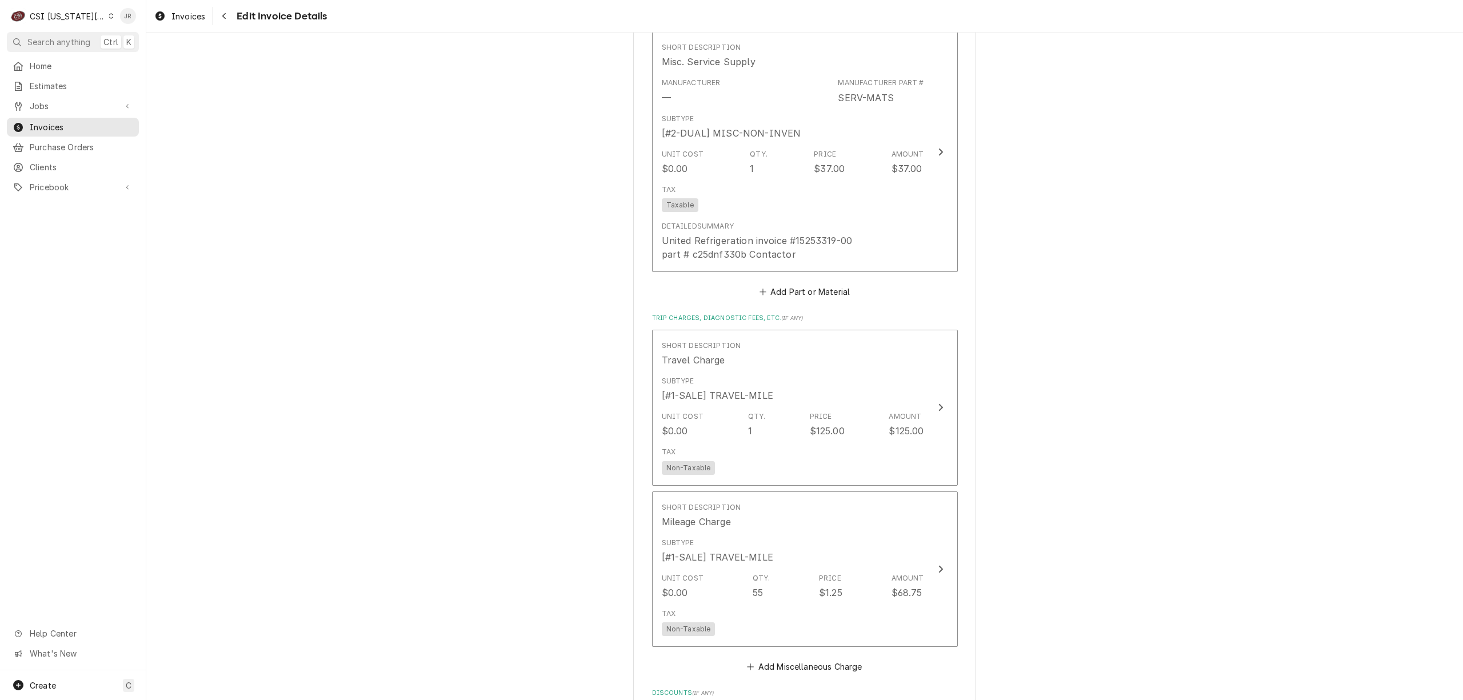
scroll to position [2007, 0]
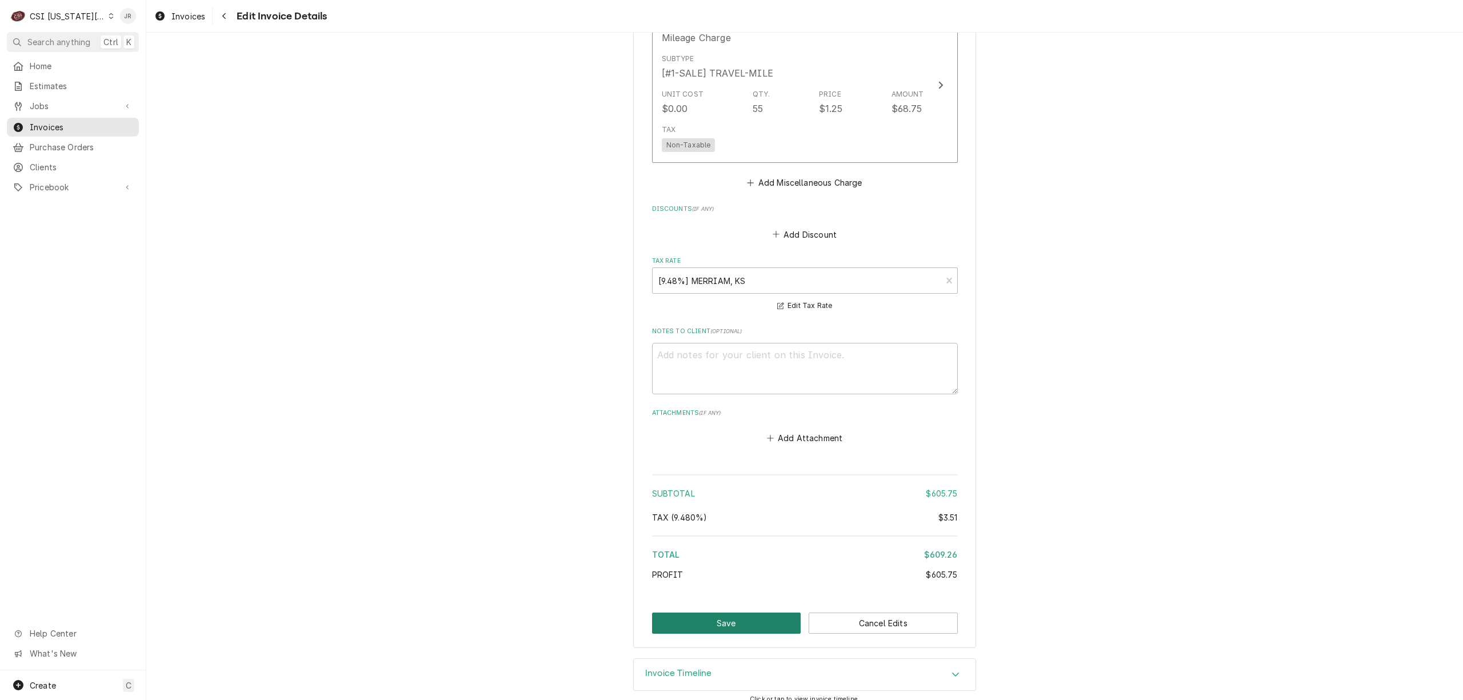
click at [700, 613] on button "Save" at bounding box center [726, 623] width 149 height 21
type textarea "x"
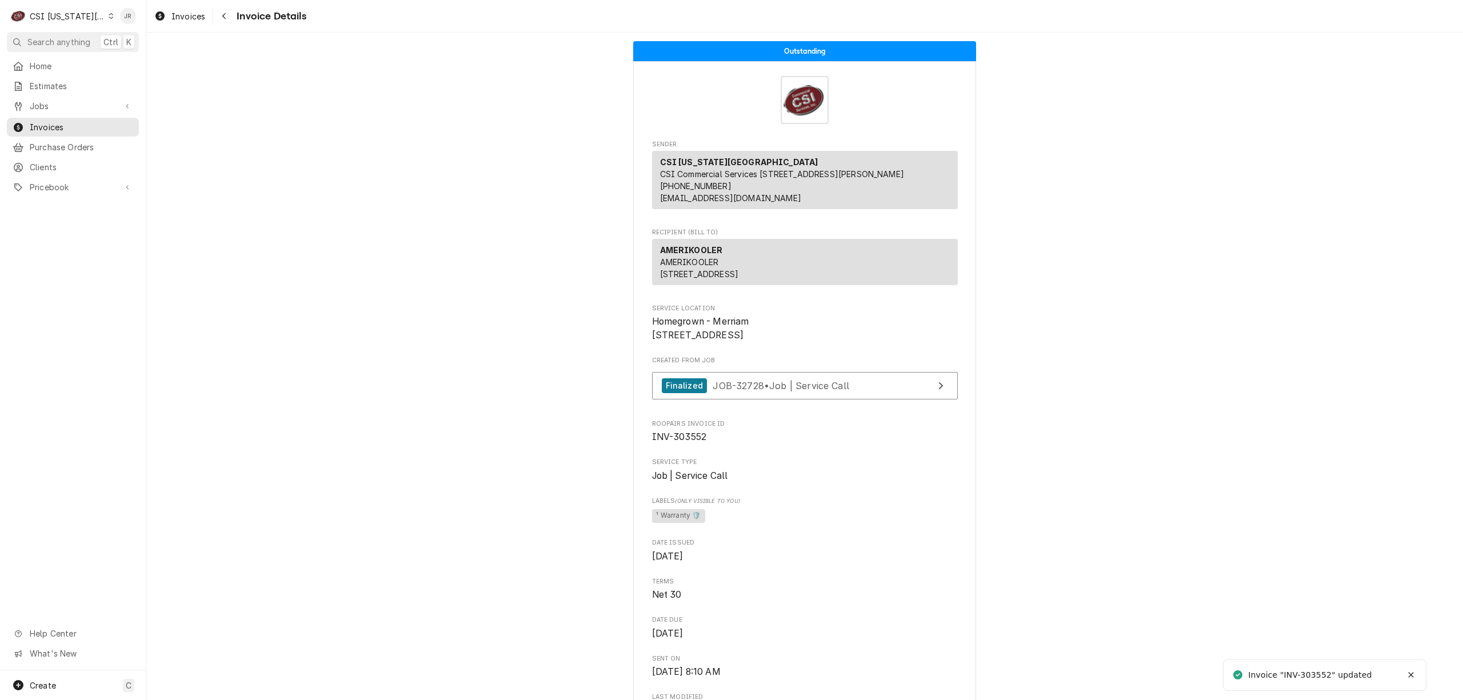
drag, startPoint x: 1318, startPoint y: 679, endPoint x: 1313, endPoint y: 672, distance: 8.2
click at [1315, 675] on div "Invoice "INV-303552" updated" at bounding box center [1310, 675] width 125 height 12
click at [1313, 672] on div "Invoice "INV-303552" updated" at bounding box center [1310, 675] width 125 height 12
click at [122, 18] on div "Jessica Rentfro's Avatar" at bounding box center [128, 16] width 16 height 16
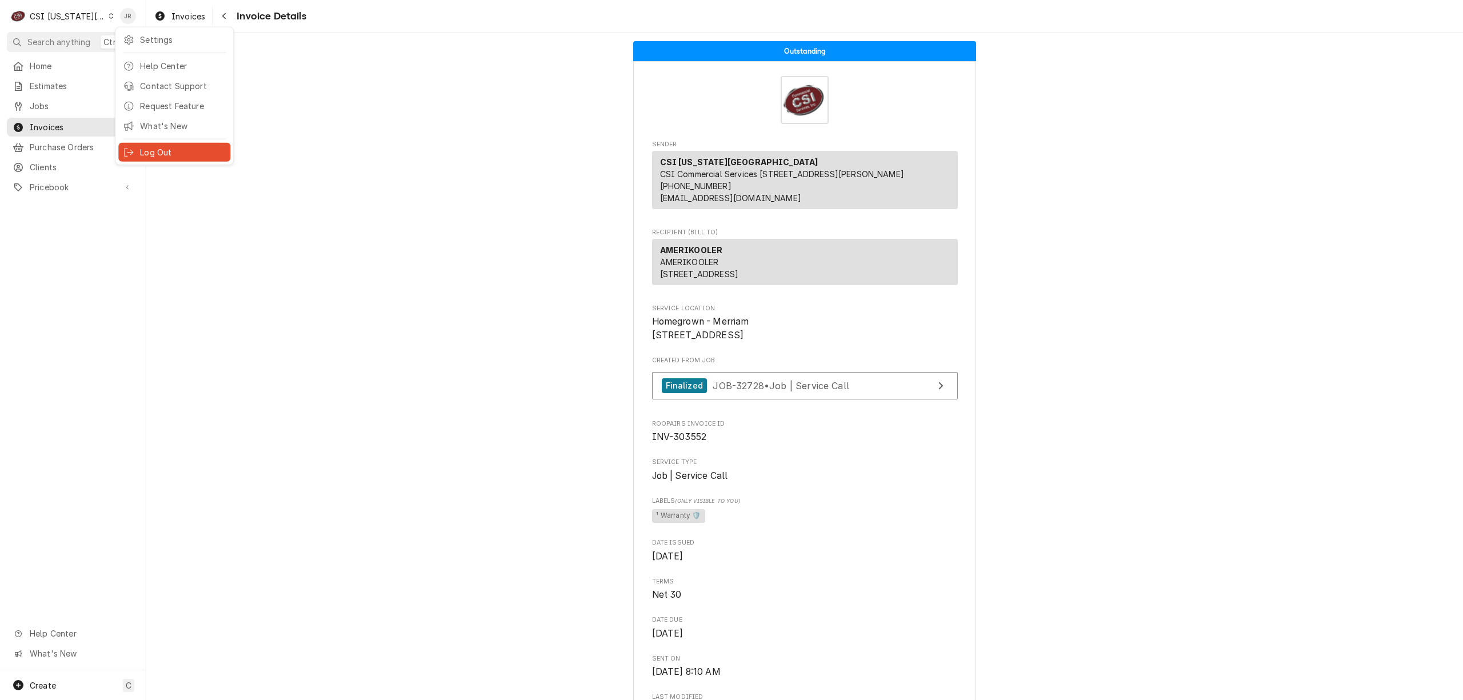
click at [167, 149] on div "Log Out" at bounding box center [183, 152] width 86 height 12
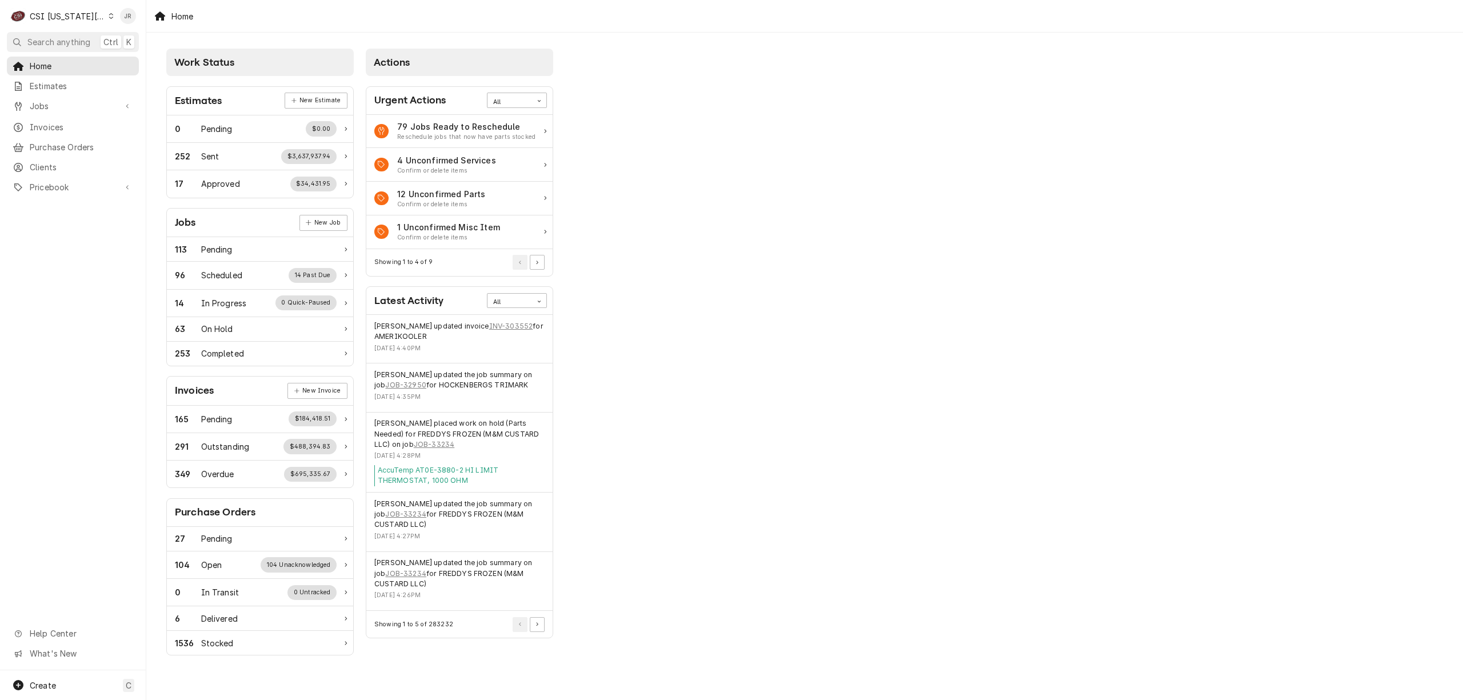
click at [85, 15] on div "CSI [US_STATE][GEOGRAPHIC_DATA]" at bounding box center [67, 16] width 75 height 12
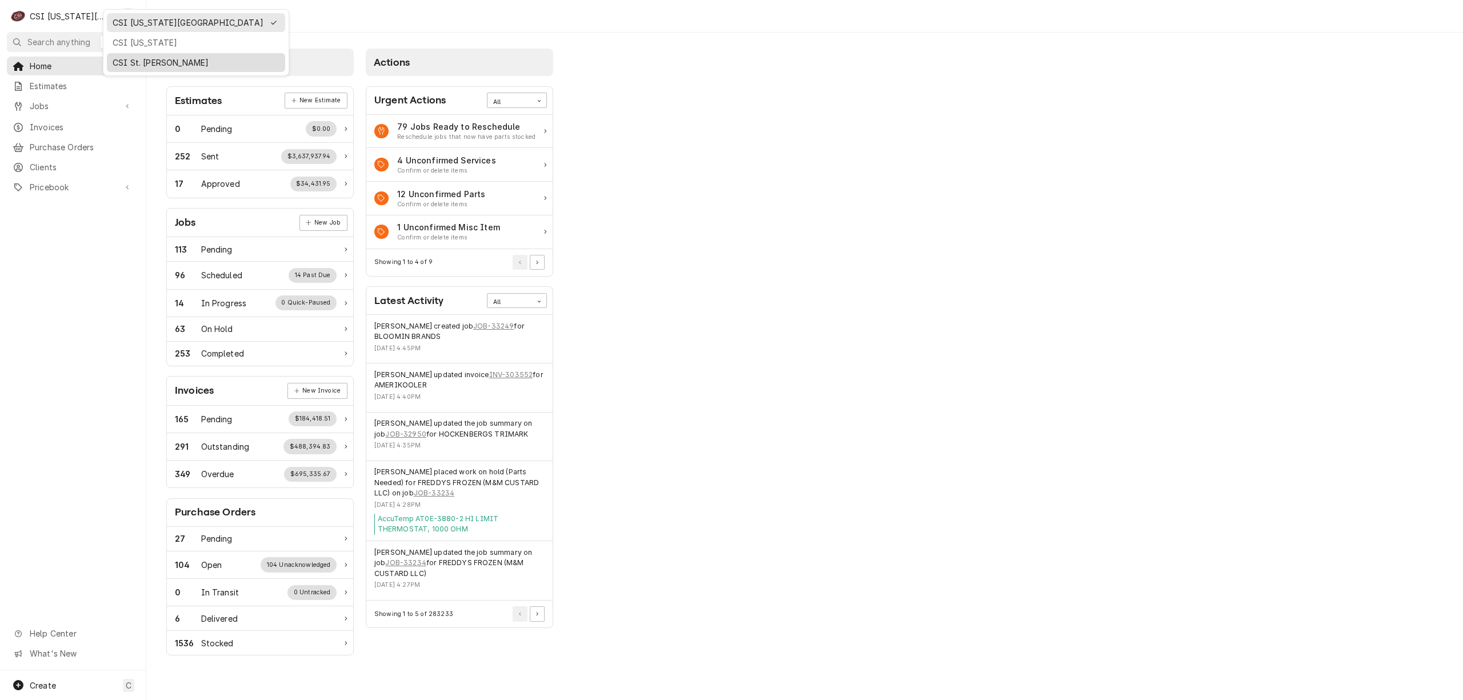
click at [145, 57] on div "CSI St. [PERSON_NAME]" at bounding box center [196, 63] width 167 height 12
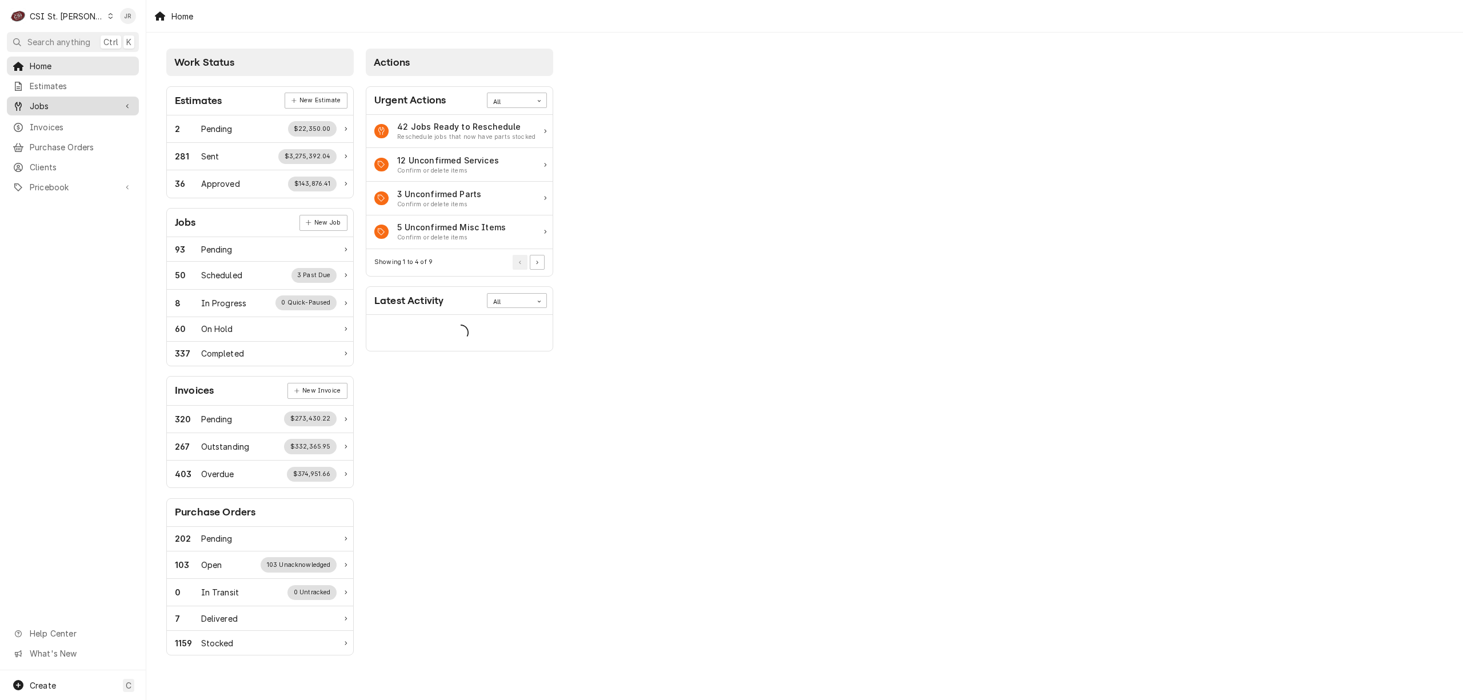
click at [46, 101] on span "Jobs" at bounding box center [73, 106] width 86 height 12
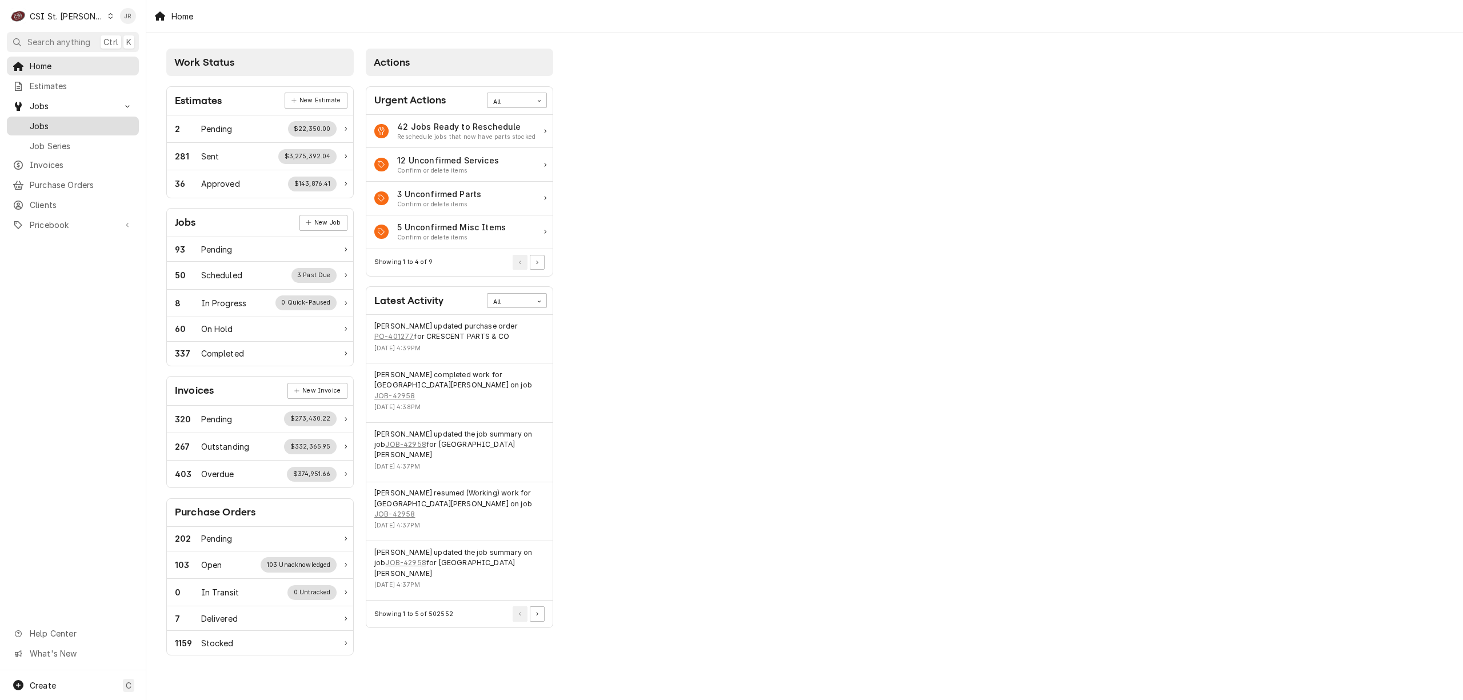
click at [53, 117] on link "Jobs" at bounding box center [73, 126] width 132 height 19
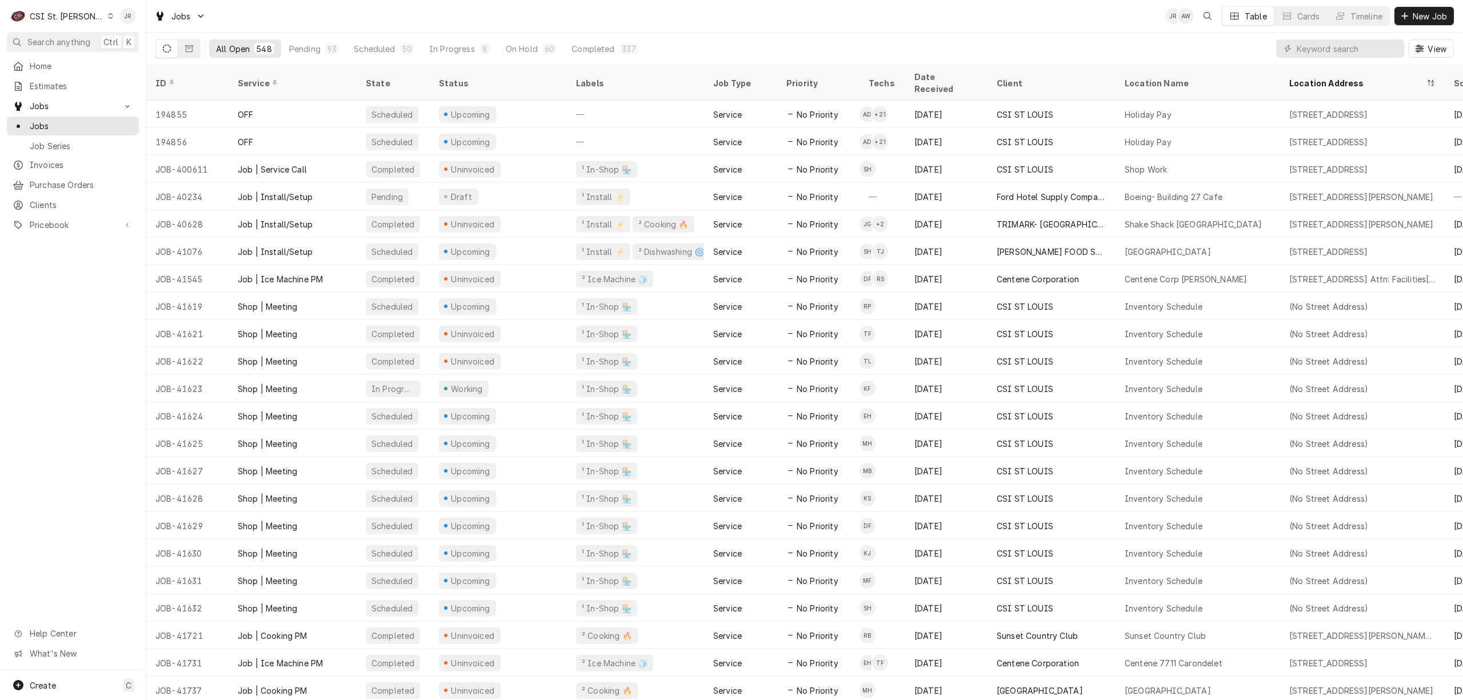
drag, startPoint x: 1322, startPoint y: 14, endPoint x: 1333, endPoint y: 26, distance: 16.2
click at [1326, 17] on div "Table Cards Timeline" at bounding box center [1305, 15] width 169 height 19
click at [1333, 43] on input "Dynamic Content Wrapper" at bounding box center [1347, 48] width 102 height 18
type input "42770"
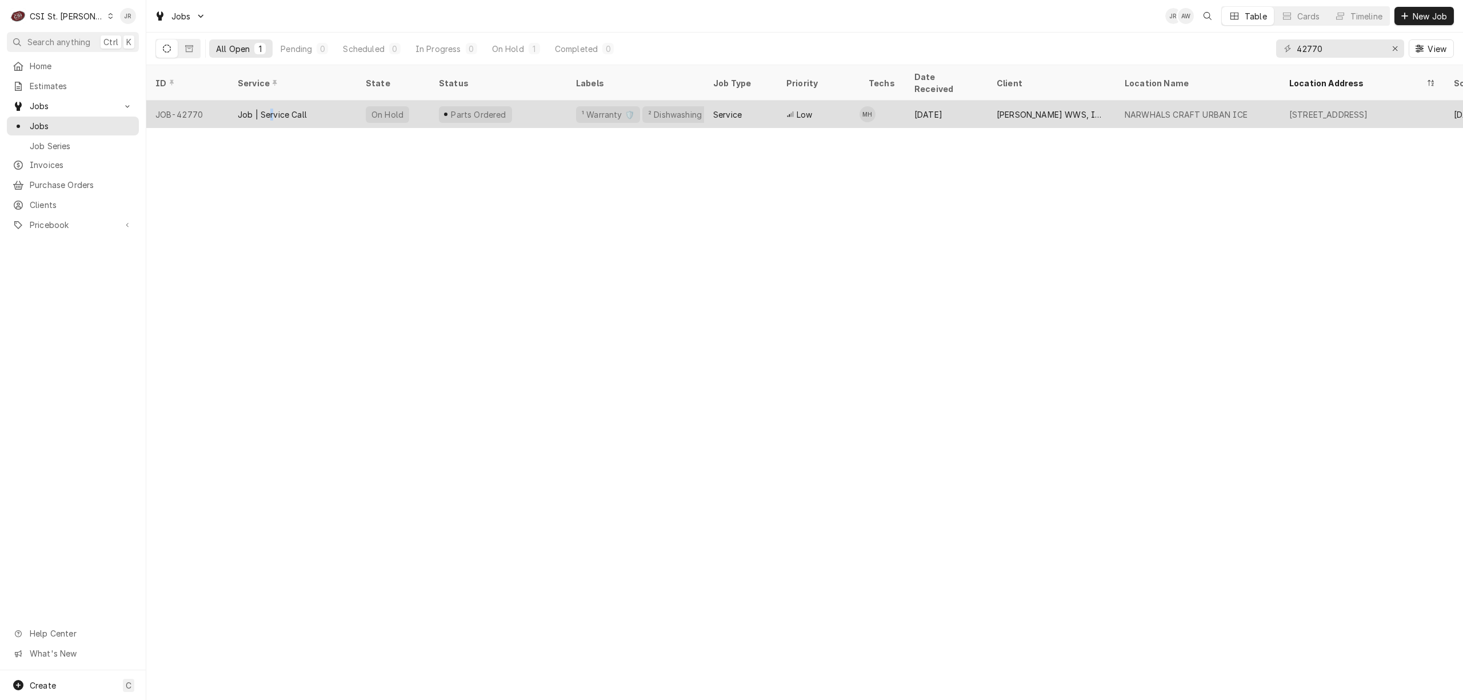
click at [272, 109] on div "Job | Service Call" at bounding box center [272, 115] width 69 height 12
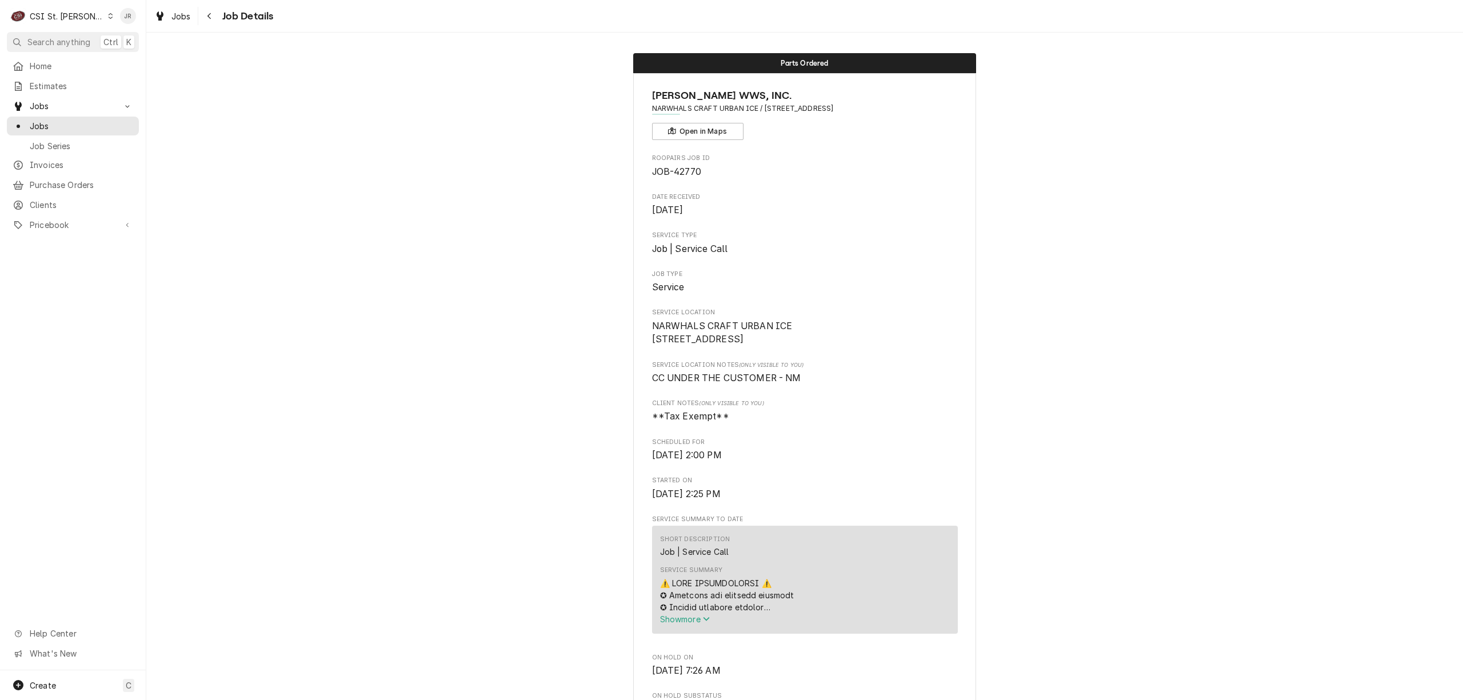
drag, startPoint x: 1161, startPoint y: 242, endPoint x: 1367, endPoint y: 165, distance: 220.4
click at [126, 11] on div "Jessica Rentfro's Avatar" at bounding box center [128, 16] width 16 height 16
click at [158, 149] on div "Log Out" at bounding box center [183, 152] width 86 height 12
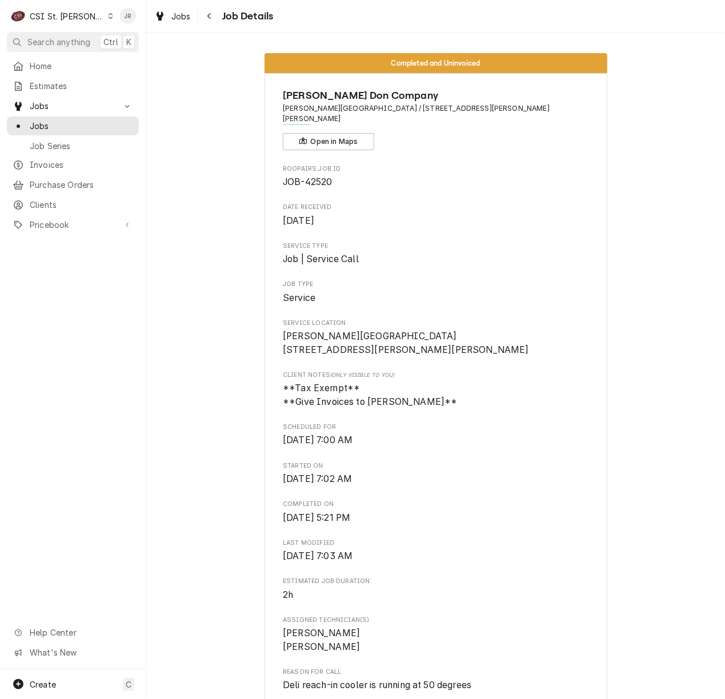
scroll to position [2971, 0]
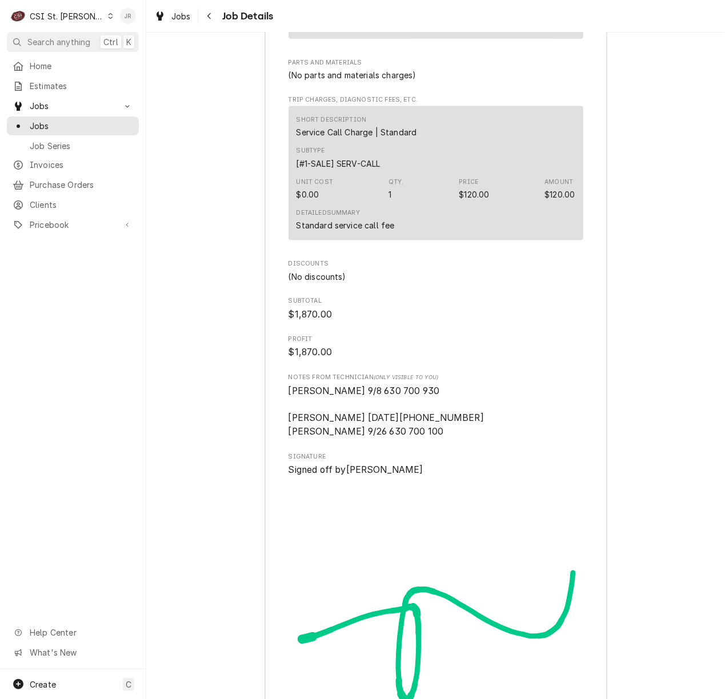
click at [133, 11] on div "Jessica Rentfro's Avatar" at bounding box center [128, 16] width 16 height 16
click at [167, 149] on div "Log Out" at bounding box center [183, 152] width 86 height 12
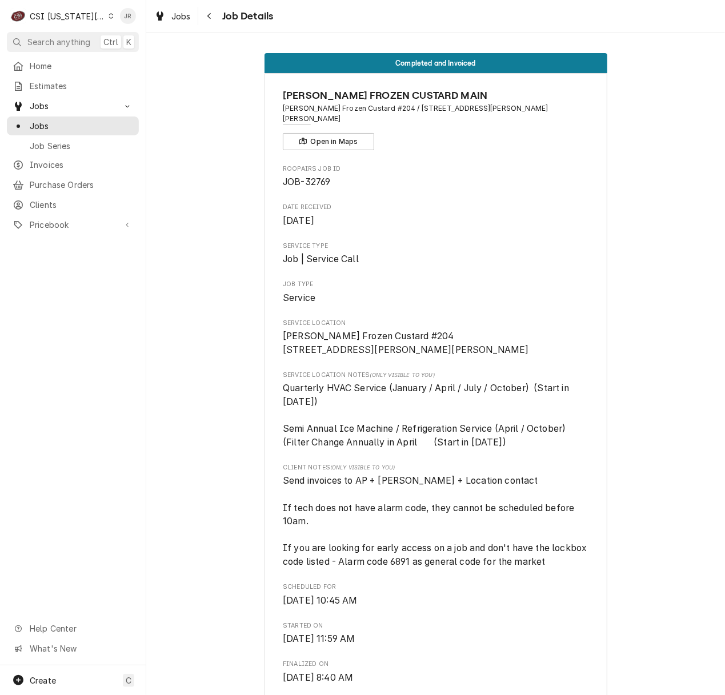
scroll to position [2876, 0]
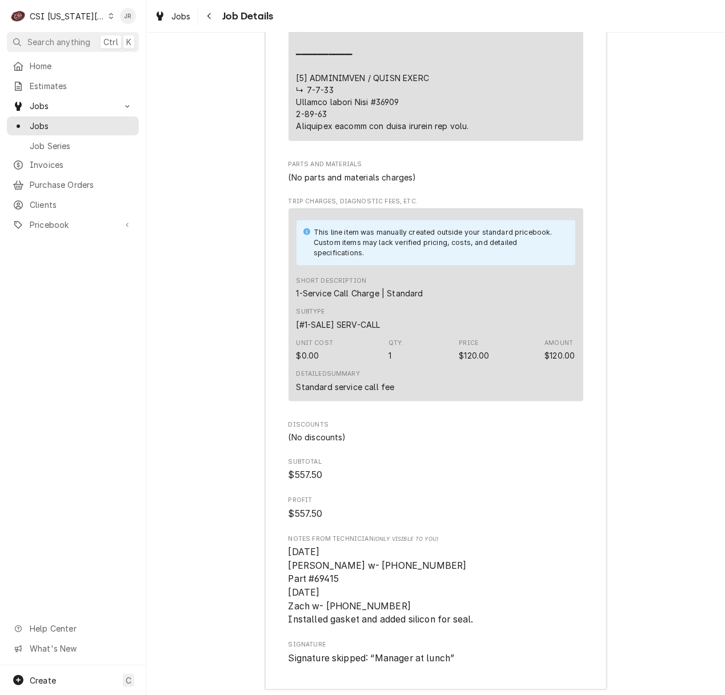
drag, startPoint x: 119, startPoint y: 13, endPoint x: 131, endPoint y: 16, distance: 12.5
click at [119, 14] on div "JR" at bounding box center [128, 16] width 22 height 22
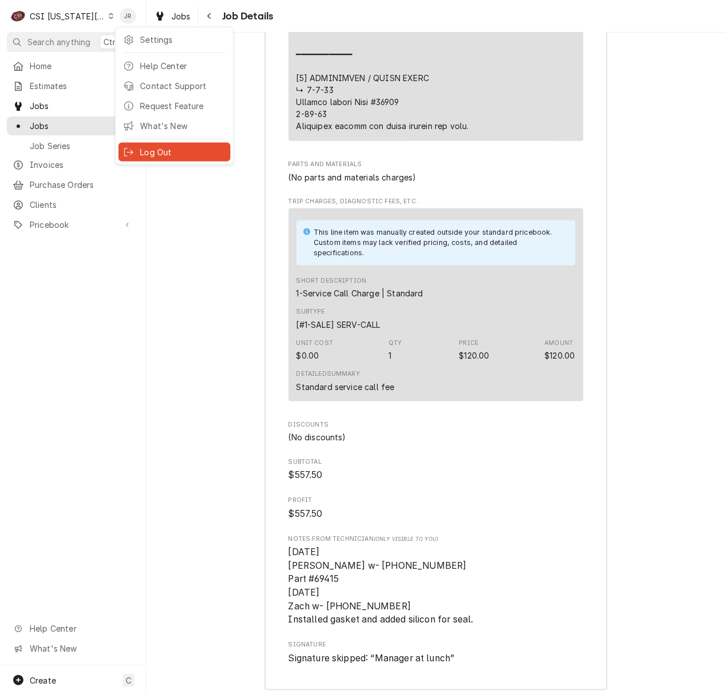
click at [135, 151] on div "Log Out" at bounding box center [174, 152] width 107 height 14
